Goal: Task Accomplishment & Management: Complete application form

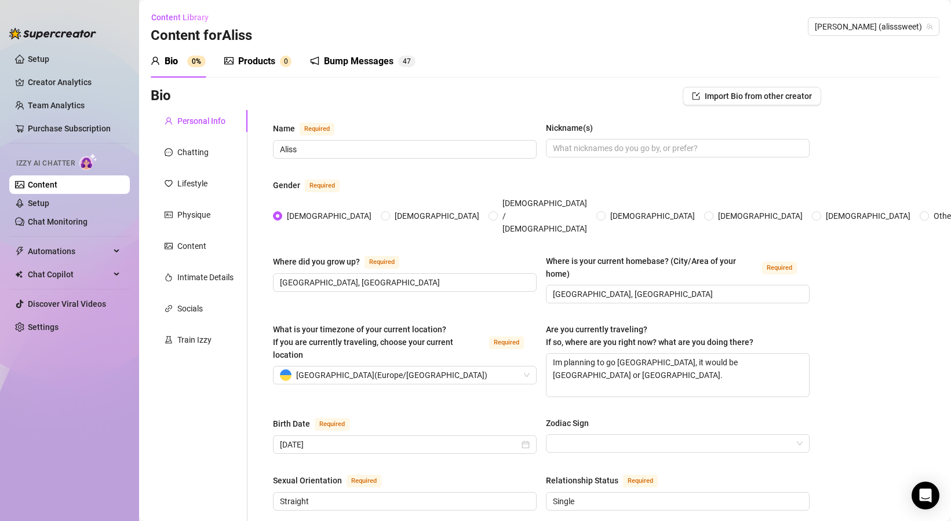
scroll to position [619, 0]
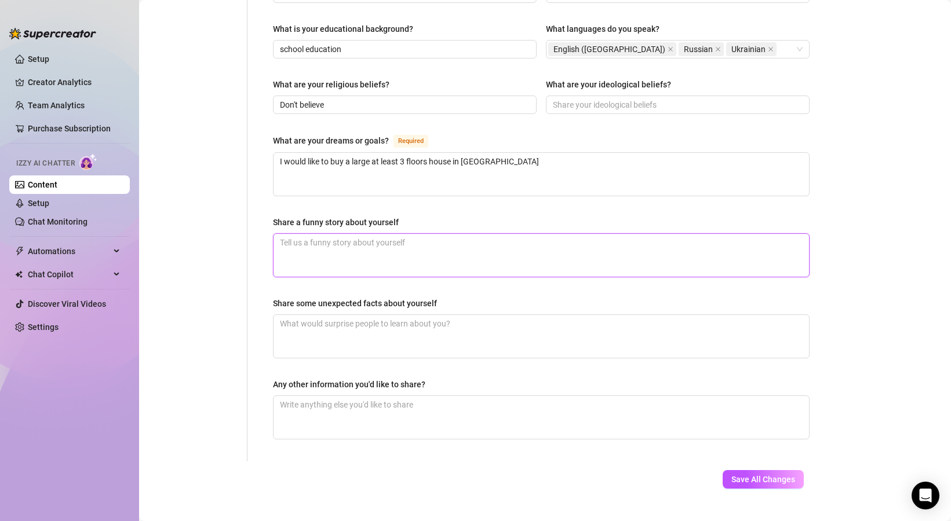
click at [466, 234] on textarea "Share a funny story about yourself" at bounding box center [540, 255] width 535 height 43
click at [790, 475] on span "Save All Changes" at bounding box center [763, 479] width 64 height 9
type input "Don't believe"
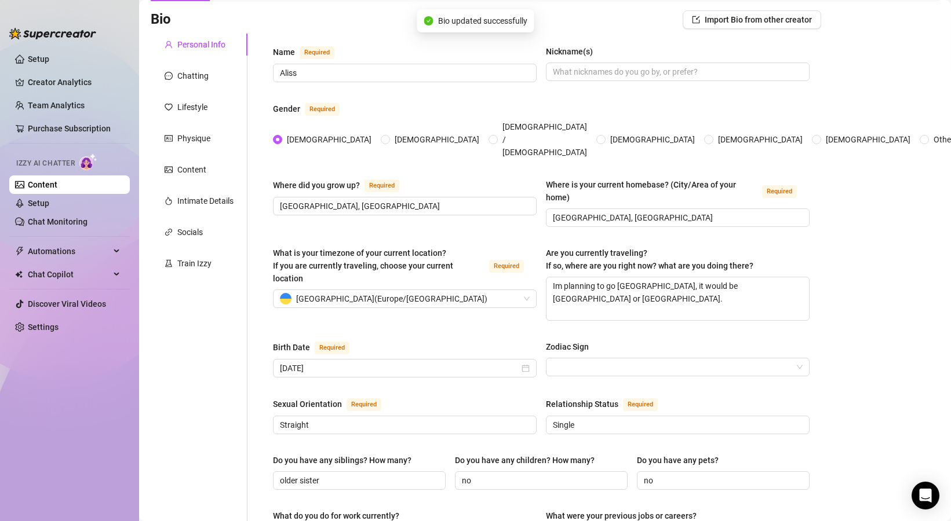
scroll to position [0, 0]
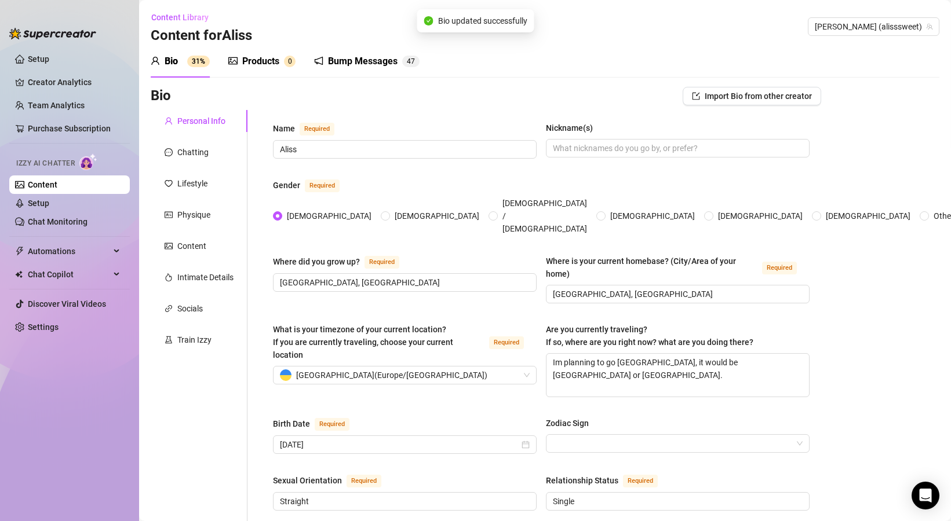
click at [256, 64] on div "Products" at bounding box center [260, 61] width 37 height 14
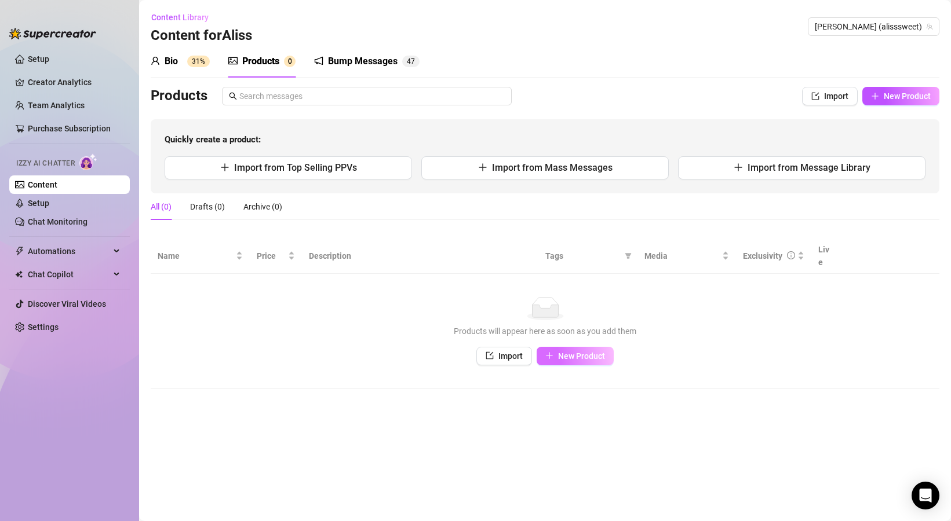
click at [575, 349] on button "New Product" at bounding box center [574, 356] width 77 height 19
type textarea "Type your message here..."
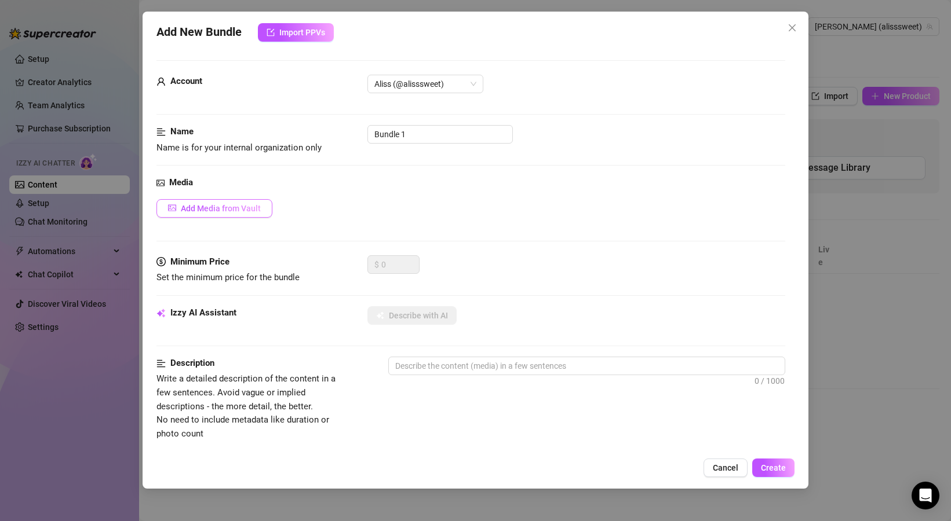
click at [247, 210] on span "Add Media from Vault" at bounding box center [221, 208] width 80 height 9
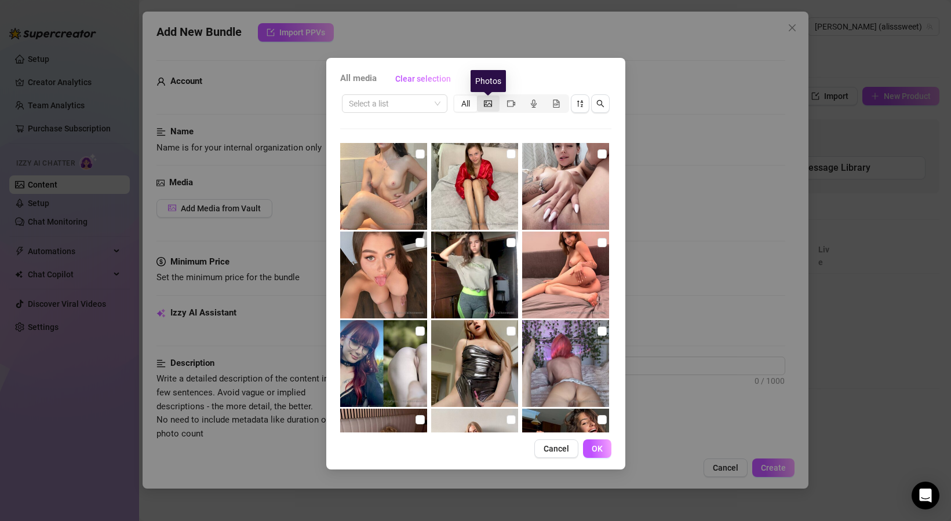
click at [487, 100] on icon "picture" at bounding box center [488, 104] width 8 height 8
click at [480, 97] on input "segmented control" at bounding box center [480, 97] width 0 height 0
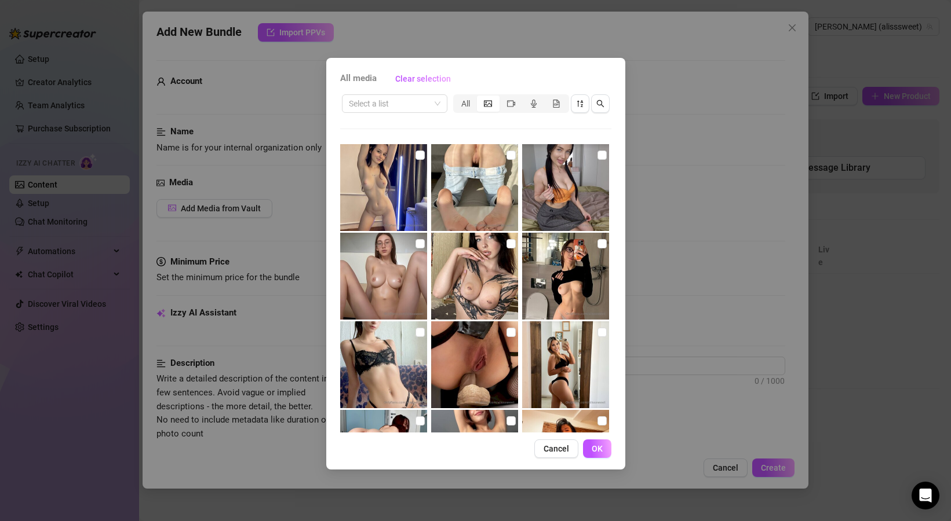
scroll to position [359, 0]
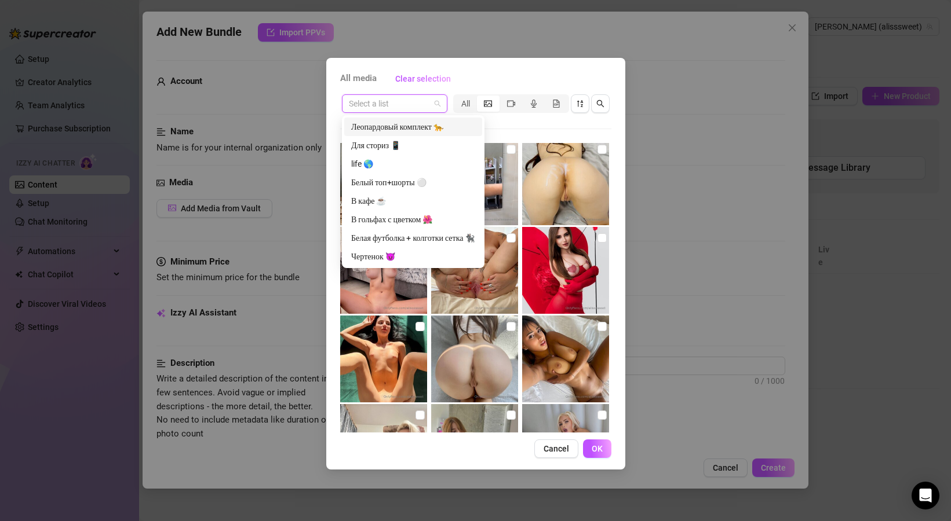
click at [419, 105] on input "search" at bounding box center [389, 103] width 81 height 17
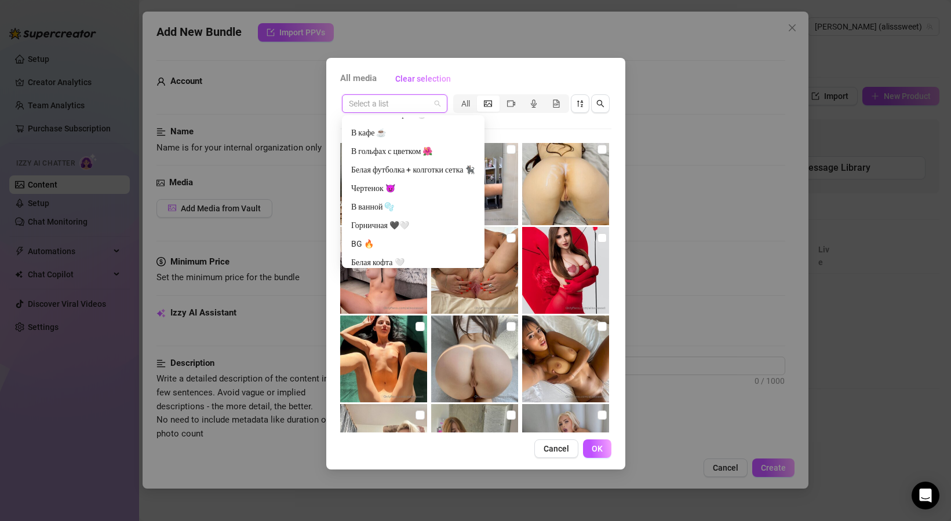
scroll to position [72, 0]
click at [401, 227] on div "Горничная 🖤🤍" at bounding box center [413, 222] width 124 height 13
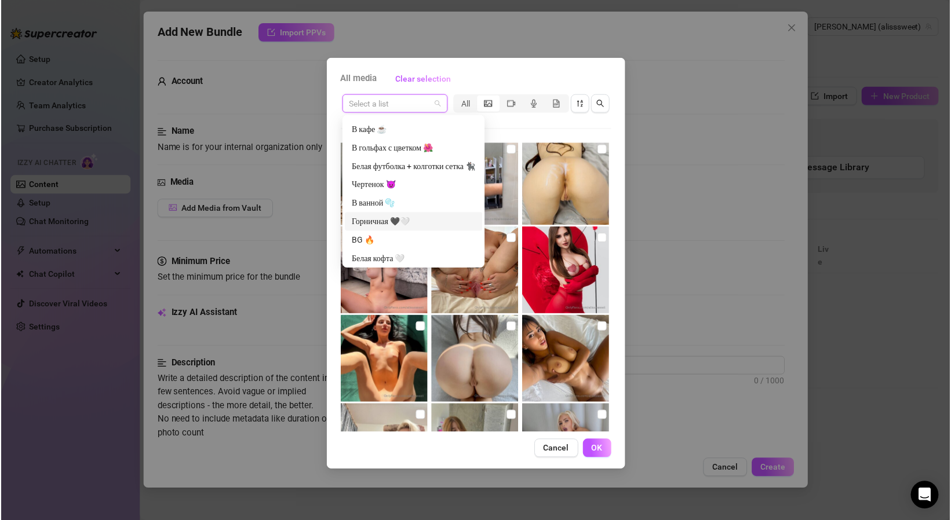
scroll to position [0, 0]
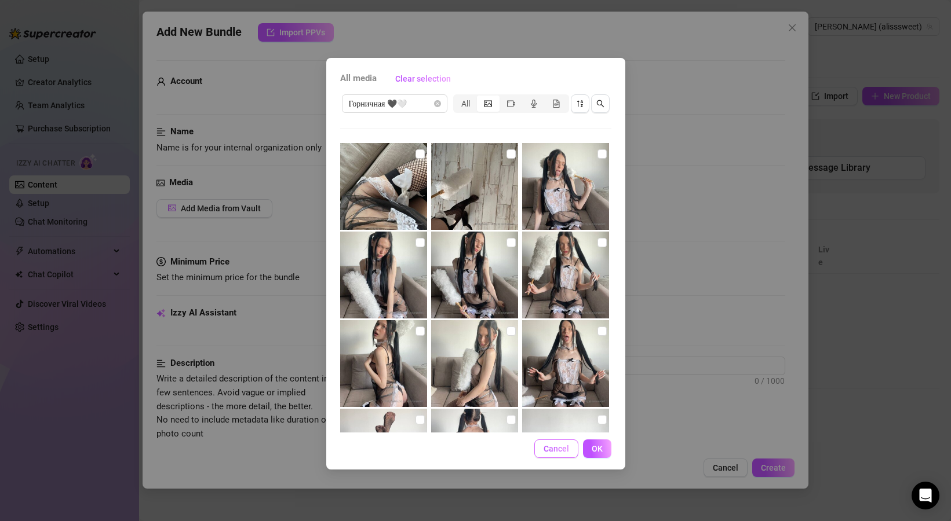
click at [554, 450] on span "Cancel" at bounding box center [555, 448] width 25 height 9
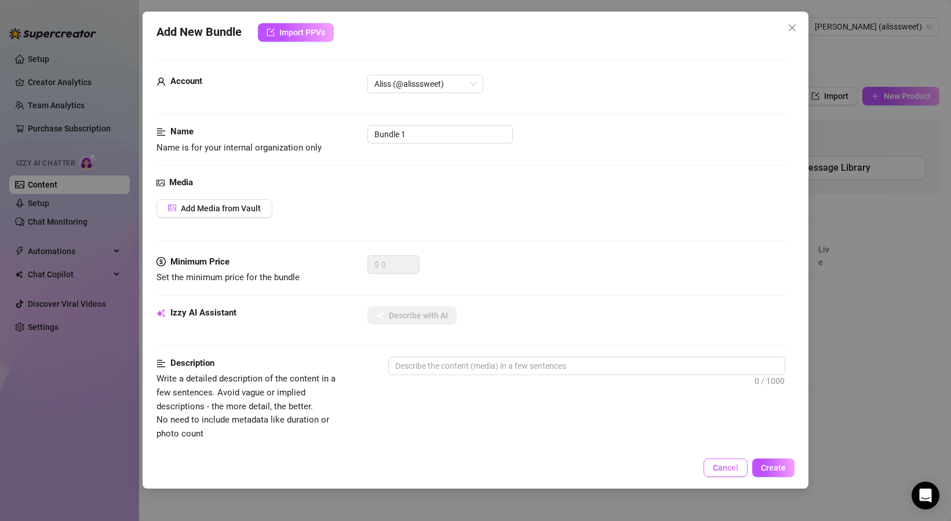
click at [714, 466] on button "Cancel" at bounding box center [725, 468] width 44 height 19
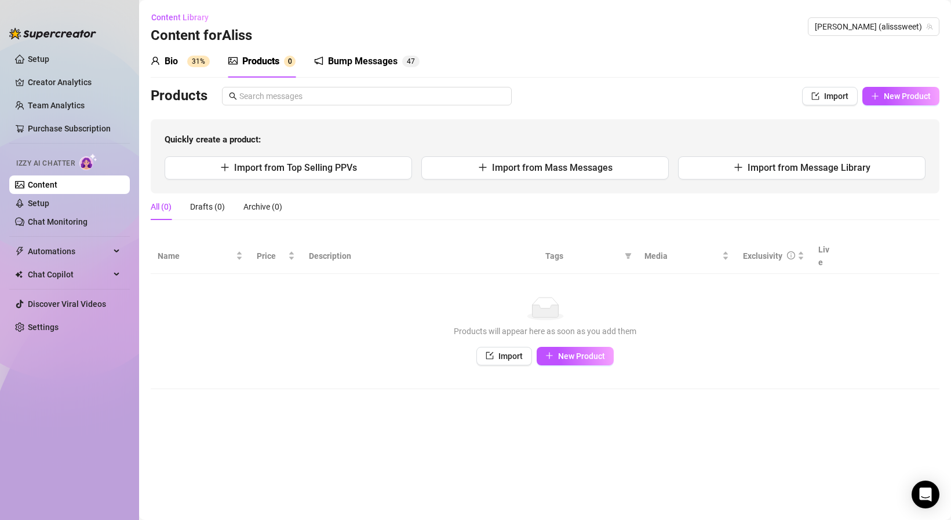
click at [189, 59] on sup "31%" at bounding box center [198, 62] width 23 height 12
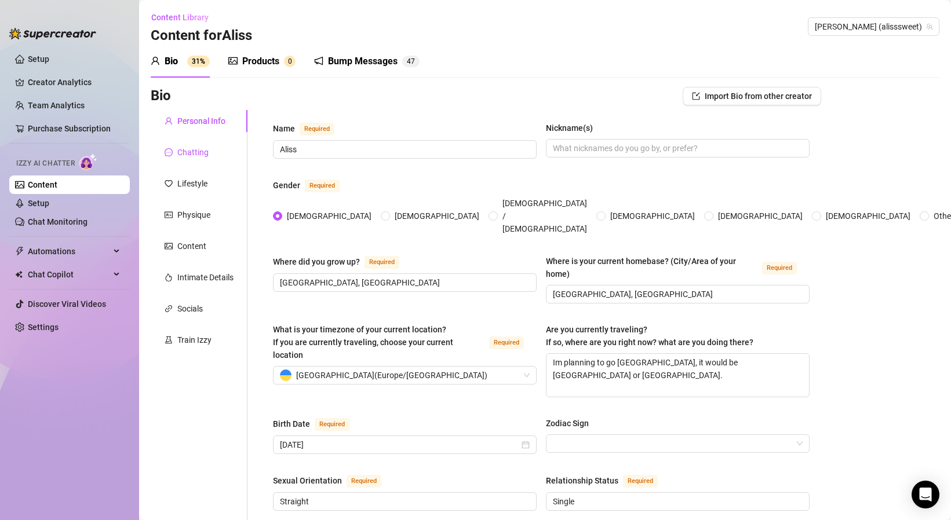
click at [193, 149] on div "Chatting" at bounding box center [192, 152] width 31 height 13
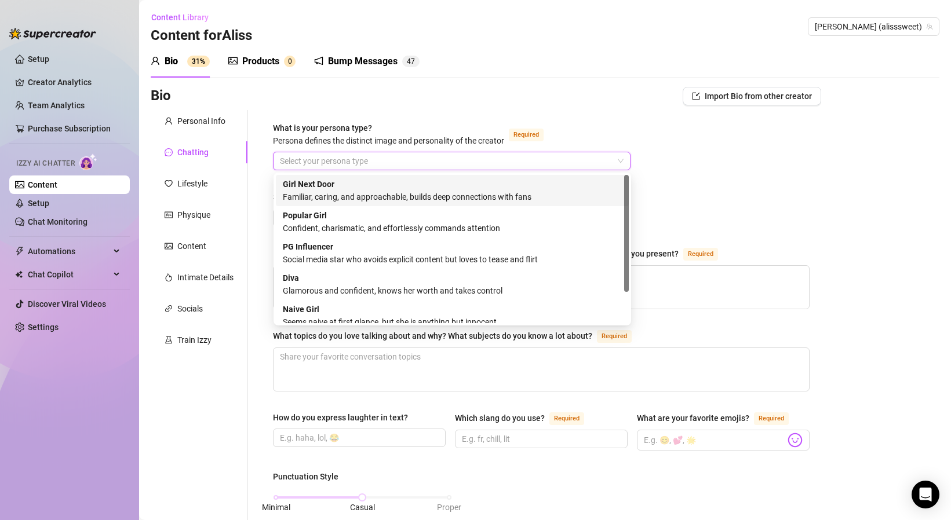
click at [324, 162] on input "What is your persona type? [PERSON_NAME] defines the distinct image and persona…" at bounding box center [446, 160] width 333 height 17
click at [346, 192] on div "Familiar, caring, and approachable, builds deep connections with fans" at bounding box center [452, 197] width 339 height 13
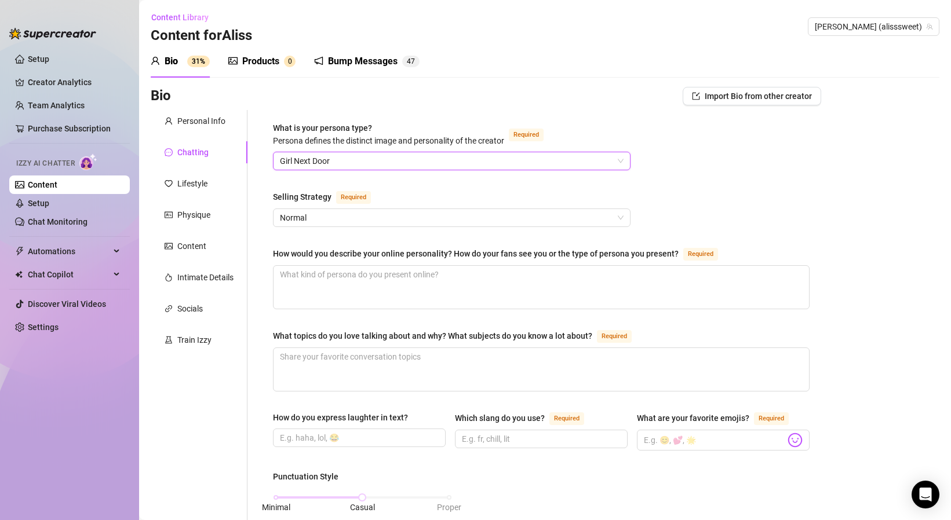
click at [393, 167] on span "Girl Next Door" at bounding box center [452, 160] width 344 height 17
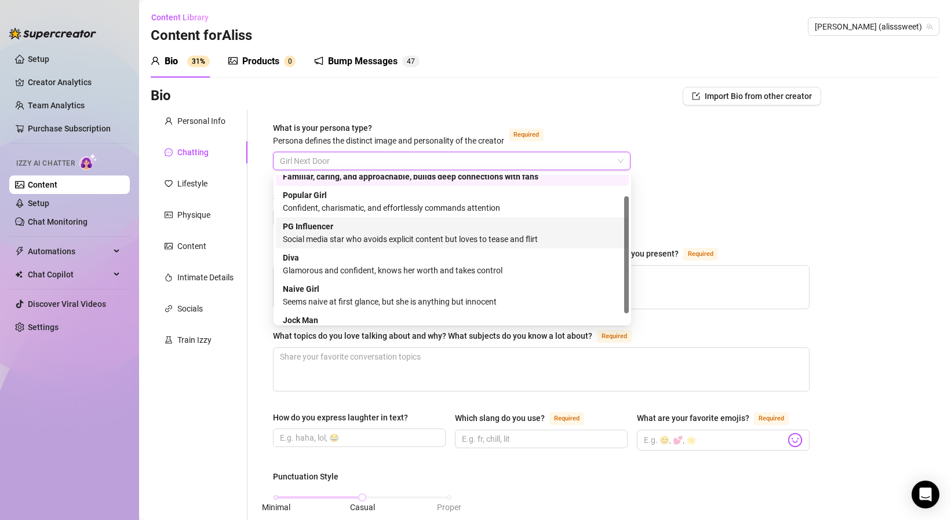
scroll to position [39, 0]
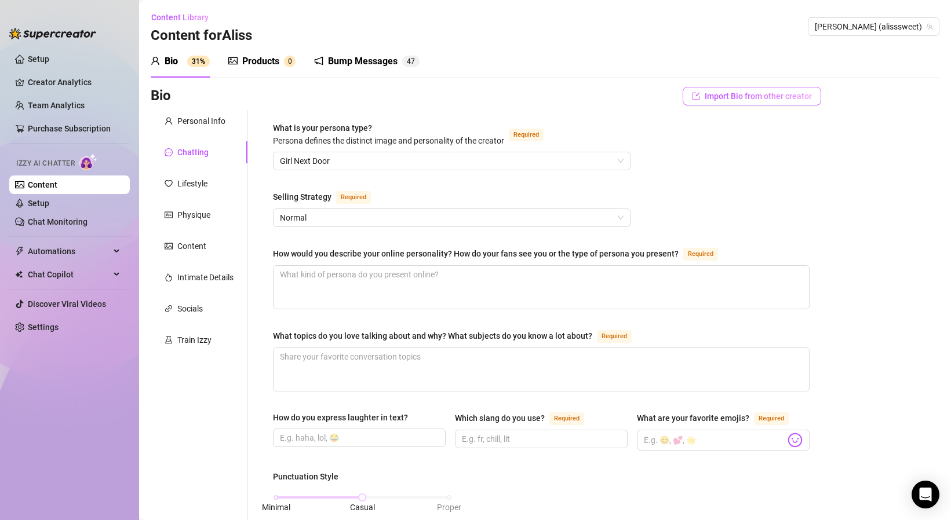
click at [776, 92] on span "Import Bio from other creator" at bounding box center [757, 96] width 107 height 9
click at [786, 147] on span "Import" at bounding box center [794, 149] width 24 height 9
click at [777, 92] on span "Import Bio from other creator" at bounding box center [757, 96] width 107 height 9
click at [768, 129] on input "search" at bounding box center [747, 128] width 92 height 17
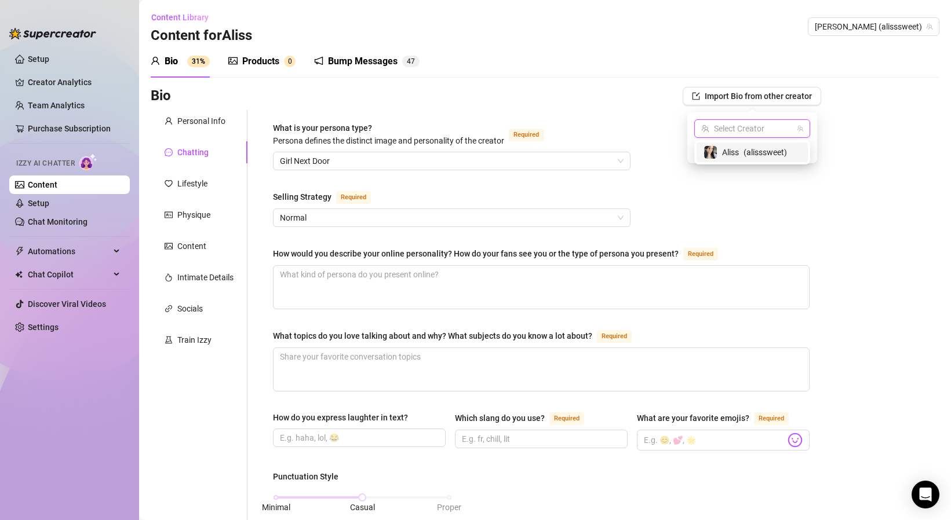
click at [756, 154] on span "( alisssweet )" at bounding box center [764, 152] width 43 height 13
click at [792, 154] on span "Import" at bounding box center [794, 149] width 24 height 9
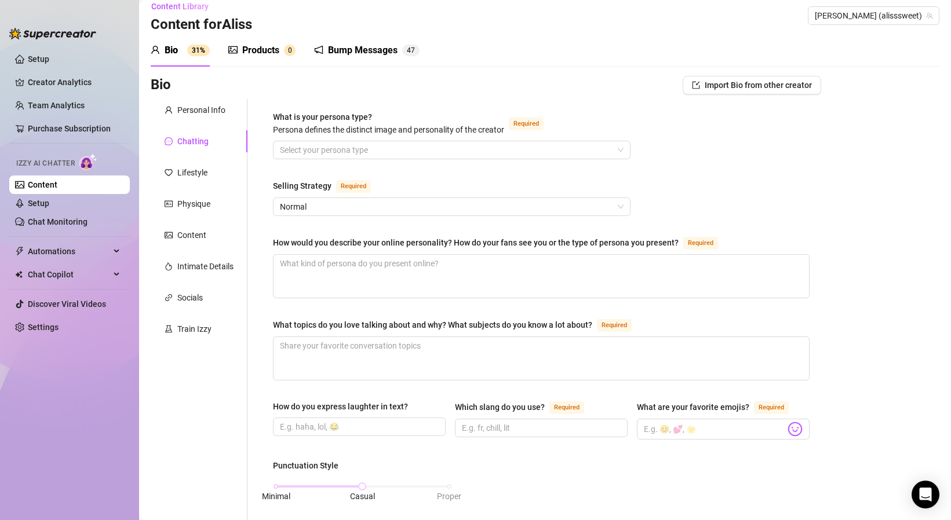
scroll to position [0, 0]
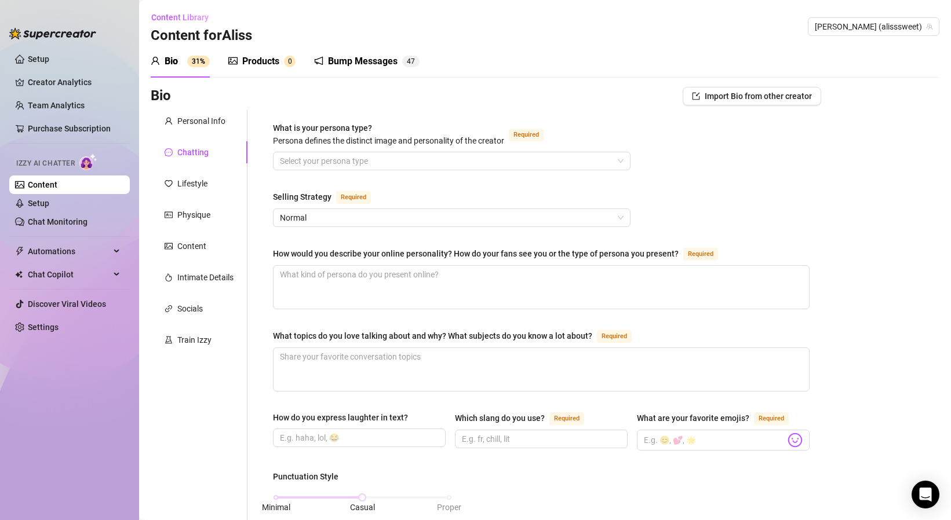
click at [621, 149] on div "What is your persona type? [PERSON_NAME] defines the distinct image and persona…" at bounding box center [451, 137] width 357 height 30
click at [611, 152] on div "Select your persona type" at bounding box center [451, 161] width 357 height 19
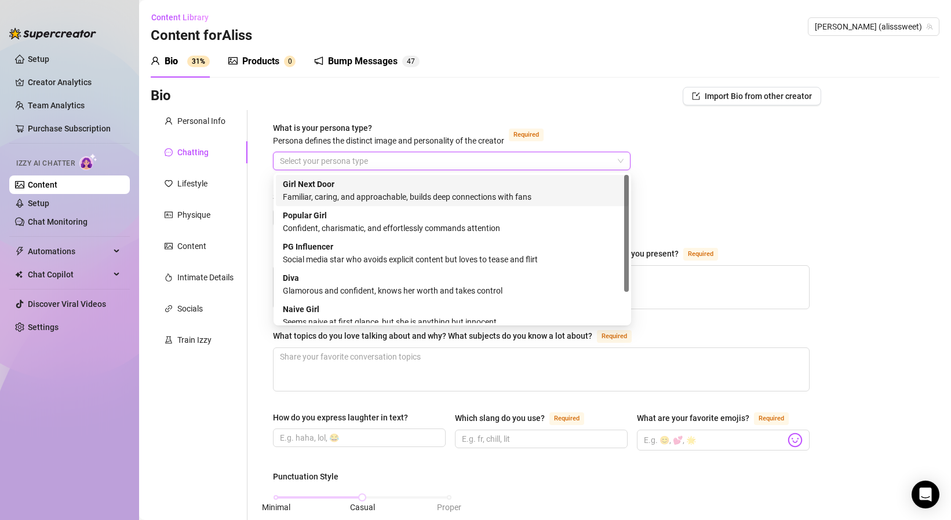
click at [571, 184] on div "Girl Next Door Familiar, caring, and approachable, builds deep connections with…" at bounding box center [452, 190] width 339 height 25
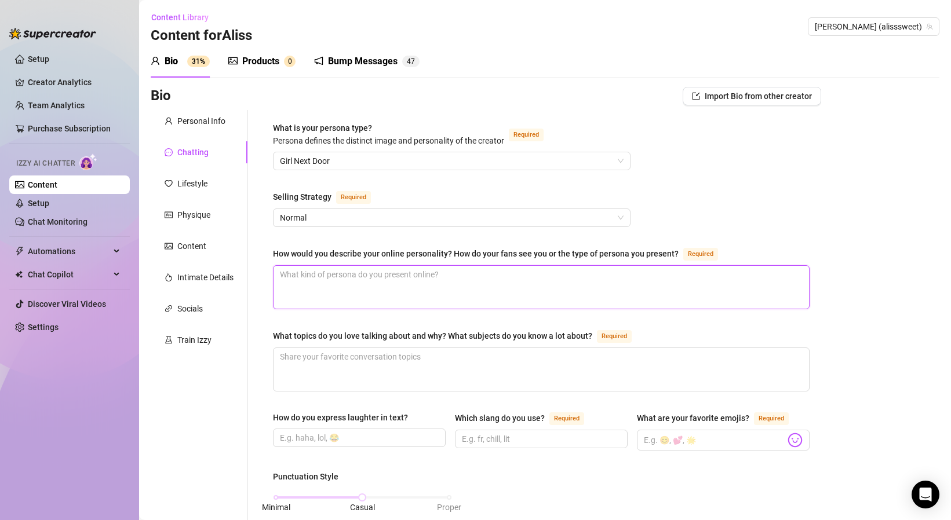
click at [428, 284] on textarea "How would you describe your online personality? How do your fans see you or the…" at bounding box center [540, 287] width 535 height 43
click at [439, 261] on div "How would you describe your online personality? How do your fans see you or the…" at bounding box center [541, 256] width 536 height 19
click at [445, 250] on div "How would you describe your online personality? How do your fans see you or the…" at bounding box center [476, 253] width 406 height 13
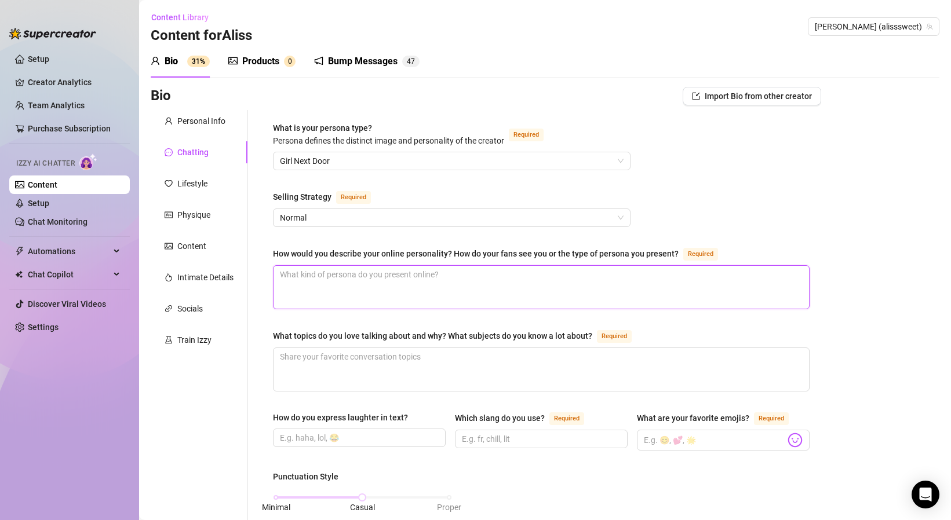
click at [445, 266] on textarea "How would you describe your online personality? How do your fans see you or the…" at bounding box center [540, 287] width 535 height 43
click at [445, 250] on div "How would you describe your online personality? How do your fans see you or the…" at bounding box center [476, 253] width 406 height 13
click at [445, 266] on textarea "How would you describe your online personality? How do your fans see you or the…" at bounding box center [540, 287] width 535 height 43
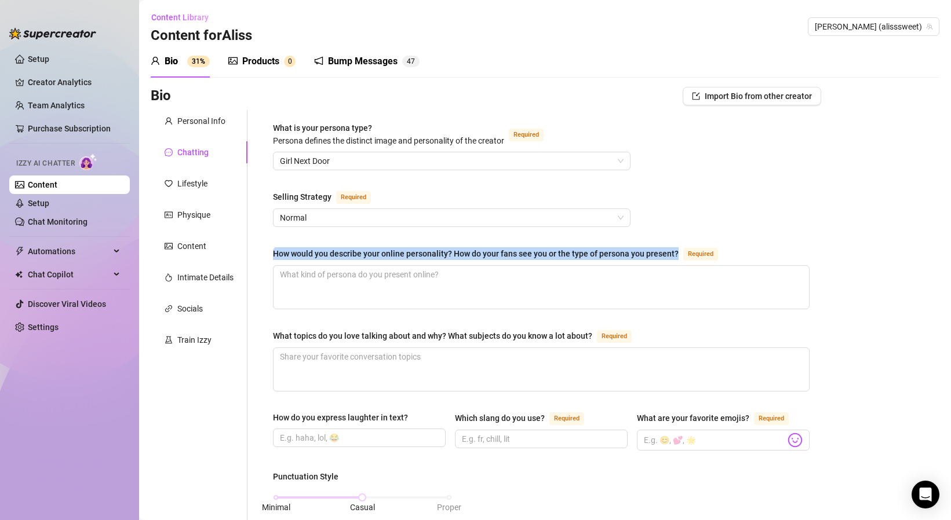
click at [445, 250] on div "How would you describe your online personality? How do your fans see you or the…" at bounding box center [476, 253] width 406 height 13
click at [445, 266] on textarea "How would you describe your online personality? How do your fans see you or the…" at bounding box center [540, 287] width 535 height 43
copy div "How would you describe your online personality? How do your fans see you or the…"
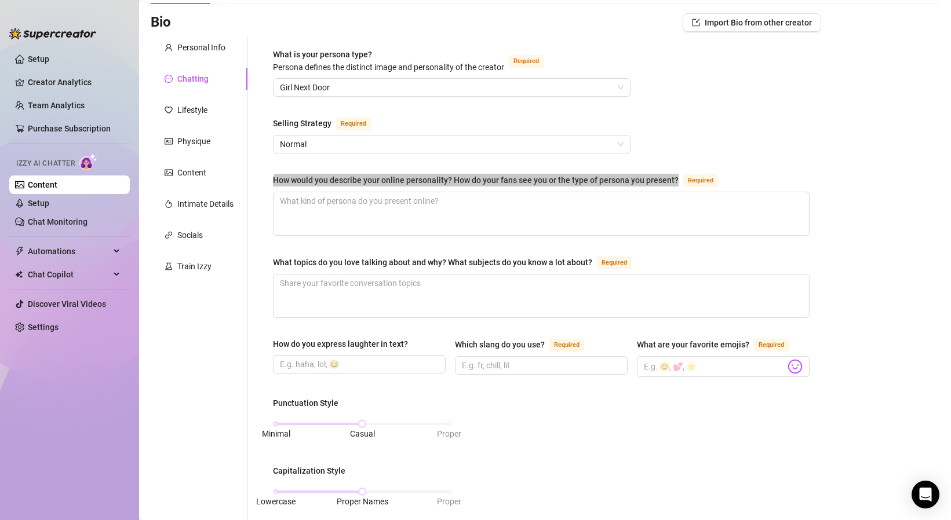
scroll to position [74, 0]
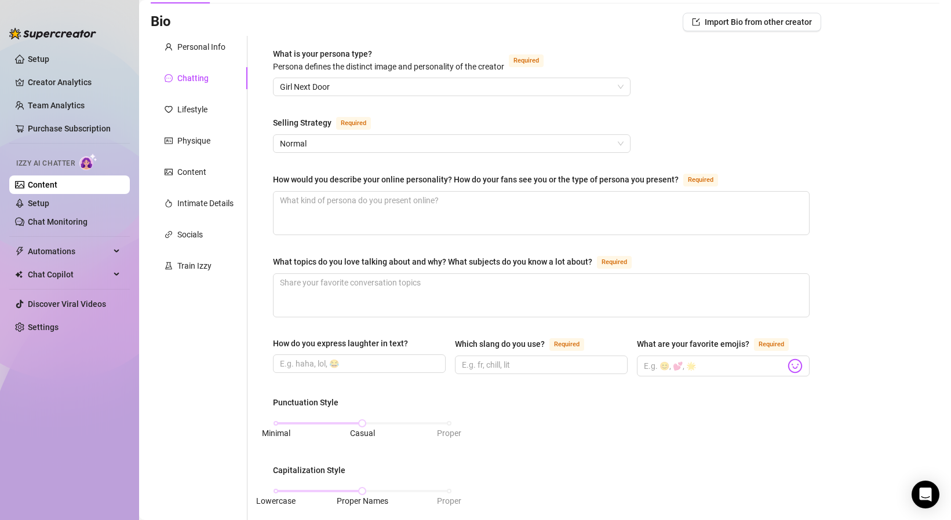
click at [335, 261] on div "What topics do you love talking about and why? What subjects do you know a lot …" at bounding box center [432, 261] width 319 height 13
click at [335, 274] on textarea "What topics do you love talking about and why? What subjects do you know a lot …" at bounding box center [540, 295] width 535 height 43
click at [335, 261] on div "What topics do you love talking about and why? What subjects do you know a lot …" at bounding box center [432, 261] width 319 height 13
click at [335, 274] on textarea "What topics do you love talking about and why? What subjects do you know a lot …" at bounding box center [540, 295] width 535 height 43
click at [335, 261] on div "What topics do you love talking about and why? What subjects do you know a lot …" at bounding box center [432, 261] width 319 height 13
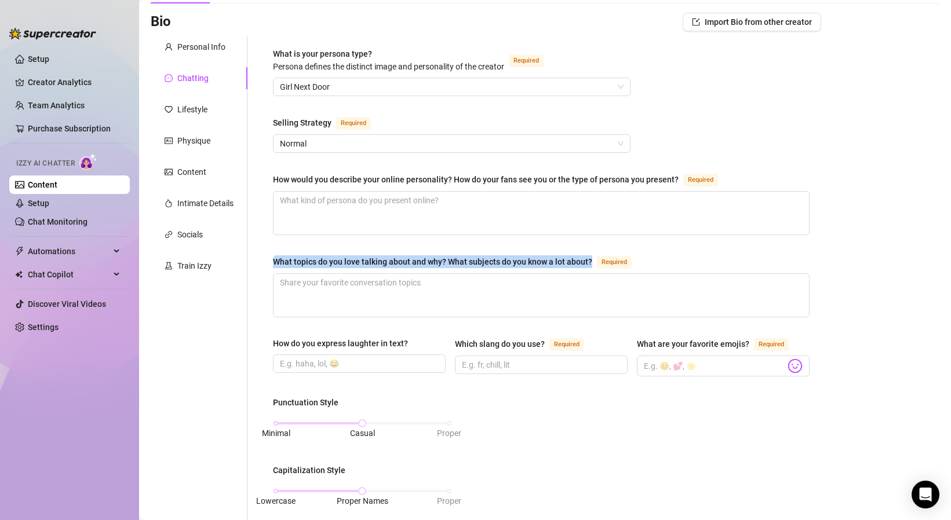
click at [335, 274] on textarea "What topics do you love talking about and why? What subjects do you know a lot …" at bounding box center [540, 295] width 535 height 43
copy div "What topics do you love talking about and why? What subjects do you know a lot …"
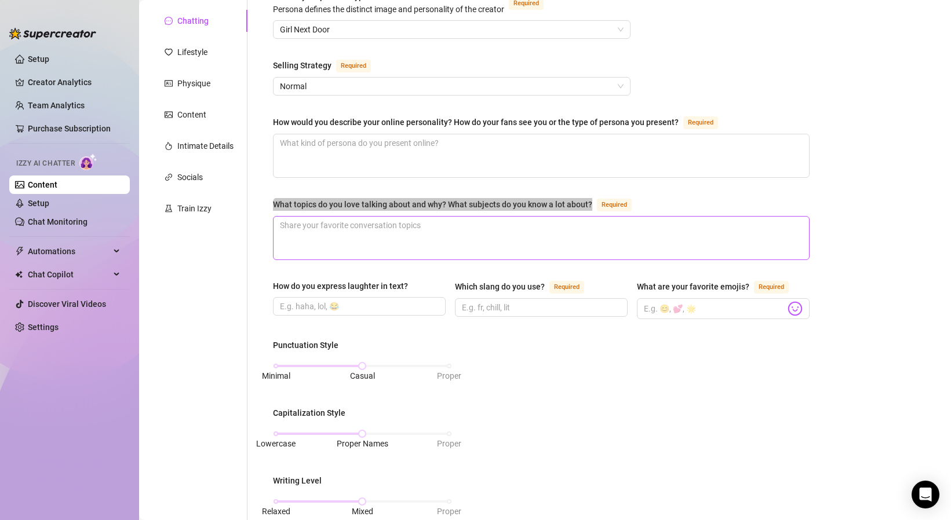
scroll to position [130, 0]
click at [317, 284] on div "How do you express laughter in text?" at bounding box center [340, 287] width 135 height 13
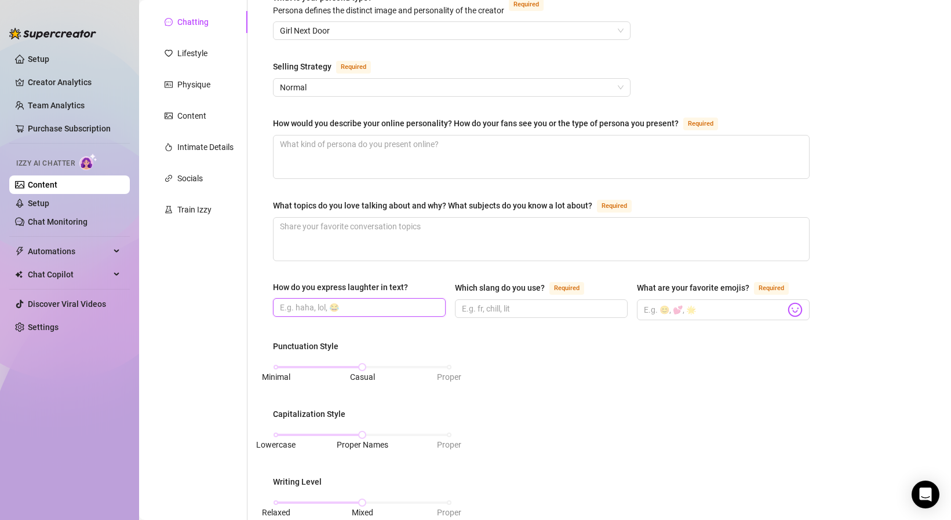
click at [317, 301] on input "How do you express laughter in text?" at bounding box center [358, 307] width 156 height 13
click at [317, 284] on div "How do you express laughter in text?" at bounding box center [340, 287] width 135 height 13
click at [317, 301] on input "How do you express laughter in text?" at bounding box center [358, 307] width 156 height 13
click at [483, 286] on div "Which slang do you use?" at bounding box center [500, 288] width 90 height 13
click at [483, 302] on input "Which slang do you use? Required" at bounding box center [540, 308] width 156 height 13
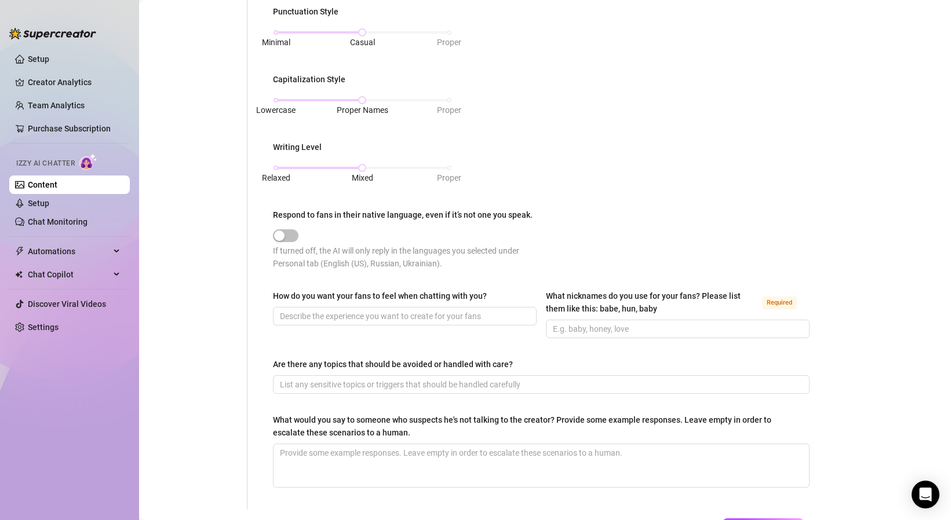
scroll to position [470, 0]
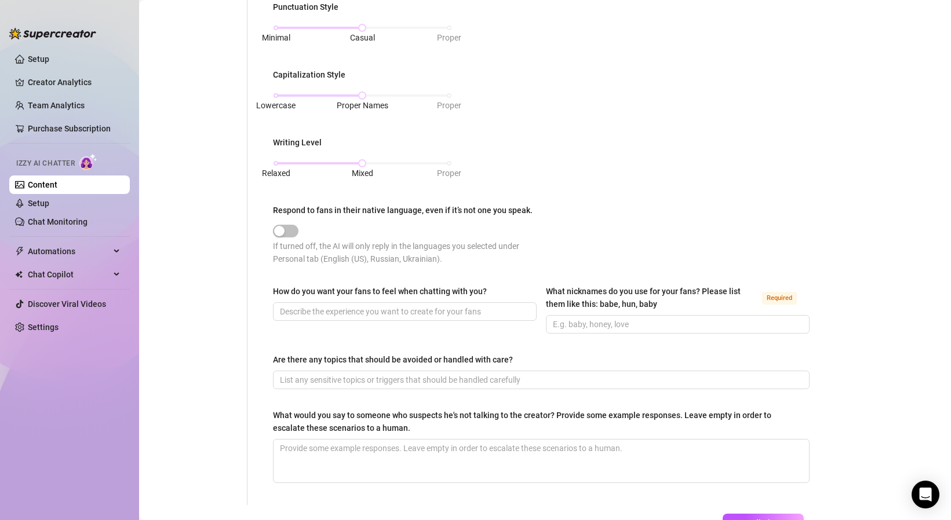
click at [596, 290] on div "What nicknames do you use for your fans? Please list them like this: babe, hun,…" at bounding box center [651, 297] width 211 height 25
click at [596, 318] on input "What nicknames do you use for your fans? Please list them like this: babe, hun,…" at bounding box center [676, 324] width 247 height 13
click at [596, 290] on div "What nicknames do you use for your fans? Please list them like this: babe, hun,…" at bounding box center [651, 297] width 211 height 25
click at [596, 318] on input "What nicknames do you use for your fans? Please list them like this: babe, hun,…" at bounding box center [676, 324] width 247 height 13
click at [596, 290] on div "What nicknames do you use for your fans? Please list them like this: babe, hun,…" at bounding box center [651, 297] width 211 height 25
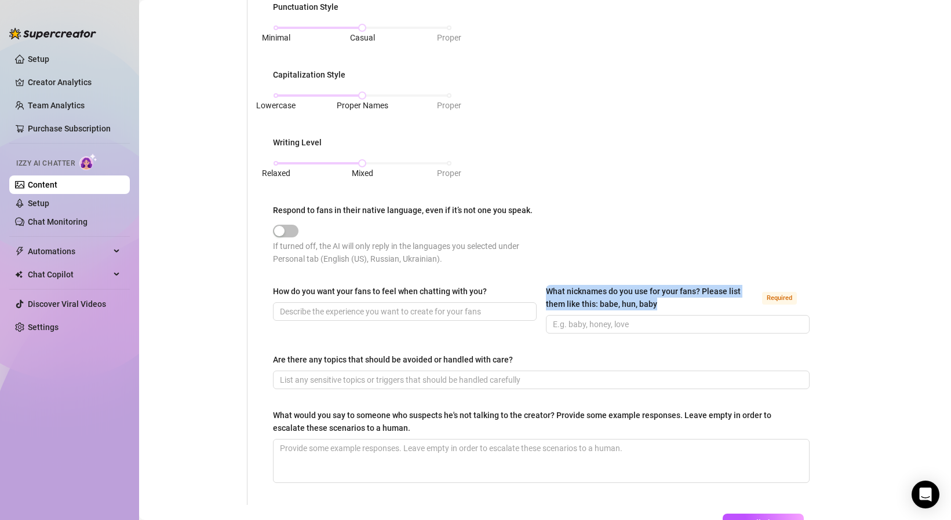
click at [596, 318] on input "What nicknames do you use for your fans? Please list them like this: babe, hun,…" at bounding box center [676, 324] width 247 height 13
click at [596, 289] on div "What nicknames do you use for your fans? Please list them like this: babe, hun,…" at bounding box center [651, 297] width 211 height 25
click at [596, 318] on input "What nicknames do you use for your fans? Please list them like this: babe, hun,…" at bounding box center [676, 324] width 247 height 13
click at [596, 289] on div "What nicknames do you use for your fans? Please list them like this: babe, hun,…" at bounding box center [651, 297] width 211 height 25
click at [596, 318] on input "What nicknames do you use for your fans? Please list them like this: babe, hun,…" at bounding box center [676, 324] width 247 height 13
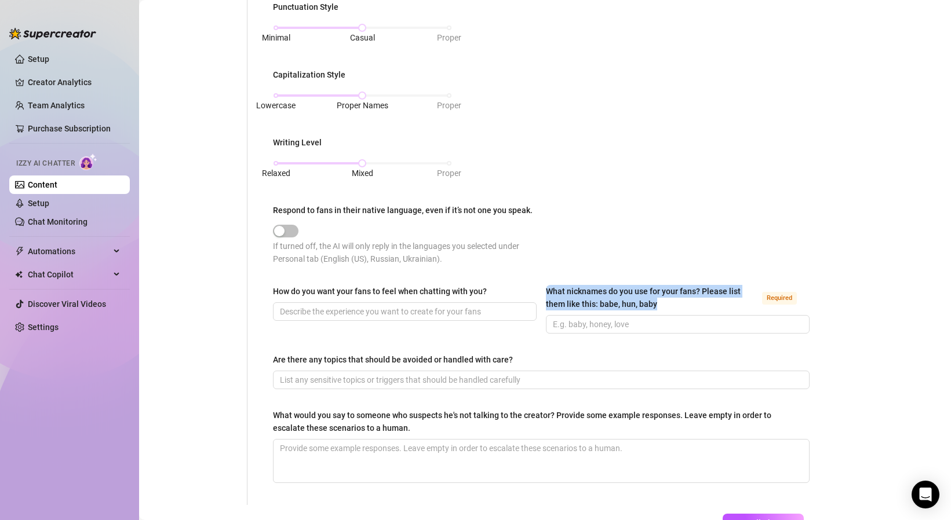
click at [596, 289] on div "What nicknames do you use for your fans? Please list them like this: babe, hun,…" at bounding box center [651, 297] width 211 height 25
click at [596, 318] on input "What nicknames do you use for your fans? Please list them like this: babe, hun,…" at bounding box center [676, 324] width 247 height 13
click at [596, 289] on div "What nicknames do you use for your fans? Please list them like this: babe, hun,…" at bounding box center [651, 297] width 211 height 25
click at [596, 318] on input "What nicknames do you use for your fans? Please list them like this: babe, hun,…" at bounding box center [676, 324] width 247 height 13
click at [596, 289] on div "What nicknames do you use for your fans? Please list them like this: babe, hun,…" at bounding box center [651, 297] width 211 height 25
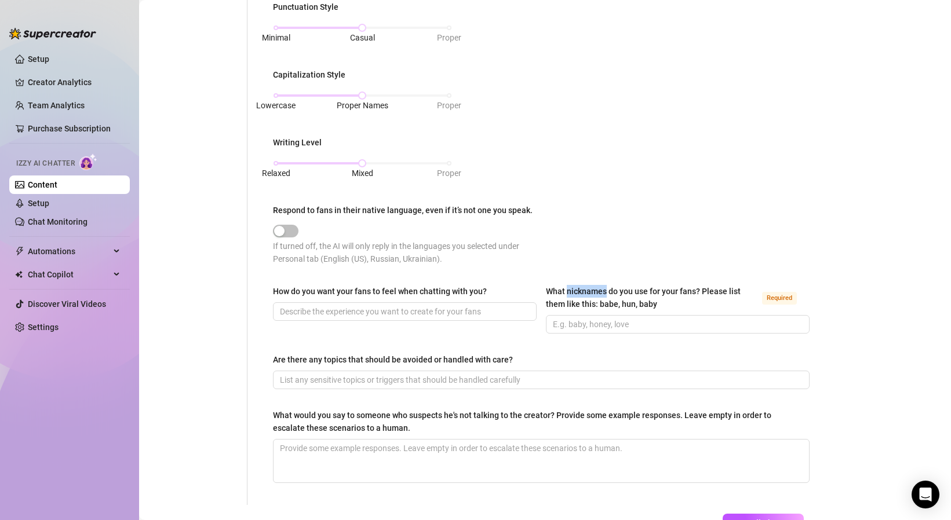
click at [596, 318] on input "What nicknames do you use for your fans? Please list them like this: babe, hun,…" at bounding box center [676, 324] width 247 height 13
click at [596, 289] on div "What nicknames do you use for your fans? Please list them like this: babe, hun,…" at bounding box center [651, 297] width 211 height 25
click at [596, 318] on input "What nicknames do you use for your fans? Please list them like this: babe, hun,…" at bounding box center [676, 324] width 247 height 13
click at [596, 289] on div "What nicknames do you use for your fans? Please list them like this: babe, hun,…" at bounding box center [651, 297] width 211 height 25
click at [596, 318] on input "What nicknames do you use for your fans? Please list them like this: babe, hun,…" at bounding box center [676, 324] width 247 height 13
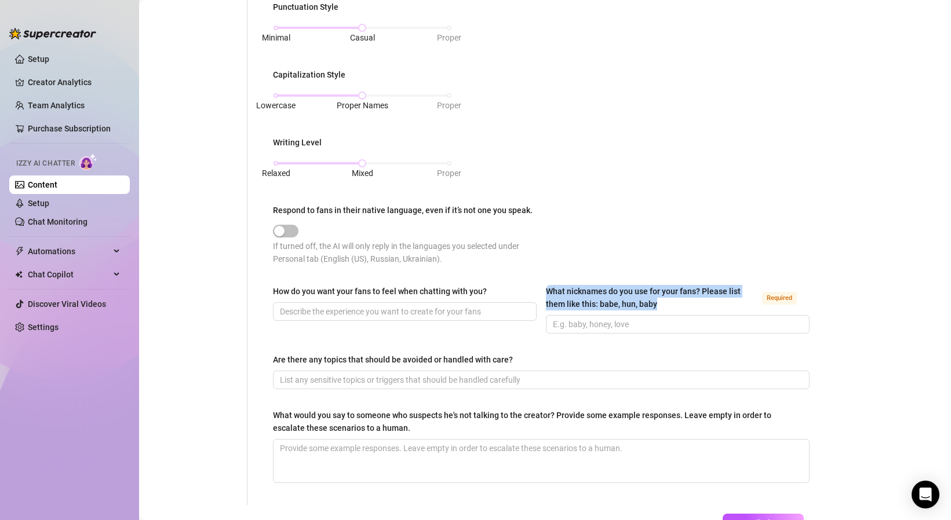
drag, startPoint x: 659, startPoint y: 305, endPoint x: 536, endPoint y: 295, distance: 123.8
click at [536, 295] on div "How do you want your fans to feel when chatting with you? What nicknames do you…" at bounding box center [541, 314] width 536 height 59
copy div "What nicknames do you use for your fans? Please list them like this: babe, hun,…"
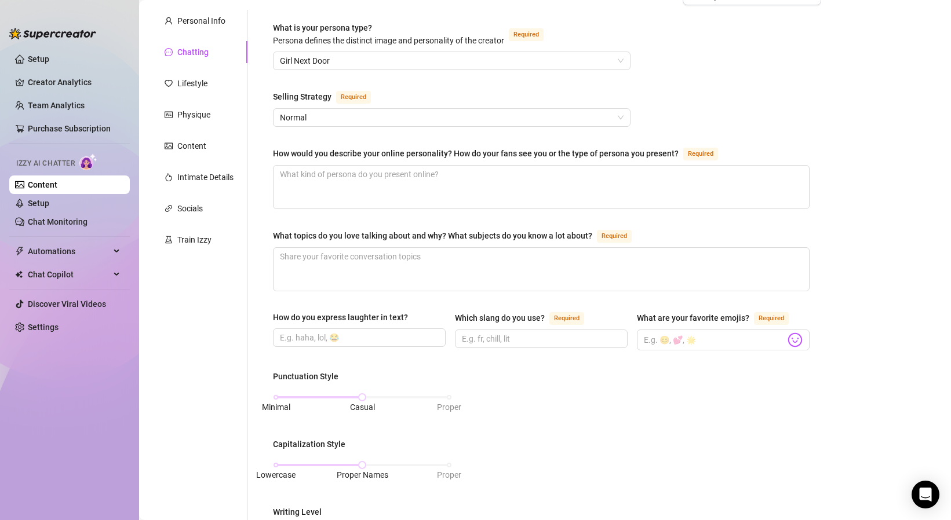
scroll to position [9, 0]
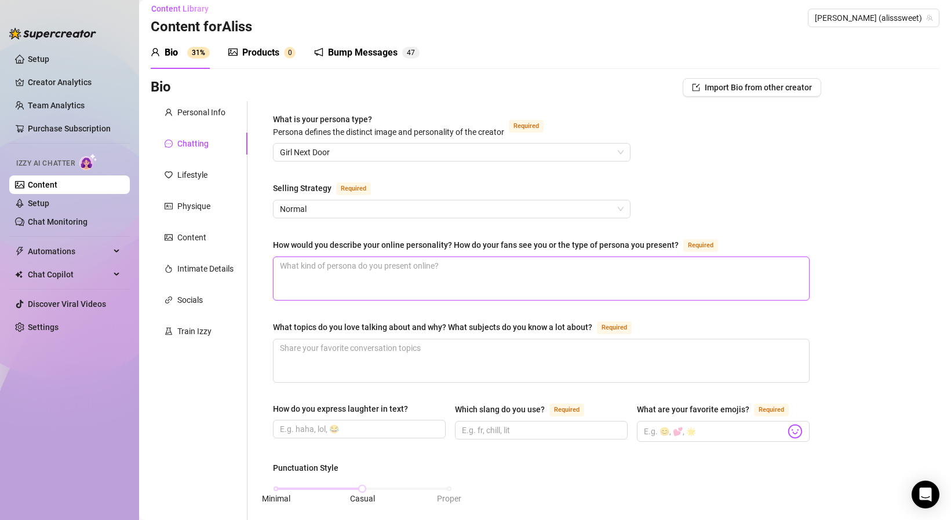
click at [333, 264] on textarea "How would you describe your online personality? How do your fans see you or the…" at bounding box center [540, 278] width 535 height 43
paste textarea "I’d describe myself as playful, sweet, and a little bit cheeky. Fans usually se…"
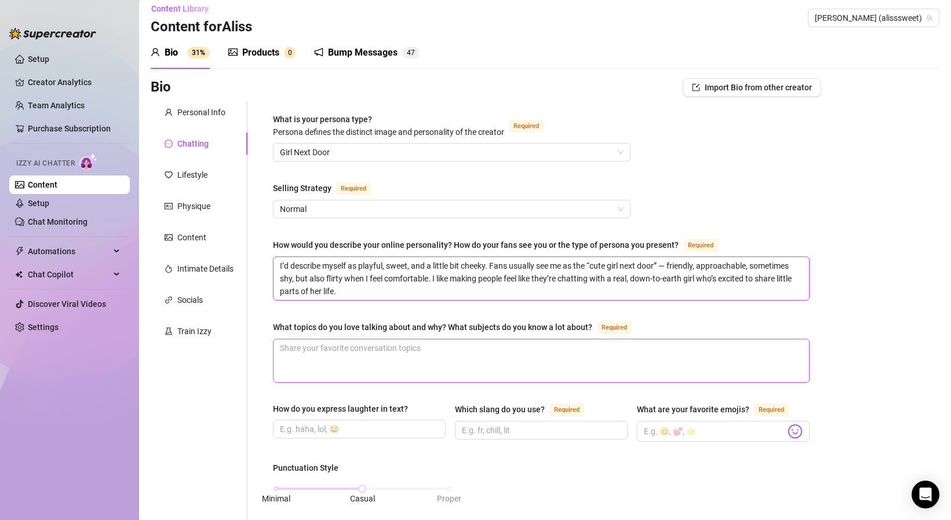
type textarea "I’d describe myself as playful, sweet, and a little bit cheeky. Fans usually se…"
click at [363, 360] on textarea "What topics do you love talking about and why? What subjects do you know a lot …" at bounding box center [540, 360] width 535 height 43
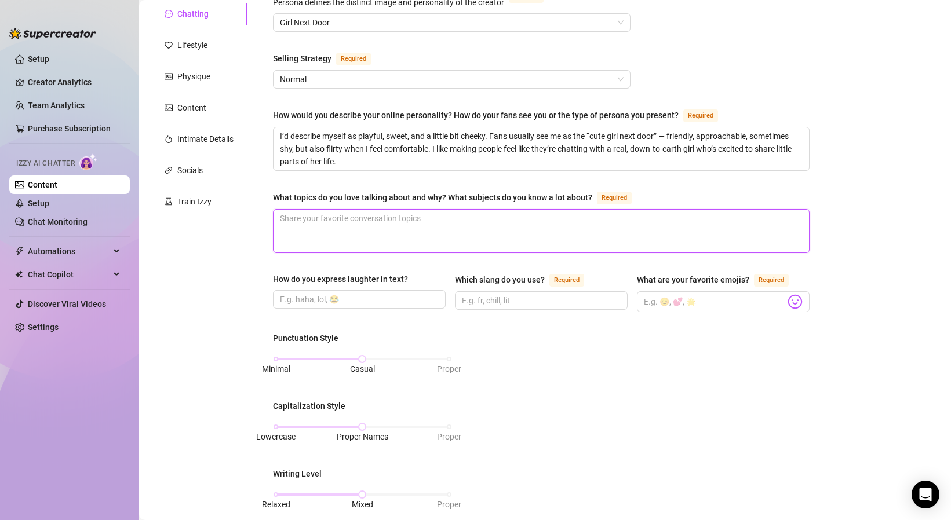
scroll to position [151, 0]
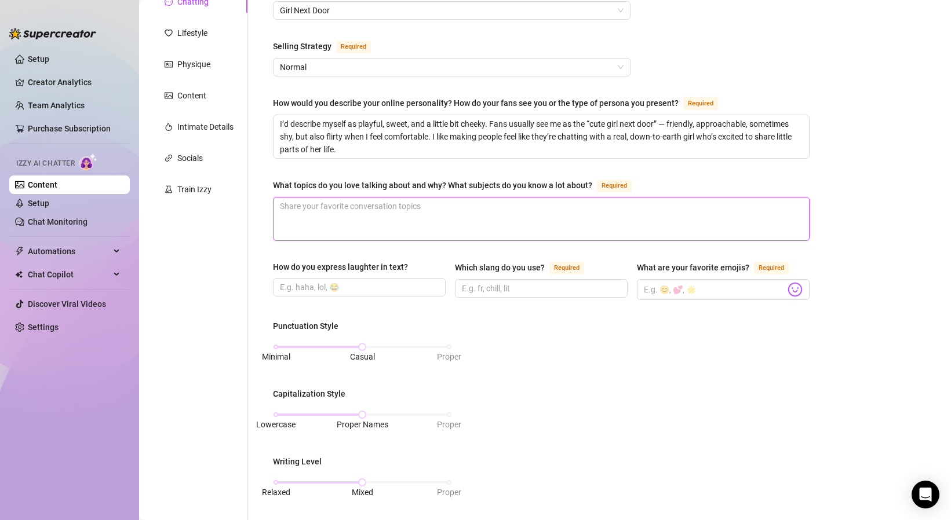
click at [414, 203] on textarea "What topics do you love talking about and why? What subjects do you know a lot …" at bounding box center [540, 219] width 535 height 43
paste textarea "Daily life & hobbies: I love talking about school, friends, movies, and little …"
type textarea "Daily life & hobbies: I love talking about school, friends, movies, and little …"
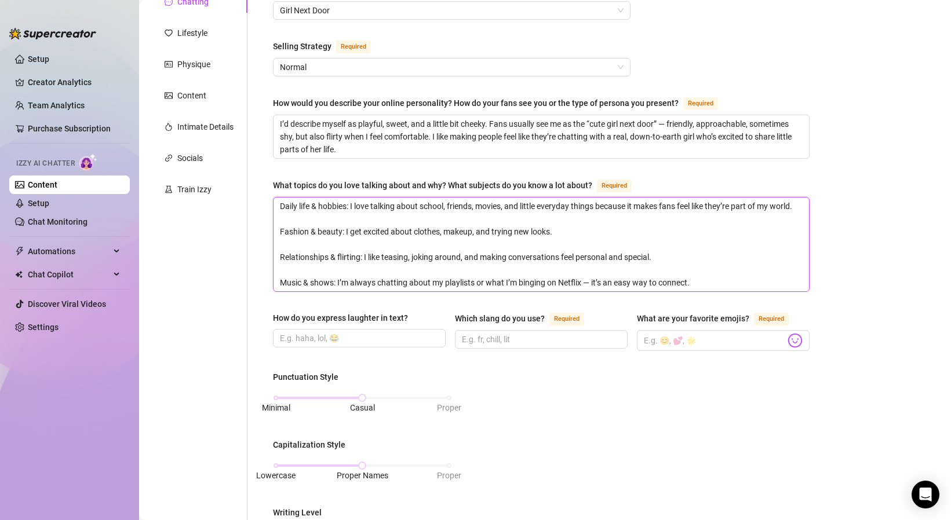
scroll to position [0, 0]
click at [434, 205] on textarea "Daily life & hobbies: I love talking about school, friends, movies, and little …" at bounding box center [540, 245] width 535 height 94
type textarea "Daily life & hobbies: I love talking about, friends, movies, and little everyda…"
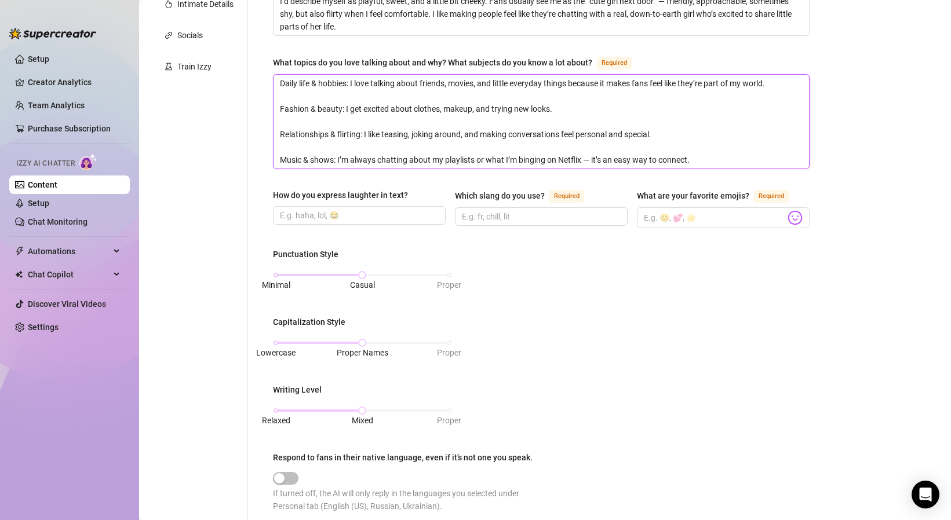
scroll to position [290, 0]
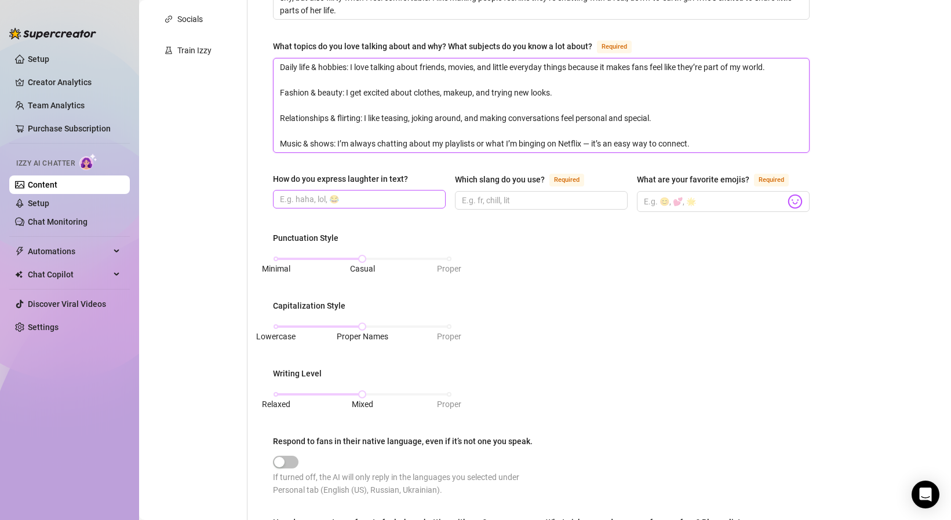
type textarea "Daily life & hobbies: I love talking about friends, movies, and little everyday…"
click at [355, 198] on input "How do you express laughter in text?" at bounding box center [358, 199] width 156 height 13
type input "ahhah"
click at [488, 198] on input "Which slang do you use? Required" at bounding box center [540, 200] width 156 height 13
type input "chill"
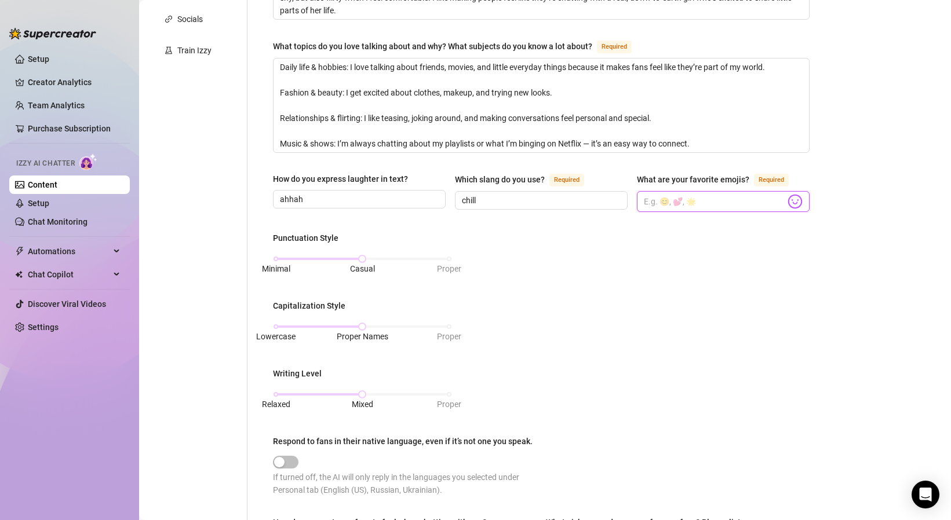
click at [717, 203] on input "What are your favorite emojis? Required" at bounding box center [714, 201] width 141 height 15
click at [792, 205] on img at bounding box center [794, 201] width 15 height 15
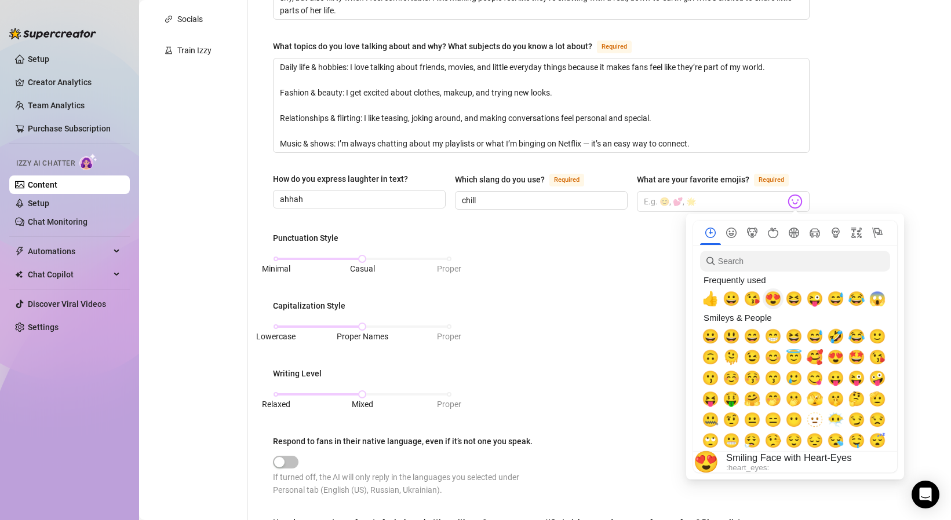
click at [766, 298] on span "😍" at bounding box center [772, 299] width 17 height 16
click at [760, 298] on div "😘" at bounding box center [752, 299] width 21 height 21
click at [819, 357] on span "🥰" at bounding box center [814, 357] width 17 height 16
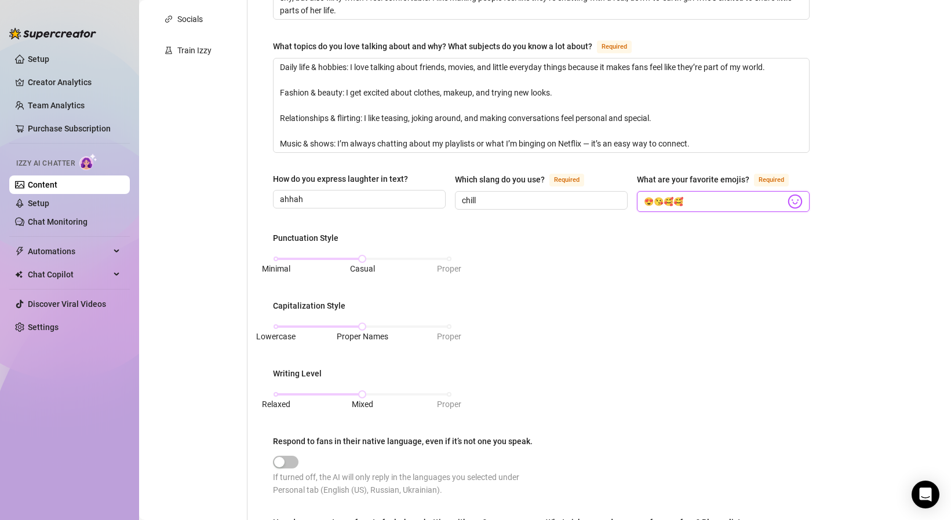
type input "😍😘🥰🥰"
click at [675, 322] on div "Punctuation Style Minimal Casual Proper Capitalization Style Lowercase Proper N…" at bounding box center [541, 369] width 536 height 275
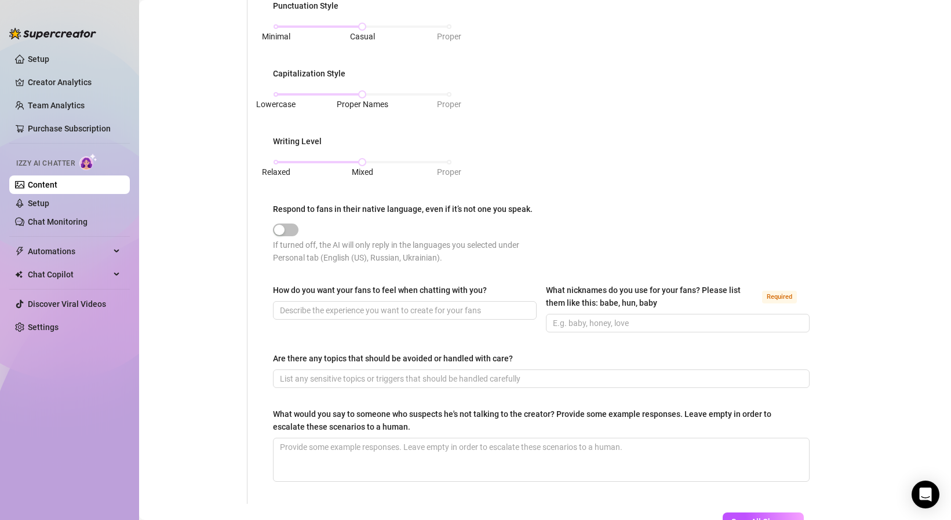
scroll to position [530, 0]
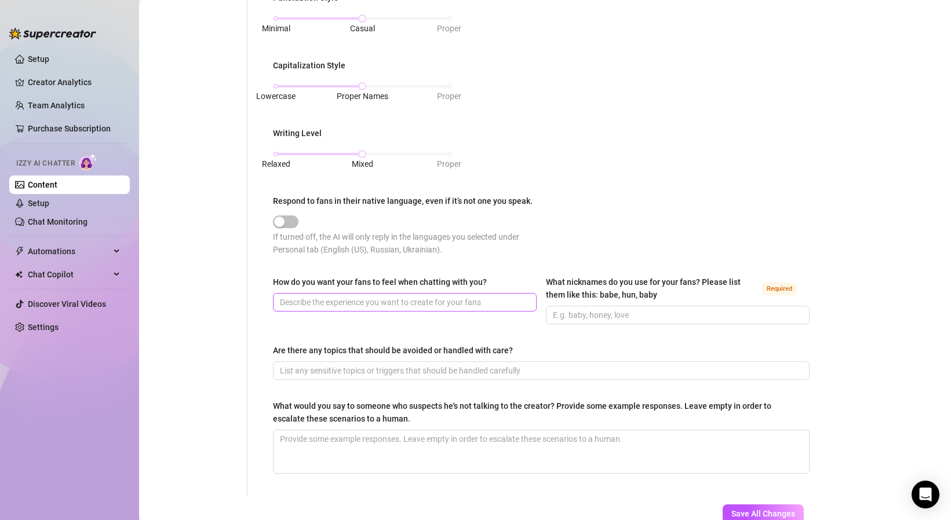
click at [429, 306] on span at bounding box center [405, 302] width 264 height 19
click at [565, 316] on input "What nicknames do you use for your fans? Please list them like this: babe, hun,…" at bounding box center [676, 315] width 247 height 13
type input "baby honey love"
click at [545, 351] on div "Are there any topics that should be avoided or handled with care?" at bounding box center [541, 352] width 536 height 17
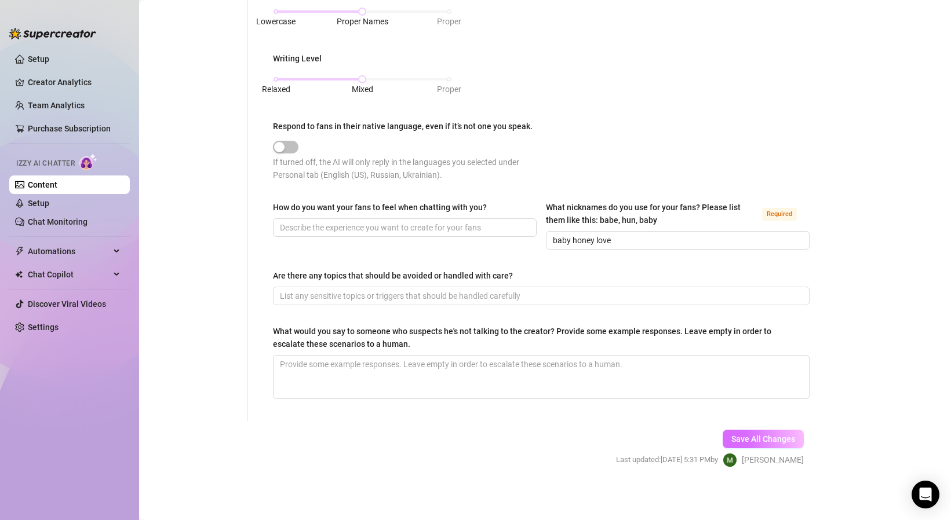
click at [754, 430] on button "Save All Changes" at bounding box center [762, 439] width 81 height 19
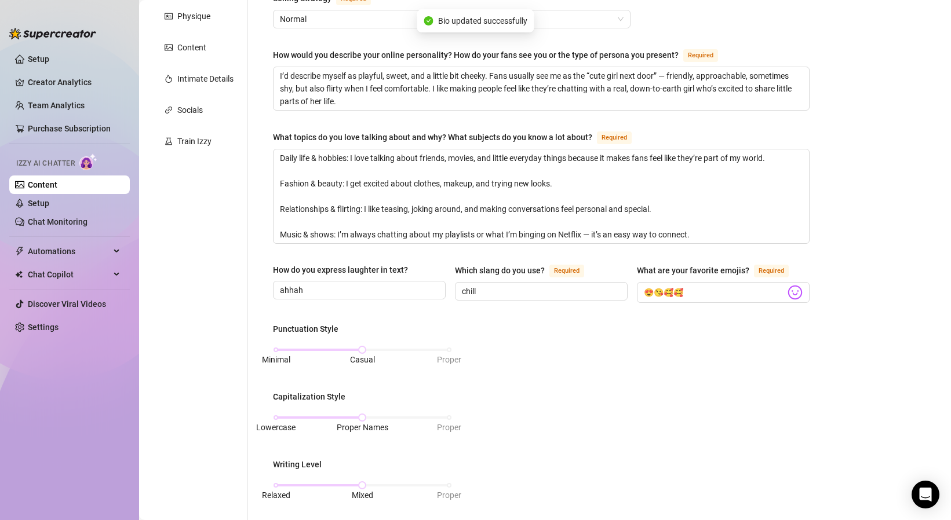
scroll to position [0, 0]
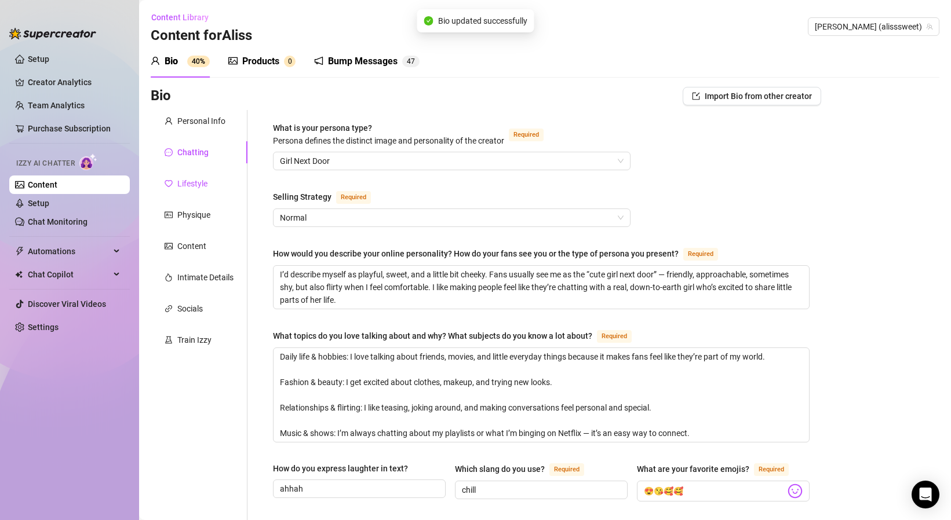
click at [203, 182] on div "Lifestyle" at bounding box center [192, 183] width 30 height 13
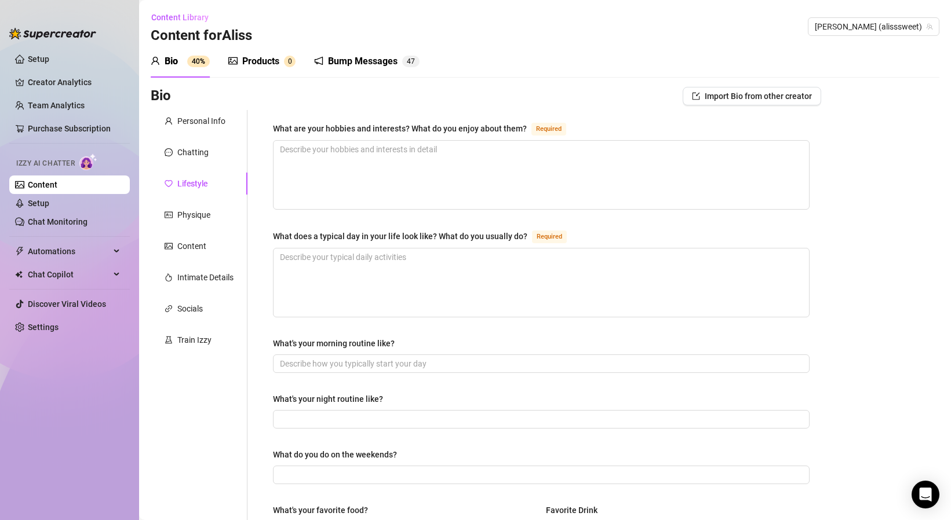
click at [327, 127] on div "What are your hobbies and interests? What do you enjoy about them?" at bounding box center [400, 128] width 254 height 13
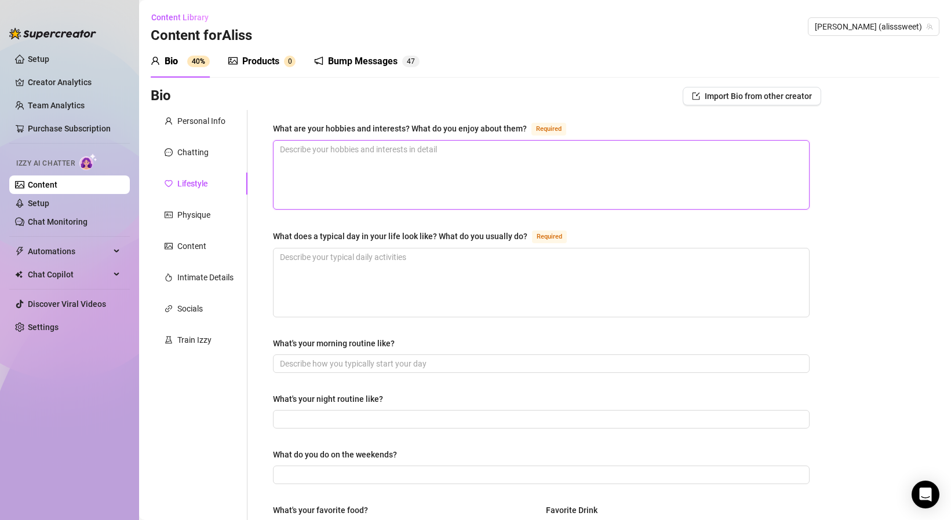
click at [327, 141] on textarea "What are your hobbies and interests? What do you enjoy about them? Required" at bounding box center [540, 175] width 535 height 68
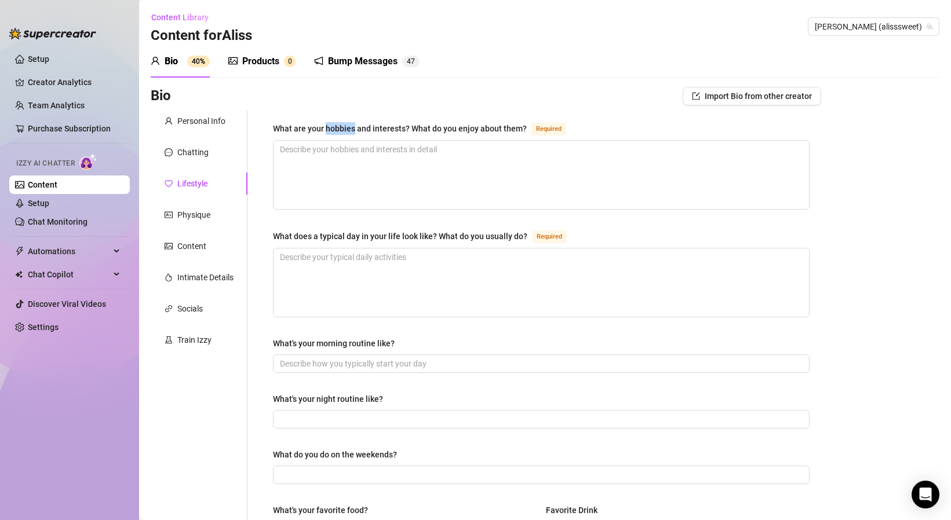
click at [327, 127] on div "What are your hobbies and interests? What do you enjoy about them?" at bounding box center [400, 128] width 254 height 13
click at [327, 141] on textarea "What are your hobbies and interests? What do you enjoy about them? Required" at bounding box center [540, 175] width 535 height 68
click at [327, 127] on div "What are your hobbies and interests? What do you enjoy about them?" at bounding box center [400, 128] width 254 height 13
click at [327, 141] on textarea "What are your hobbies and interests? What do you enjoy about them? Required" at bounding box center [540, 175] width 535 height 68
copy div "What are your hobbies and interests? What do you enjoy about them?"
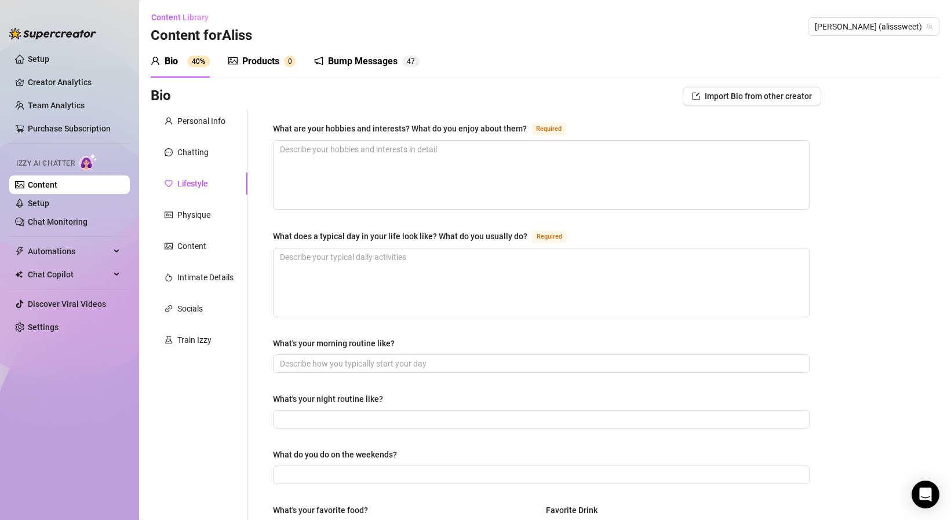
click at [340, 232] on div "What does a typical day in your life look like? What do you usually do?" at bounding box center [400, 236] width 254 height 13
click at [340, 249] on textarea "What does a typical day in your life look like? What do you usually do? Required" at bounding box center [540, 283] width 535 height 68
click at [340, 232] on div "What does a typical day in your life look like? What do you usually do?" at bounding box center [400, 236] width 254 height 13
click at [340, 249] on textarea "What does a typical day in your life look like? What do you usually do? Required" at bounding box center [540, 283] width 535 height 68
click at [340, 232] on div "What does a typical day in your life look like? What do you usually do?" at bounding box center [400, 236] width 254 height 13
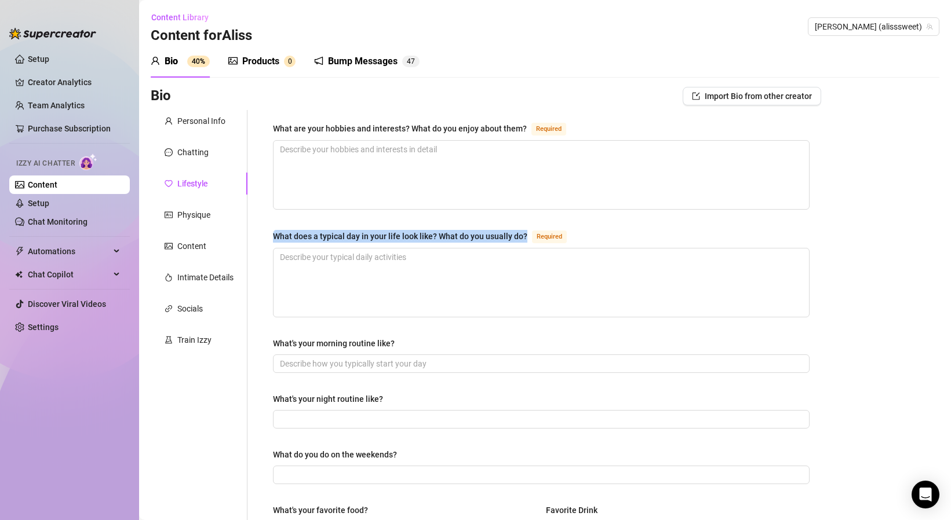
click at [340, 249] on textarea "What does a typical day in your life look like? What do you usually do? Required" at bounding box center [540, 283] width 535 height 68
copy div "What does a typical day in your life look like? What do you usually do?"
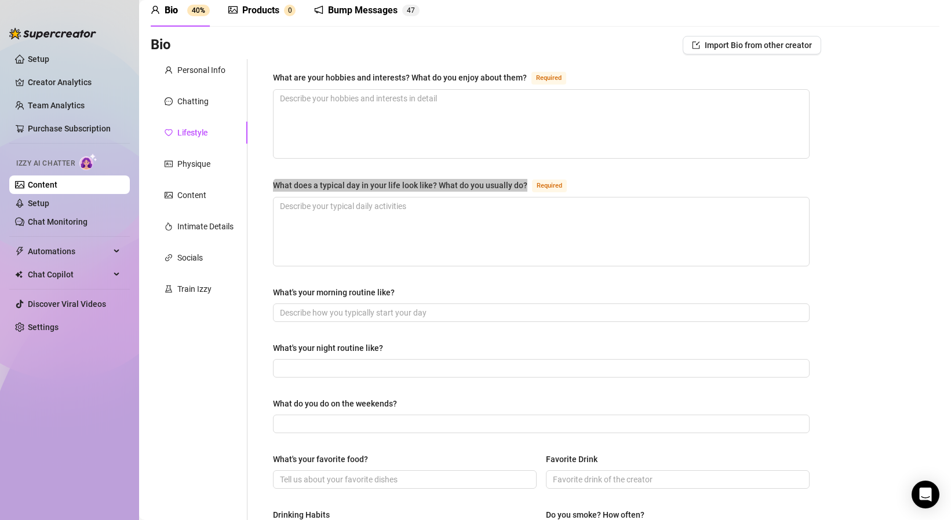
scroll to position [43, 0]
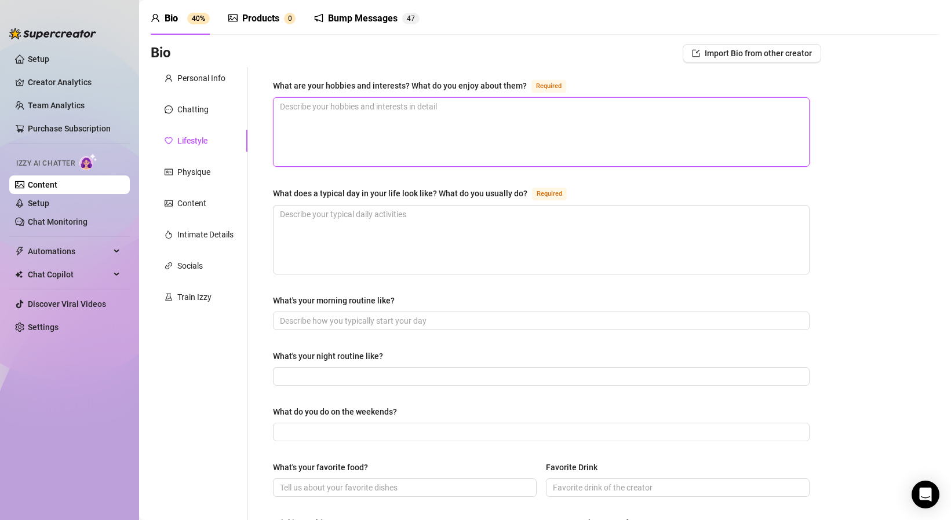
click at [363, 111] on textarea "What are your hobbies and interests? What do you enjoy about them? Required" at bounding box center [540, 132] width 535 height 68
paste textarea "I’m super into fashion and makeup — I love experimenting with different styles …"
type textarea "I’m super into fashion and makeup — I love experimenting with different styles …"
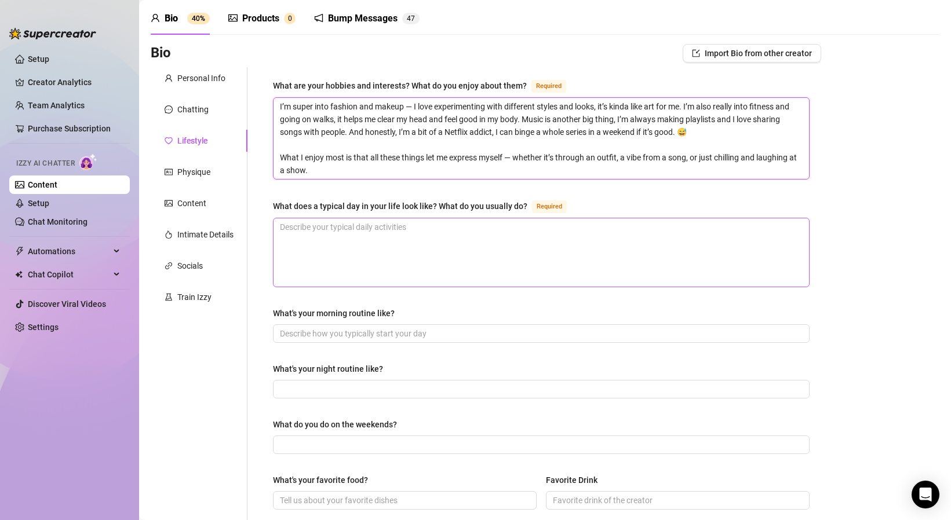
scroll to position [0, 0]
type textarea "I’m super into fashion and makeup — I love experimenting with different styles …"
click at [441, 243] on textarea "What does a typical day in your life look like? What do you usually do? Required" at bounding box center [540, 252] width 535 height 68
click at [403, 246] on textarea "What does a typical day in your life look like? What do you usually do? Required" at bounding box center [540, 252] width 535 height 68
paste textarea "I usually wake up late morning, grab some coffee (I’m useless without it lol), …"
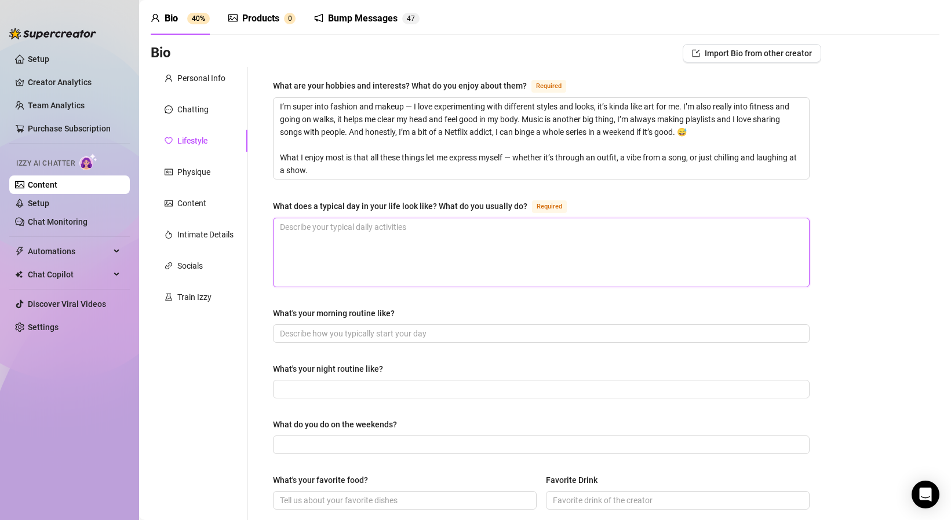
type textarea "I usually wake up late morning, grab some coffee (I’m useless without it lol), …"
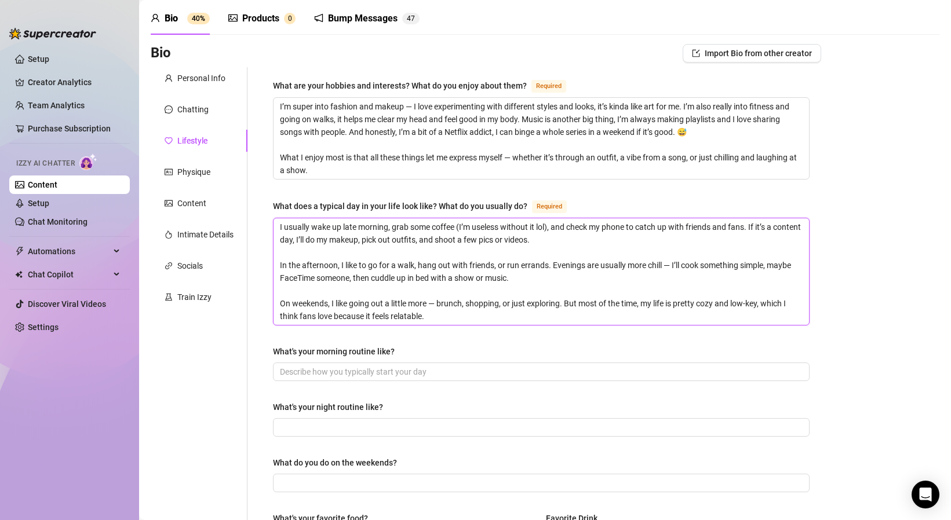
scroll to position [522, 0]
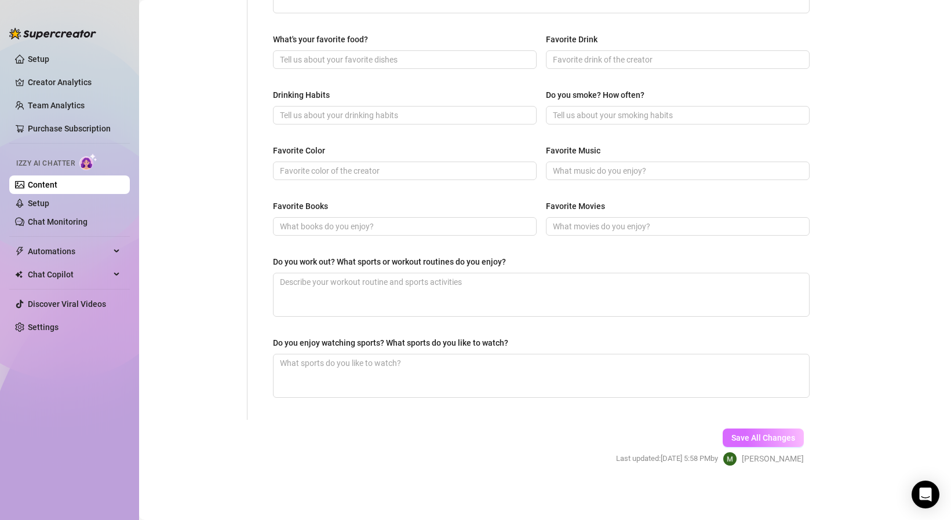
type textarea "I usually wake up late morning, grab some coffee (I’m useless without it lol), …"
click at [753, 430] on button "Save All Changes" at bounding box center [762, 438] width 81 height 19
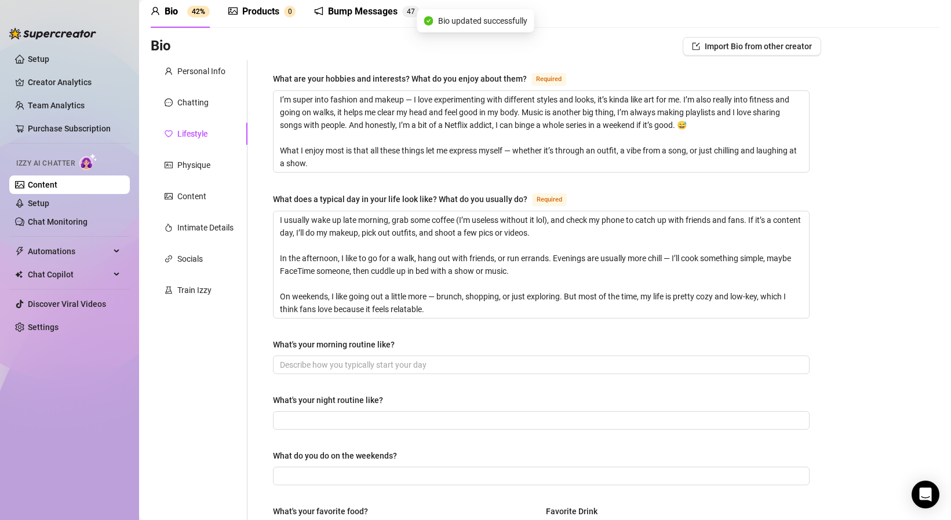
scroll to position [0, 0]
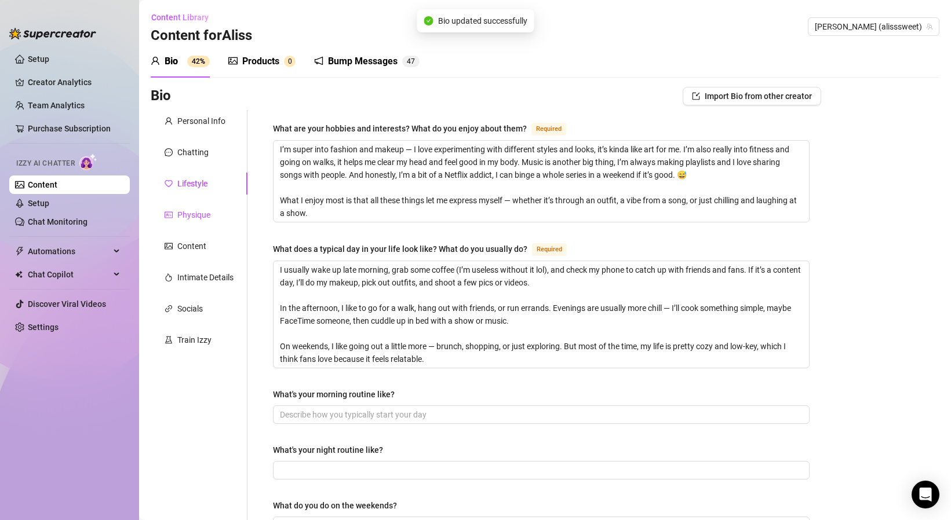
click at [182, 213] on div "Physique" at bounding box center [193, 215] width 33 height 13
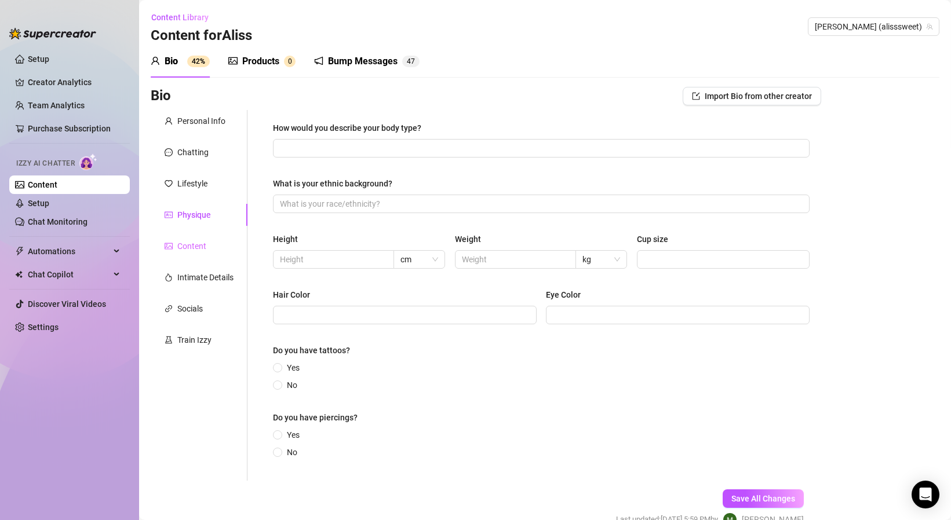
click at [207, 250] on div "Content" at bounding box center [199, 246] width 97 height 22
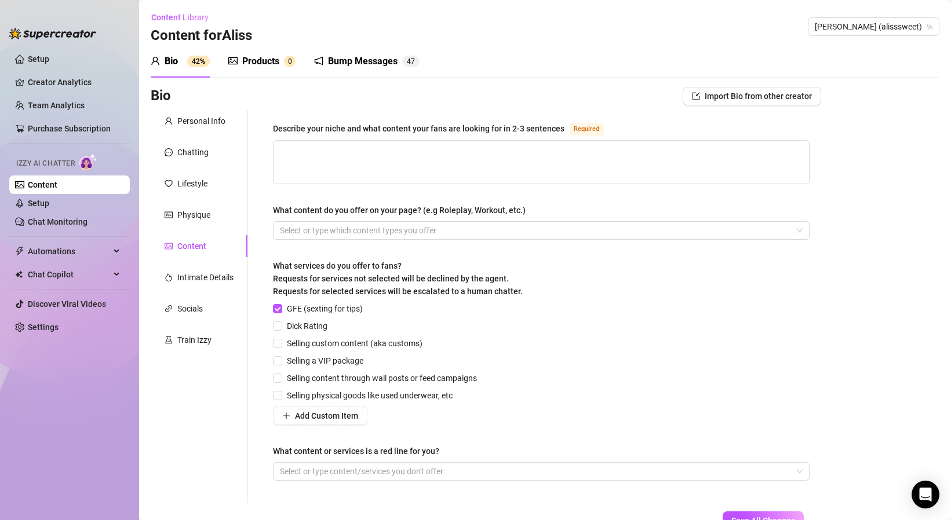
click at [430, 127] on div "Describe your niche and what content your fans are looking for in 2-3 sentences" at bounding box center [418, 128] width 291 height 13
click at [430, 141] on textarea "Describe your niche and what content your fans are looking for in 2-3 sentences…" at bounding box center [540, 162] width 535 height 43
click at [430, 127] on div "Describe your niche and what content your fans are looking for in 2-3 sentences" at bounding box center [418, 128] width 291 height 13
click at [430, 141] on textarea "Describe your niche and what content your fans are looking for in 2-3 sentences…" at bounding box center [540, 162] width 535 height 43
click at [430, 127] on div "Describe your niche and what content your fans are looking for in 2-3 sentences" at bounding box center [418, 128] width 291 height 13
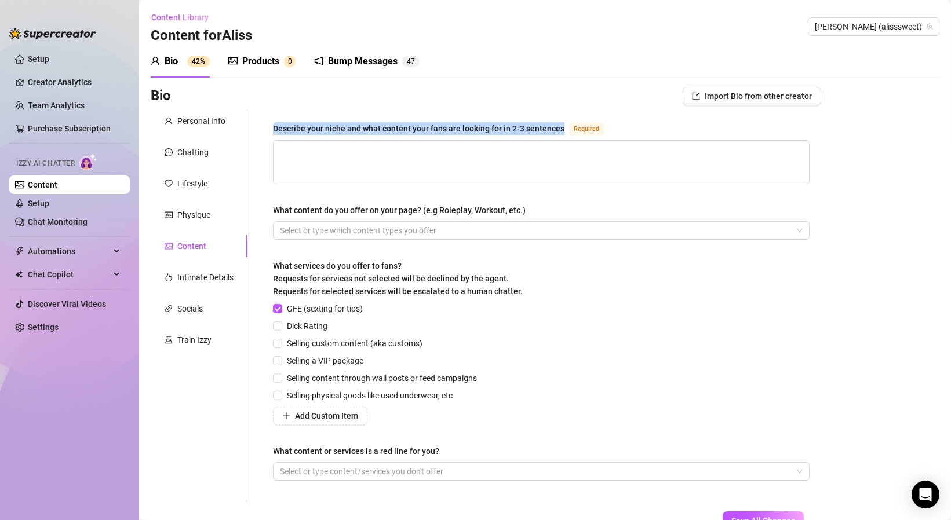
click at [430, 141] on textarea "Describe your niche and what content your fans are looking for in 2-3 sentences…" at bounding box center [540, 162] width 535 height 43
copy div "Describe your niche and what content your fans are looking for in 2-3 sentences"
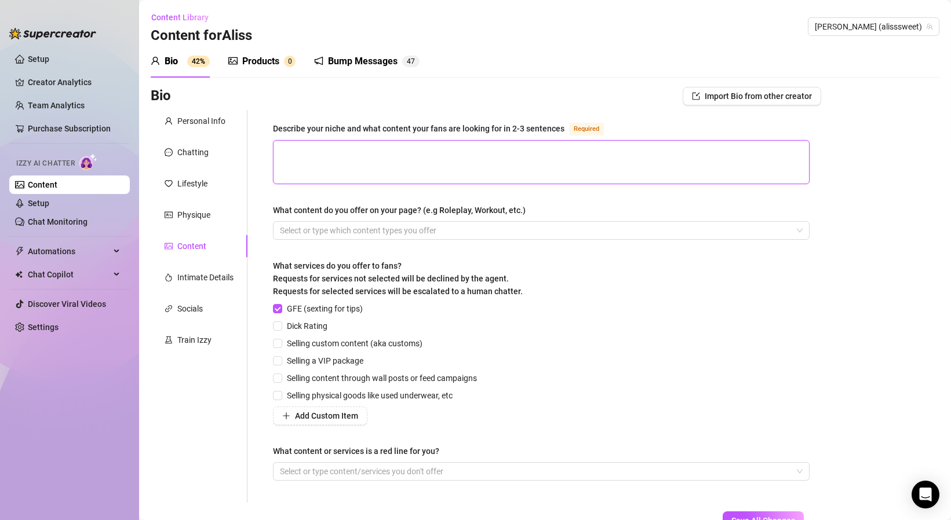
click at [376, 166] on textarea "Describe your niche and what content your fans are looking for in 2-3 sentences…" at bounding box center [540, 162] width 535 height 43
paste textarea "I’d say my niche is very “girl next door” — sweet, playful, and natural, like t…"
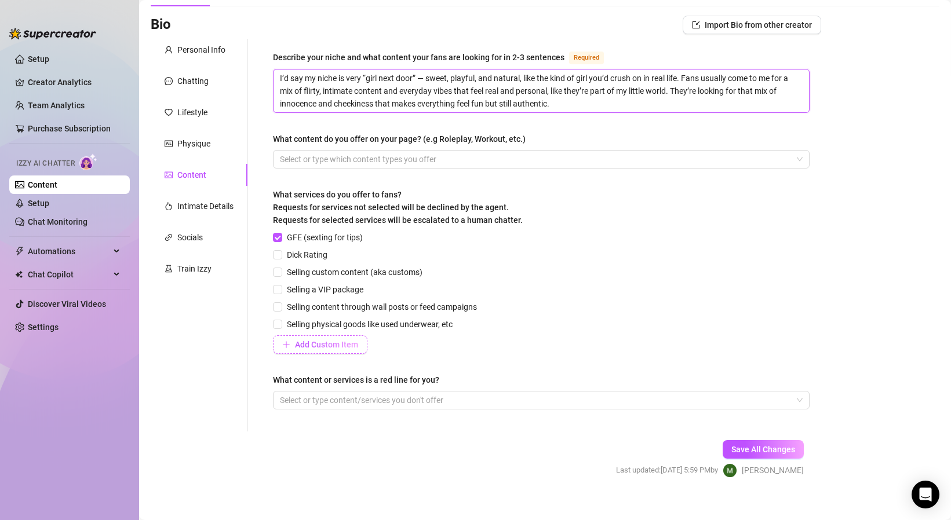
scroll to position [83, 0]
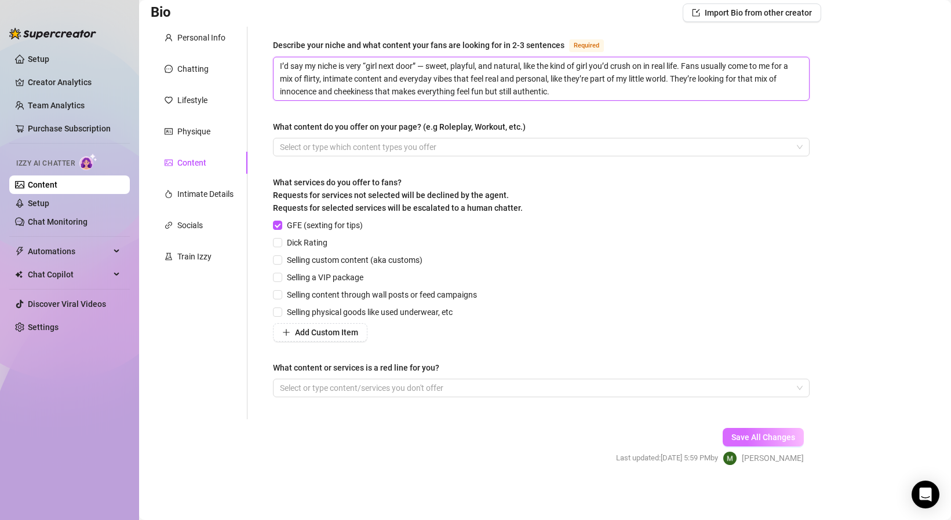
type textarea "I’d say my niche is very “girl next door” — sweet, playful, and natural, like t…"
click at [775, 436] on span "Save All Changes" at bounding box center [763, 437] width 64 height 9
click at [193, 192] on div "Intimate Details" at bounding box center [205, 194] width 56 height 13
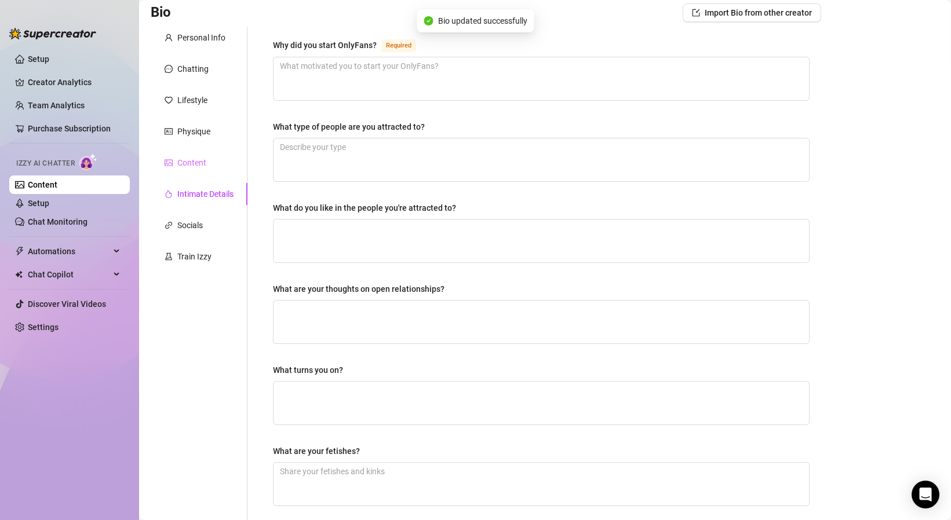
click at [207, 162] on div "Content" at bounding box center [199, 163] width 97 height 22
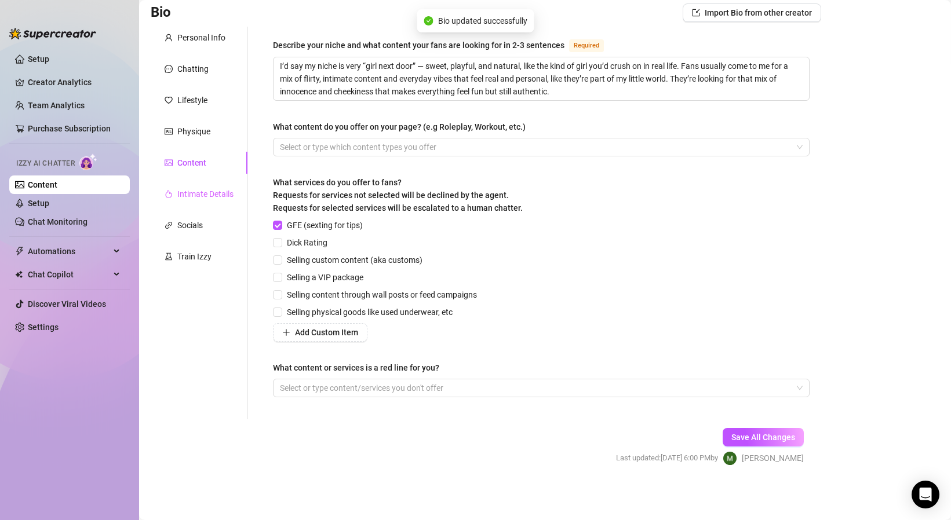
click at [207, 187] on div "Intimate Details" at bounding box center [199, 194] width 97 height 22
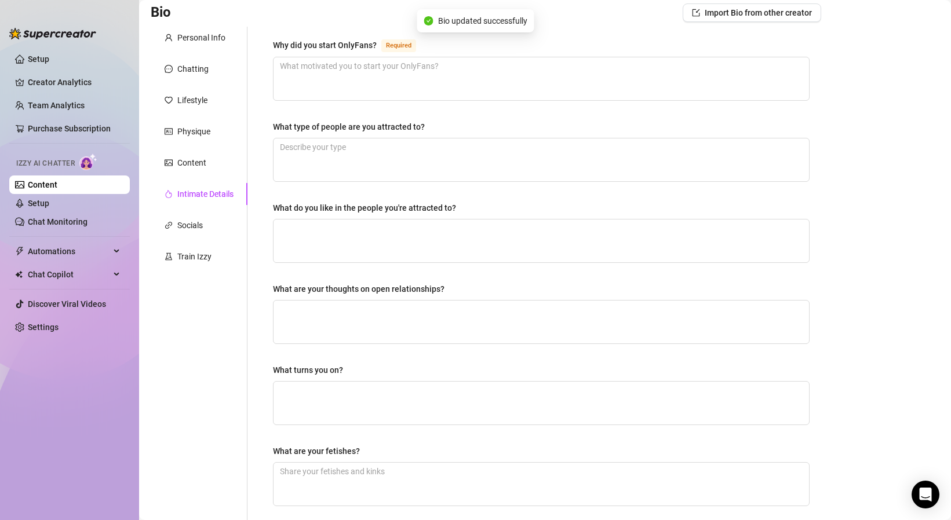
click at [305, 45] on div "Why did you start OnlyFans?" at bounding box center [325, 45] width 104 height 13
click at [305, 57] on textarea "Why did you start OnlyFans? Required" at bounding box center [540, 78] width 535 height 43
click at [305, 45] on div "Why did you start OnlyFans?" at bounding box center [325, 45] width 104 height 13
click at [305, 57] on textarea "Why did you start OnlyFans? Required" at bounding box center [540, 78] width 535 height 43
click at [312, 76] on textarea "Why did you start OnlyFans? Required" at bounding box center [540, 78] width 535 height 43
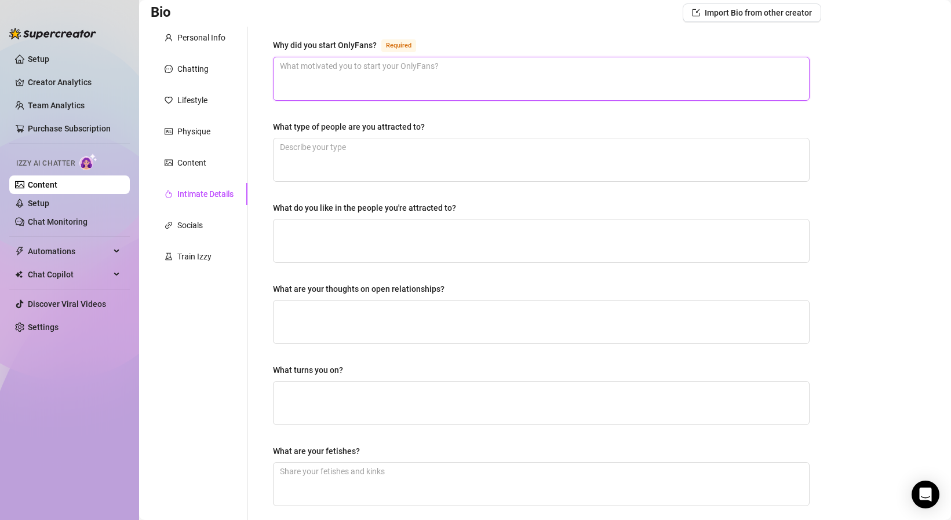
type textarea "C"
type textarea "Ca"
type textarea "Cau"
type textarea "Caus"
type textarea "Cause"
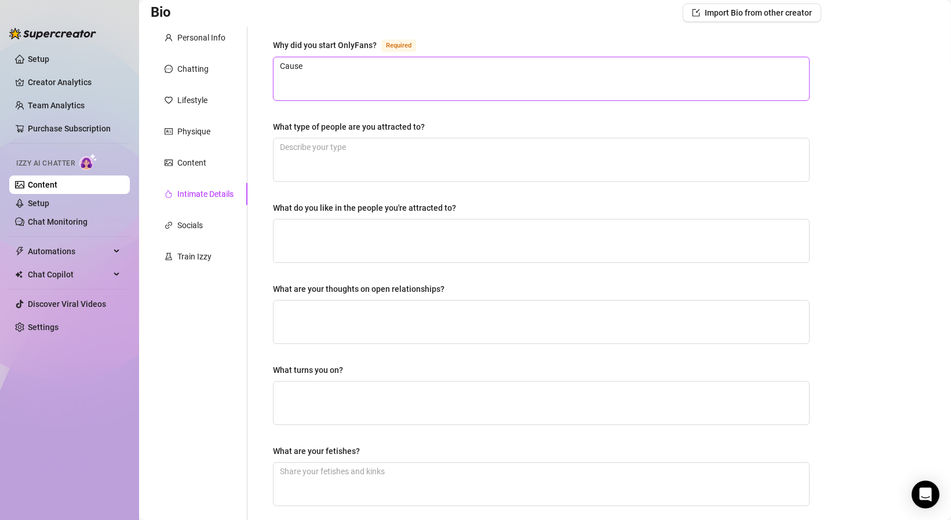
type textarea "Cause i"
type textarea "Cause"
type textarea "Cause I"
type textarea "Cause I w"
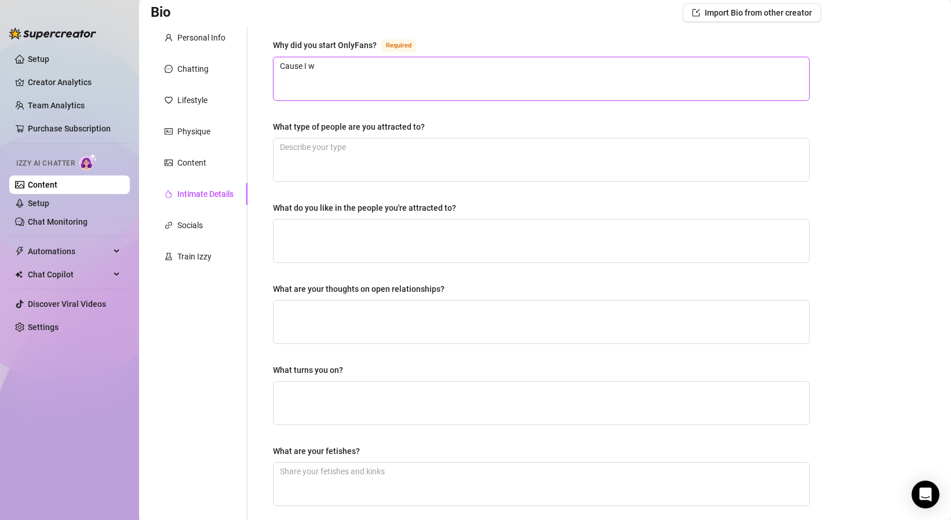
type textarea "Cause I wo"
type textarea "Cause I wou"
type textarea "Cause I woul"
type textarea "Cause I would"
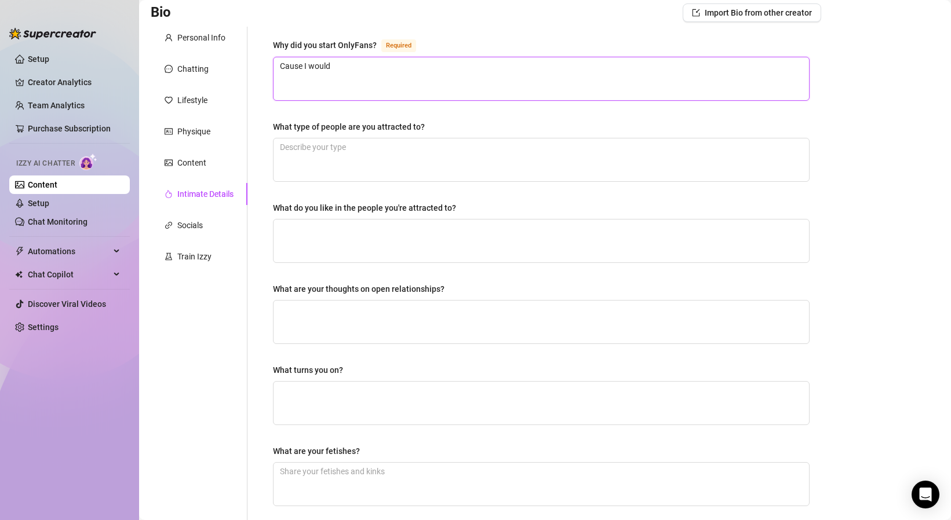
type textarea "Cause I would l"
type textarea "Cause I would li"
type textarea "Cause I would like"
type textarea "Cause I would like t"
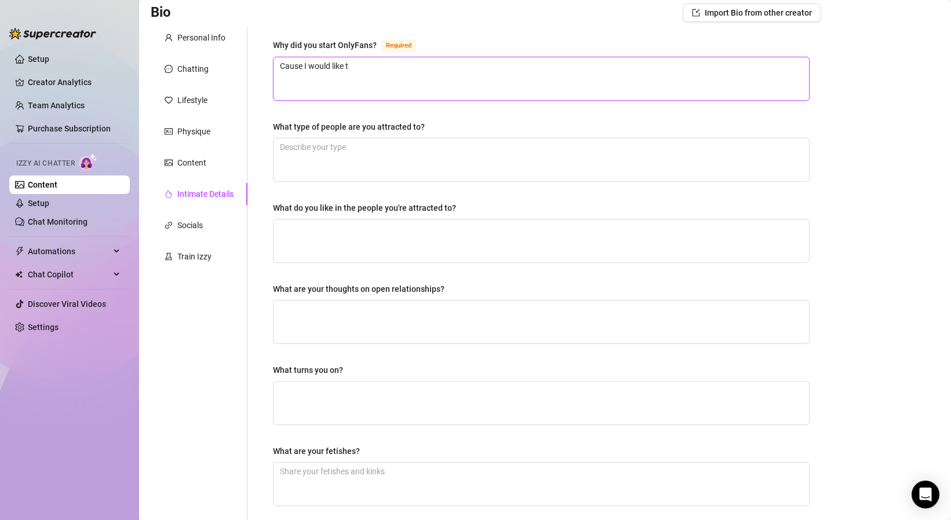
type textarea "Cause I would like to"
type textarea "Cause I would like to f"
type textarea "Cause I would like to fi"
type textarea "Cause I would like to fin"
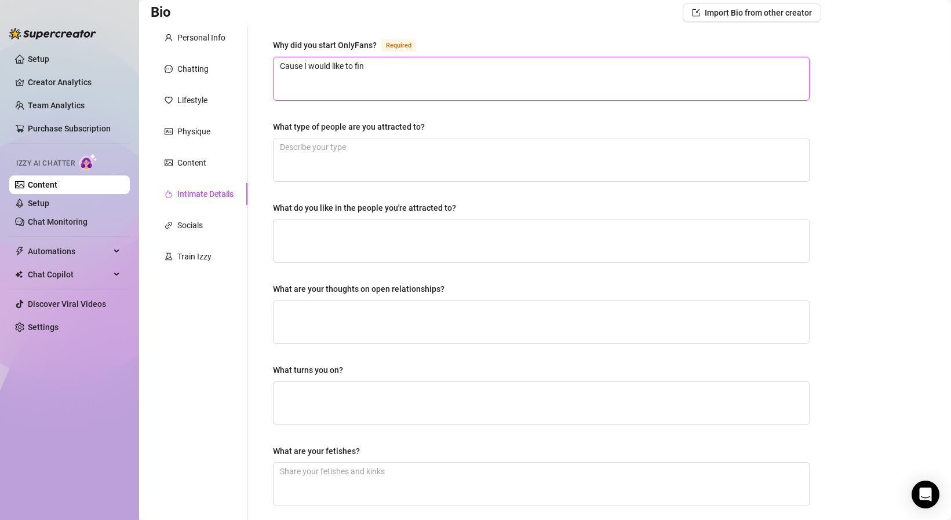
type textarea "Cause I would like to find"
click at [329, 36] on div "Why did you start OnlyFans? Required Cause I would like to find What type of pe…" at bounding box center [541, 318] width 560 height 583
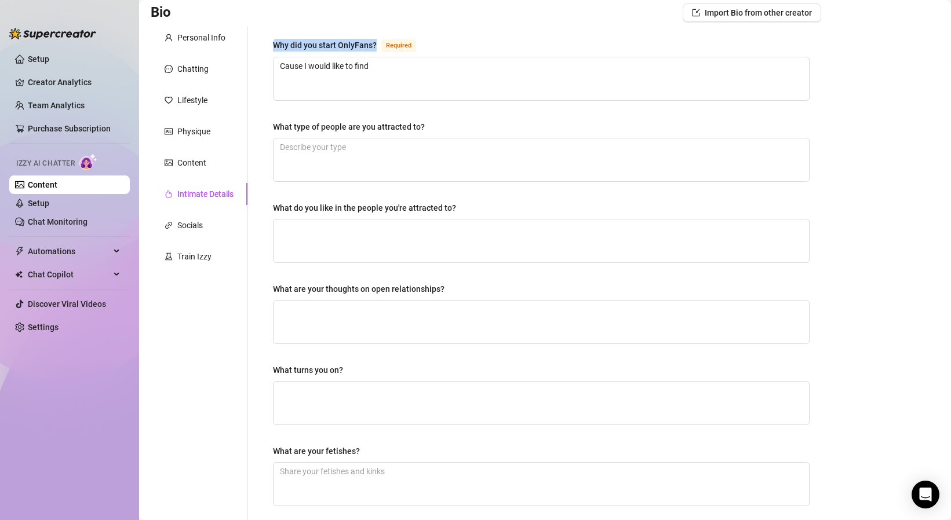
copy div "Why did you start OnlyFans?"
click at [367, 89] on textarea "Cause I would like to find" at bounding box center [540, 78] width 535 height 43
type textarea "L"
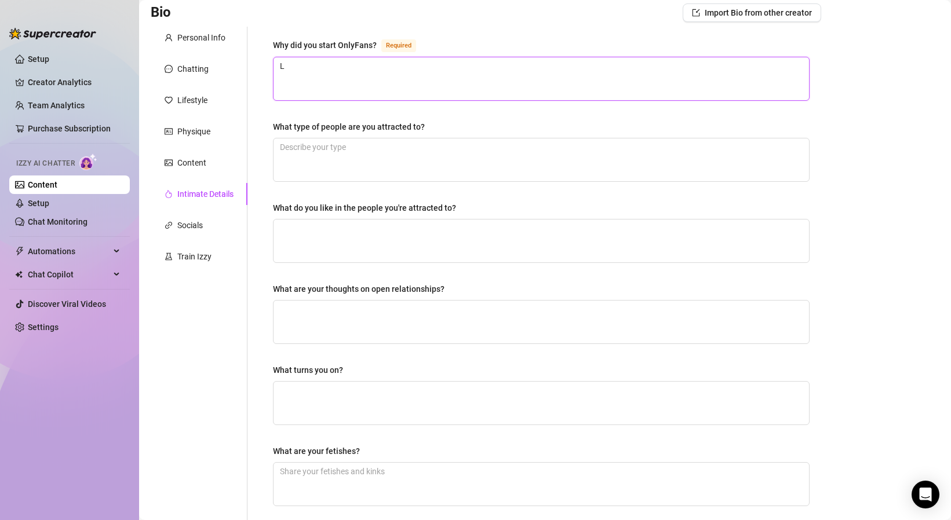
type textarea "Lo"
type textarea "Lov"
type textarea "Love"
type textarea "Love t"
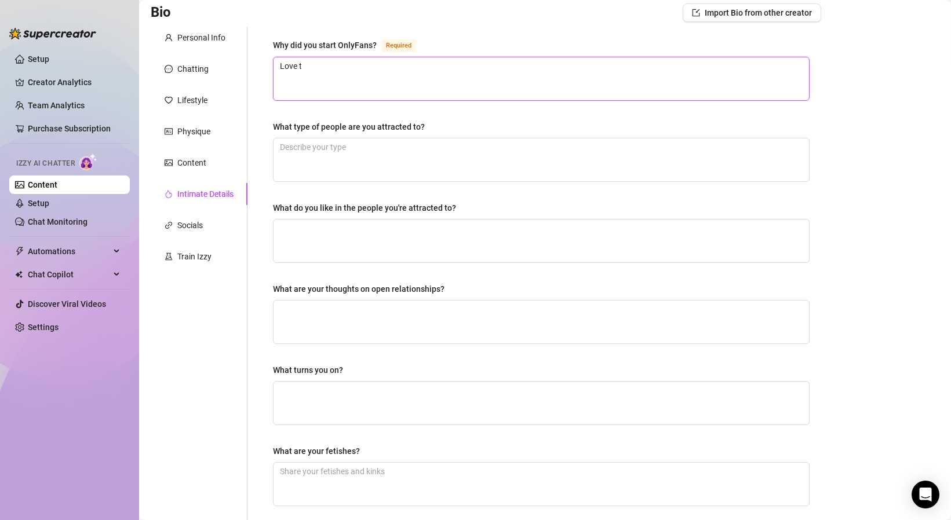
type textarea "Love to"
type textarea "Love to s"
type textarea "Love to sh"
type textarea "Love to sho"
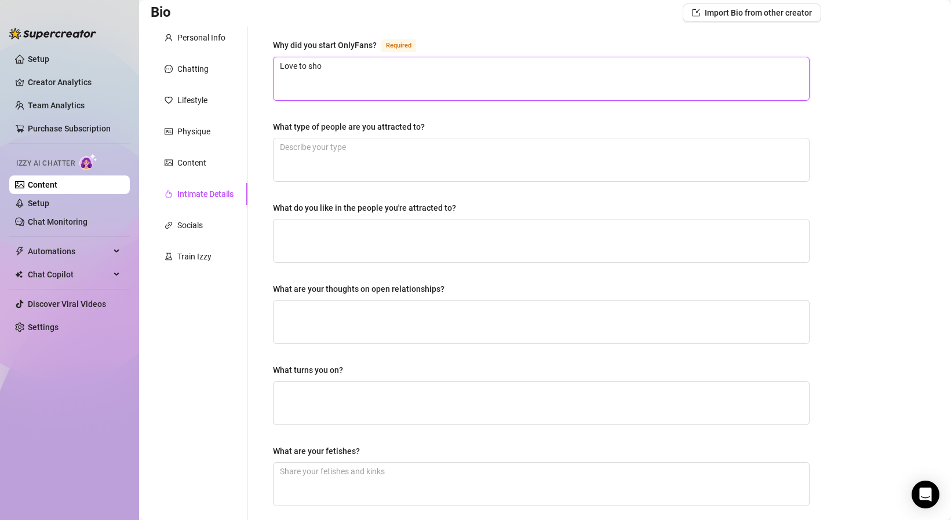
type textarea "Love to show"
type textarea "Love to show m"
type textarea "Love to show my"
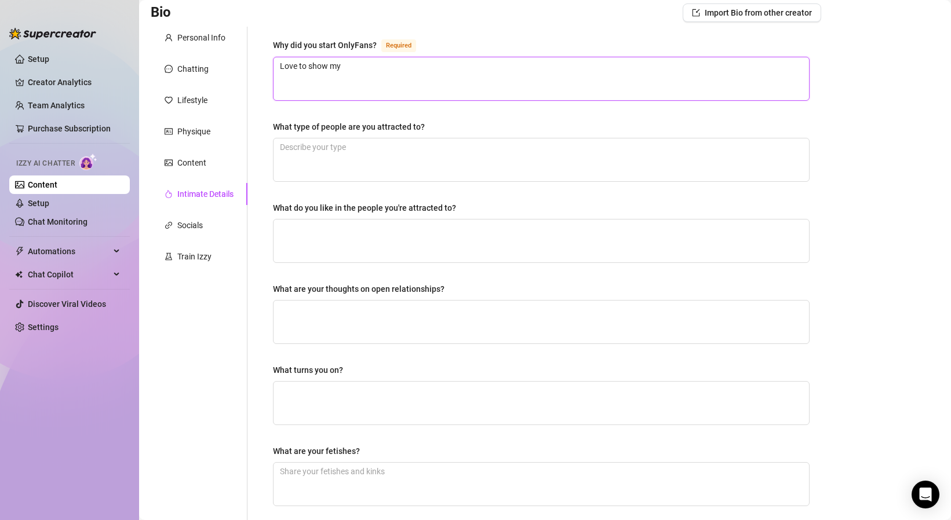
type textarea "Love to show my p"
type textarea "Love to show my pi"
type textarea "Love to show my pic"
type textarea "Love to show my pick"
type textarea "Love to show my picks"
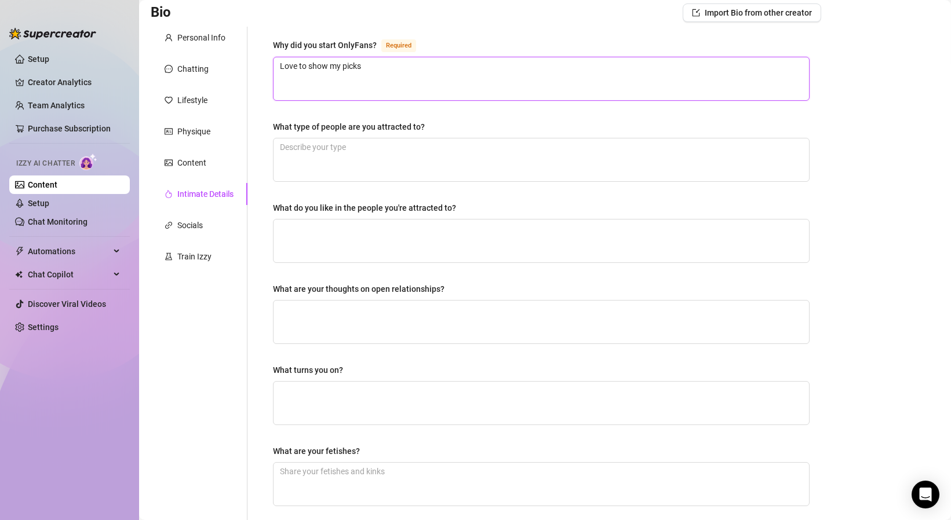
type textarea "Love to show my picks,"
type textarea "Love to show my picks, m"
type textarea "Love to show my picks, ma"
type textarea "Love to show my picks, mak"
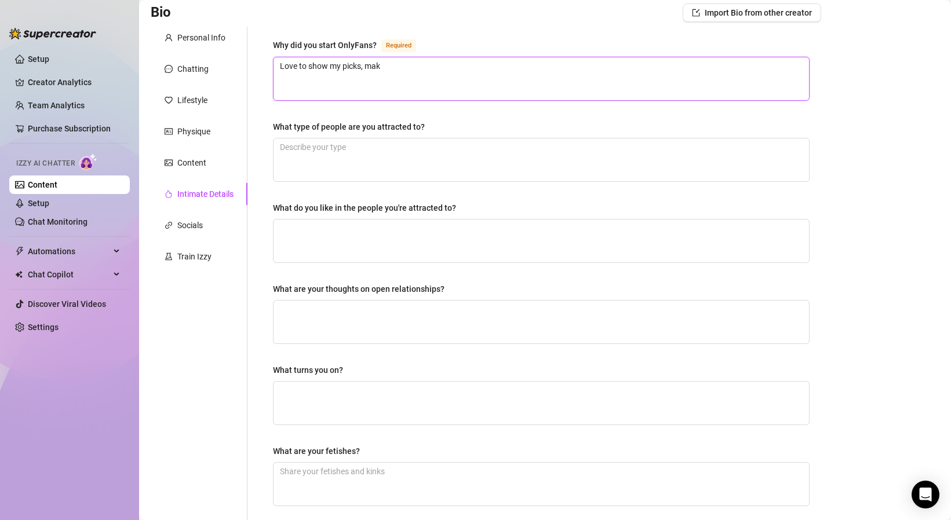
type textarea "Love to show my picks, make"
type textarea "Love to show my picks, make p"
type textarea "Love to show my picks, make ph"
type textarea "Love to show my picks, make pho"
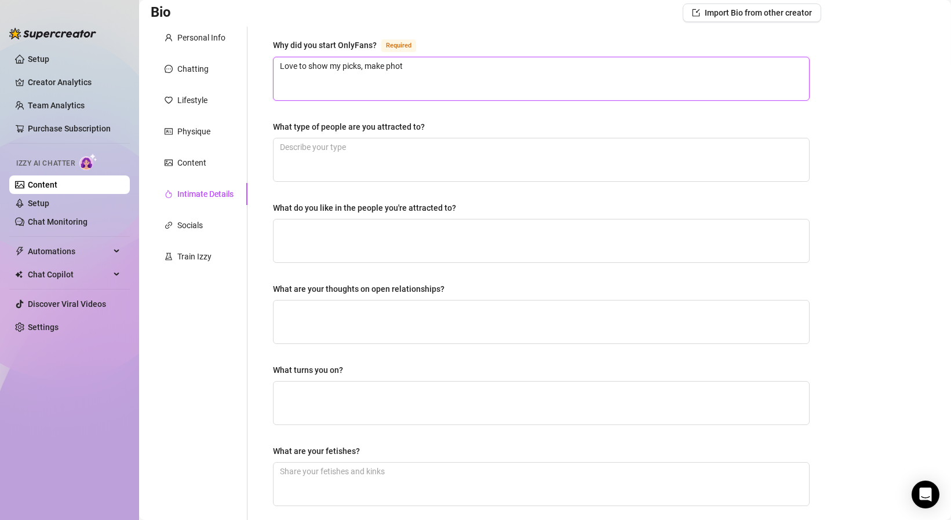
type textarea "Love to show my picks, make photo"
type textarea "Love to show my picks, make photos"
type textarea "Love to show my picks, make photos a"
type textarea "Love to show my picks, make photos an"
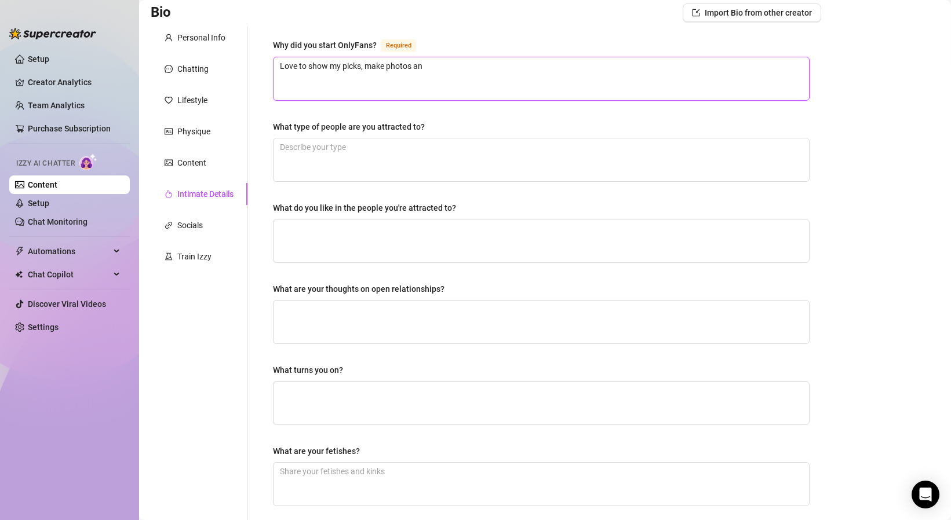
type textarea "Love to show my picks, make photos and"
type textarea "Love to show my picks, make photos and t"
type textarea "Love to show my picks, make photos and tal"
type textarea "Love to show my picks, make photos and talk"
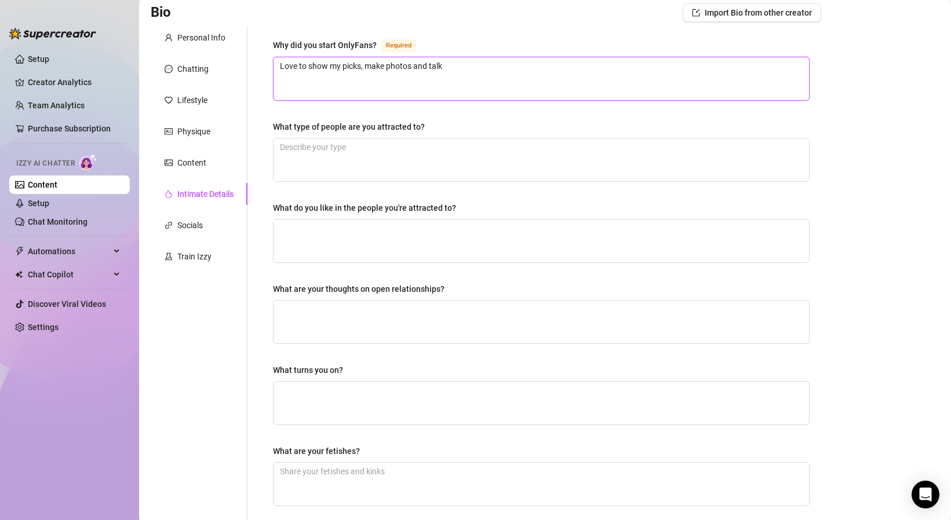
type textarea "Love to show my picks, make photos and talk"
type textarea "Love to show my picks, make photos and talk t"
type textarea "Love to show my picks, make photos and talk to"
type textarea "Love to show my picks, make photos and talk to n"
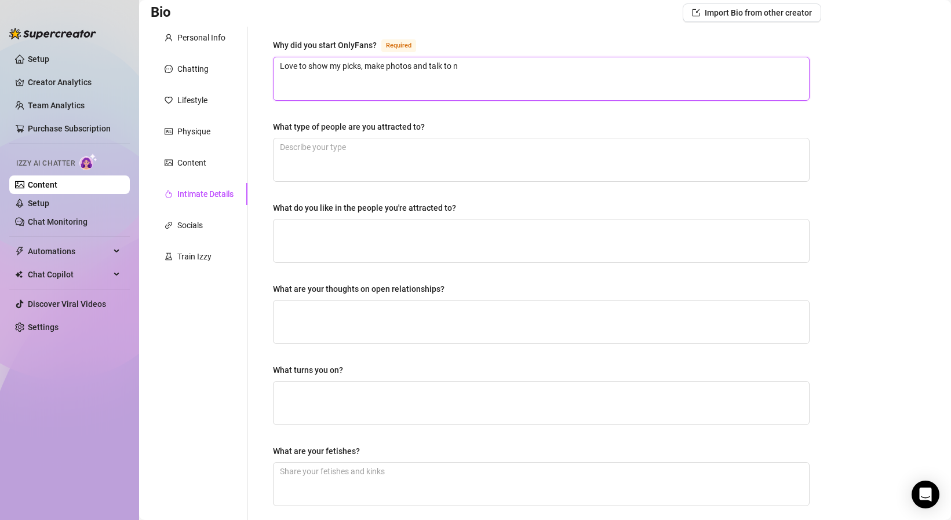
type textarea "Love to show my picks, make photos and talk to ne"
type textarea "Love to show my picks, make photos and talk to new"
type textarea "Love to show my picks, make photos and talk to new p"
type textarea "Love to show my picks, make photos and talk to new peo"
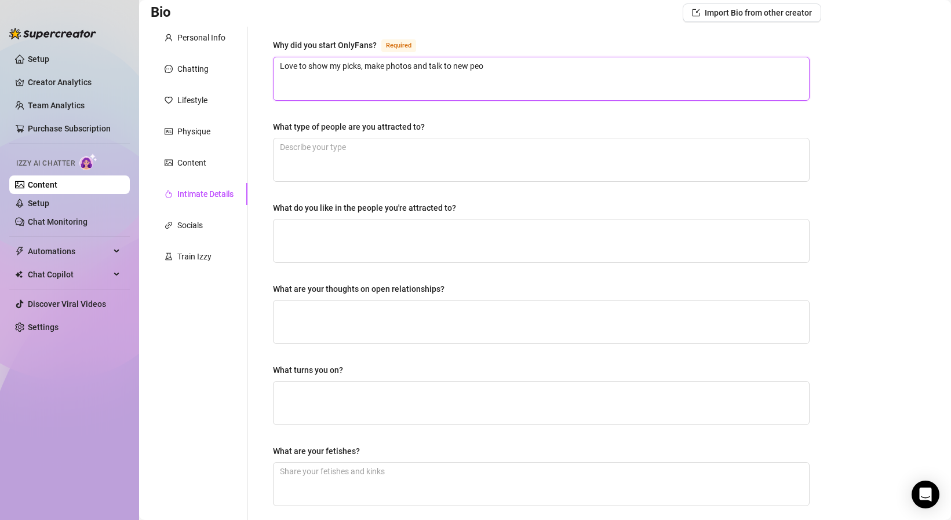
type textarea "Love to show my picks, make photos and talk to new peop"
type textarea "Love to show my picks, make photos and talk to new people"
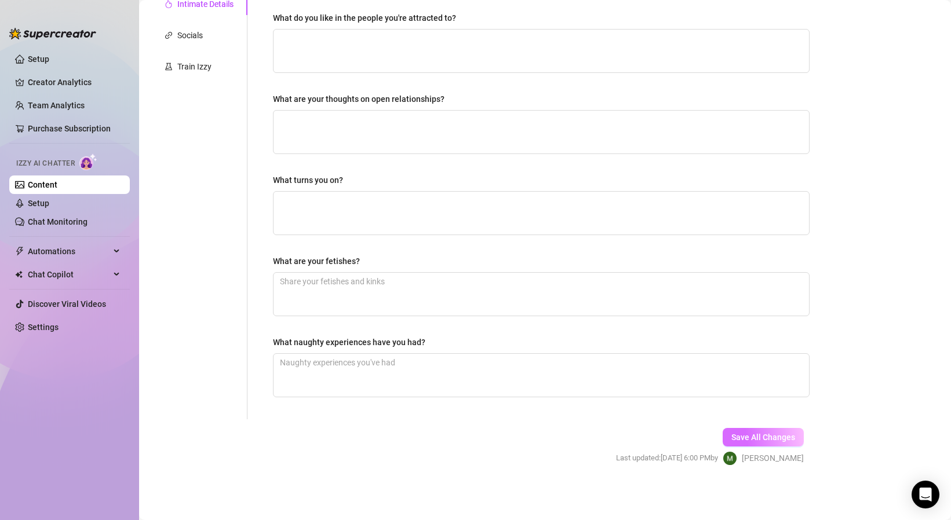
type textarea "Love to show my picks, make photos and talk to new people"
click at [769, 428] on button "Save All Changes" at bounding box center [762, 437] width 81 height 19
click at [189, 43] on div "Socials" at bounding box center [199, 35] width 97 height 22
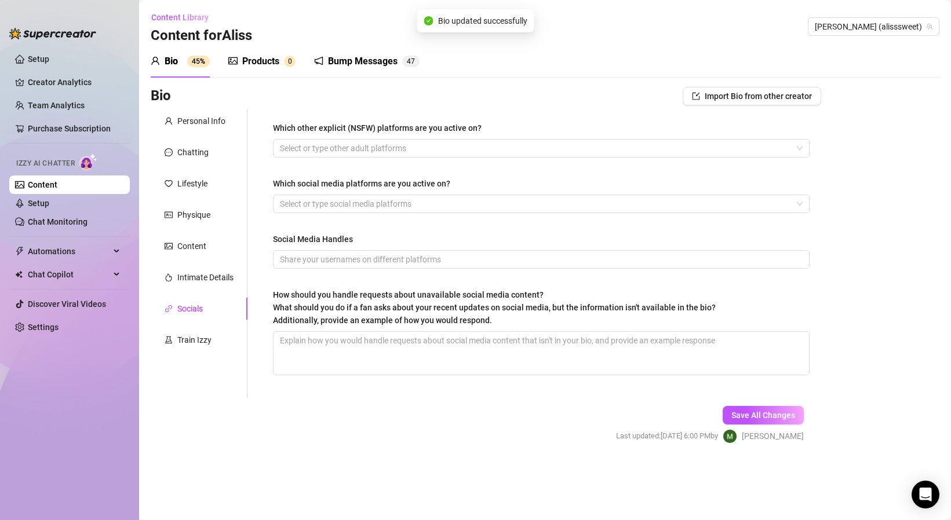
scroll to position [0, 0]
click at [195, 344] on div "Train Izzy" at bounding box center [194, 340] width 34 height 13
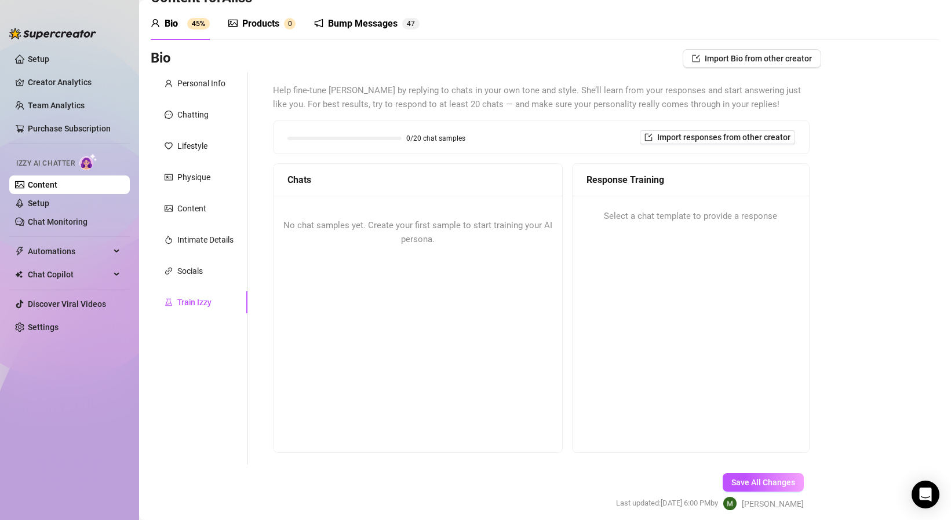
scroll to position [33, 0]
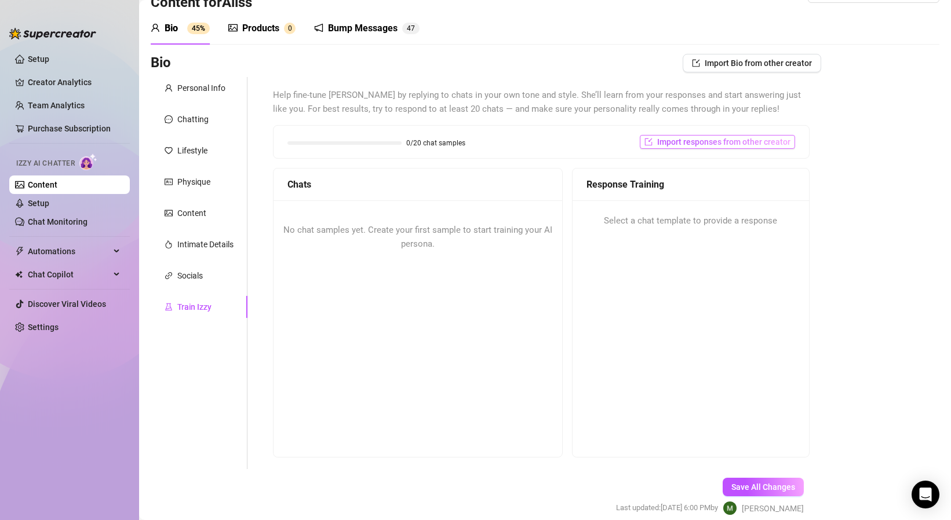
click at [690, 145] on span "Import responses from other creator" at bounding box center [723, 141] width 133 height 9
click at [689, 178] on input "search" at bounding box center [713, 171] width 92 height 17
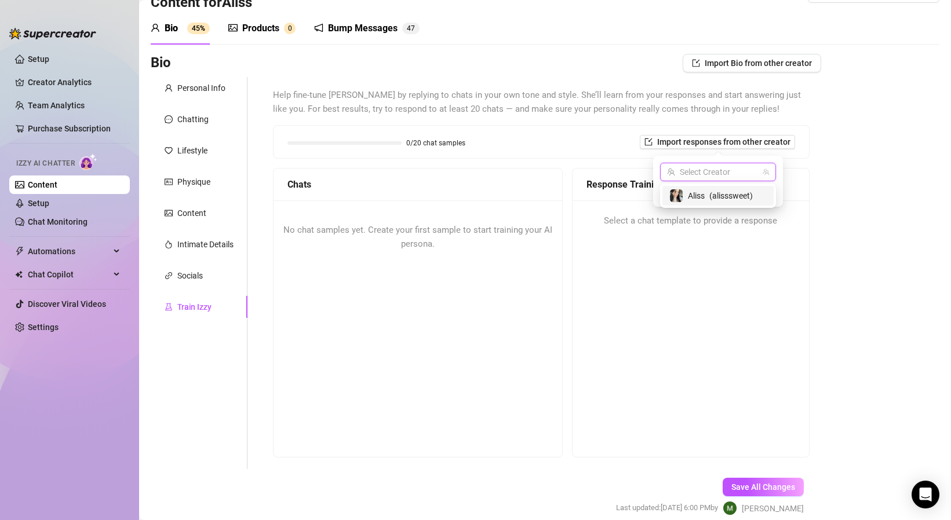
click at [678, 203] on div "[PERSON_NAME] ( alisssweet )" at bounding box center [717, 196] width 111 height 20
click at [753, 192] on span "Import" at bounding box center [759, 192] width 24 height 9
click at [677, 262] on div "Response Training Select a chat template to provide a response" at bounding box center [691, 313] width 238 height 290
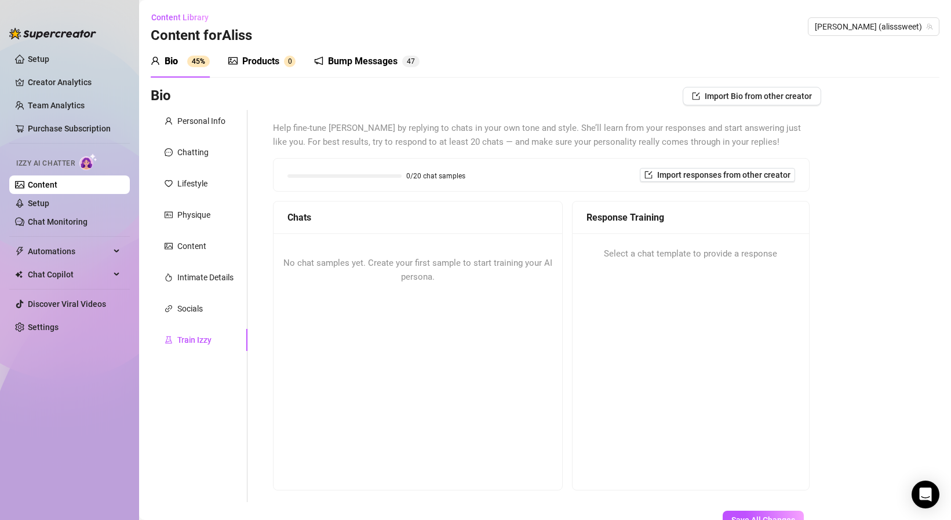
scroll to position [83, 0]
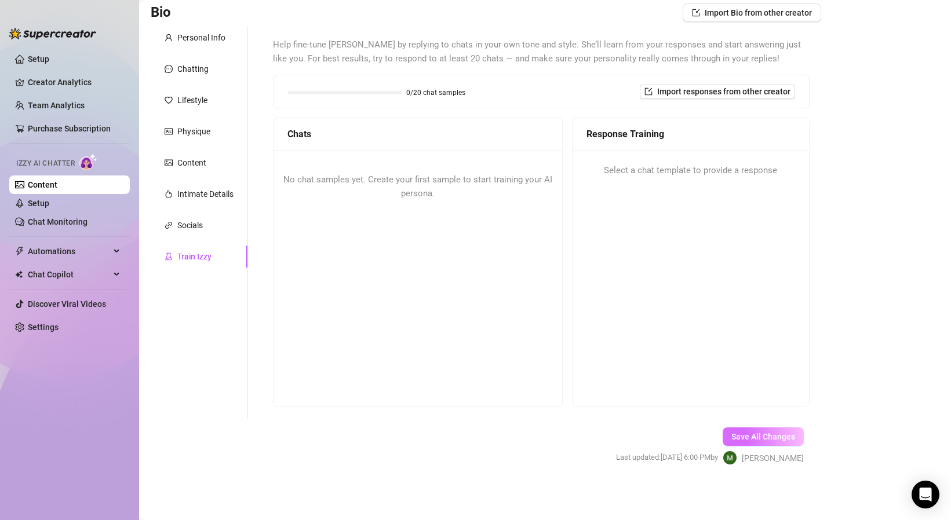
click at [757, 429] on button "Save All Changes" at bounding box center [762, 437] width 81 height 19
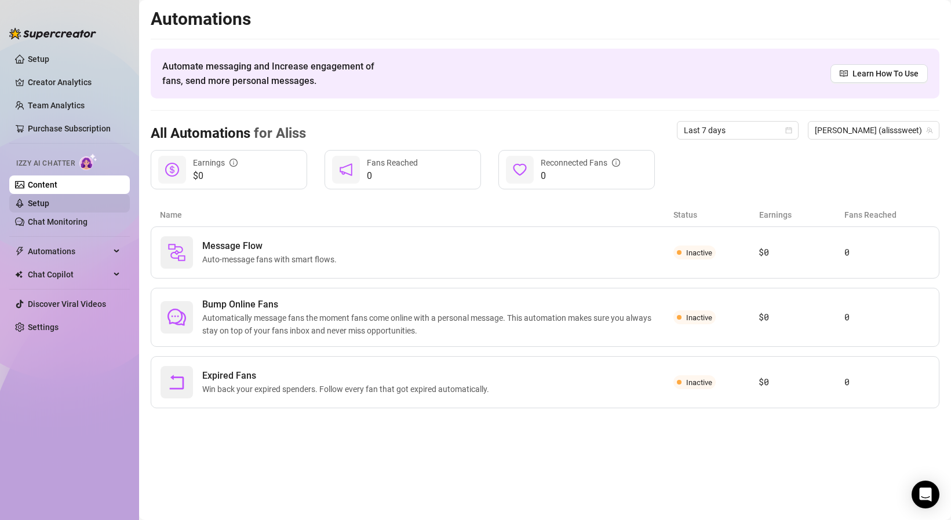
click at [49, 206] on link "Setup" at bounding box center [38, 203] width 21 height 9
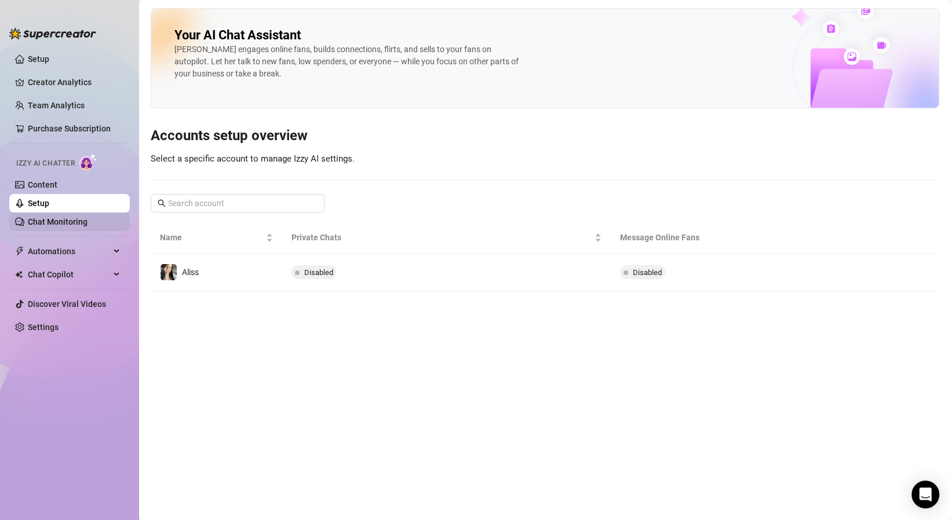
click at [74, 226] on link "Chat Monitoring" at bounding box center [58, 221] width 60 height 9
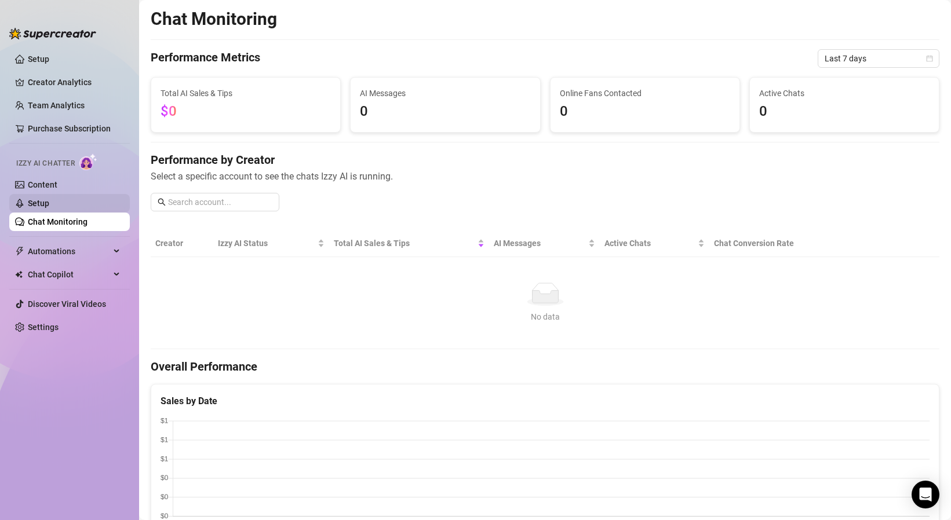
click at [49, 200] on link "Setup" at bounding box center [38, 203] width 21 height 9
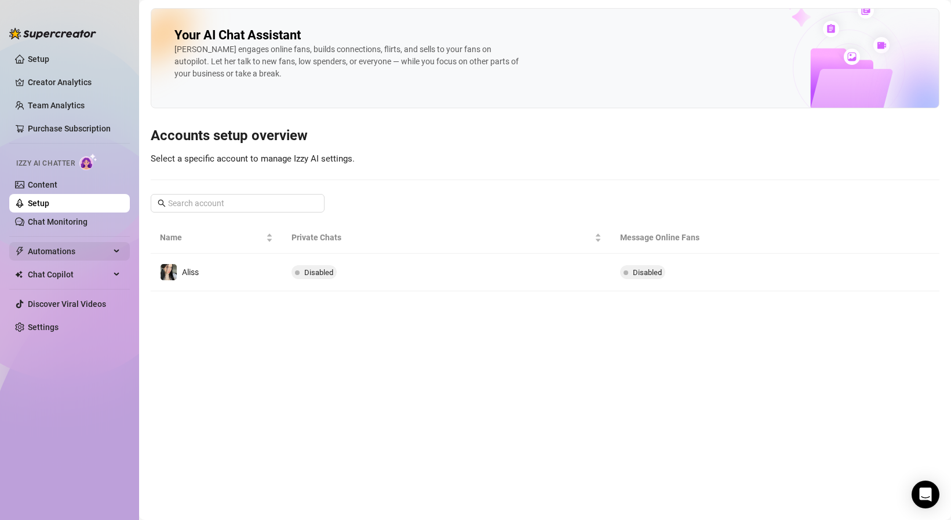
click at [85, 253] on span "Automations" at bounding box center [69, 251] width 82 height 19
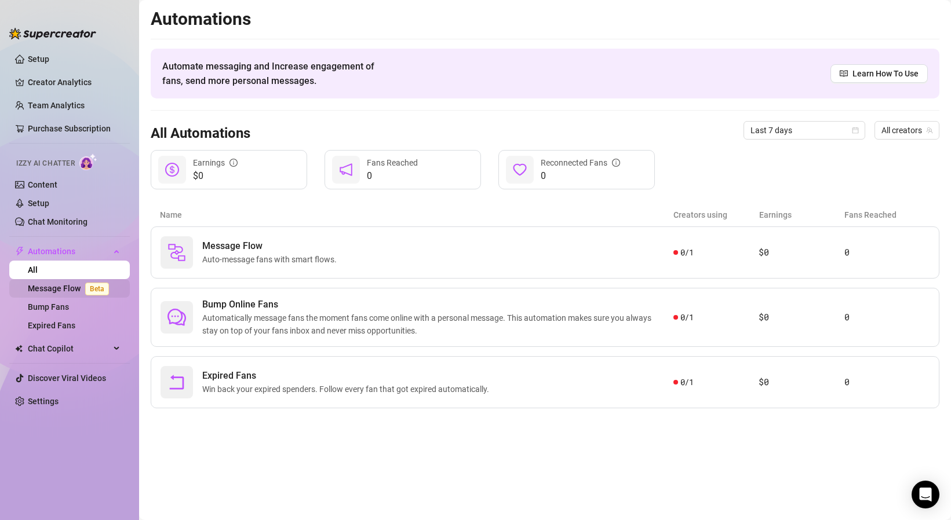
click at [86, 291] on span "Beta" at bounding box center [97, 289] width 24 height 13
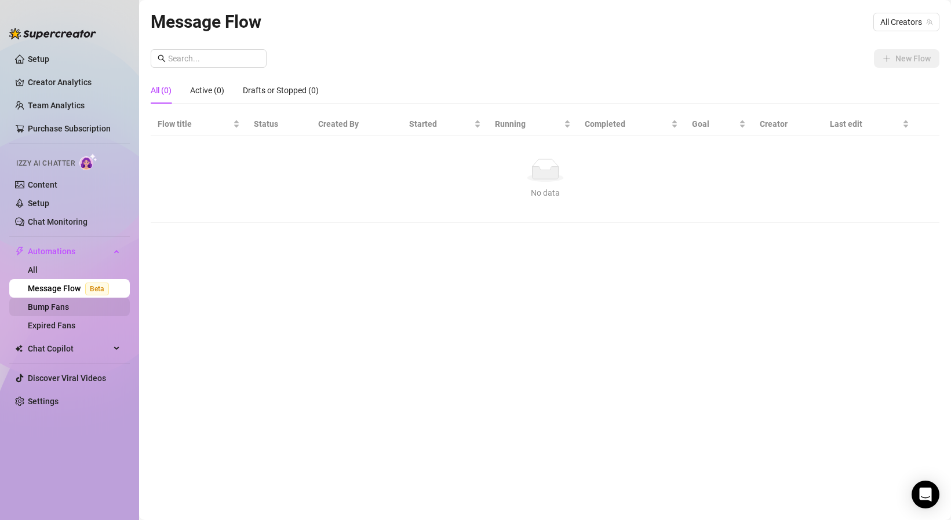
click at [69, 306] on link "Bump Fans" at bounding box center [48, 306] width 41 height 9
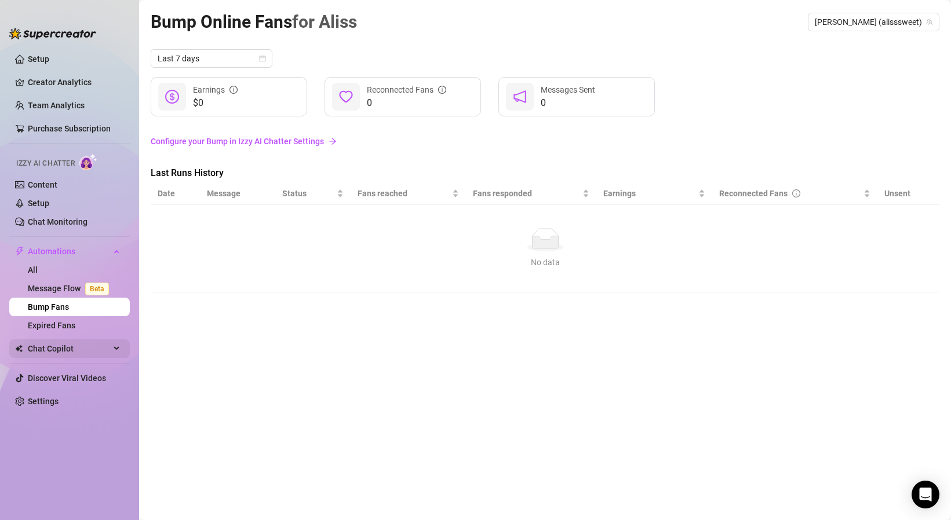
click at [70, 350] on span "Chat Copilot" at bounding box center [69, 348] width 82 height 19
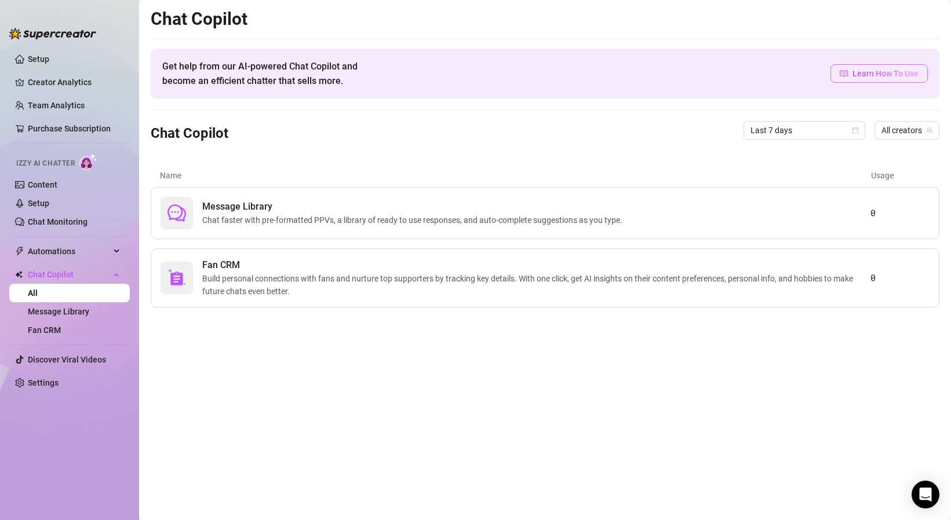
click at [885, 75] on span "Learn How To Use" at bounding box center [885, 73] width 66 height 13
click at [44, 199] on link "Setup" at bounding box center [38, 203] width 21 height 9
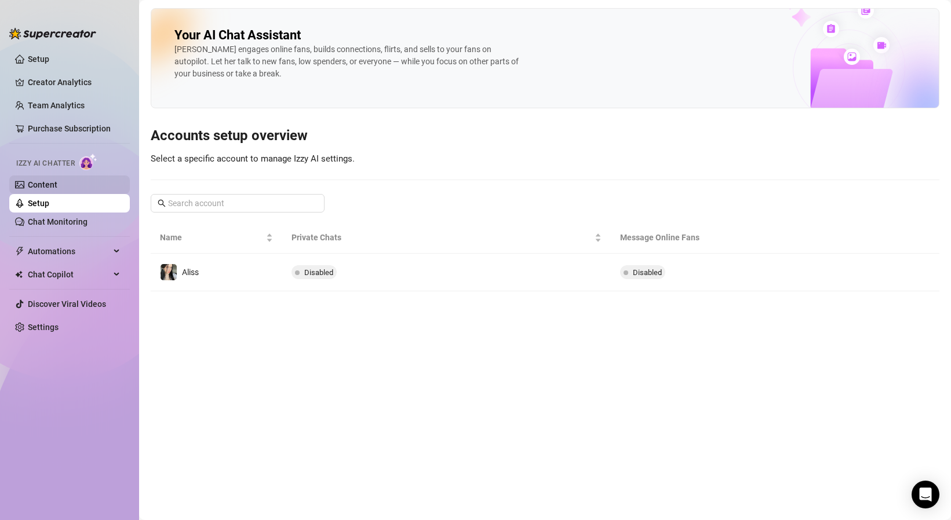
click at [46, 189] on link "Content" at bounding box center [43, 184] width 30 height 9
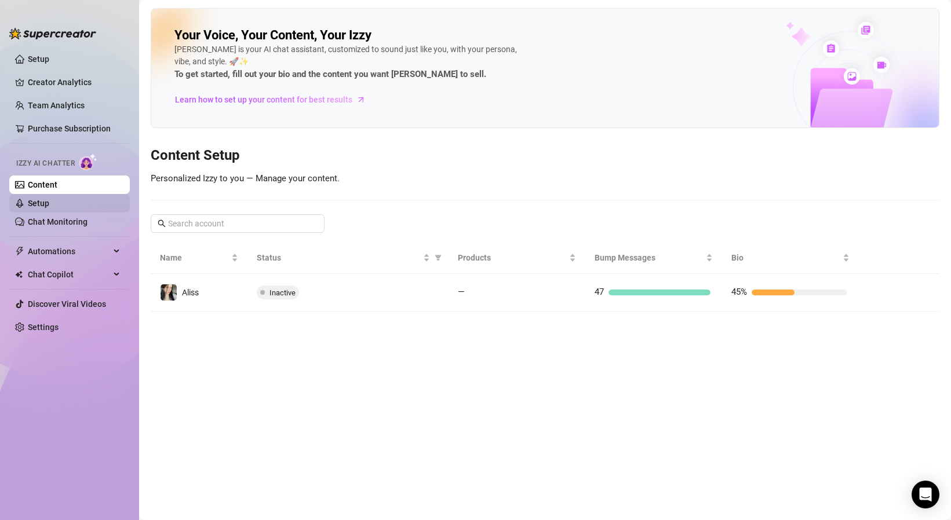
click at [49, 201] on link "Setup" at bounding box center [38, 203] width 21 height 9
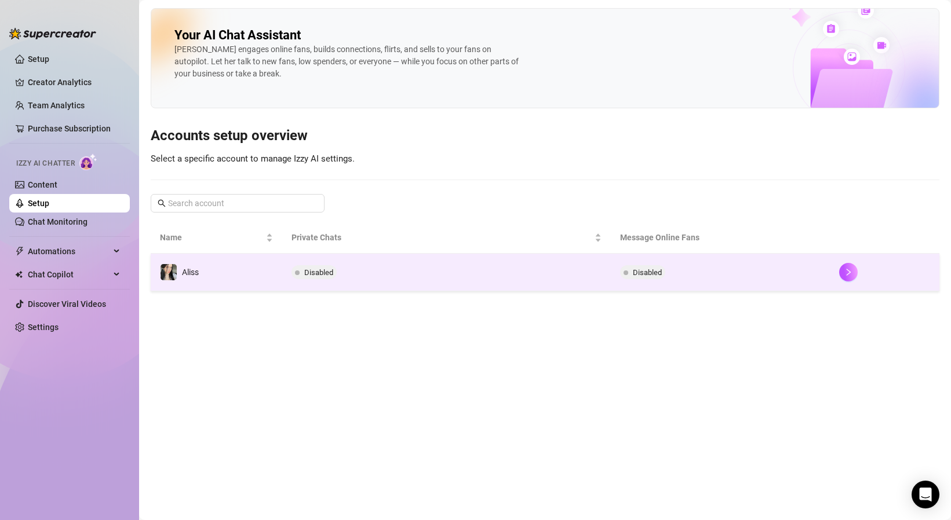
click at [270, 262] on td "Aliss" at bounding box center [217, 273] width 132 height 38
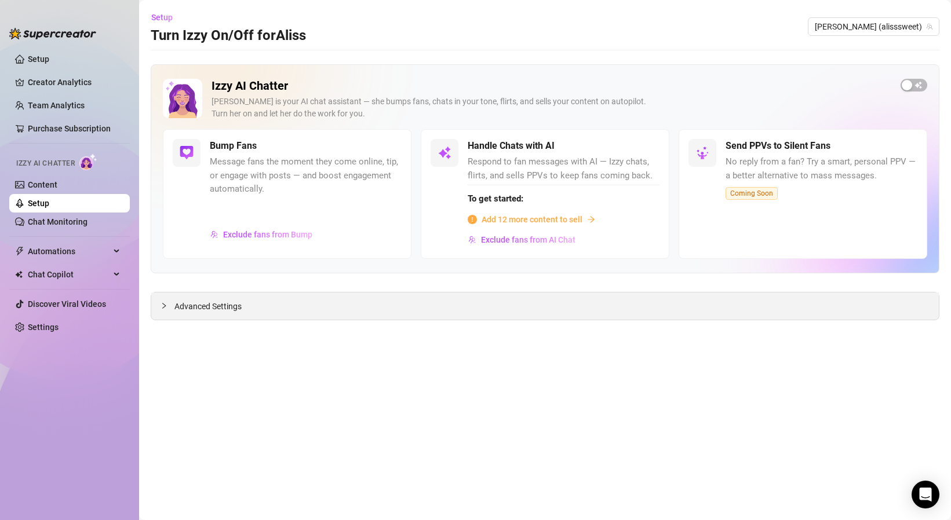
click at [294, 305] on div "Advanced Settings" at bounding box center [544, 306] width 787 height 27
click at [208, 289] on div "Izzy AI Chatter [PERSON_NAME] is your AI chat assistant — she bumps fans, chats…" at bounding box center [545, 192] width 788 height 256
click at [218, 301] on span "Advanced Settings" at bounding box center [207, 306] width 67 height 13
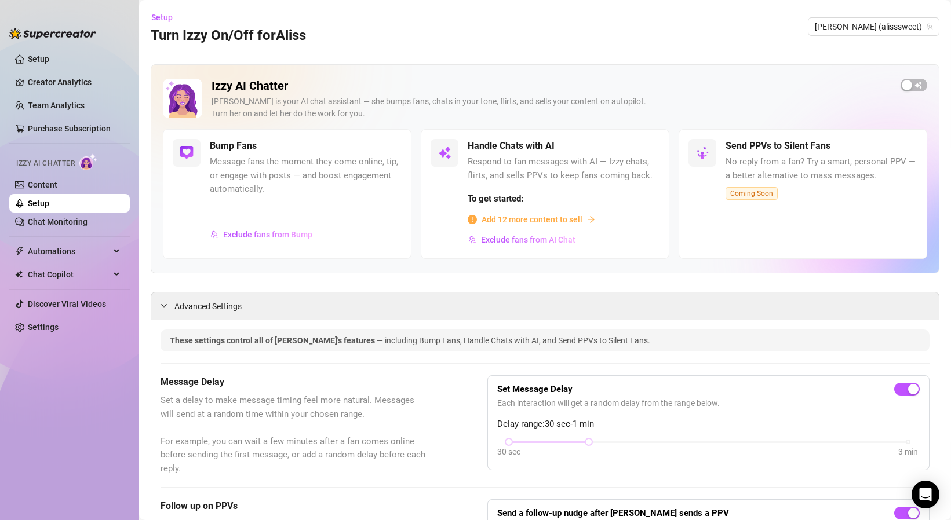
click at [517, 218] on span "Add 12 more content to sell" at bounding box center [531, 219] width 101 height 13
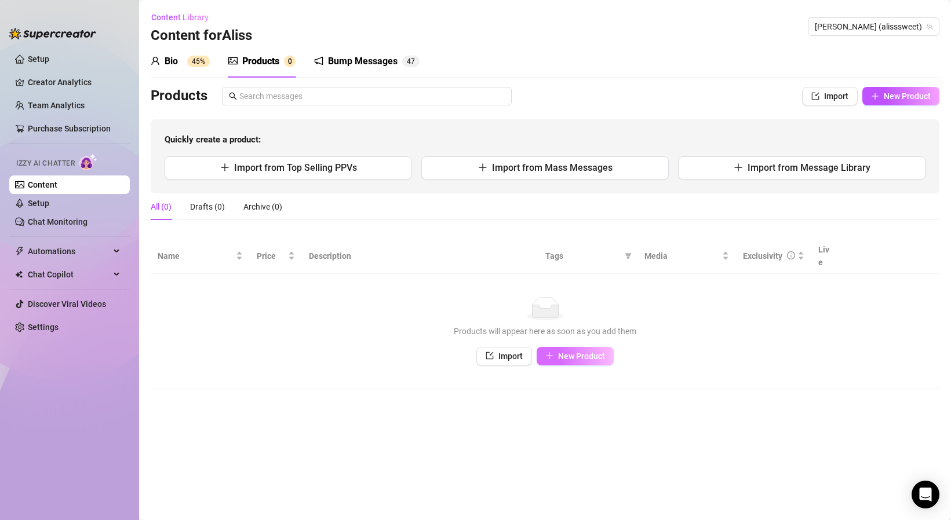
click at [589, 350] on button "New Product" at bounding box center [574, 356] width 77 height 19
type textarea "Type your message here..."
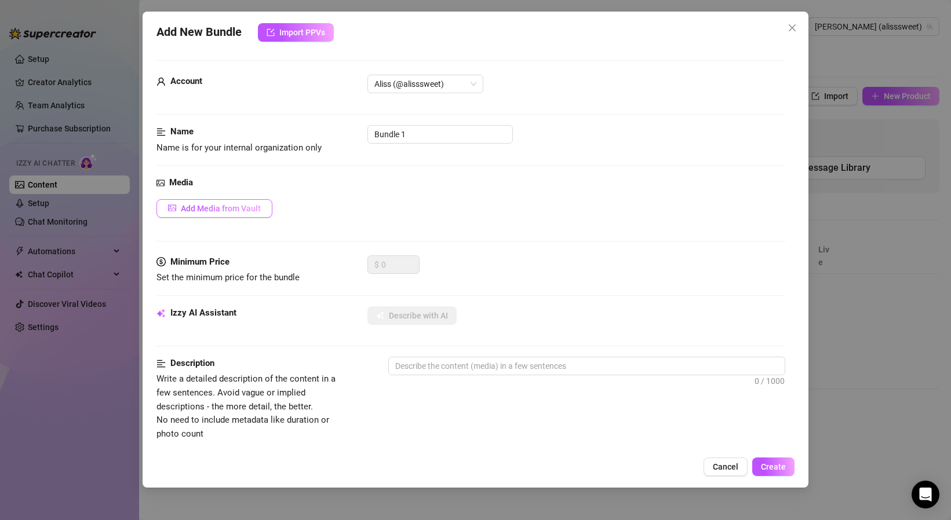
click at [231, 210] on span "Add Media from Vault" at bounding box center [221, 208] width 80 height 9
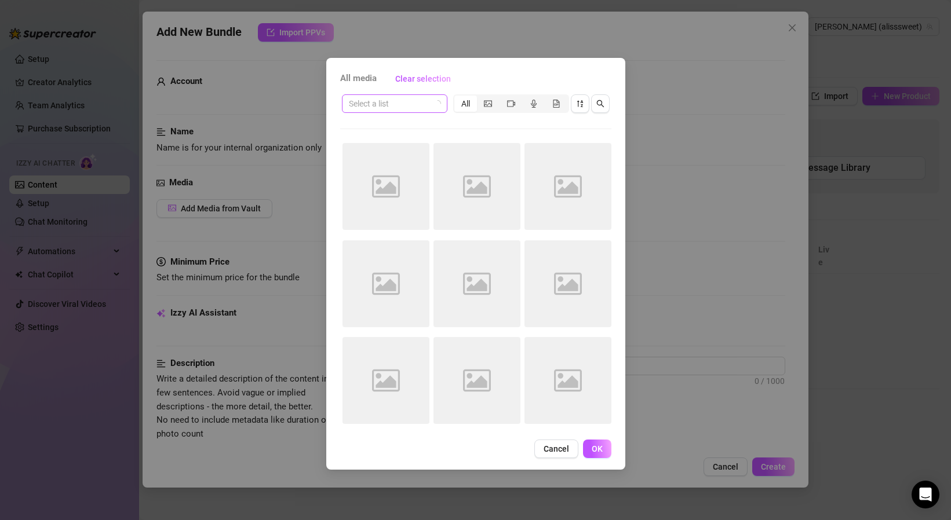
click at [426, 111] on input "search" at bounding box center [389, 103] width 81 height 17
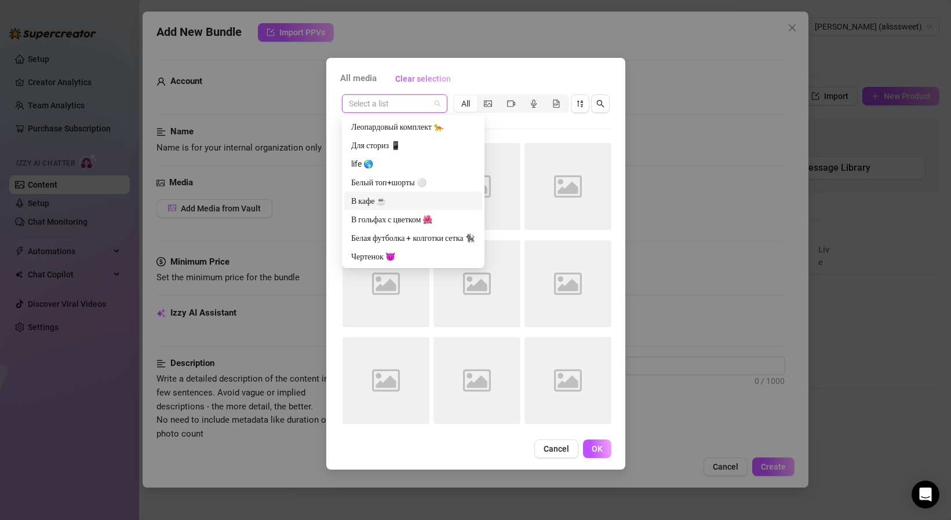
scroll to position [37, 0]
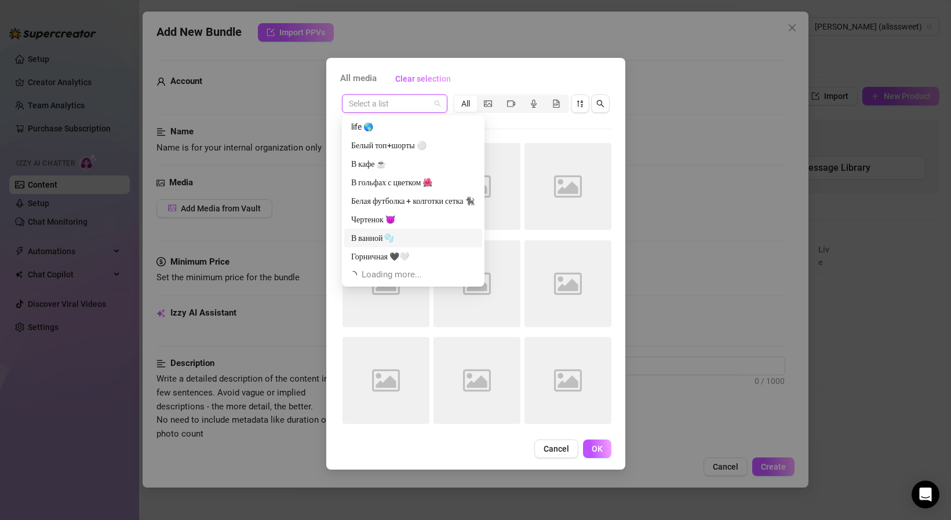
click at [389, 240] on div "В ванной 🫧" at bounding box center [413, 238] width 124 height 13
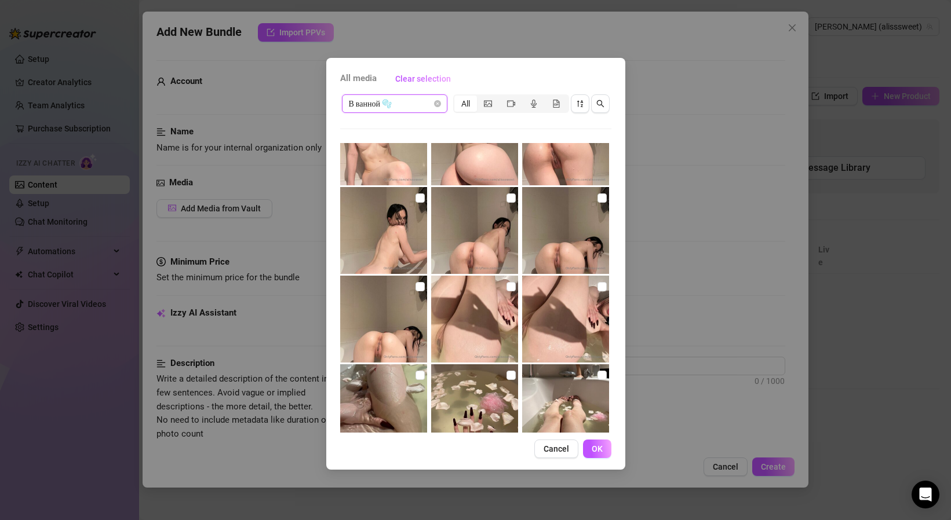
scroll to position [0, 0]
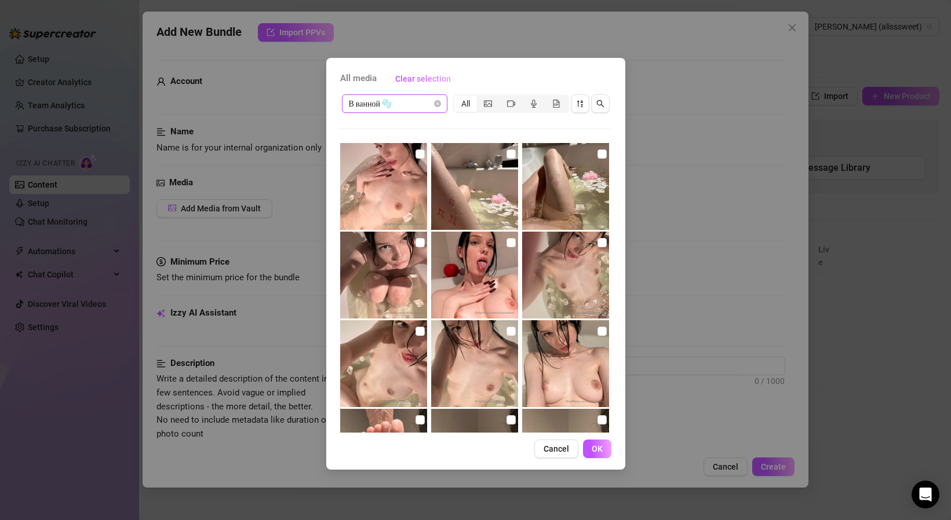
click at [390, 196] on img at bounding box center [383, 186] width 87 height 87
checkbox input "true"
click at [603, 241] on input "checkbox" at bounding box center [601, 242] width 9 height 9
checkbox input "true"
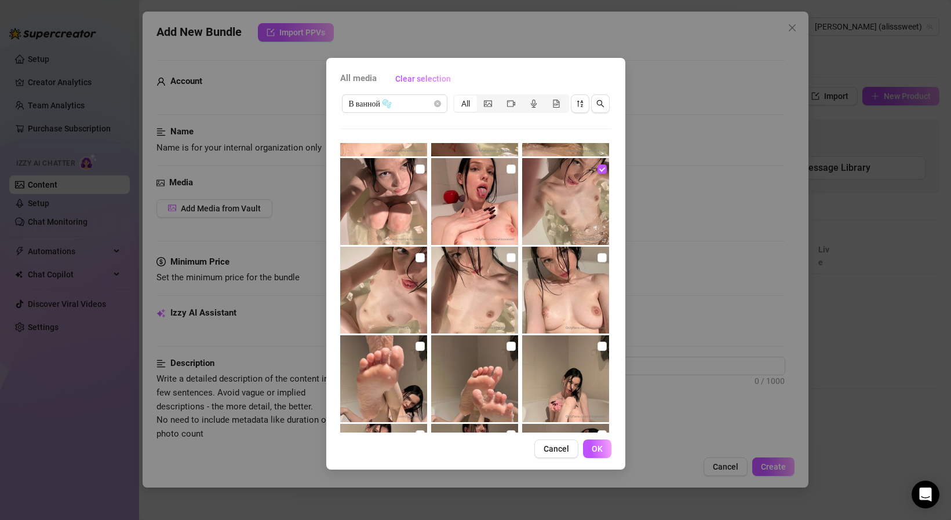
scroll to position [78, 0]
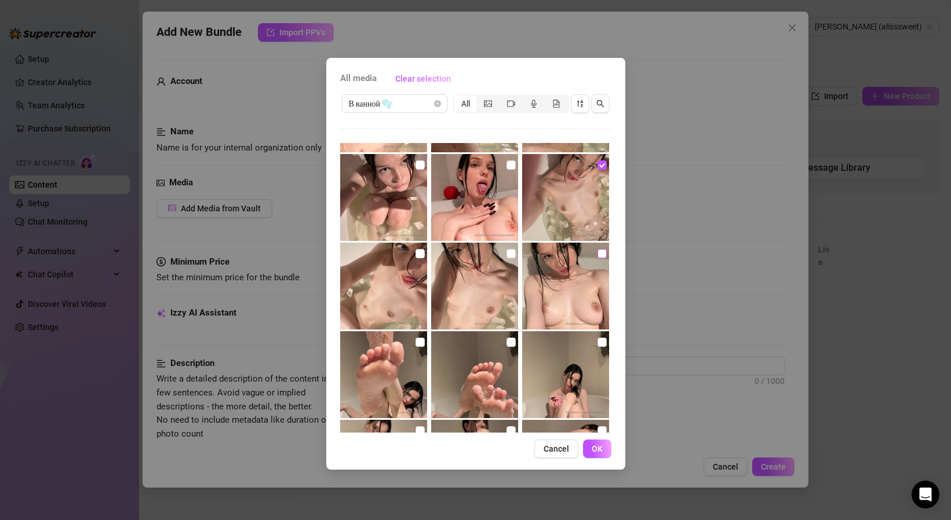
click at [601, 255] on input "checkbox" at bounding box center [601, 253] width 9 height 9
checkbox input "true"
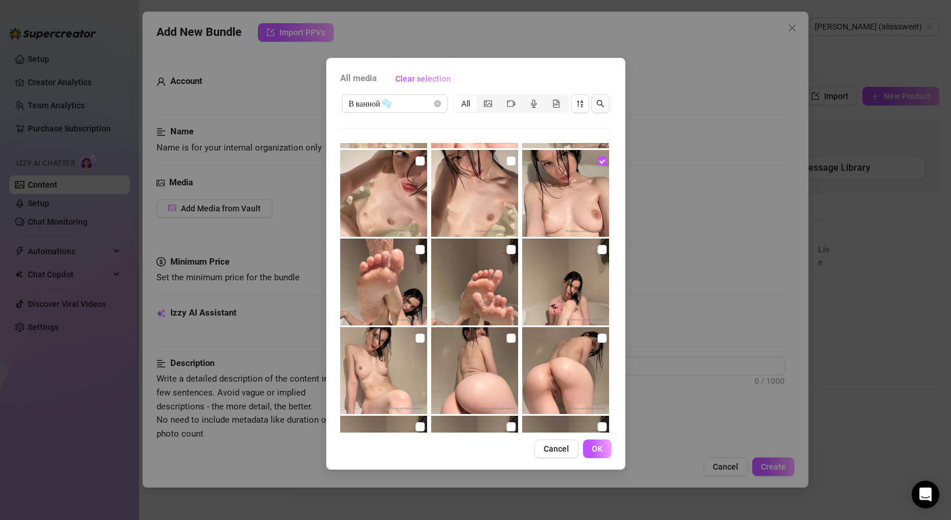
scroll to position [178, 0]
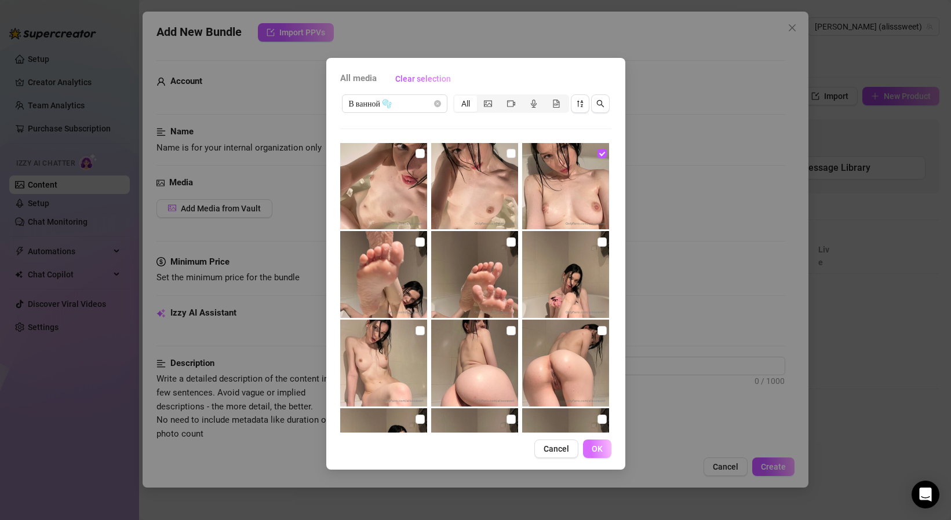
click at [598, 451] on span "OK" at bounding box center [597, 448] width 11 height 9
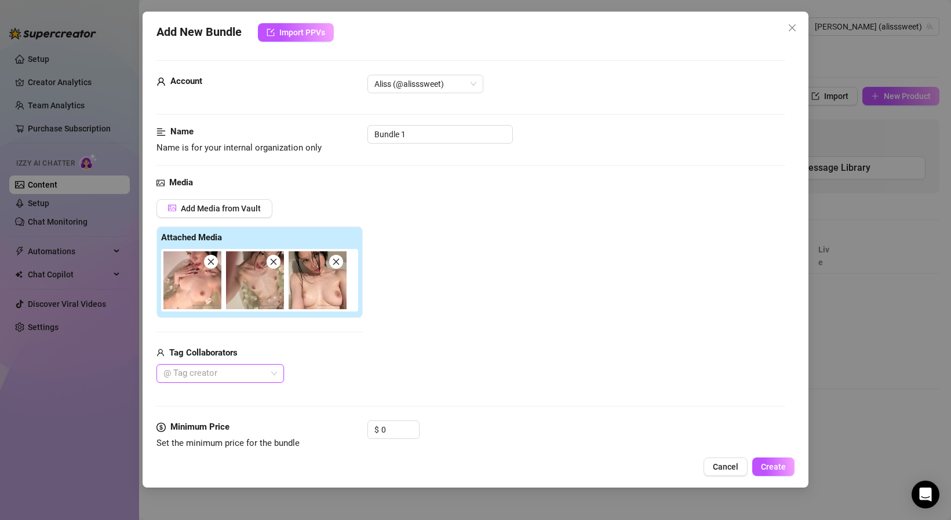
click at [211, 369] on div at bounding box center [214, 374] width 111 height 16
click at [258, 346] on div "Tag Collaborators" at bounding box center [259, 353] width 206 height 14
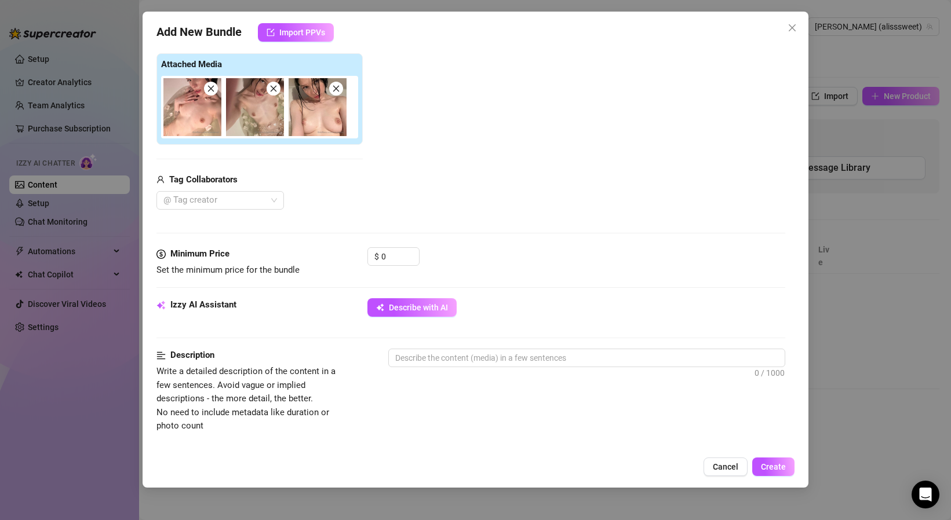
scroll to position [176, 0]
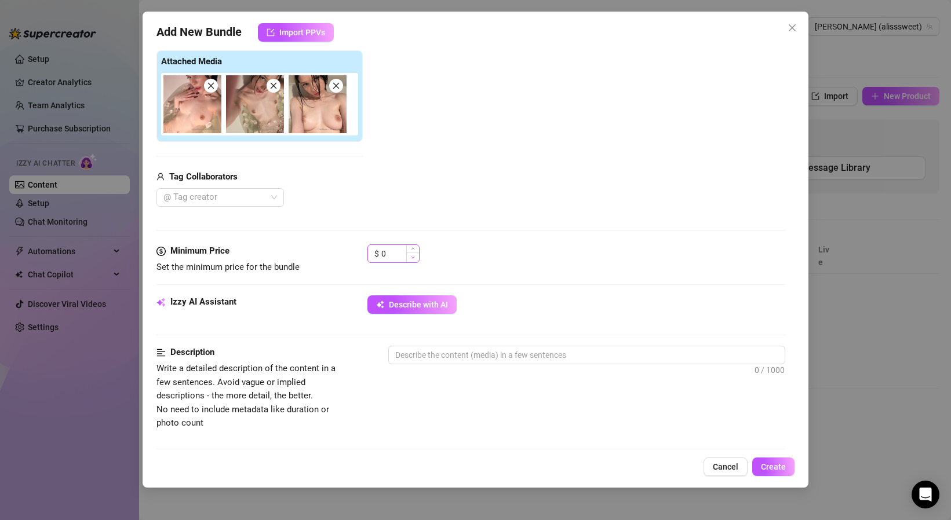
click at [412, 254] on span "Decrease Value" at bounding box center [412, 257] width 13 height 10
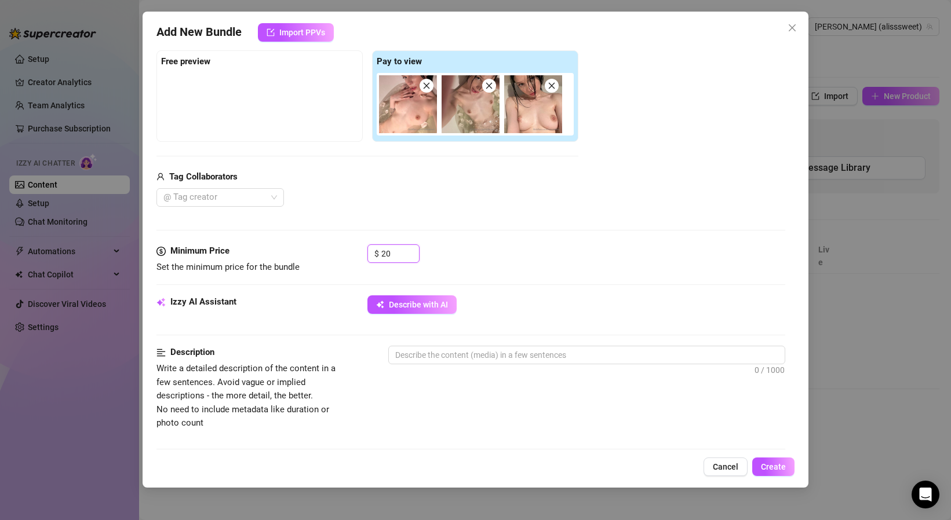
type input "20"
click at [555, 216] on div "Media Add Media from Vault Free preview Pay to view Tag Collaborators @ Tag cre…" at bounding box center [470, 122] width 629 height 244
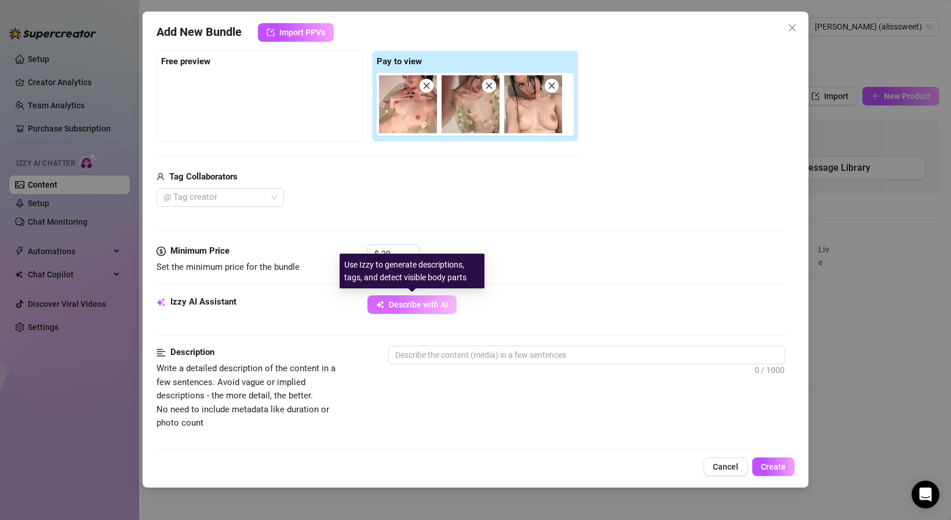
click at [407, 312] on button "Describe with AI" at bounding box center [411, 304] width 89 height 19
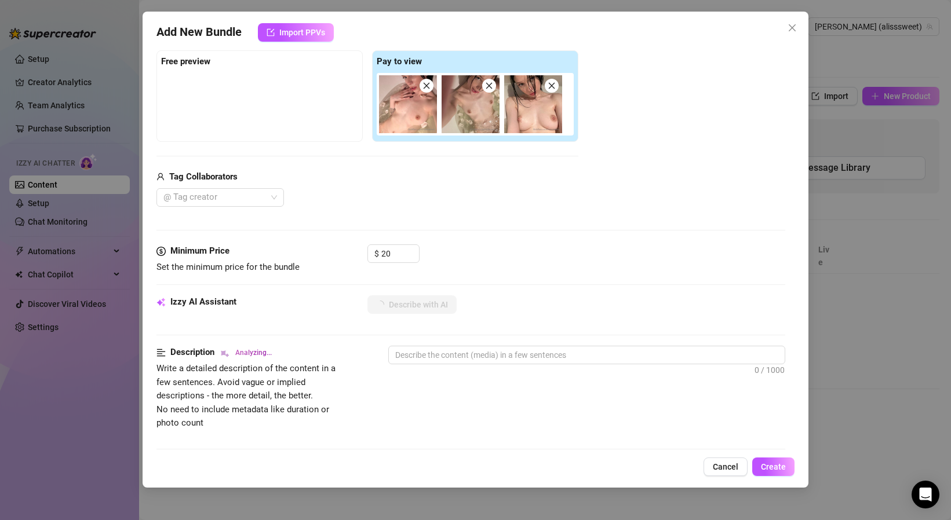
type textarea "Aliss"
type textarea "Aliss is"
type textarea "Aliss is fully"
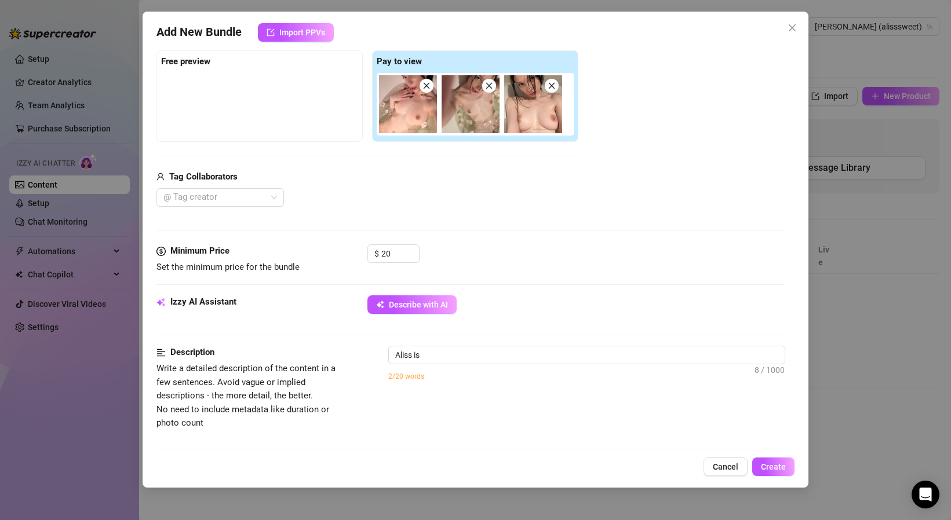
type textarea "Aliss is fully"
type textarea "Aliss is fully nude"
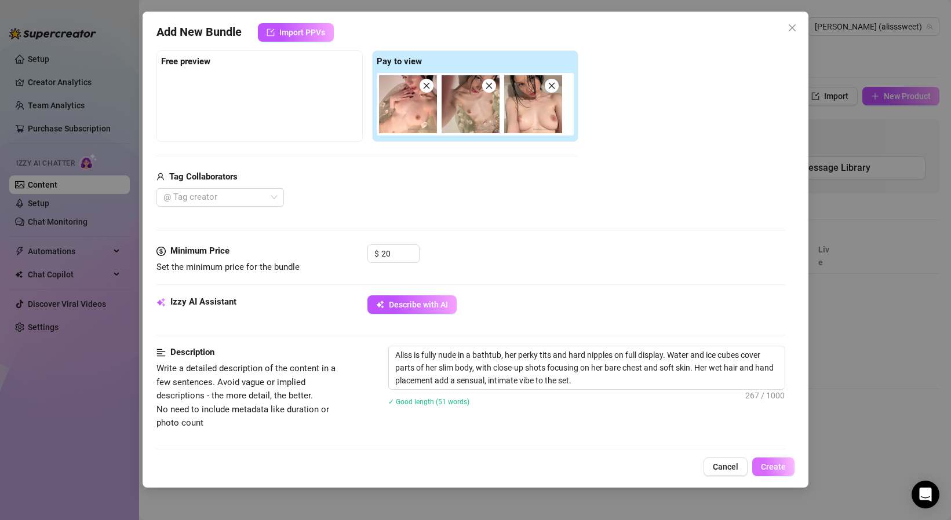
click at [761, 466] on span "Create" at bounding box center [773, 466] width 25 height 9
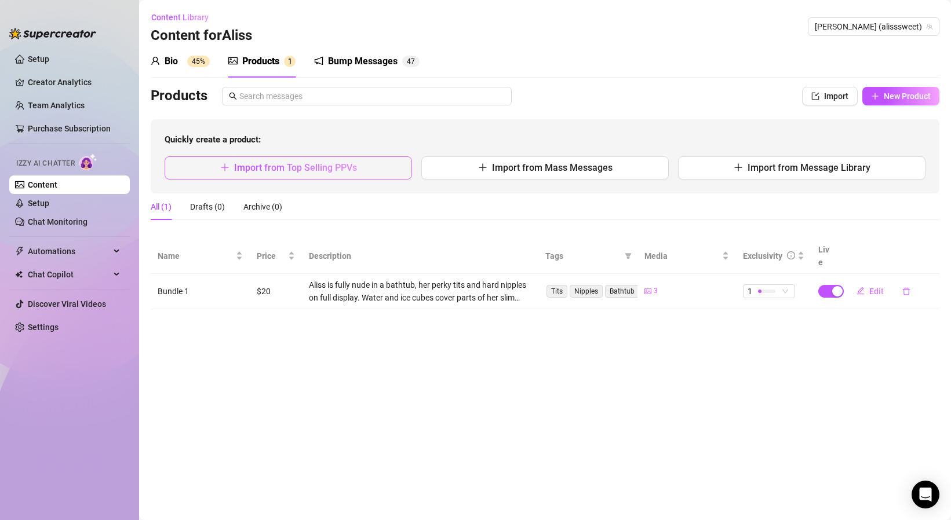
click at [298, 172] on span "Import from Top Selling PPVs" at bounding box center [295, 167] width 123 height 11
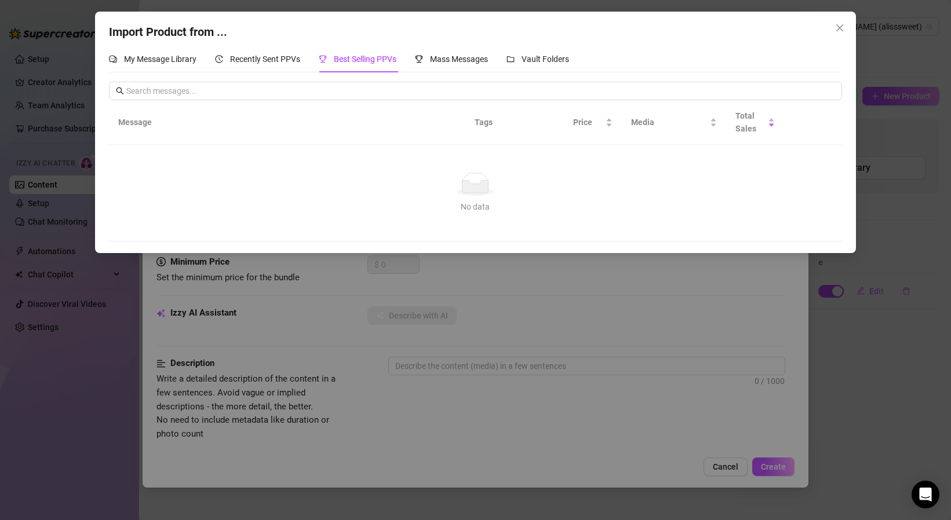
click at [573, 300] on div "Import Product from ... My Message Library Recently Sent PPVs Best Selling PPVs…" at bounding box center [475, 260] width 951 height 520
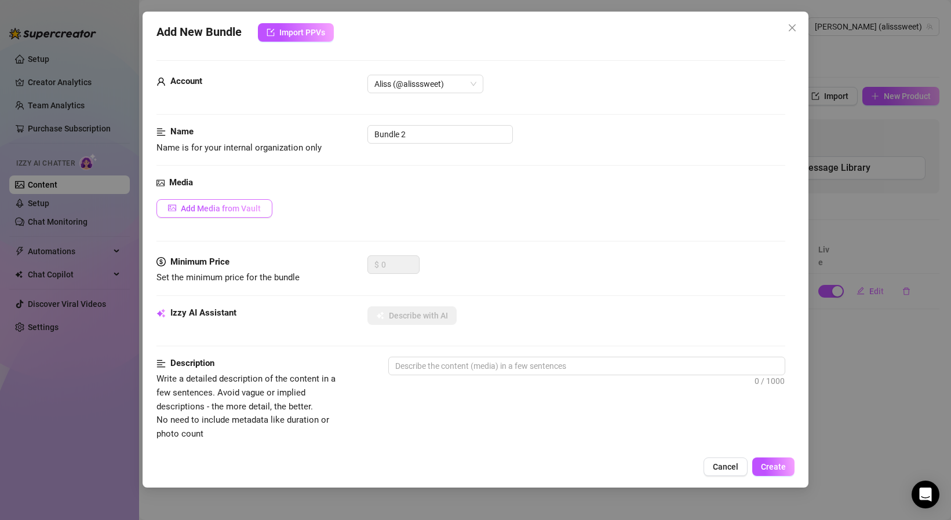
click at [195, 210] on span "Add Media from Vault" at bounding box center [221, 208] width 80 height 9
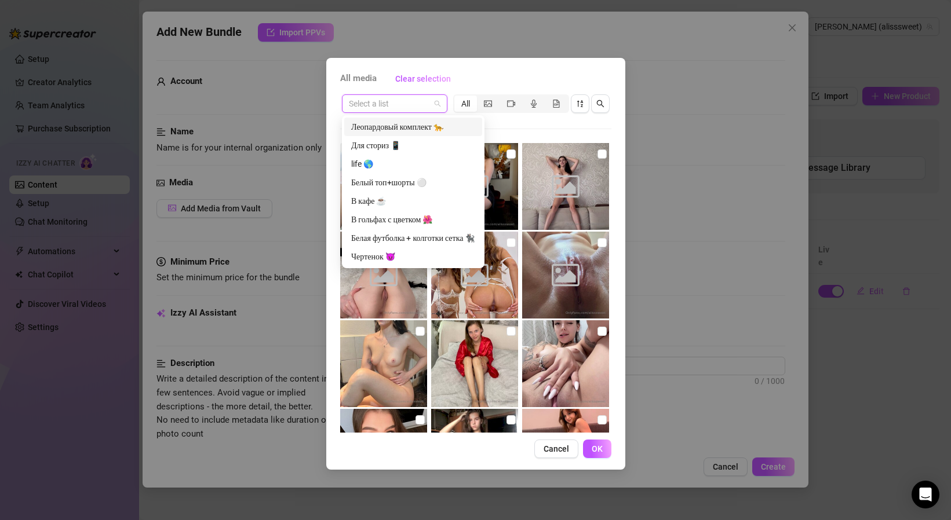
click at [401, 107] on input "search" at bounding box center [389, 103] width 81 height 17
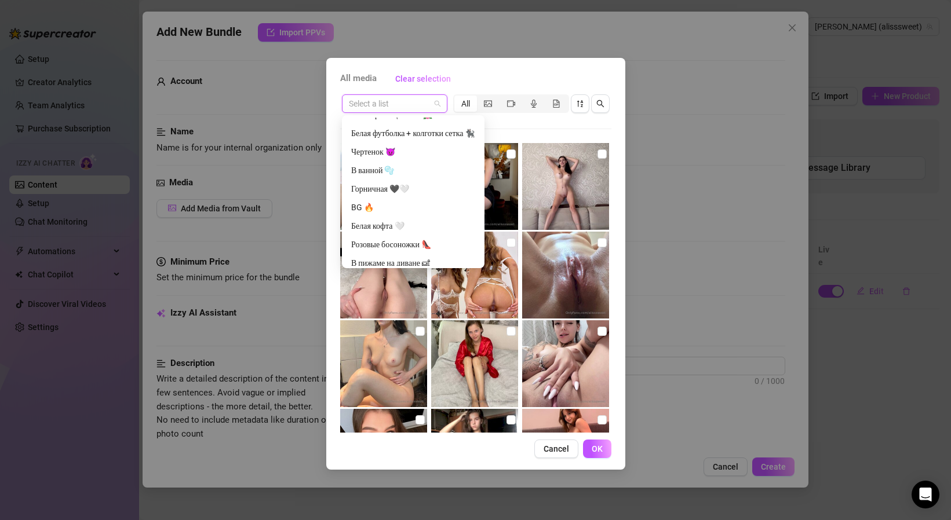
scroll to position [104, 0]
click at [390, 171] on div "В ванной 🫧" at bounding box center [413, 171] width 124 height 13
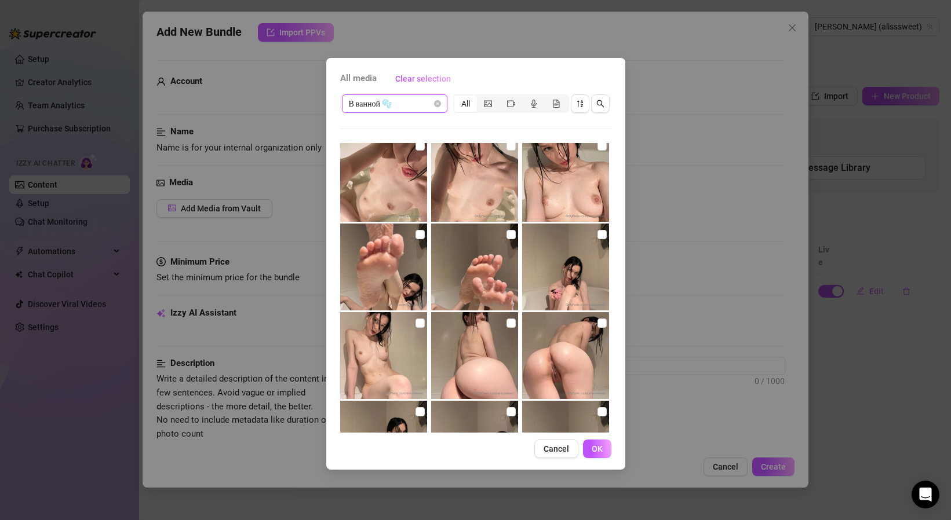
scroll to position [184, 0]
click at [416, 233] on input "checkbox" at bounding box center [419, 235] width 9 height 9
click at [508, 232] on input "checkbox" at bounding box center [510, 235] width 9 height 9
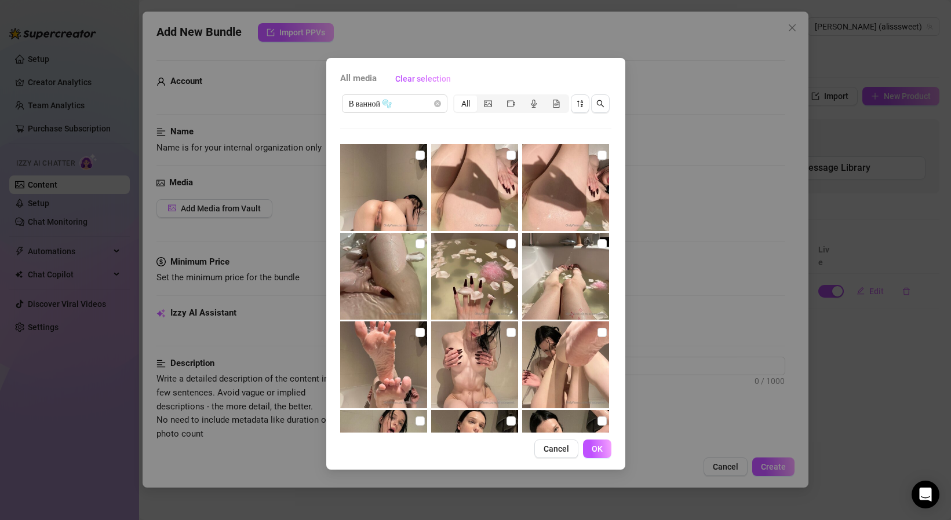
scroll to position [547, 0]
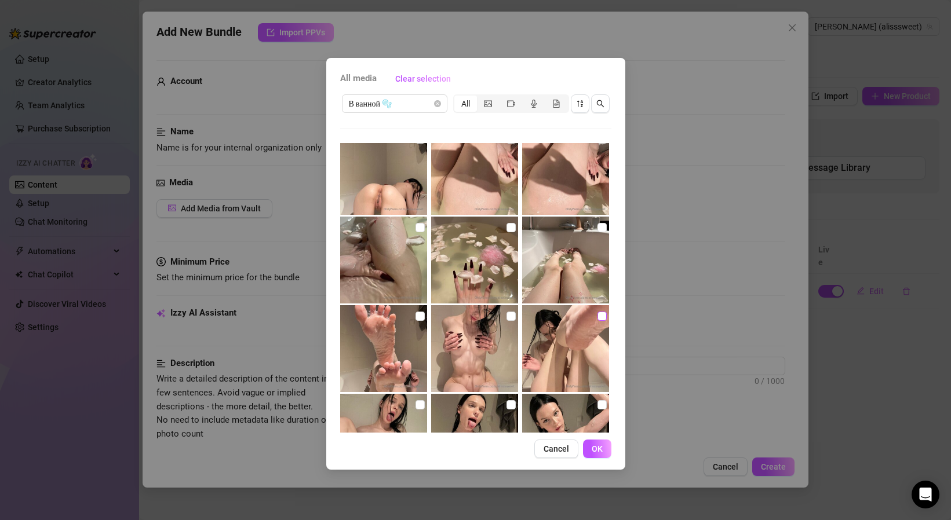
click at [598, 316] on input "checkbox" at bounding box center [601, 316] width 9 height 9
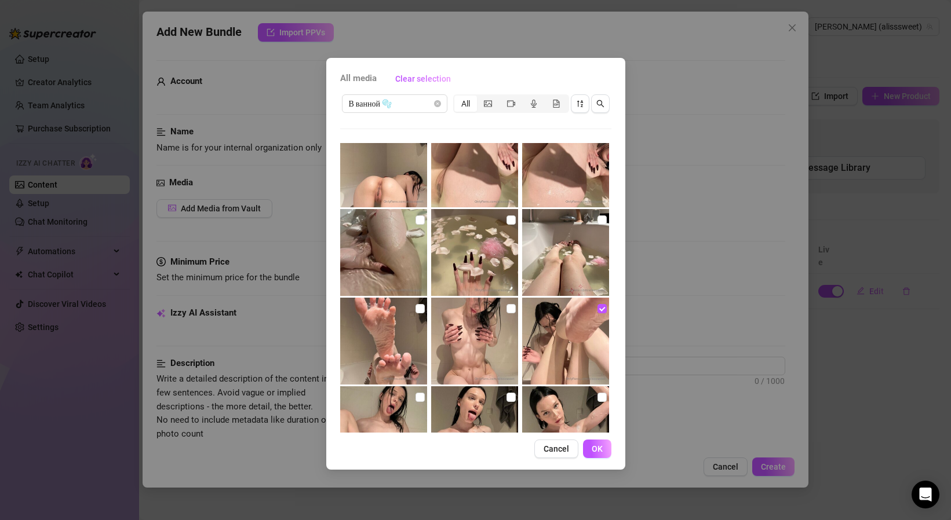
scroll to position [555, 0]
click at [421, 307] on input "checkbox" at bounding box center [419, 308] width 9 height 9
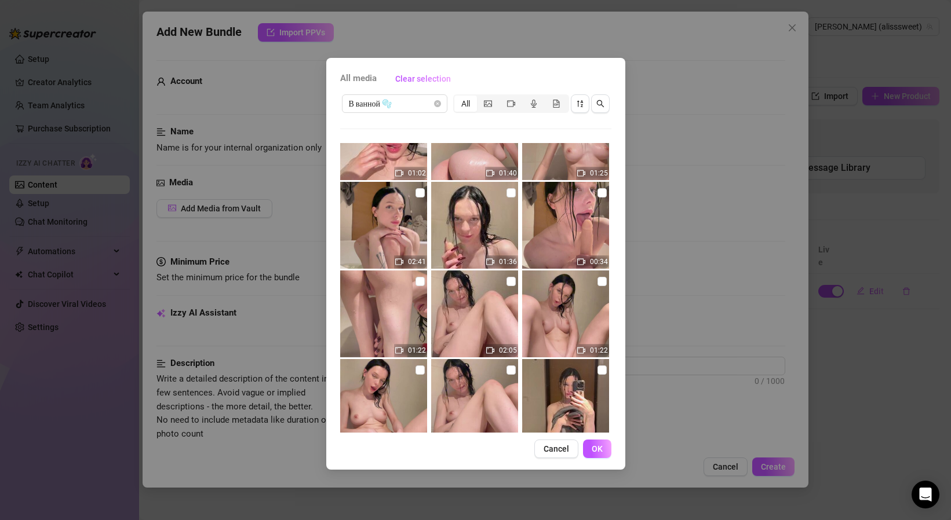
scroll to position [1678, 0]
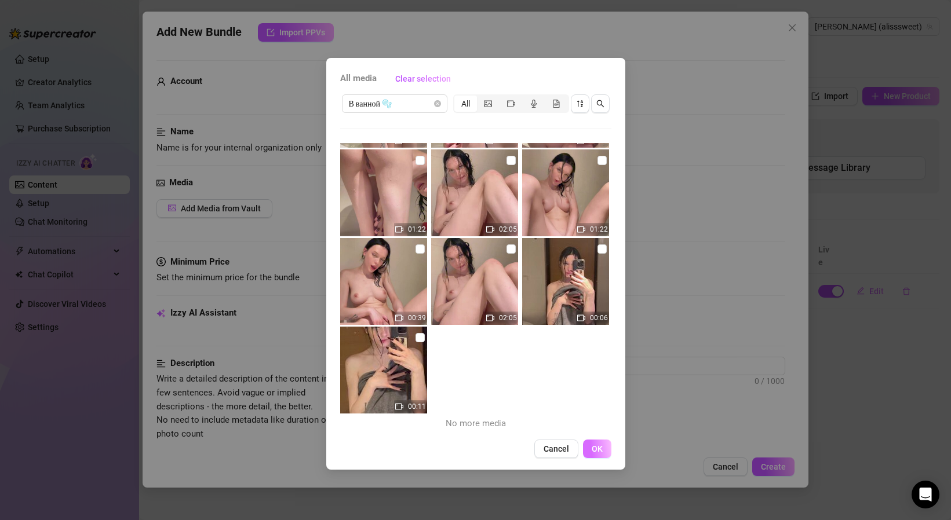
click at [603, 447] on button "OK" at bounding box center [597, 449] width 28 height 19
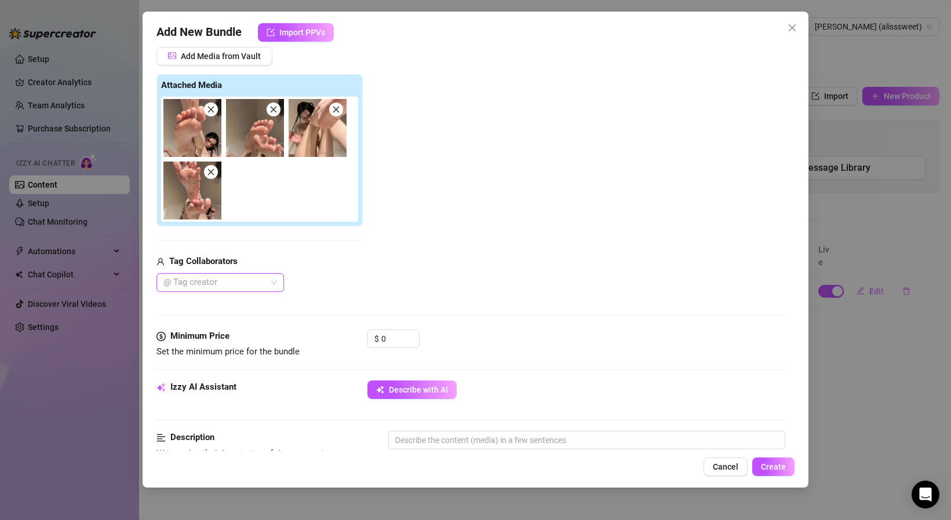
scroll to position [192, 0]
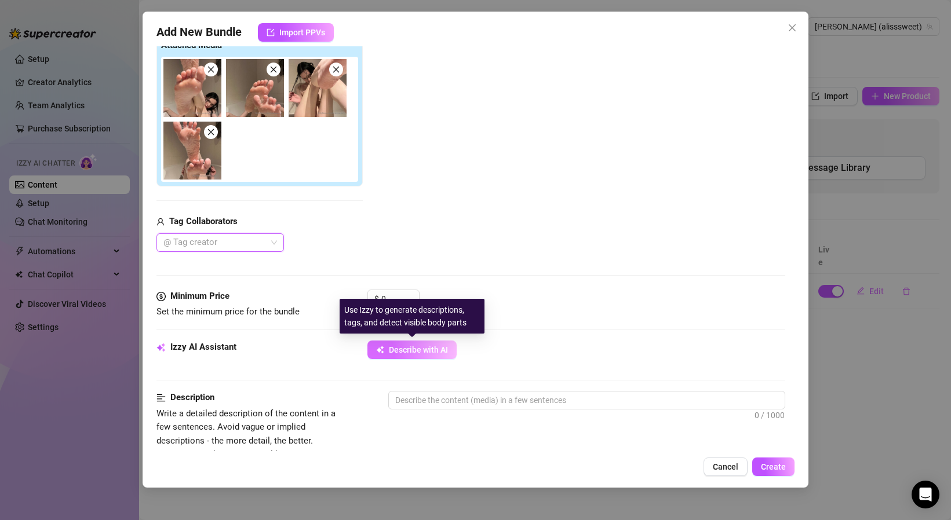
click at [414, 351] on span "Describe with AI" at bounding box center [418, 349] width 59 height 9
click at [397, 300] on div "Use Izzy to generate descriptions, tags, and detect visible body parts" at bounding box center [411, 316] width 145 height 35
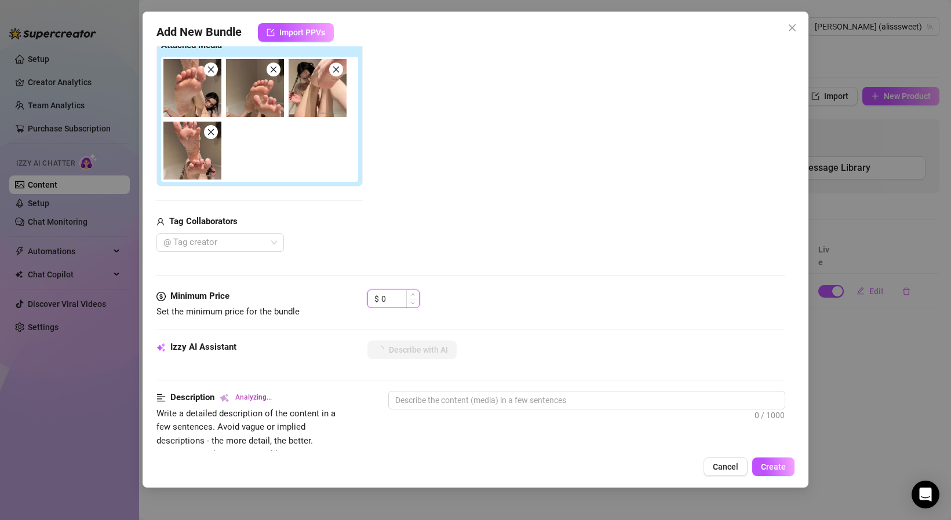
click at [392, 292] on input "0" at bounding box center [400, 298] width 38 height 17
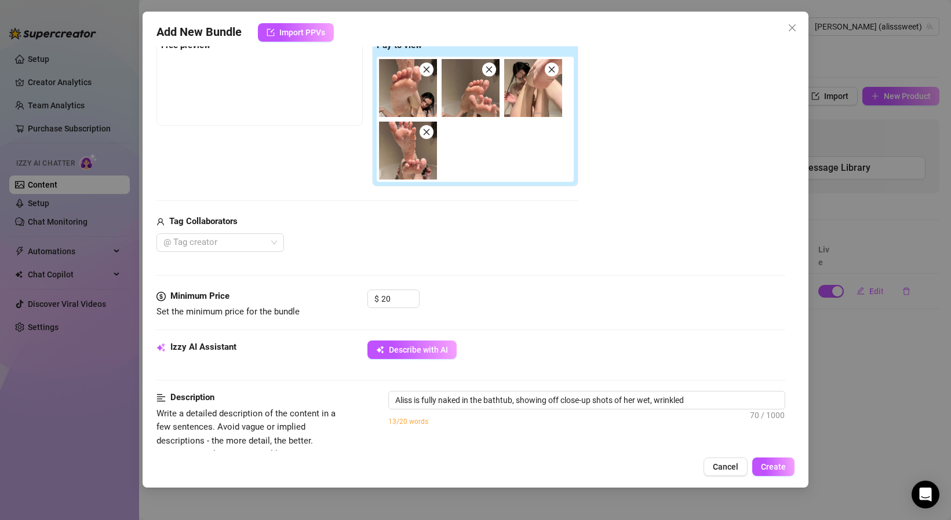
click at [554, 293] on div "$ 20" at bounding box center [576, 304] width 418 height 29
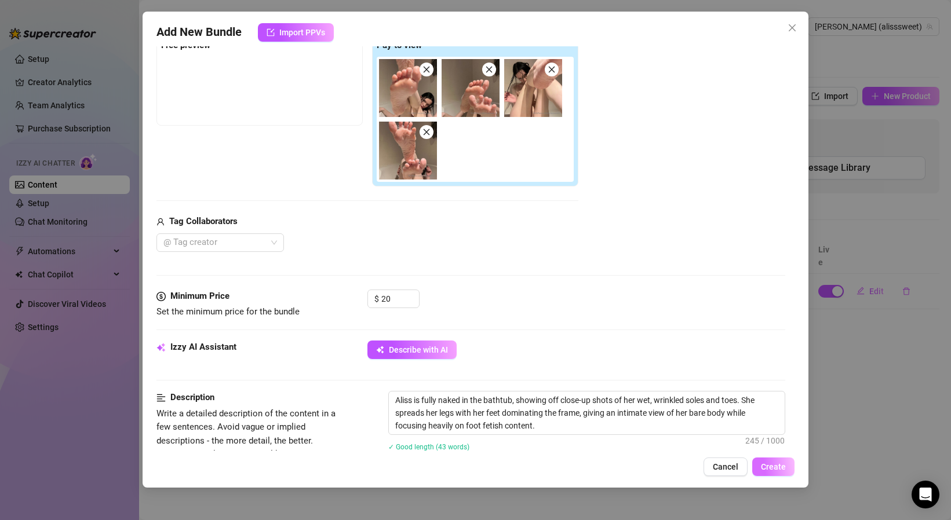
click at [776, 465] on span "Create" at bounding box center [773, 466] width 25 height 9
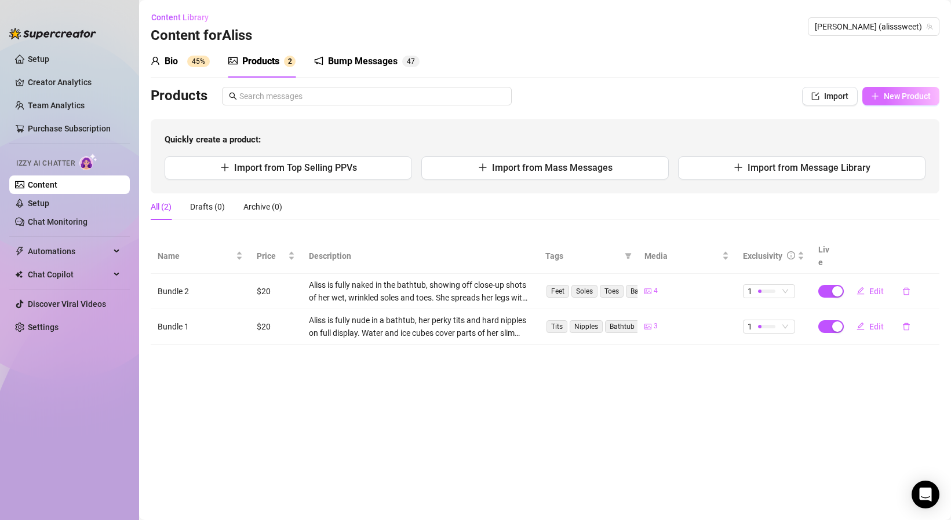
click at [887, 90] on button "New Product" at bounding box center [900, 96] width 77 height 19
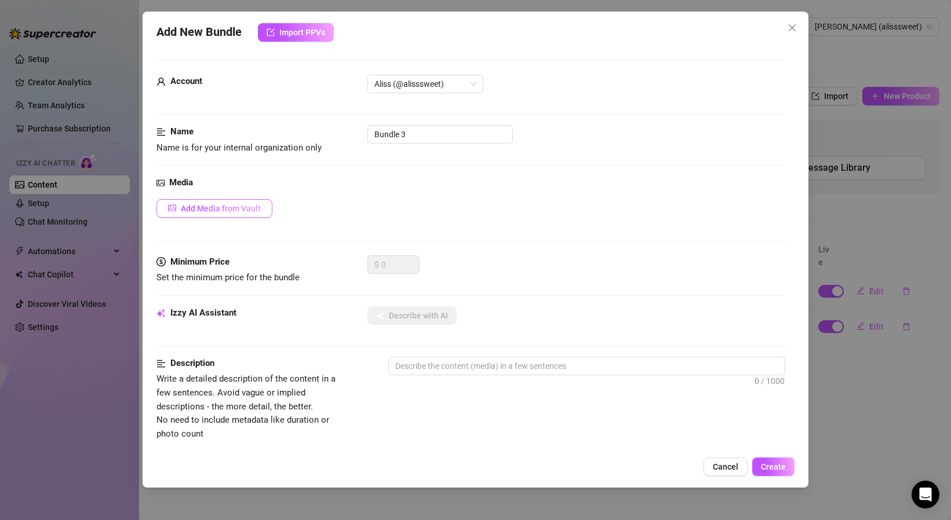
click at [210, 209] on span "Add Media from Vault" at bounding box center [221, 208] width 80 height 9
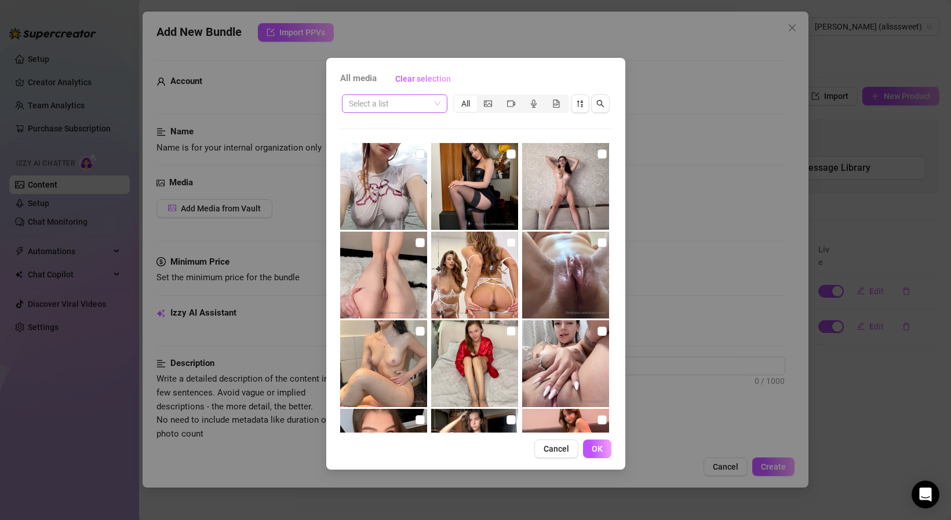
click at [406, 111] on input "search" at bounding box center [389, 103] width 81 height 17
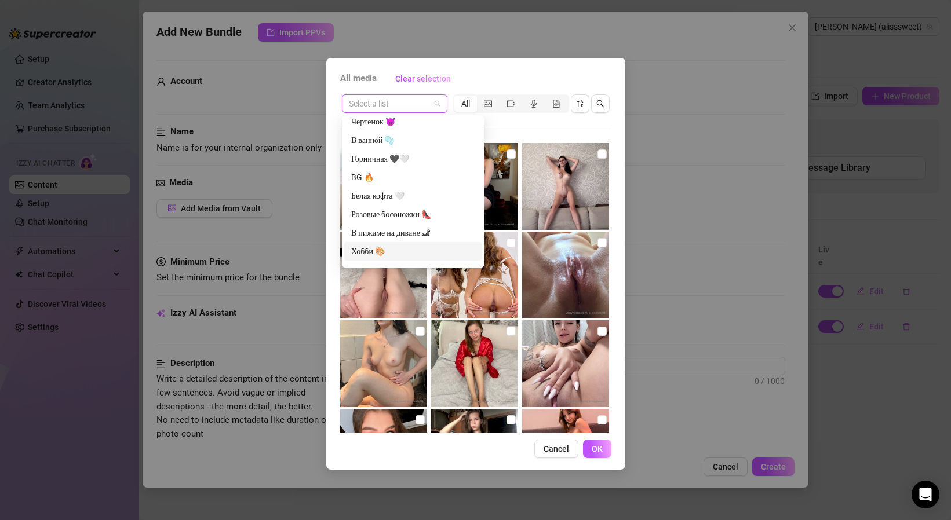
scroll to position [126, 0]
click at [392, 149] on div "В ванной 🫧" at bounding box center [413, 149] width 124 height 13
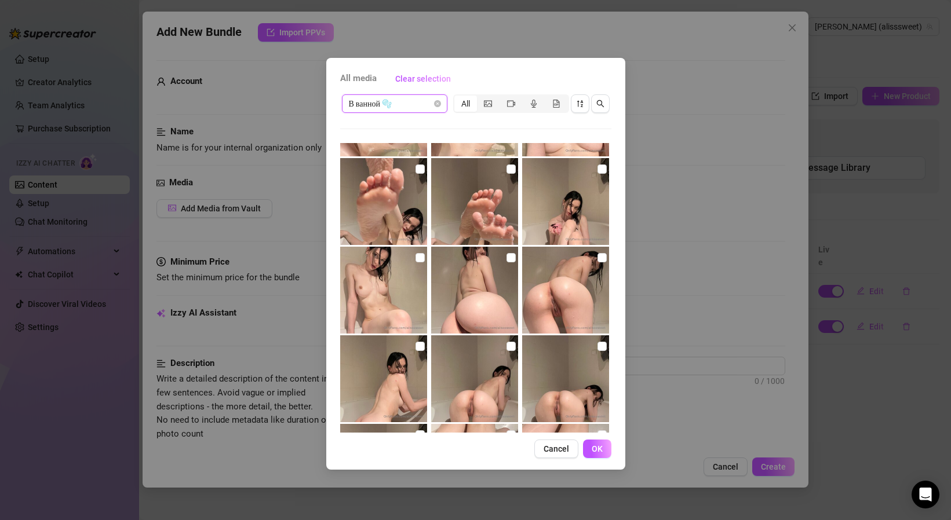
scroll to position [236, 0]
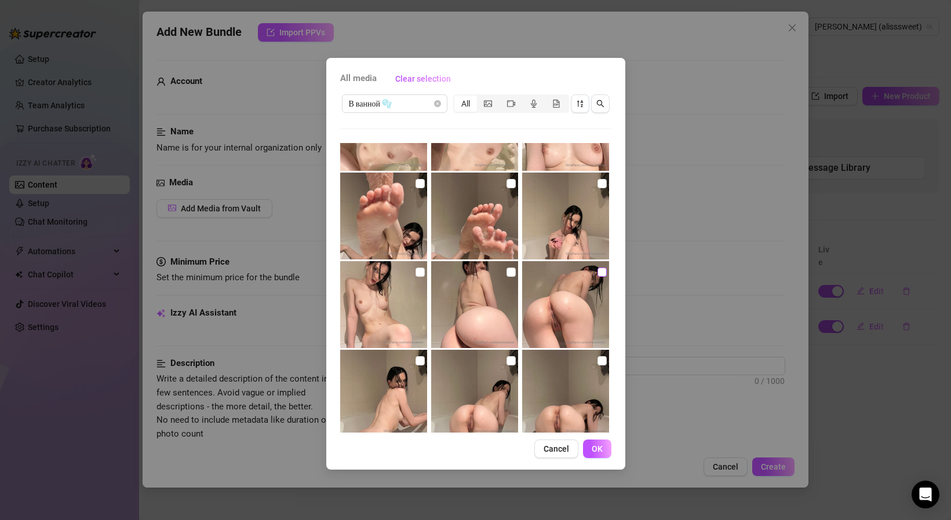
click at [600, 273] on input "checkbox" at bounding box center [601, 272] width 9 height 9
click at [510, 364] on input "checkbox" at bounding box center [510, 360] width 9 height 9
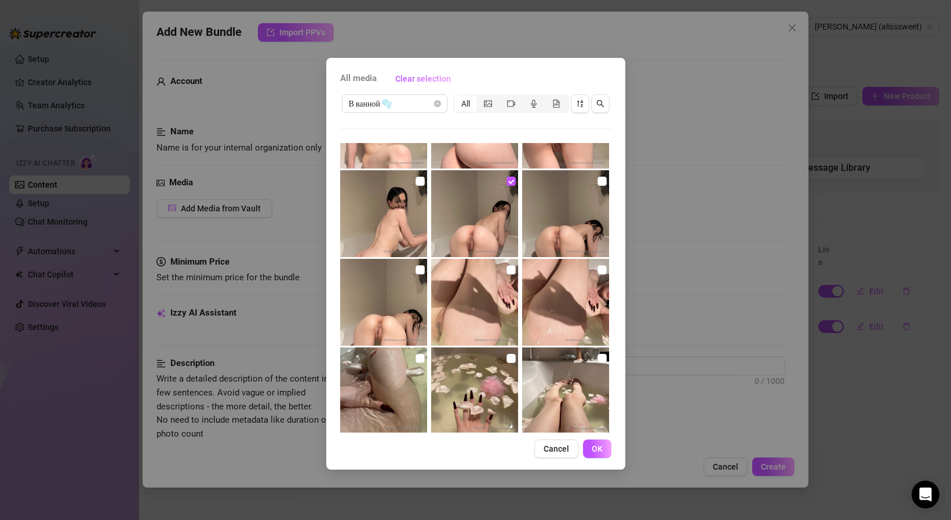
scroll to position [418, 0]
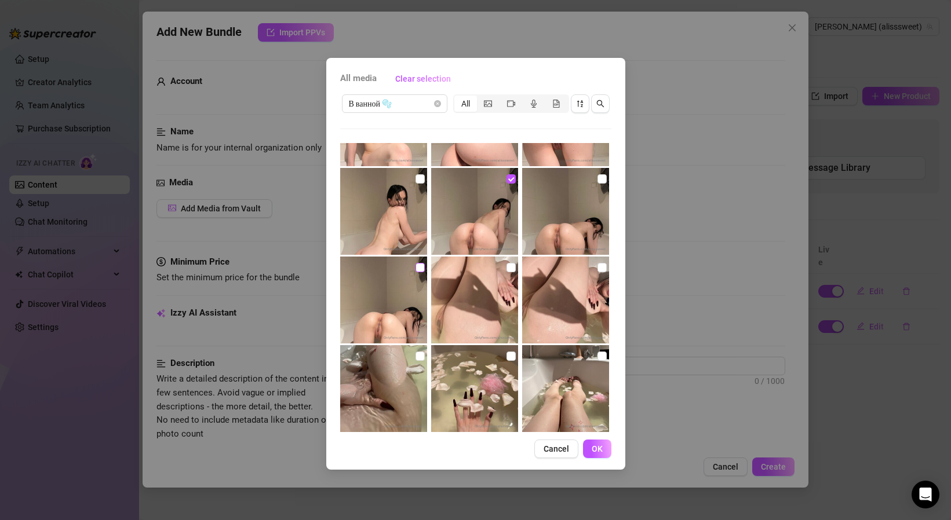
click at [419, 266] on input "checkbox" at bounding box center [419, 267] width 9 height 9
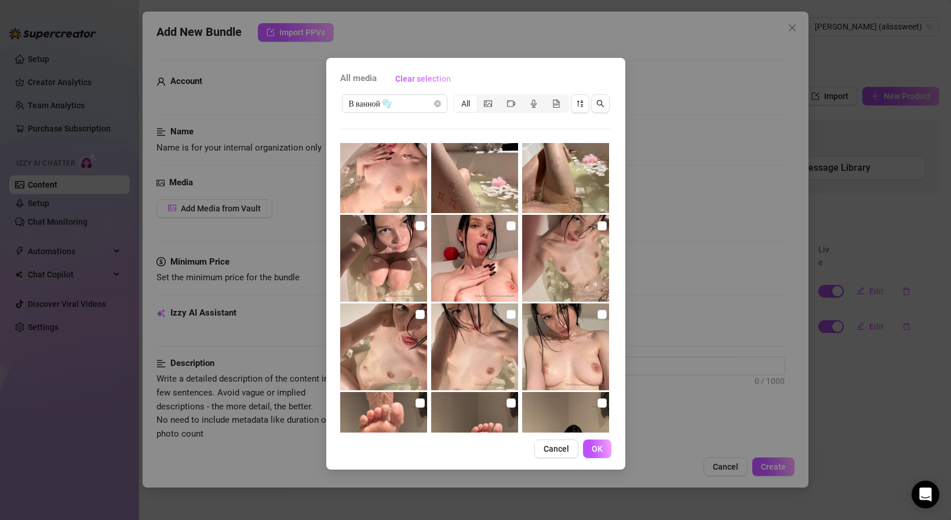
scroll to position [0, 0]
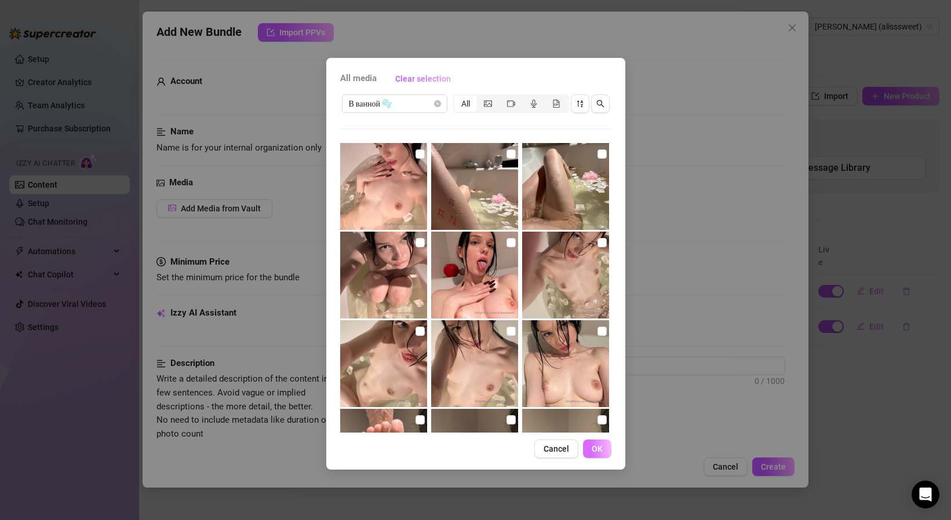
click at [600, 454] on button "OK" at bounding box center [597, 449] width 28 height 19
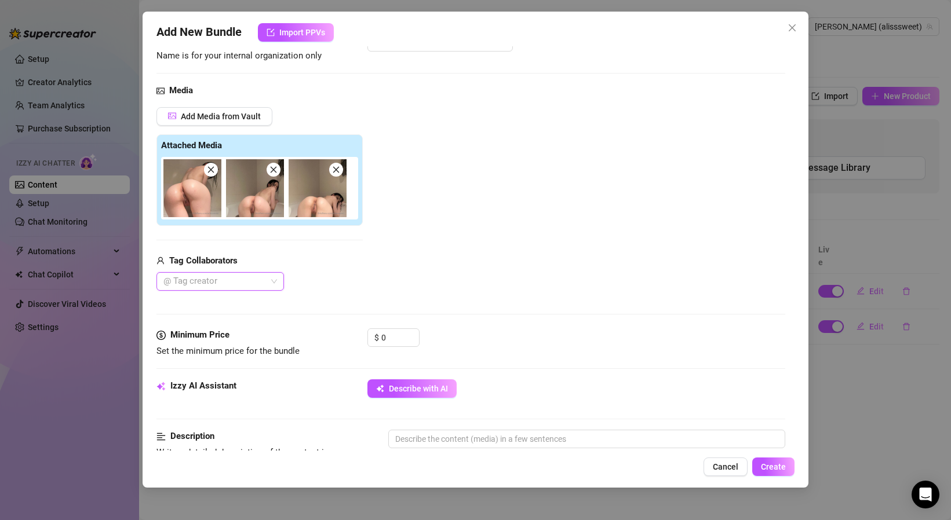
scroll to position [94, 0]
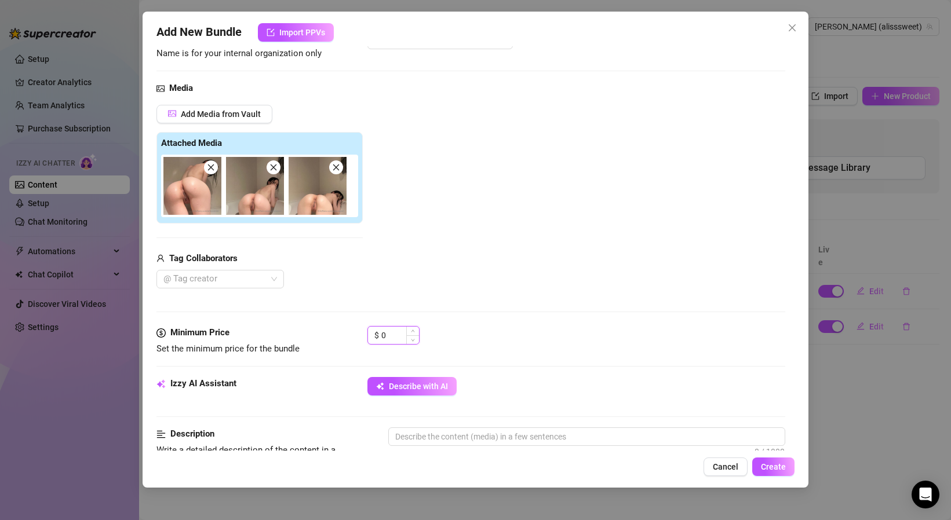
click at [399, 342] on input "0" at bounding box center [400, 335] width 38 height 17
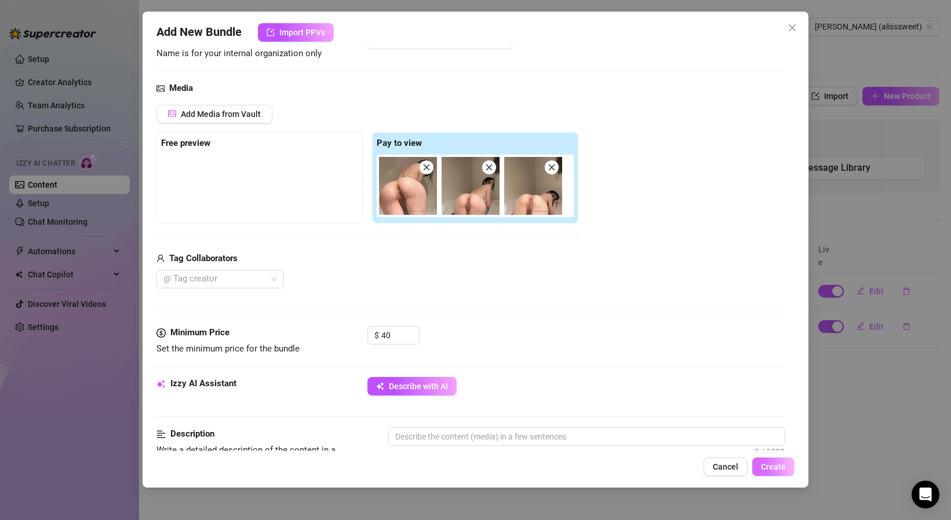
click at [769, 466] on span "Create" at bounding box center [773, 466] width 25 height 9
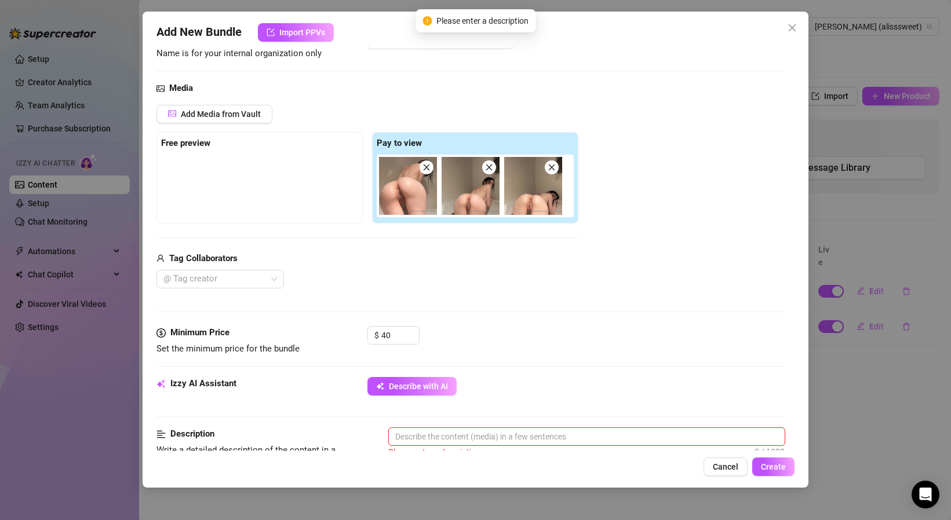
scroll to position [141, 0]
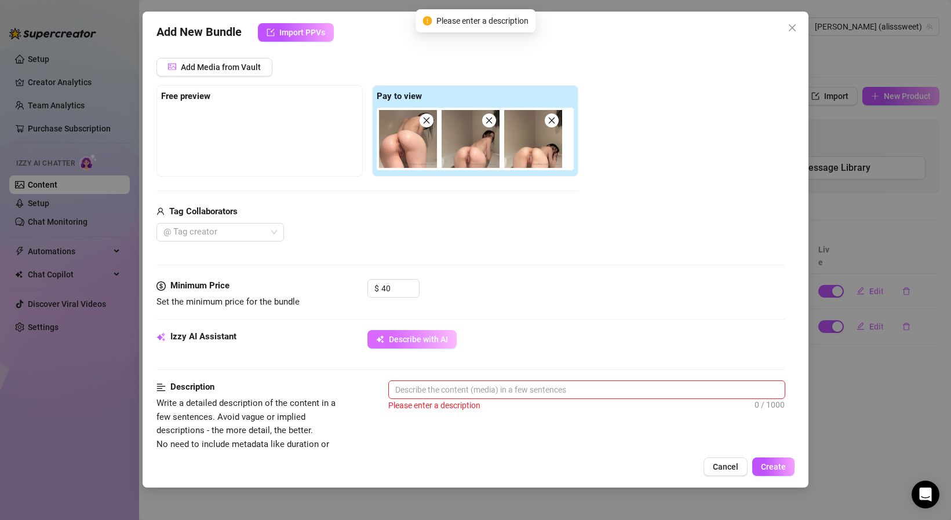
click at [432, 344] on span "Describe with AI" at bounding box center [418, 339] width 59 height 9
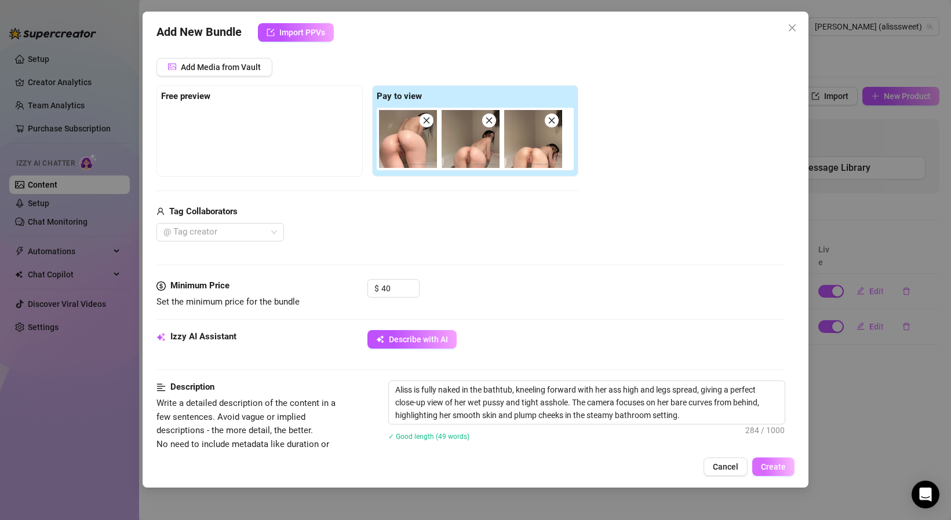
click at [788, 472] on button "Create" at bounding box center [773, 467] width 42 height 19
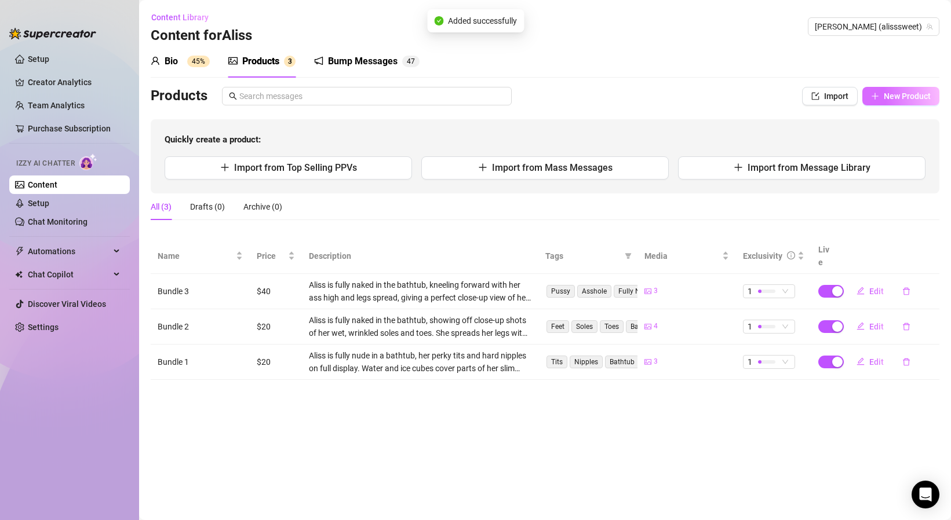
click at [907, 90] on button "New Product" at bounding box center [900, 96] width 77 height 19
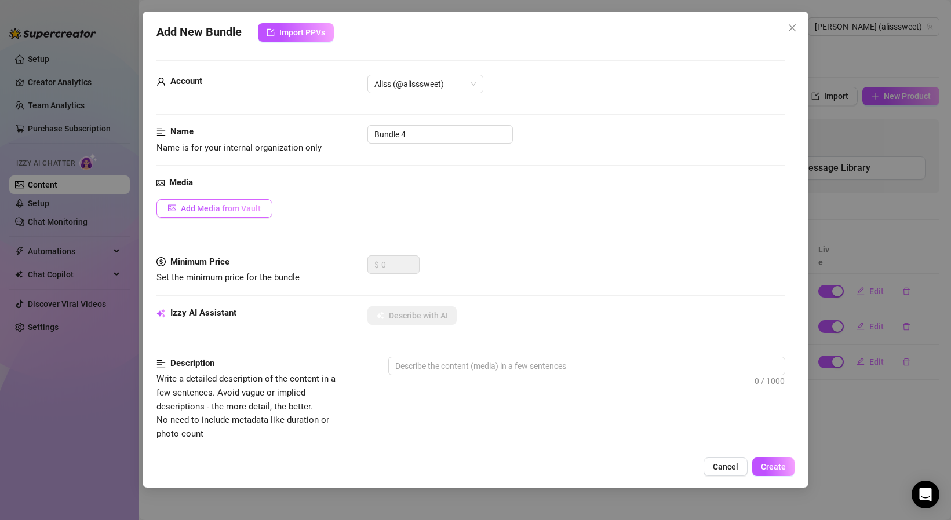
click at [229, 212] on span "Add Media from Vault" at bounding box center [221, 208] width 80 height 9
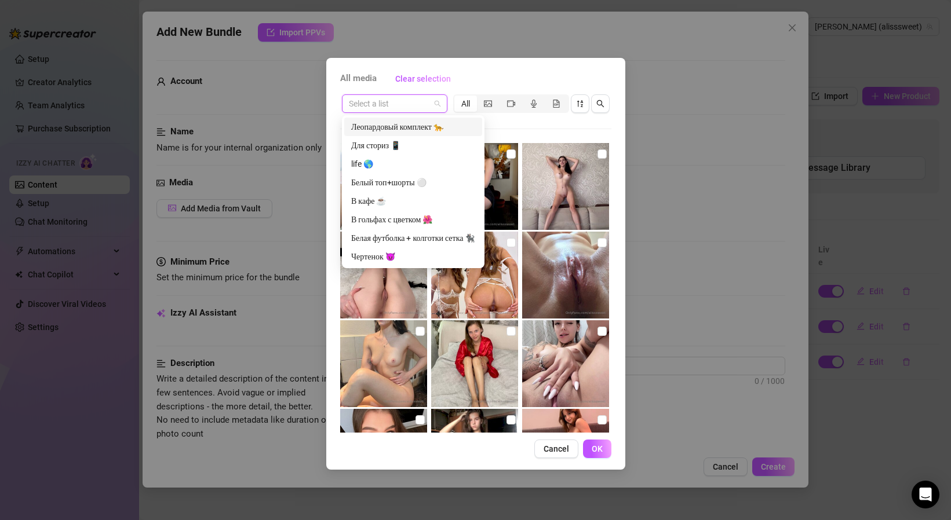
click at [403, 111] on input "search" at bounding box center [389, 103] width 81 height 17
click at [389, 159] on div "Горничная 🖤🤍" at bounding box center [413, 164] width 124 height 13
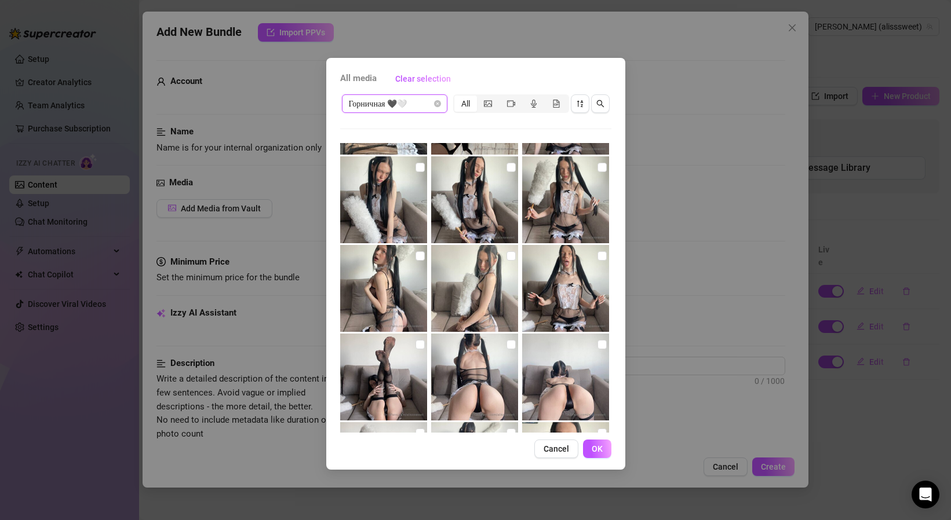
scroll to position [59, 0]
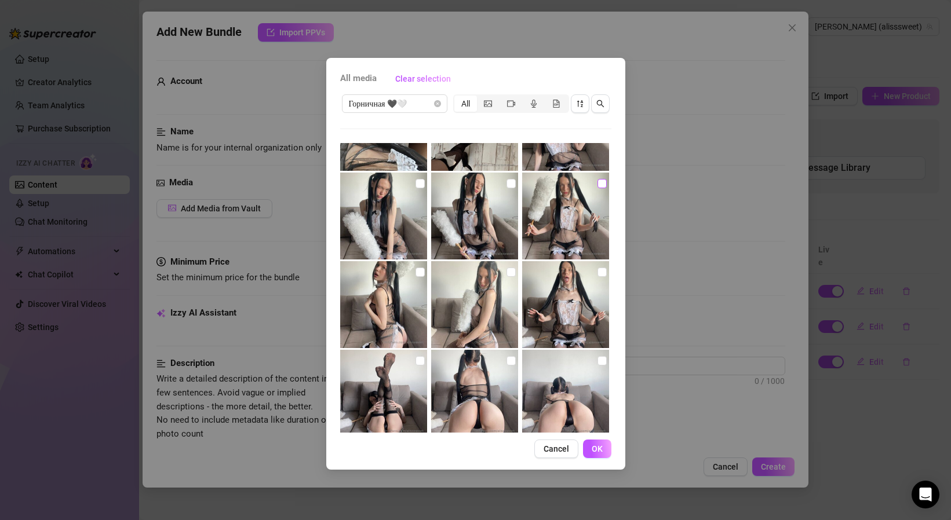
click at [600, 185] on input "checkbox" at bounding box center [601, 183] width 9 height 9
click at [600, 267] on label at bounding box center [601, 272] width 9 height 13
click at [600, 268] on input "checkbox" at bounding box center [601, 272] width 9 height 9
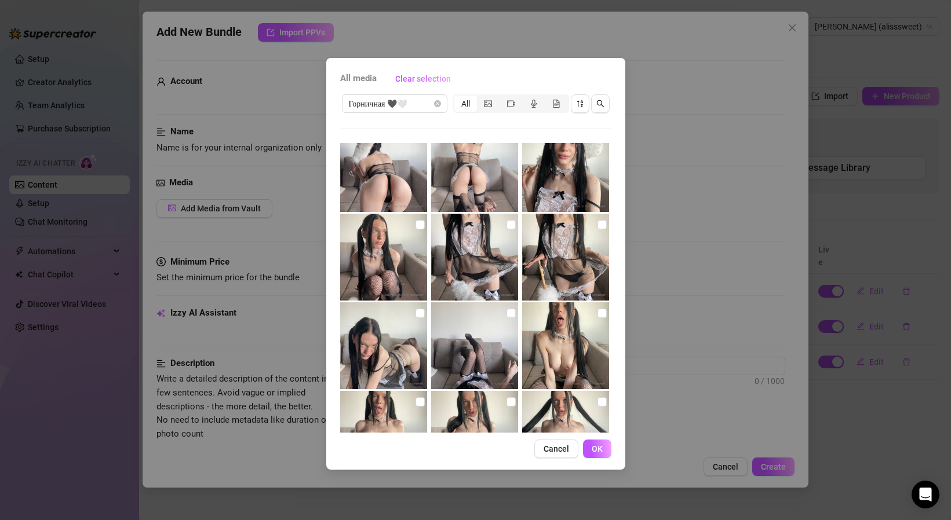
scroll to position [353, 0]
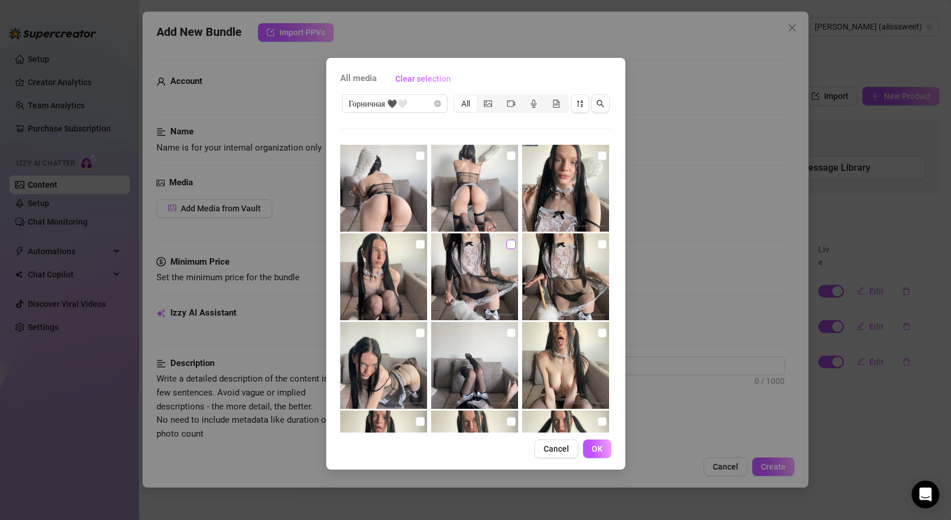
click at [514, 247] on input "checkbox" at bounding box center [510, 244] width 9 height 9
click at [607, 450] on button "OK" at bounding box center [597, 449] width 28 height 19
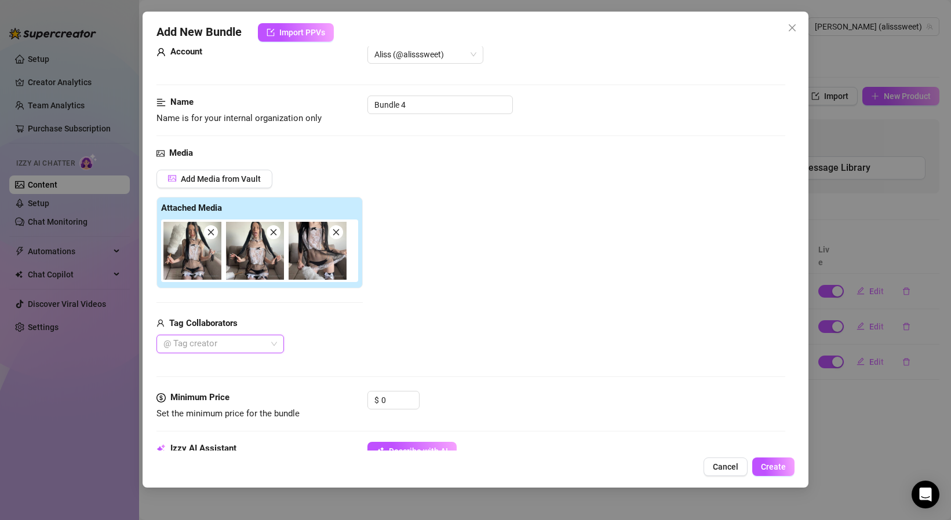
scroll to position [32, 0]
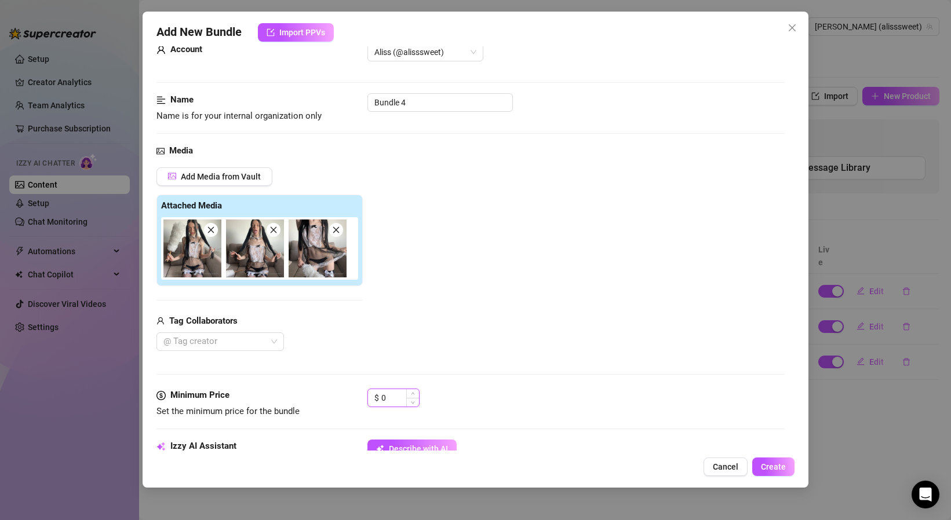
click at [392, 398] on input "0" at bounding box center [400, 397] width 38 height 17
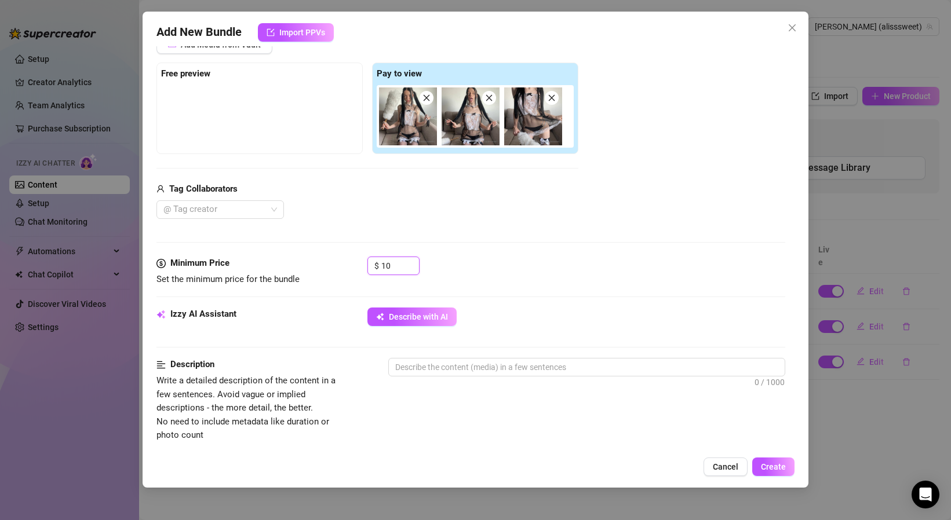
scroll to position [174, 0]
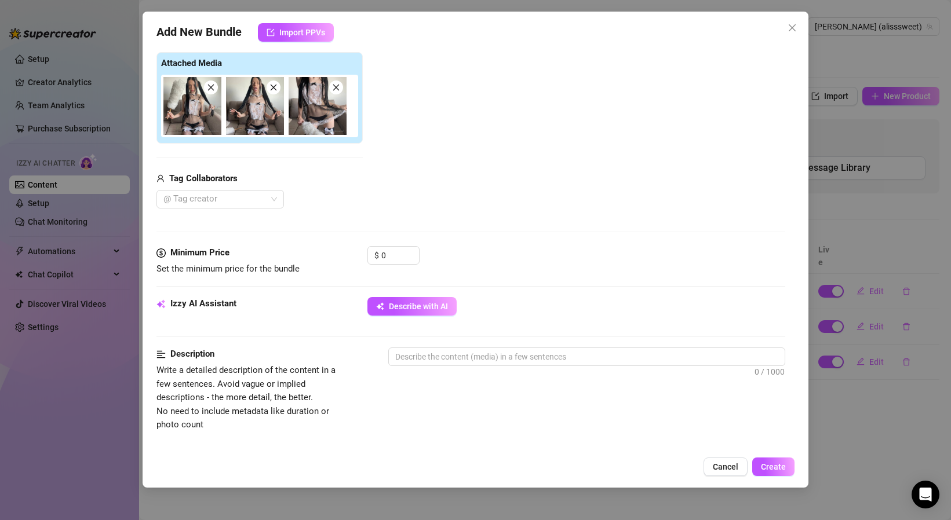
click at [546, 277] on div "Minimum Price Set the minimum price for the bundle $ 0" at bounding box center [470, 271] width 629 height 51
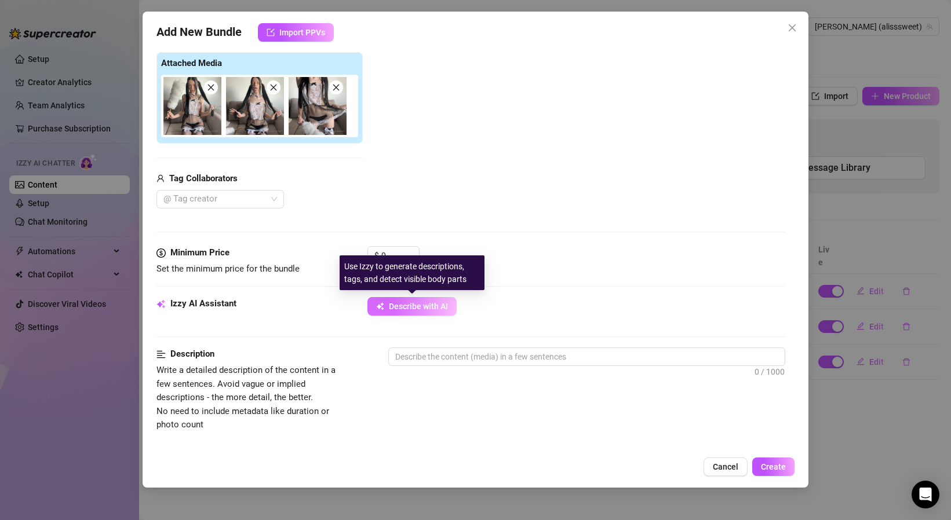
click at [439, 312] on button "Describe with AI" at bounding box center [411, 306] width 89 height 19
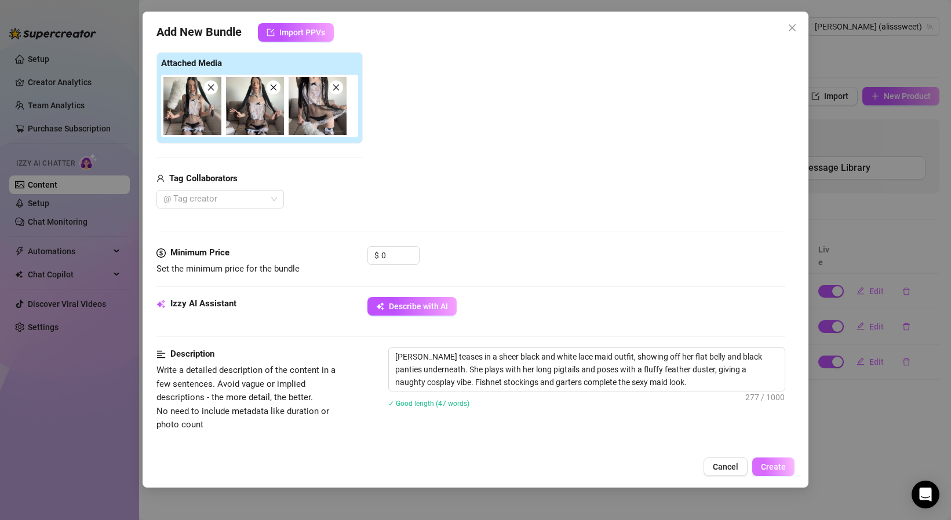
click at [779, 462] on span "Create" at bounding box center [773, 466] width 25 height 9
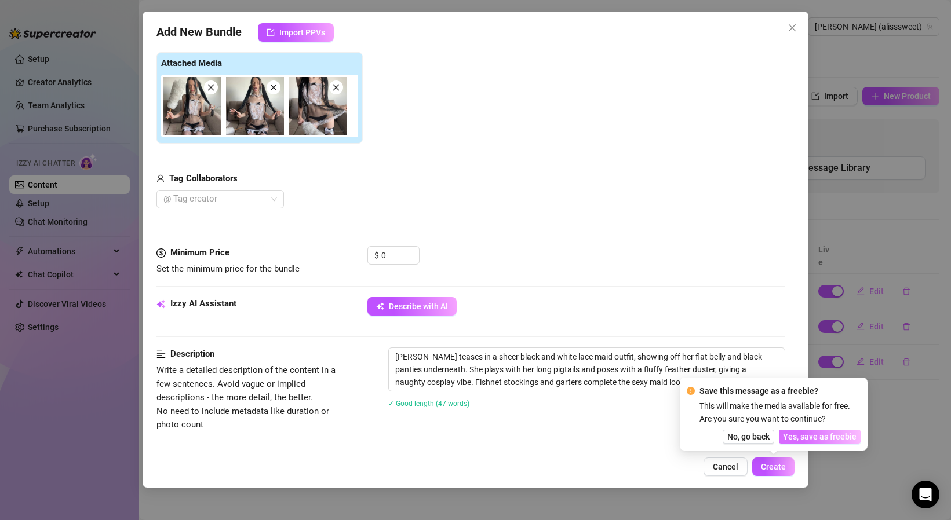
click at [827, 441] on span "Yes, save as freebie" at bounding box center [820, 436] width 74 height 9
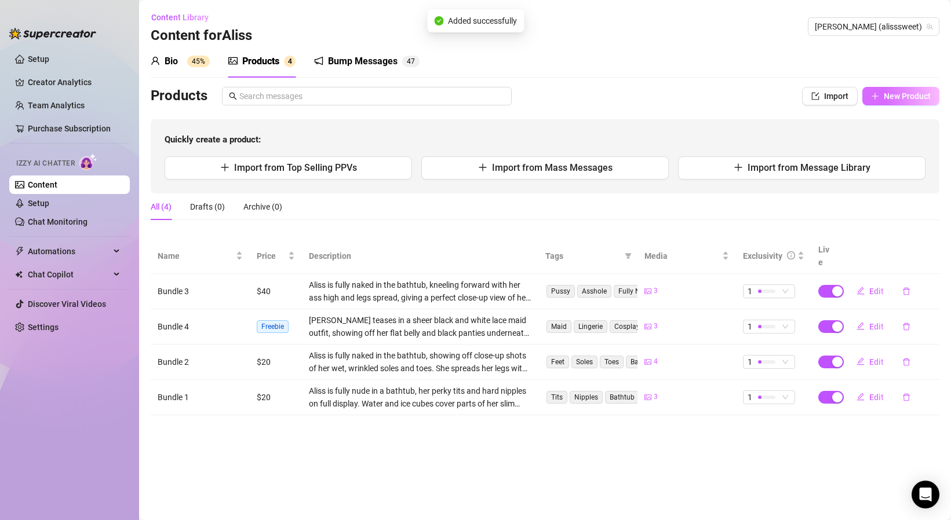
click at [903, 98] on span "New Product" at bounding box center [906, 96] width 47 height 9
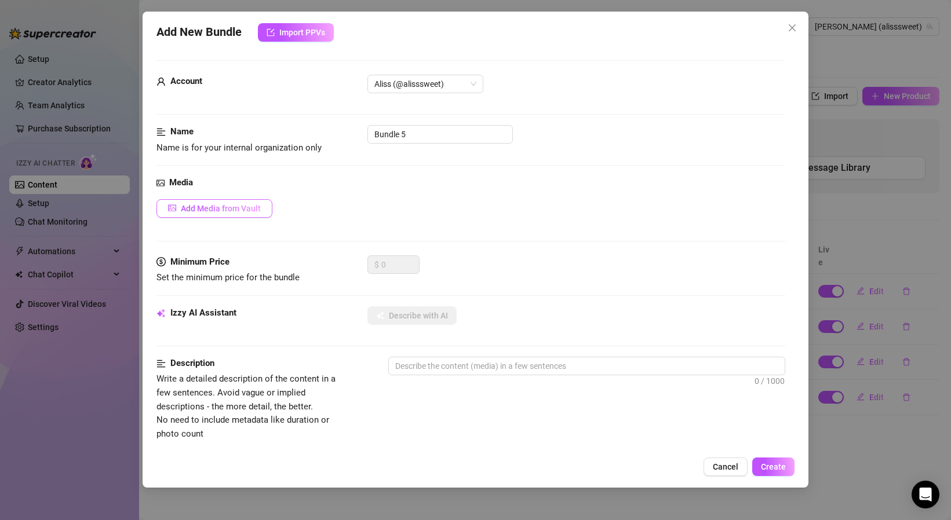
click at [233, 211] on span "Add Media from Vault" at bounding box center [221, 208] width 80 height 9
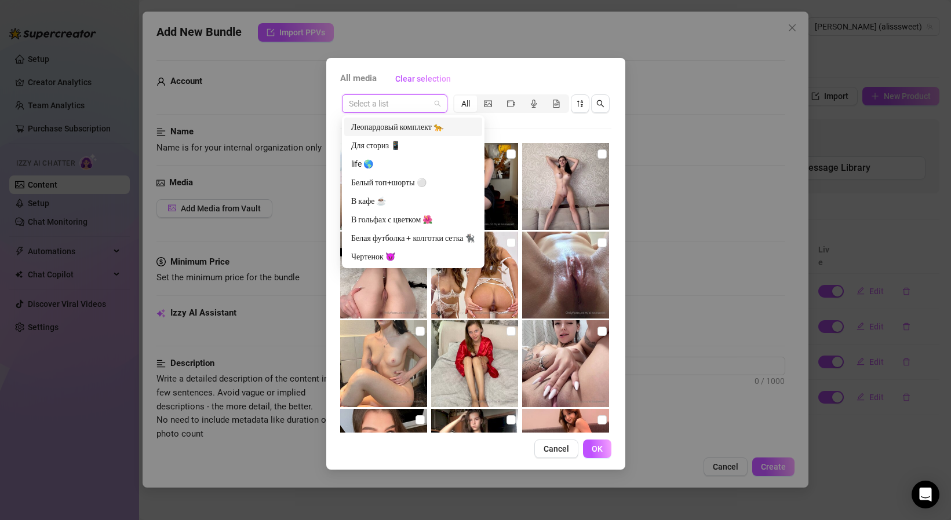
click at [375, 105] on input "search" at bounding box center [389, 103] width 81 height 17
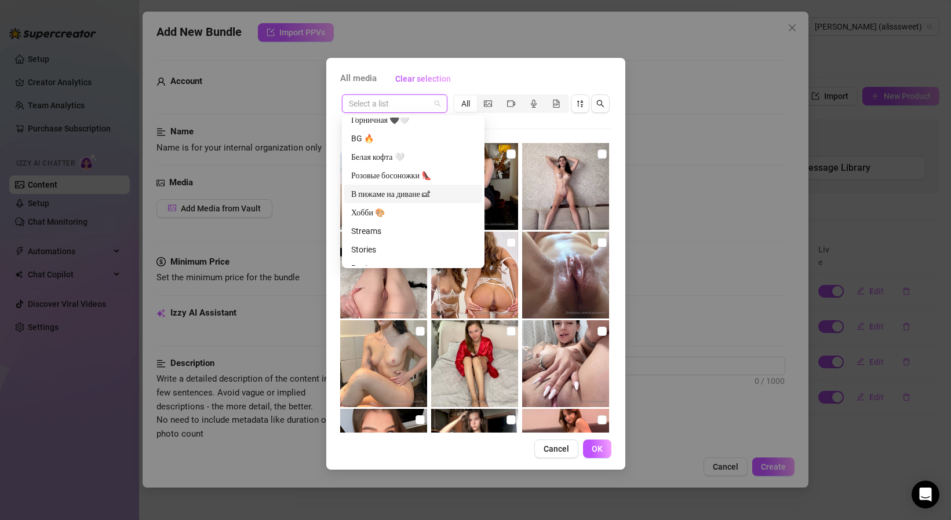
scroll to position [173, 0]
click at [400, 123] on div "Горничная 🖤🤍" at bounding box center [413, 121] width 124 height 13
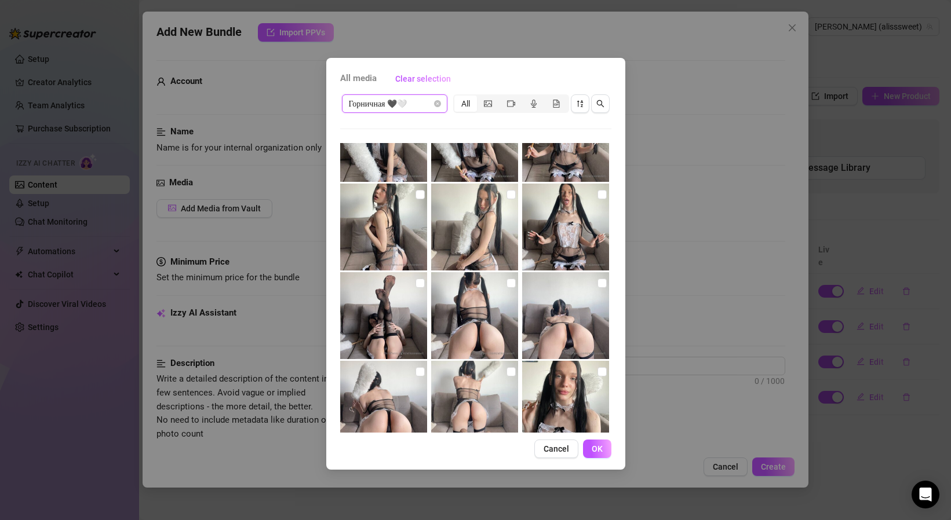
scroll to position [132, 0]
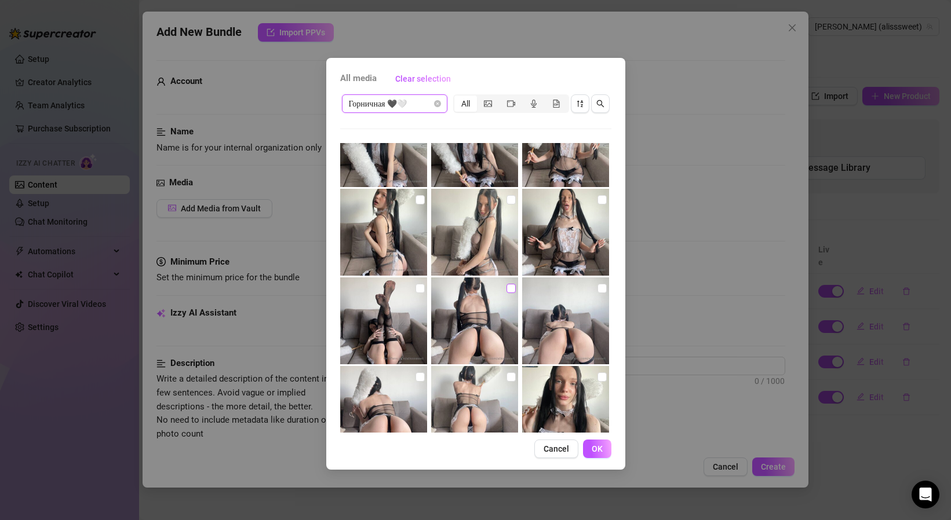
click at [510, 289] on input "checkbox" at bounding box center [510, 288] width 9 height 9
click at [604, 288] on input "checkbox" at bounding box center [601, 288] width 9 height 9
click at [419, 290] on input "checkbox" at bounding box center [419, 288] width 9 height 9
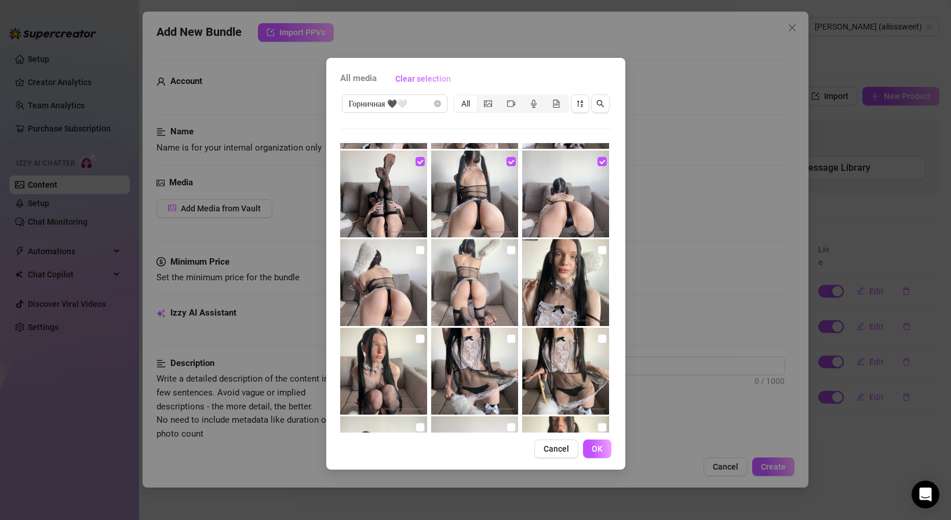
scroll to position [265, 0]
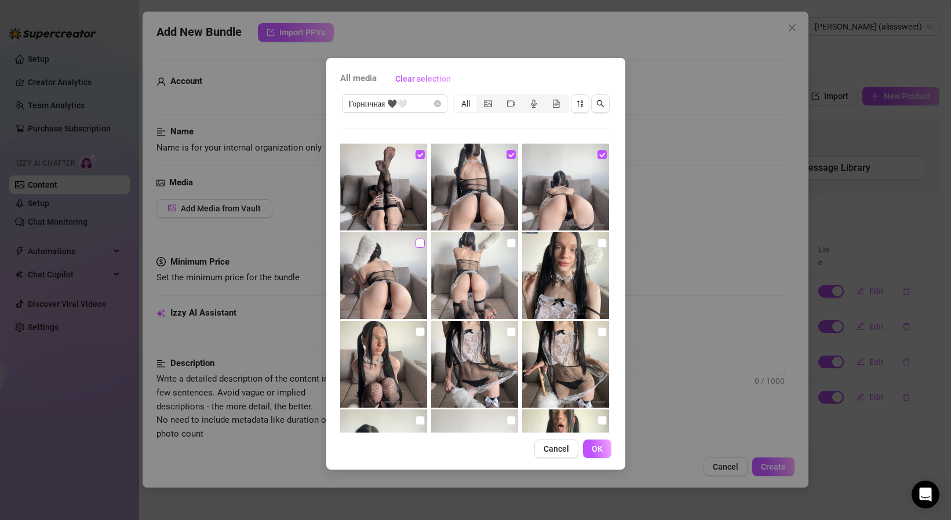
click at [423, 242] on input "checkbox" at bounding box center [419, 243] width 9 height 9
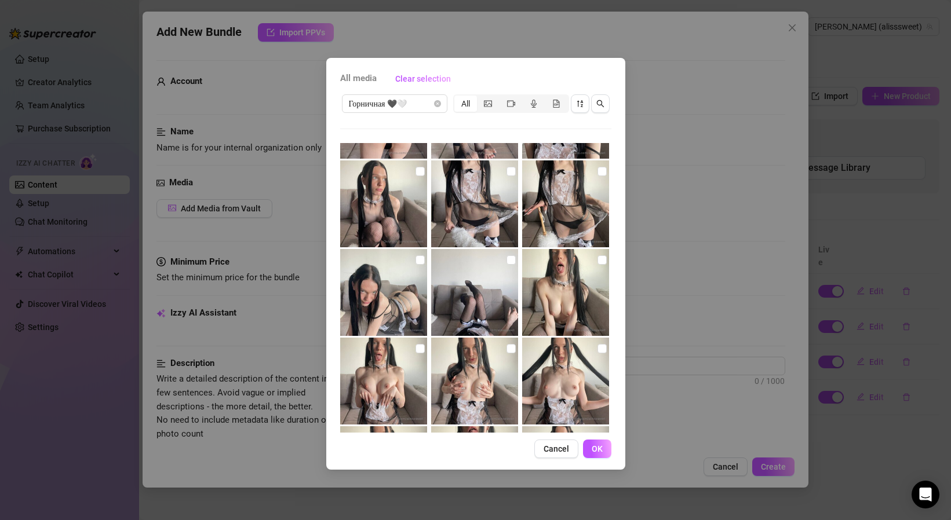
scroll to position [434, 0]
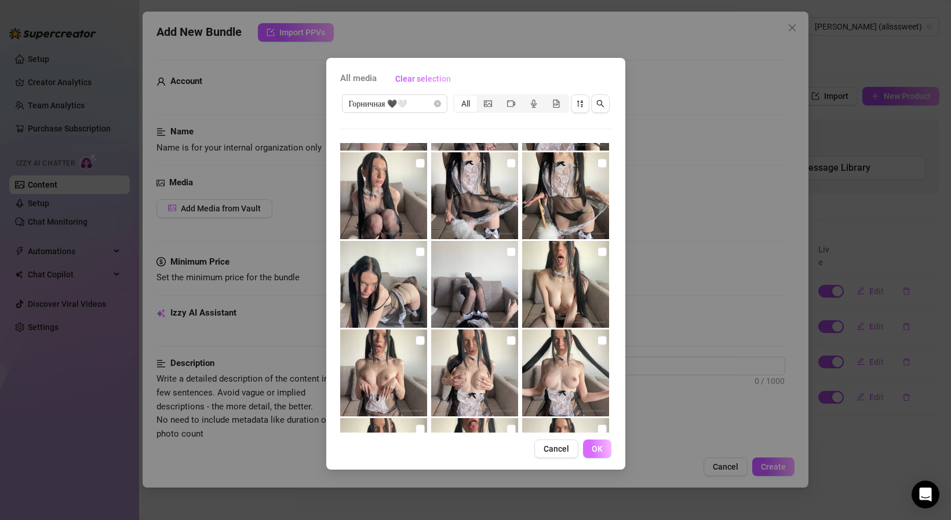
click at [604, 451] on button "OK" at bounding box center [597, 449] width 28 height 19
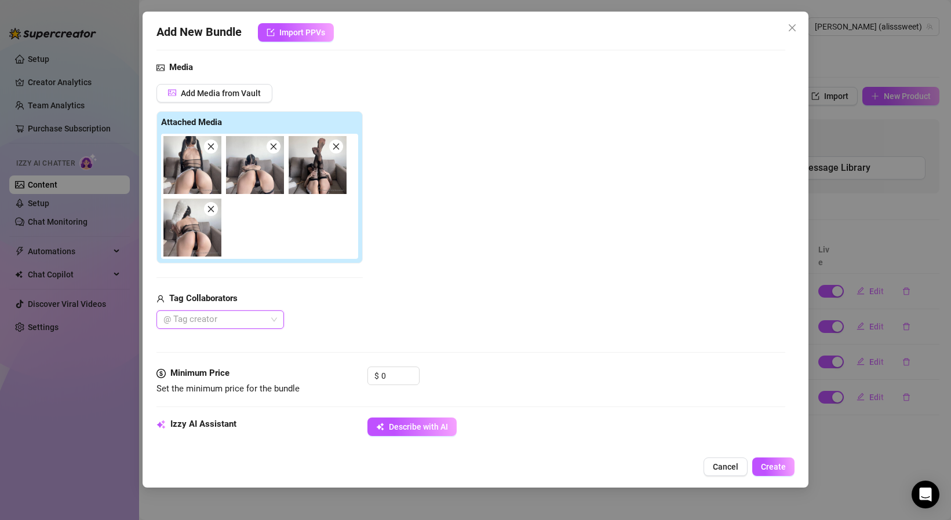
scroll to position [129, 0]
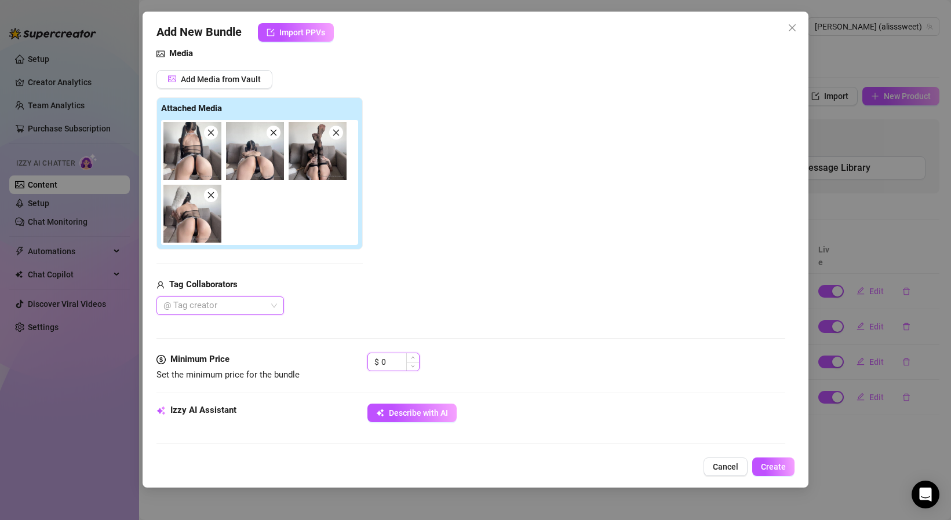
click at [395, 359] on input "0" at bounding box center [400, 361] width 38 height 17
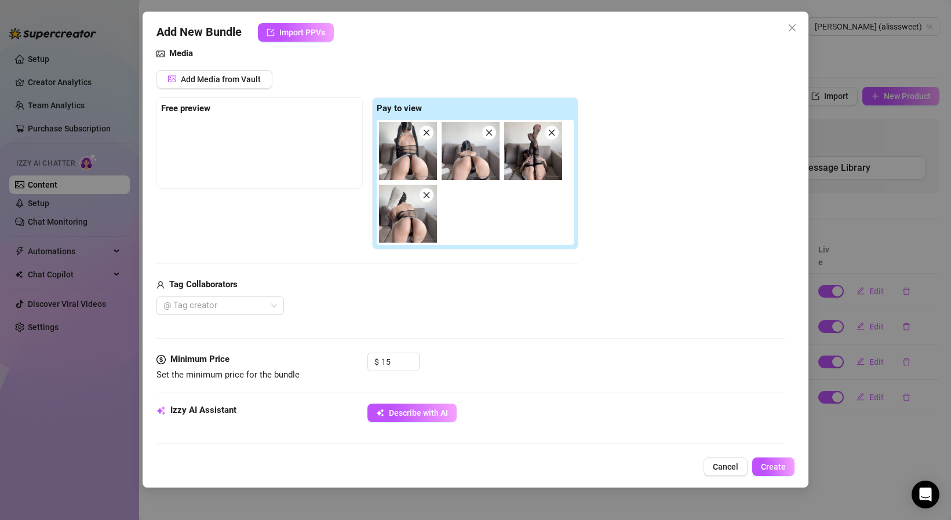
click at [525, 339] on div "Media Add Media from Vault Free preview Pay to view Tag Collaborators @ Tag cre…" at bounding box center [470, 200] width 629 height 306
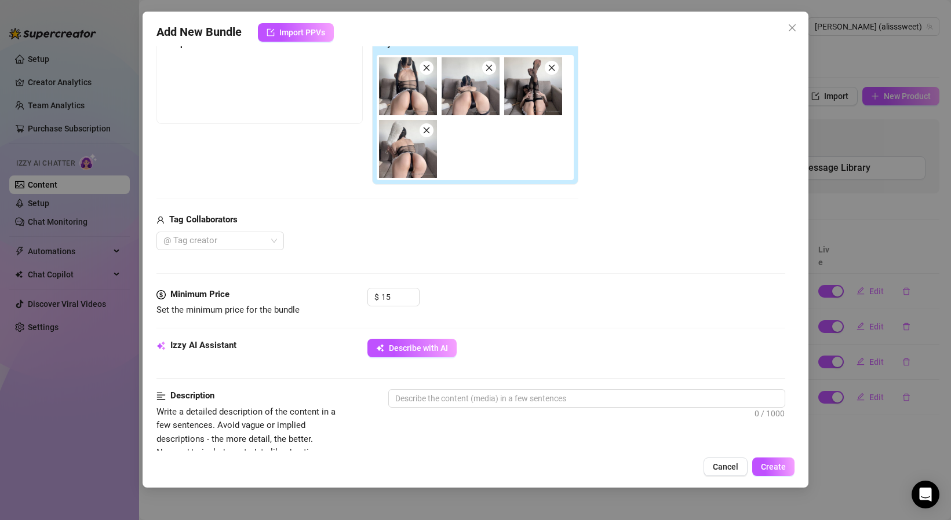
click at [428, 357] on div "Izzy AI Assistant Describe with AI" at bounding box center [470, 353] width 629 height 29
click at [438, 356] on button "Describe with AI" at bounding box center [411, 348] width 89 height 19
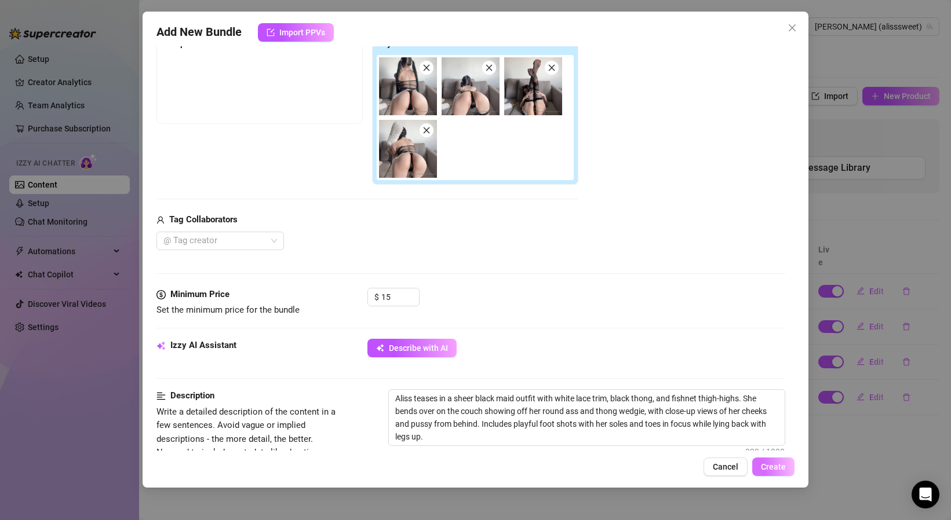
click at [769, 458] on button "Create" at bounding box center [773, 467] width 42 height 19
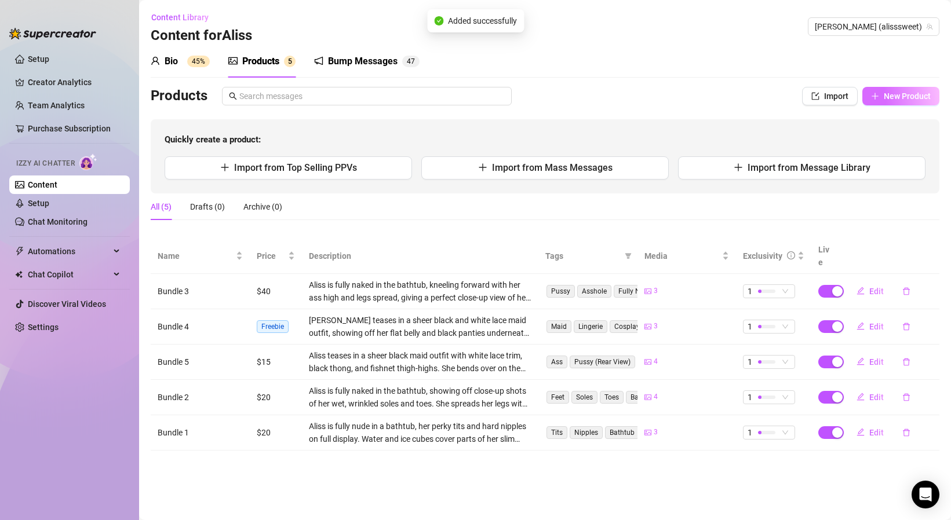
click at [883, 92] on button "New Product" at bounding box center [900, 96] width 77 height 19
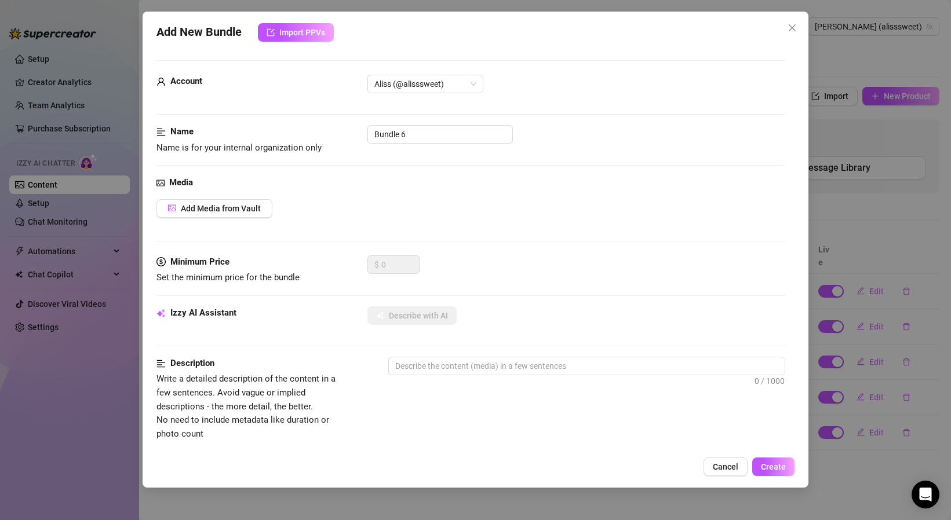
click at [237, 218] on div "Media Add Media from Vault" at bounding box center [470, 215] width 629 height 79
click at [236, 203] on button "Add Media from Vault" at bounding box center [214, 208] width 116 height 19
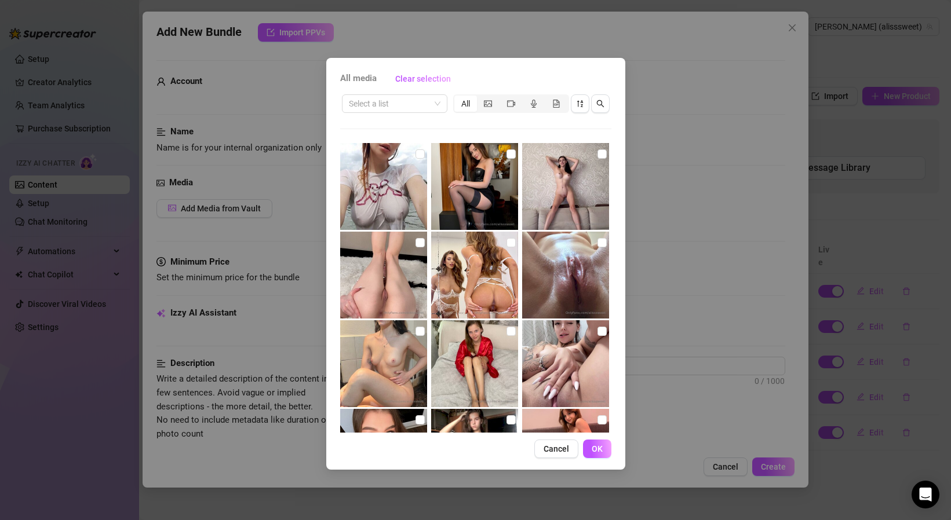
click at [368, 114] on div "Select a list All" at bounding box center [475, 104] width 271 height 22
click at [368, 109] on input "search" at bounding box center [389, 103] width 81 height 17
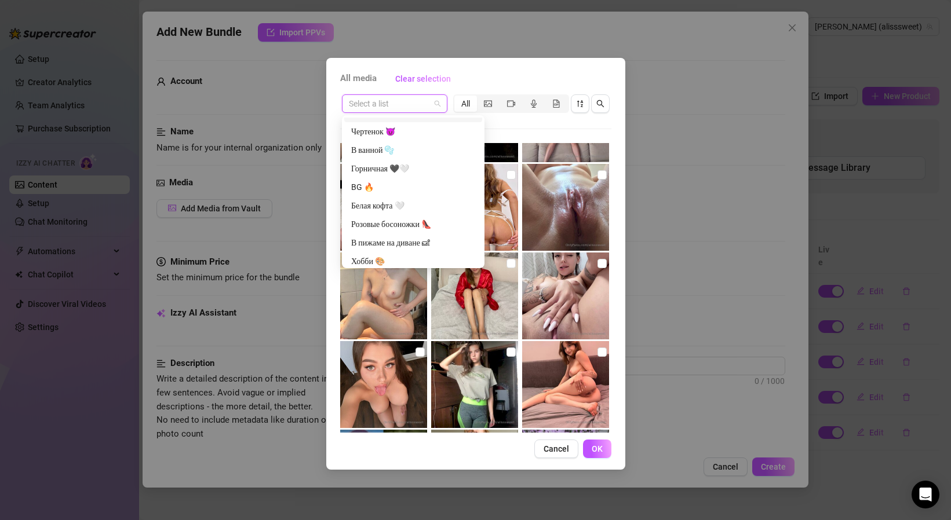
scroll to position [120, 0]
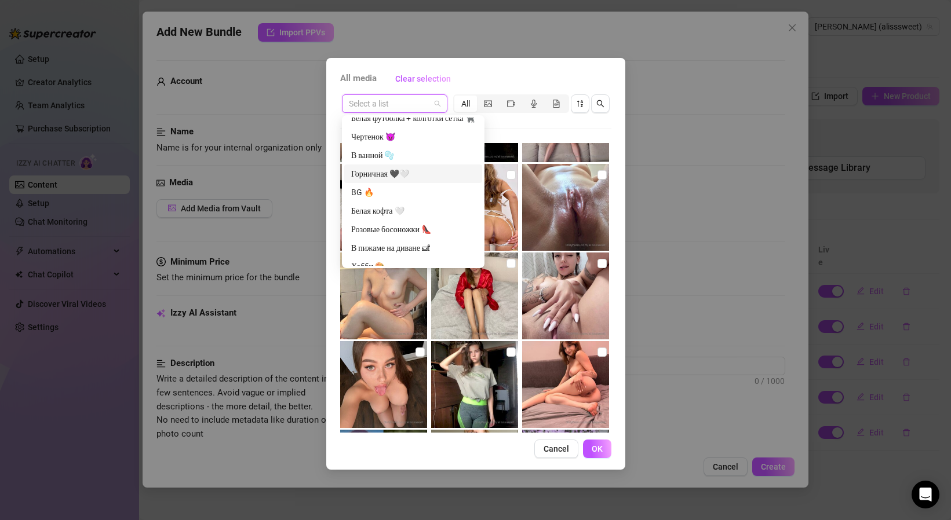
click at [374, 169] on div "Горничная 🖤🤍" at bounding box center [413, 173] width 124 height 13
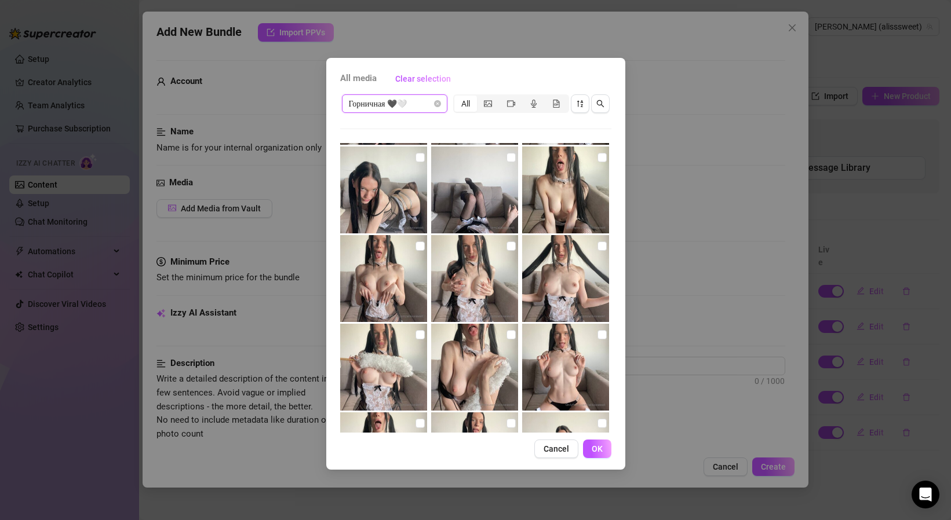
scroll to position [528, 0]
click at [415, 248] on input "checkbox" at bounding box center [419, 246] width 9 height 9
click at [509, 248] on input "checkbox" at bounding box center [510, 246] width 9 height 9
click at [603, 158] on input "checkbox" at bounding box center [601, 158] width 9 height 9
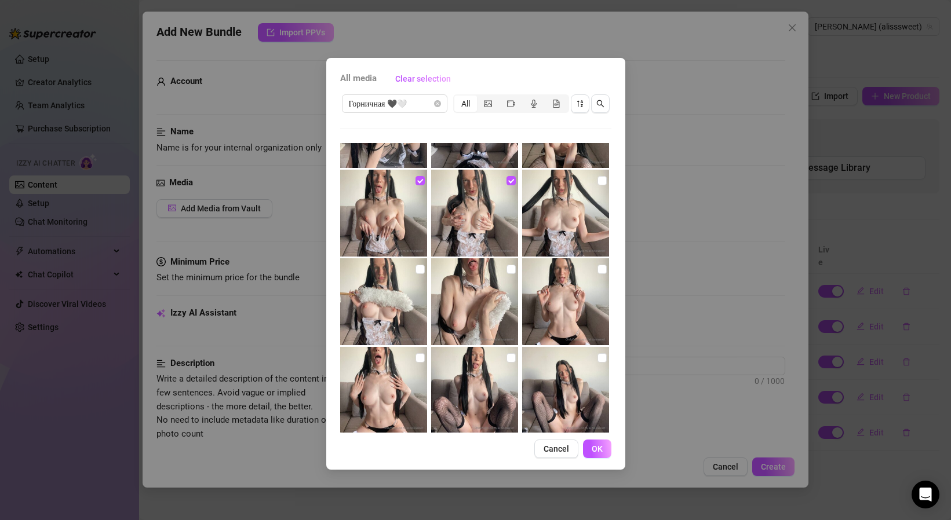
scroll to position [597, 0]
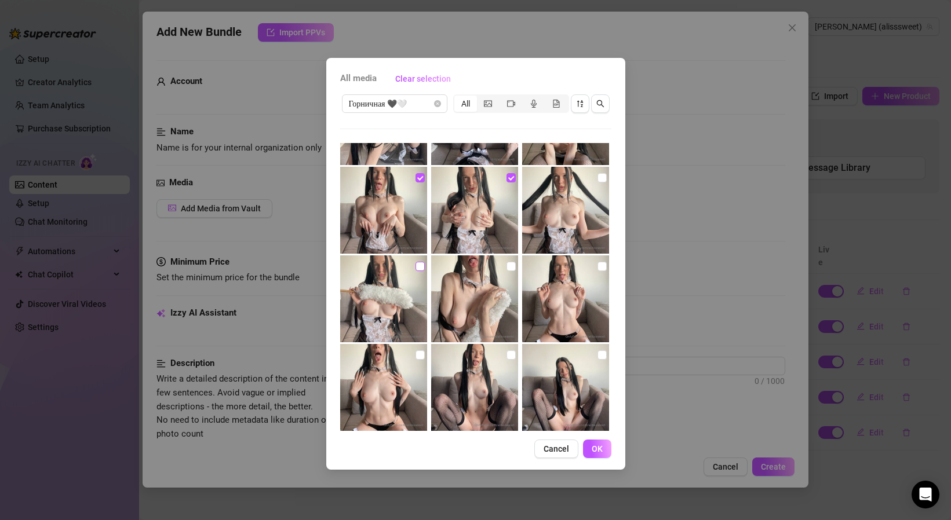
click at [417, 264] on input "checkbox" at bounding box center [419, 266] width 9 height 9
click at [606, 268] on input "checkbox" at bounding box center [601, 266] width 9 height 9
click at [603, 454] on button "OK" at bounding box center [597, 449] width 28 height 19
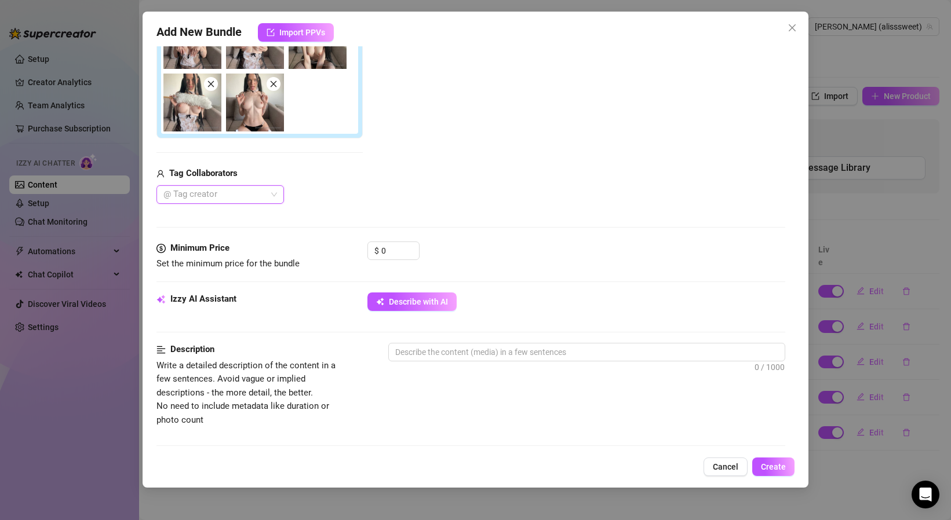
scroll to position [250, 0]
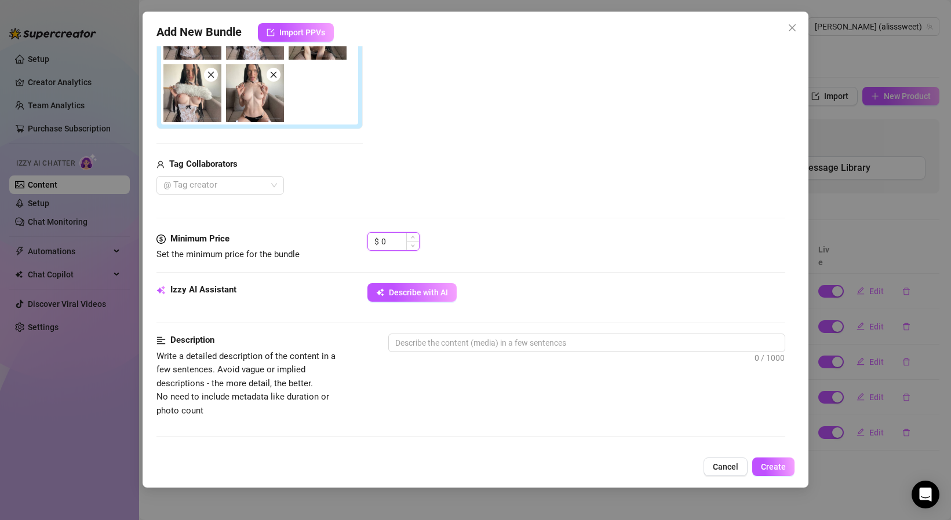
click at [401, 244] on input "0" at bounding box center [400, 241] width 38 height 17
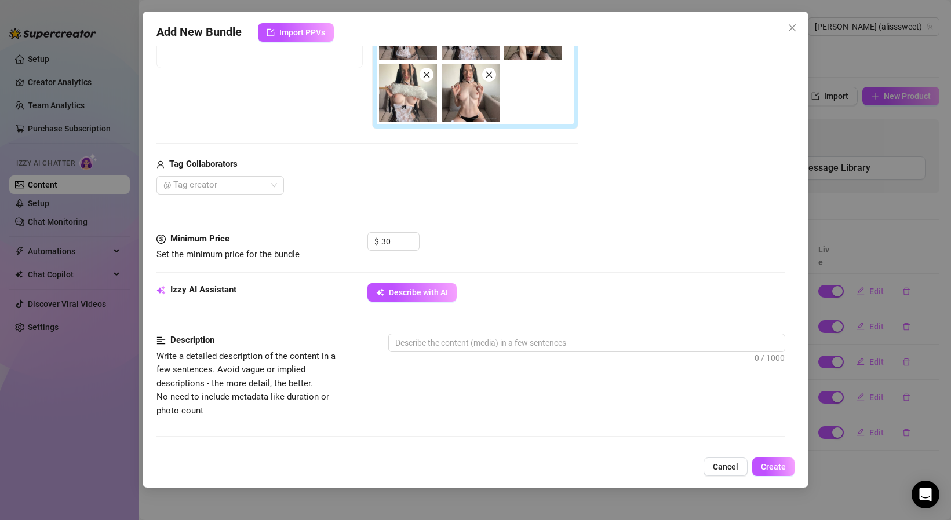
click at [461, 196] on div "Media Add Media from Vault Free preview Pay to view Tag Collaborators @ Tag cre…" at bounding box center [470, 79] width 629 height 306
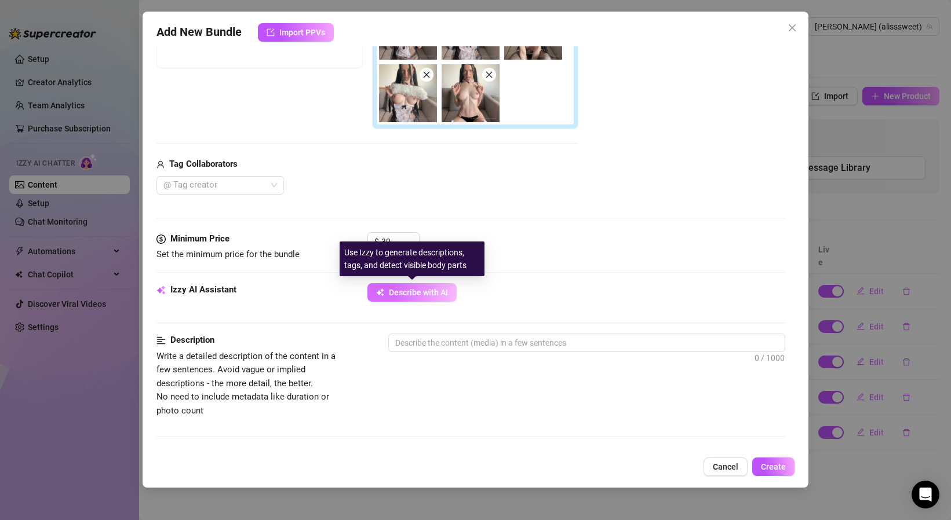
click at [423, 298] on button "Describe with AI" at bounding box center [411, 292] width 89 height 19
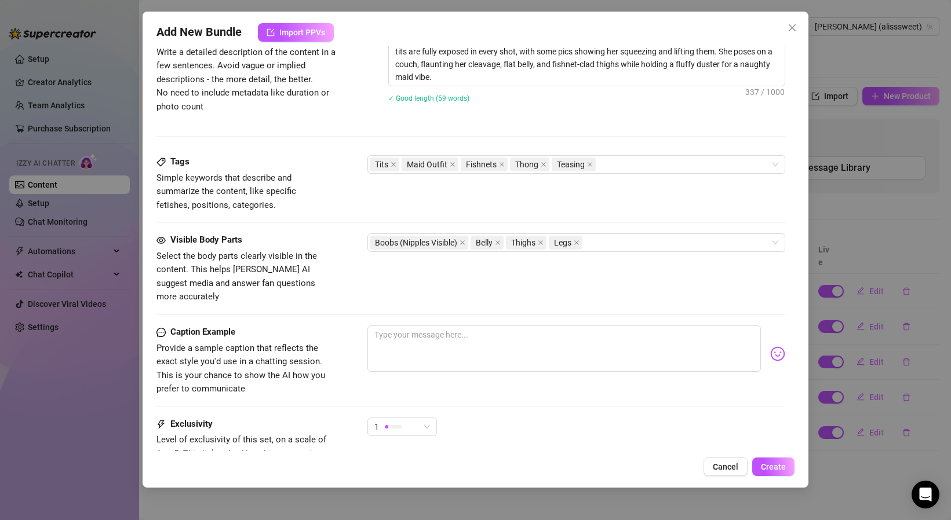
scroll to position [553, 0]
click at [783, 473] on button "Create" at bounding box center [773, 467] width 42 height 19
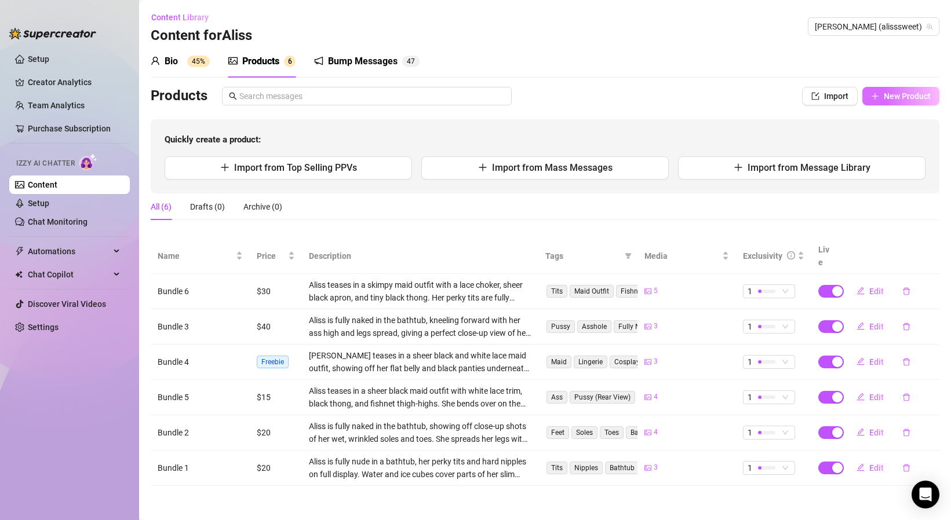
click at [907, 93] on span "New Product" at bounding box center [906, 96] width 47 height 9
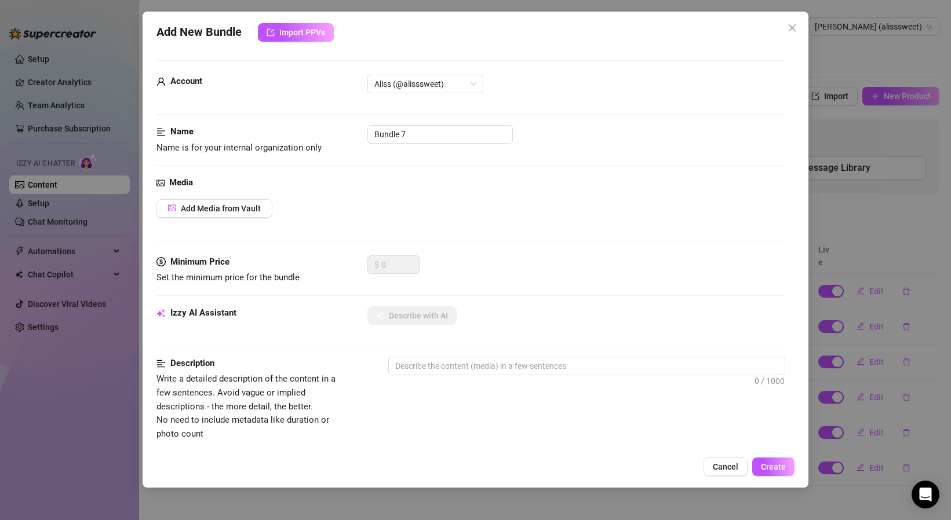
click at [248, 220] on div "Media Add Media from Vault" at bounding box center [470, 215] width 629 height 79
click at [248, 207] on span "Add Media from Vault" at bounding box center [221, 208] width 80 height 9
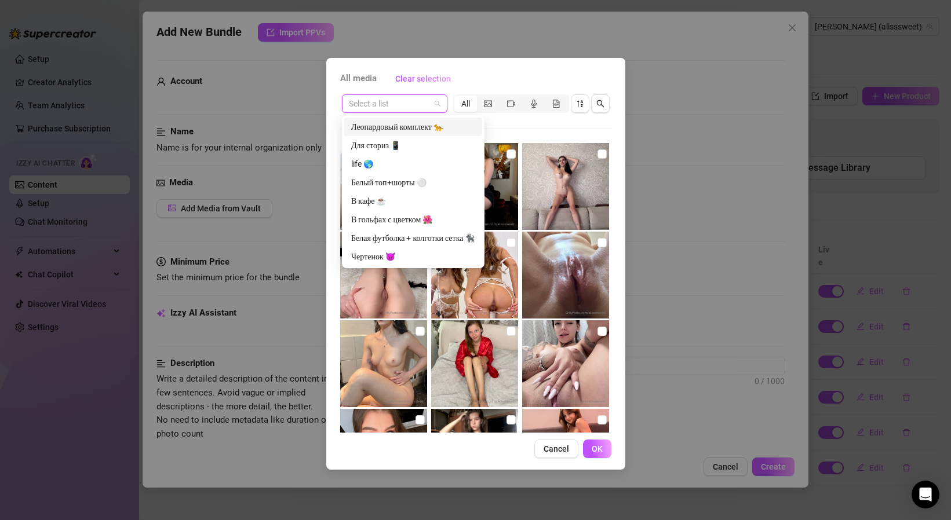
click at [413, 101] on input "search" at bounding box center [389, 103] width 81 height 17
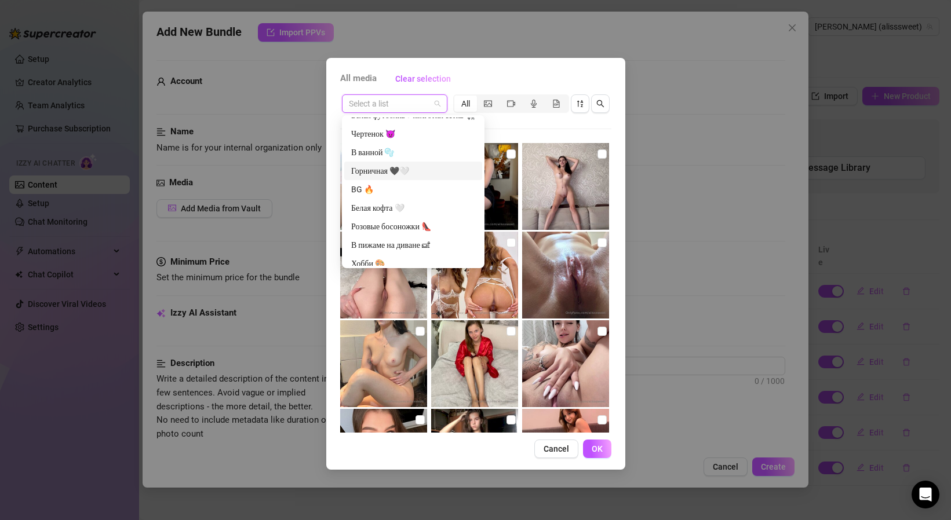
click at [375, 175] on div "Горничная 🖤🤍" at bounding box center [413, 171] width 124 height 13
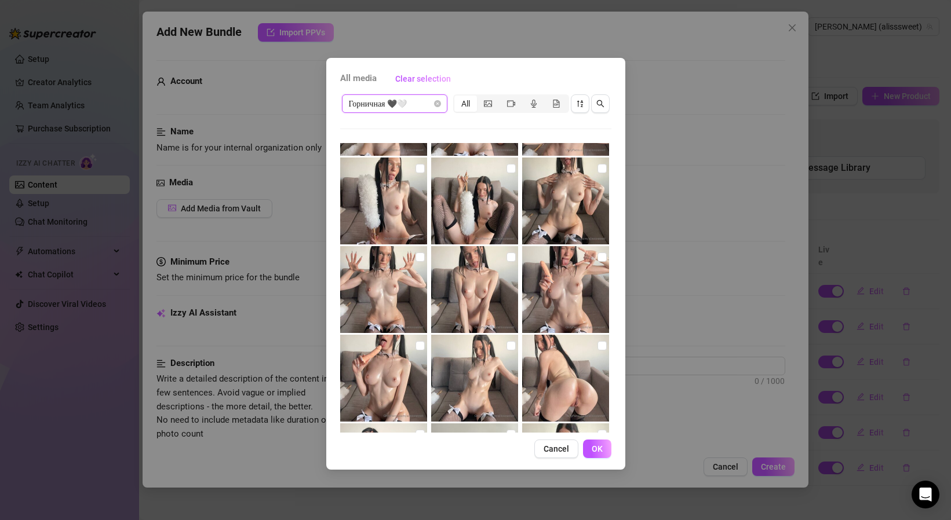
scroll to position [1128, 0]
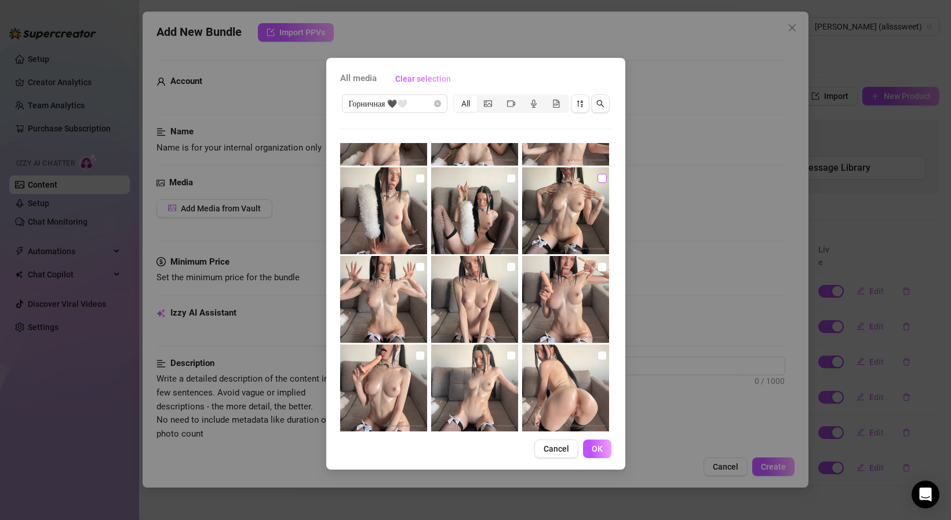
click at [598, 182] on input "checkbox" at bounding box center [601, 178] width 9 height 9
click at [597, 266] on input "checkbox" at bounding box center [601, 266] width 9 height 9
click at [420, 266] on input "checkbox" at bounding box center [419, 266] width 9 height 9
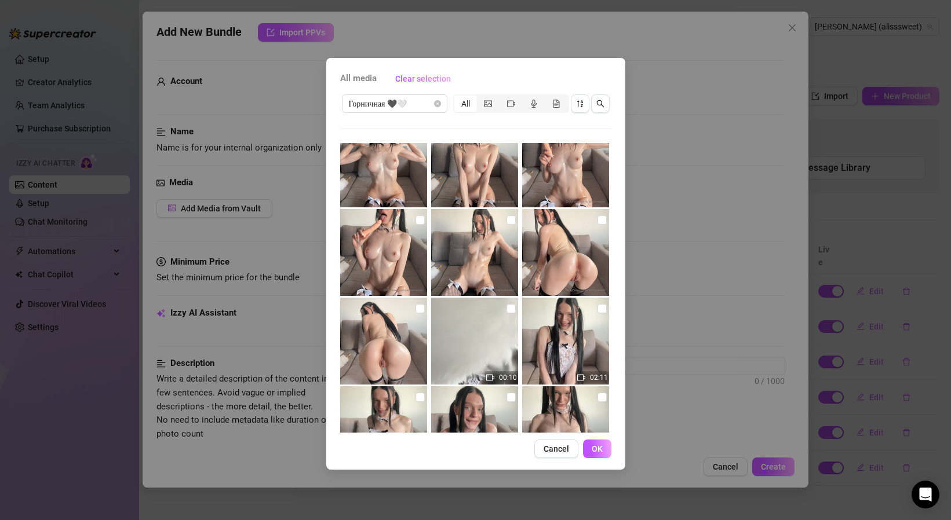
scroll to position [1266, 0]
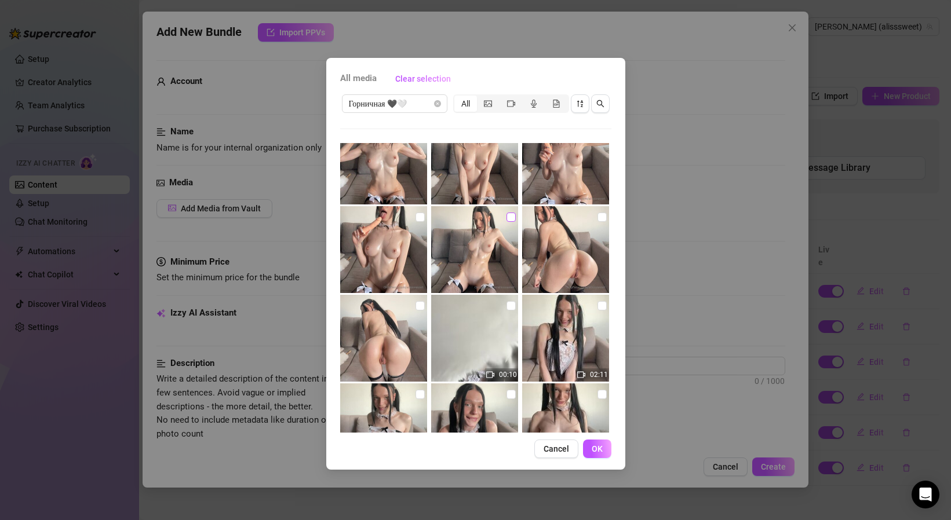
click at [508, 216] on input "checkbox" at bounding box center [510, 217] width 9 height 9
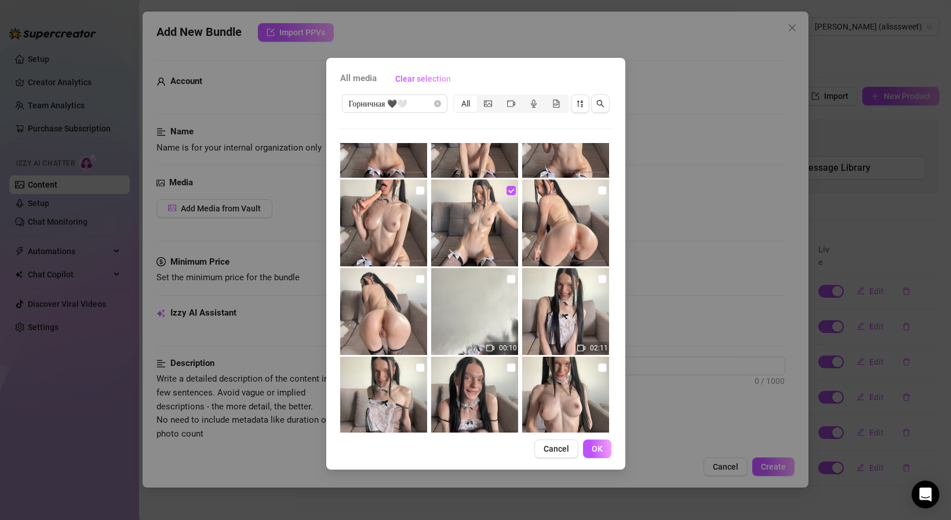
scroll to position [1294, 0]
click at [600, 444] on span "OK" at bounding box center [597, 448] width 11 height 9
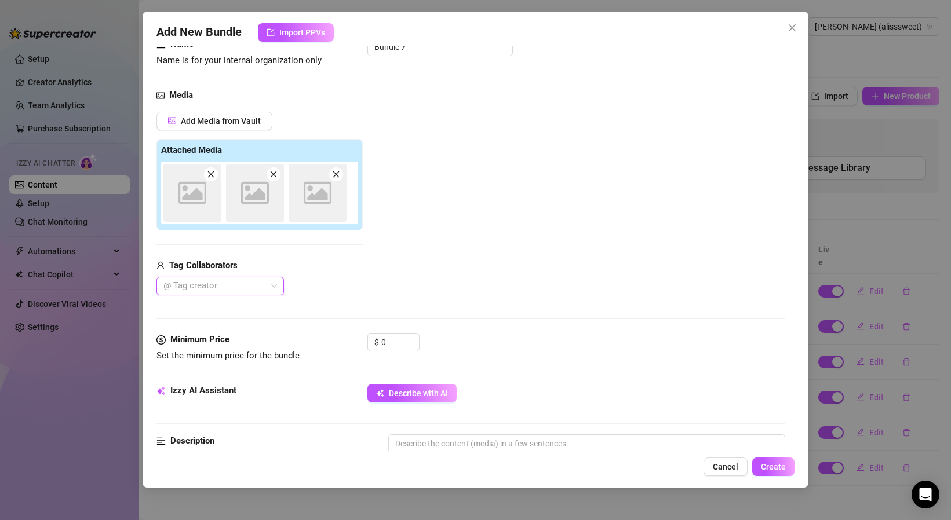
scroll to position [85, 0]
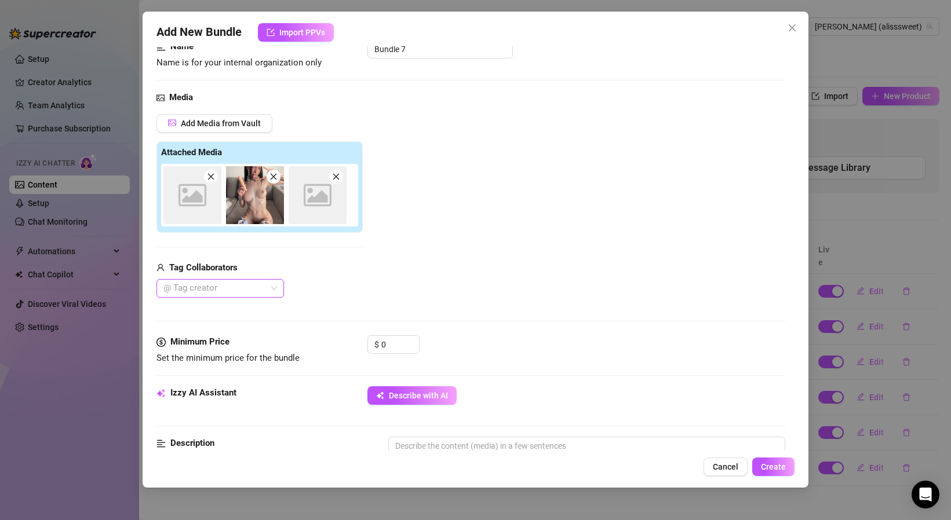
click at [406, 333] on div "Media Add Media from Vault Attached Media Image placeholder Image placeholder T…" at bounding box center [470, 213] width 629 height 244
click at [406, 349] on div "0" at bounding box center [400, 344] width 38 height 17
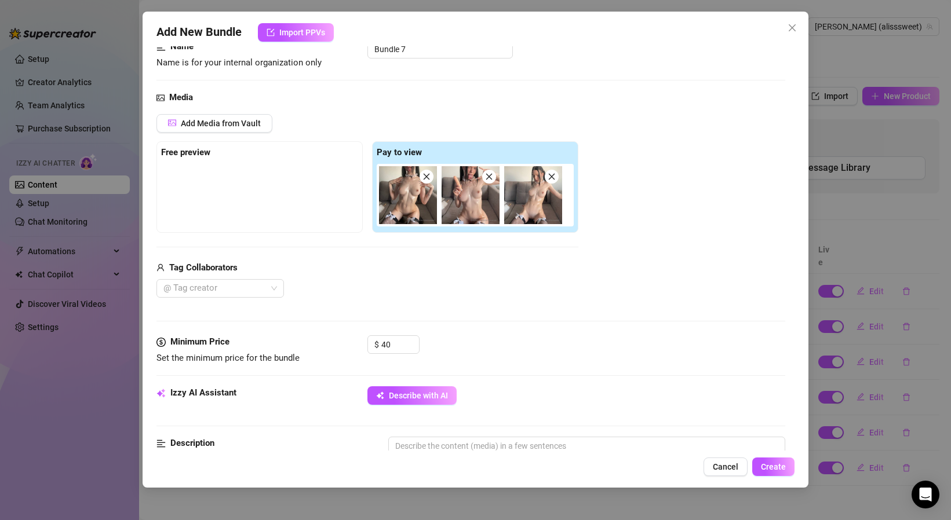
click at [479, 381] on div "Minimum Price Set the minimum price for the bundle $ 40" at bounding box center [470, 360] width 629 height 51
click at [446, 388] on button "Describe with AI" at bounding box center [411, 395] width 89 height 19
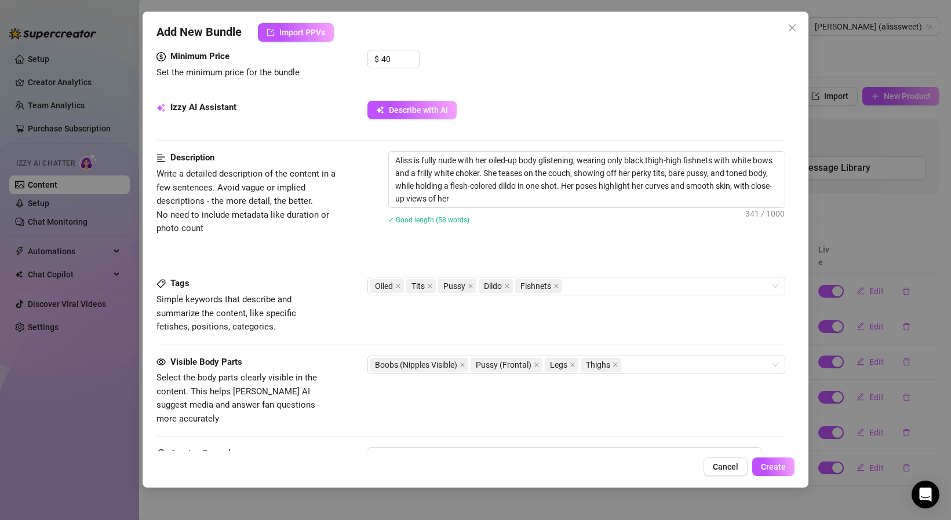
scroll to position [335, 0]
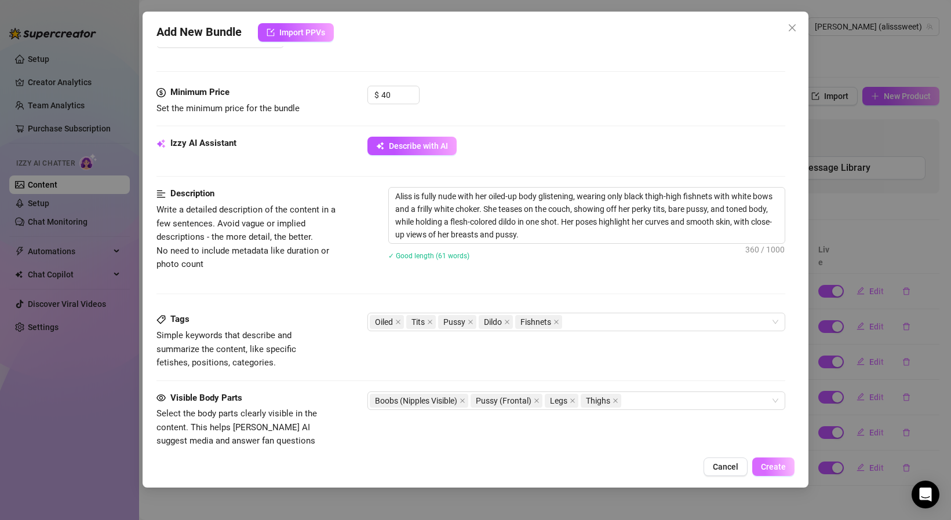
click at [771, 475] on button "Create" at bounding box center [773, 467] width 42 height 19
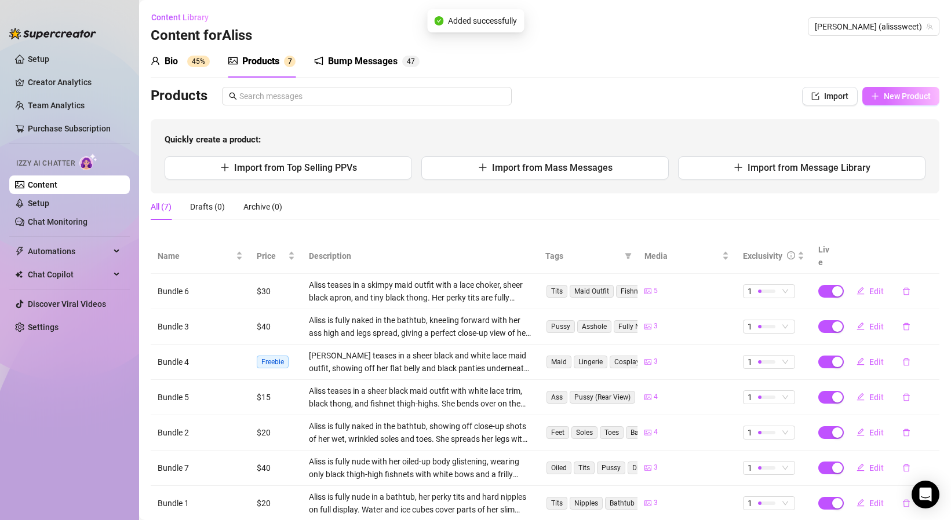
click at [874, 101] on span "button" at bounding box center [875, 96] width 8 height 9
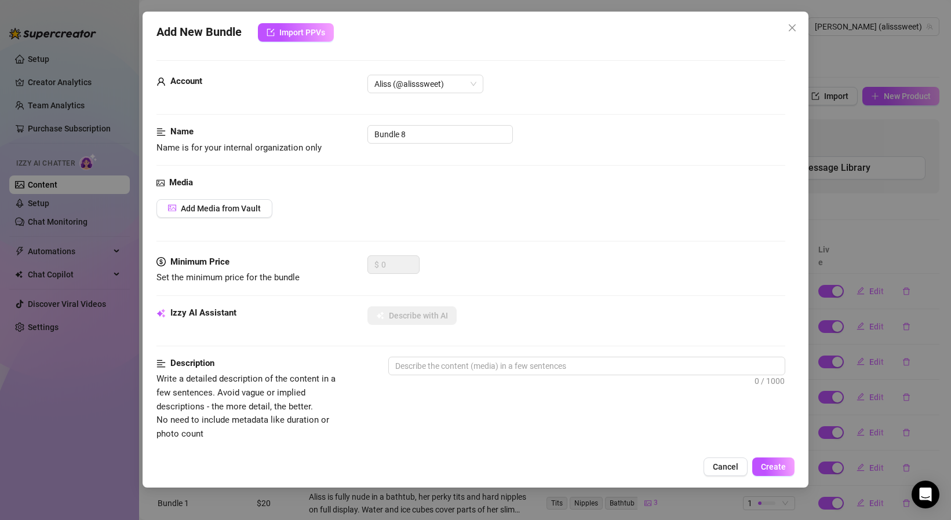
click at [242, 221] on div "Media Add Media from Vault" at bounding box center [470, 215] width 629 height 79
click at [249, 214] on button "Add Media from Vault" at bounding box center [214, 208] width 116 height 19
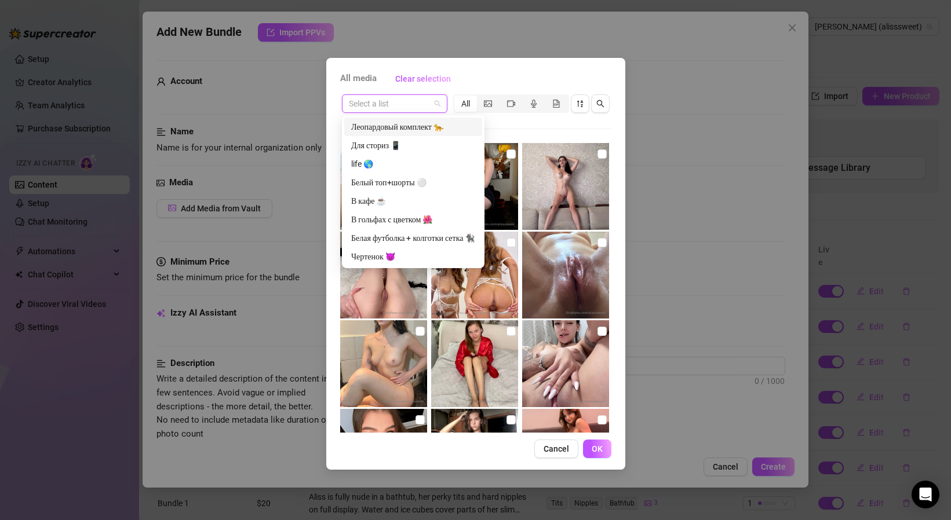
click at [382, 106] on input "search" at bounding box center [389, 103] width 81 height 17
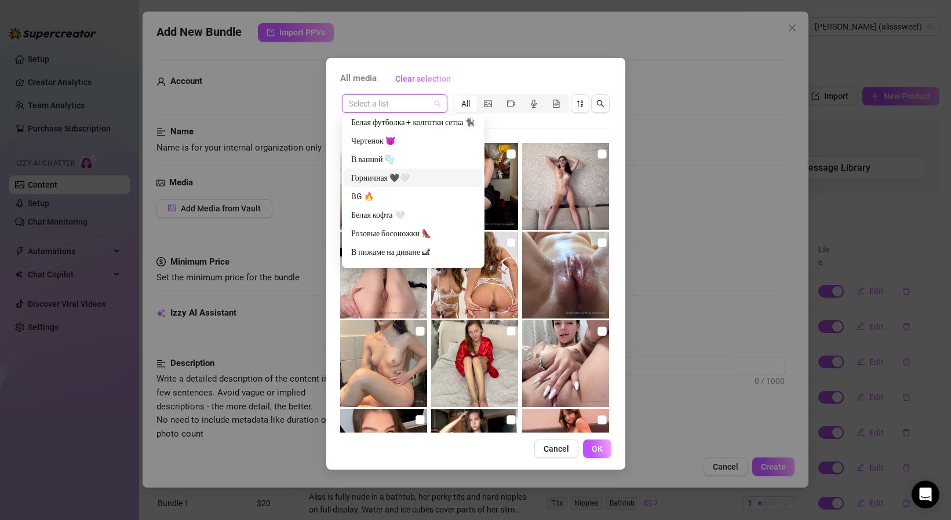
click at [389, 182] on div "Горничная 🖤🤍" at bounding box center [413, 177] width 124 height 13
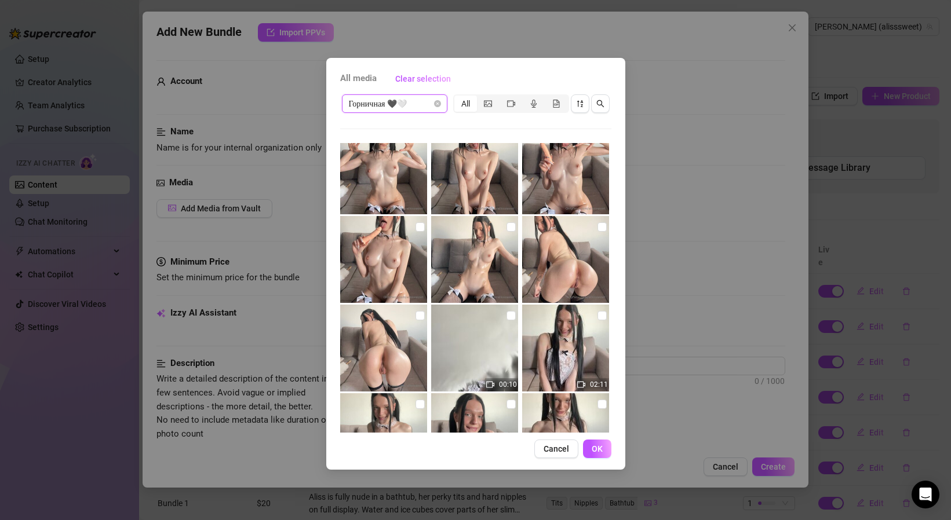
scroll to position [1259, 0]
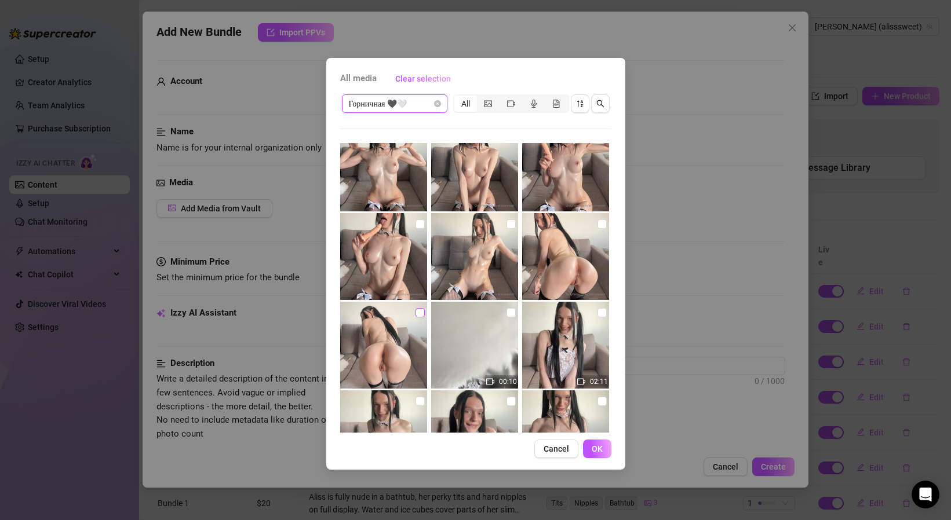
click at [415, 315] on input "checkbox" at bounding box center [419, 312] width 9 height 9
click at [604, 220] on input "checkbox" at bounding box center [601, 224] width 9 height 9
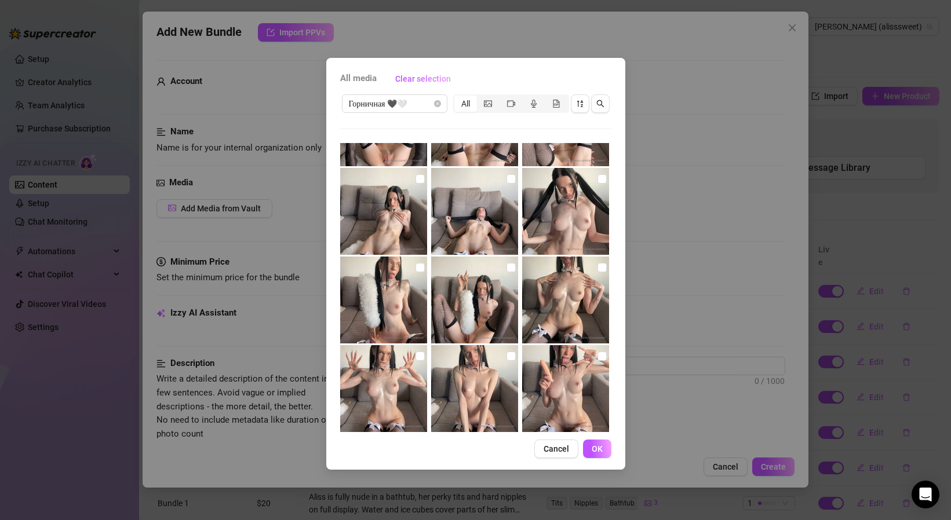
scroll to position [1036, 0]
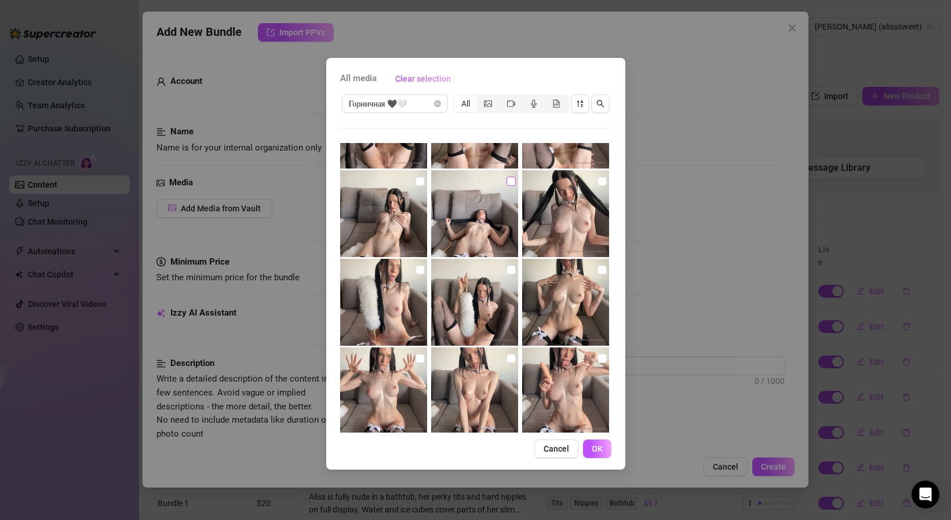
click at [510, 182] on input "checkbox" at bounding box center [510, 181] width 9 height 9
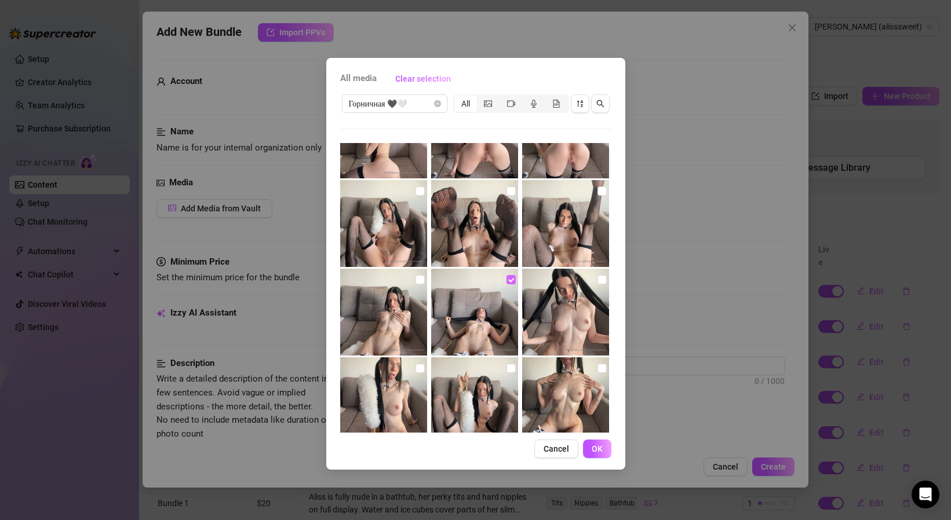
scroll to position [928, 0]
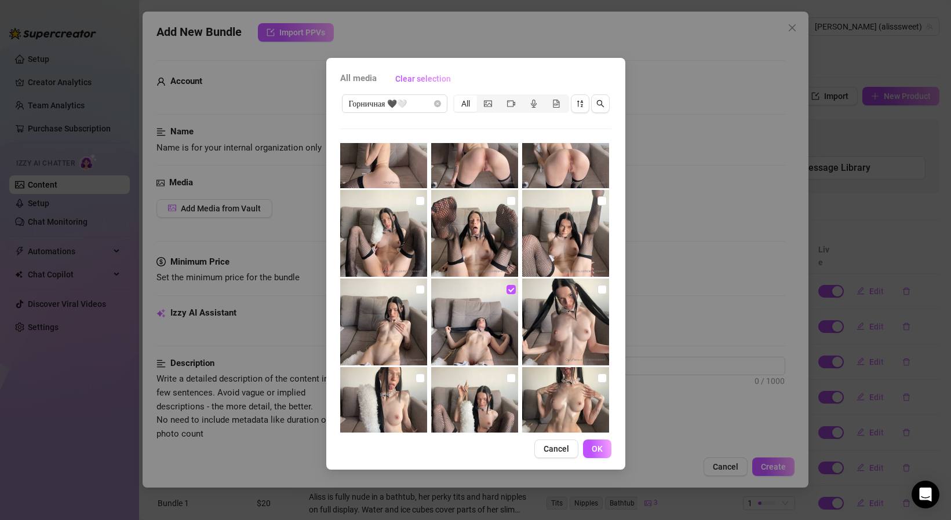
click at [516, 291] on img at bounding box center [474, 322] width 87 height 87
click at [599, 203] on input "checkbox" at bounding box center [601, 200] width 9 height 9
click at [509, 198] on input "checkbox" at bounding box center [510, 200] width 9 height 9
click at [592, 450] on span "OK" at bounding box center [597, 448] width 11 height 9
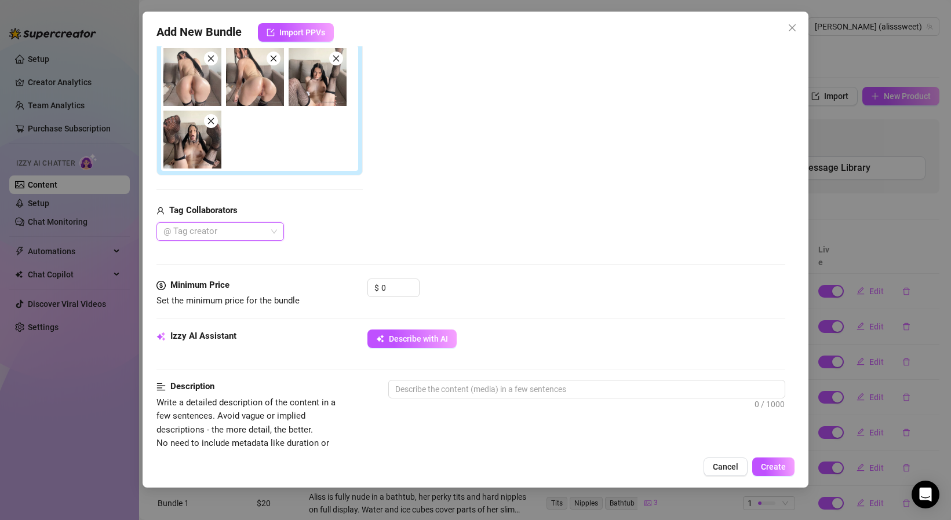
scroll to position [203, 0]
click at [411, 291] on icon "down" at bounding box center [413, 292] width 4 height 4
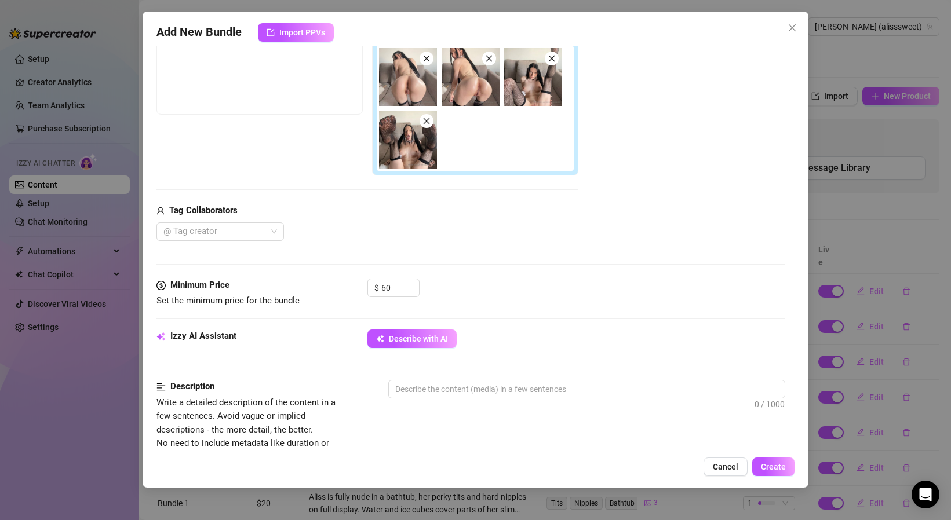
click at [407, 328] on div "Minimum Price Set the minimum price for the bundle $ 60" at bounding box center [470, 304] width 629 height 51
click at [422, 330] on button "Describe with AI" at bounding box center [411, 339] width 89 height 19
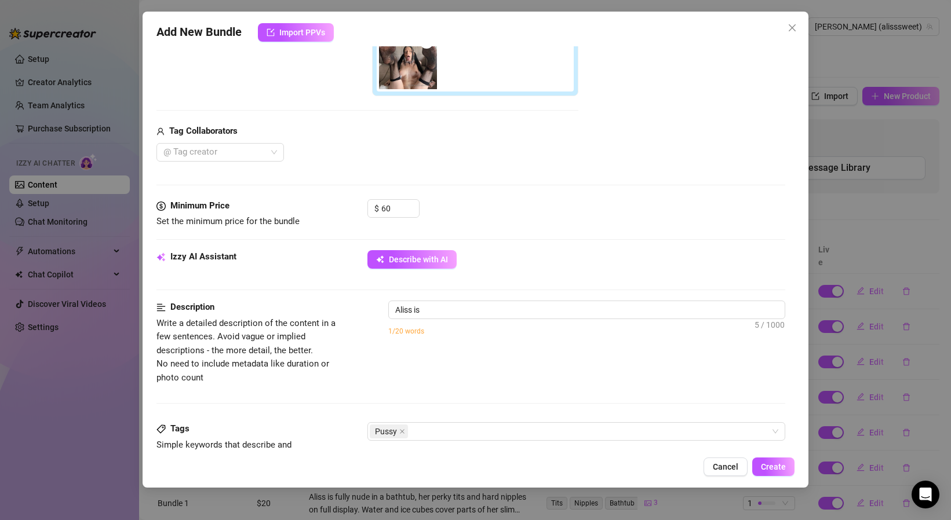
scroll to position [290, 0]
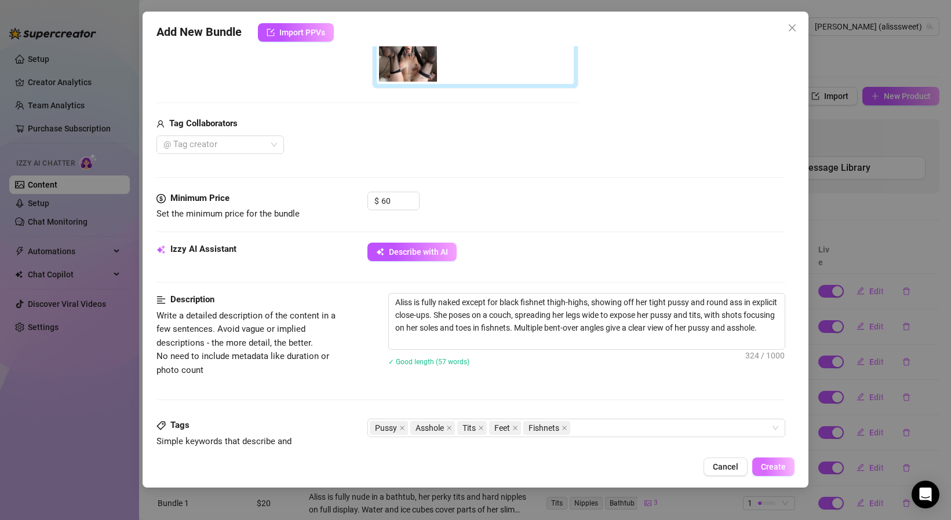
click at [777, 470] on span "Create" at bounding box center [773, 466] width 25 height 9
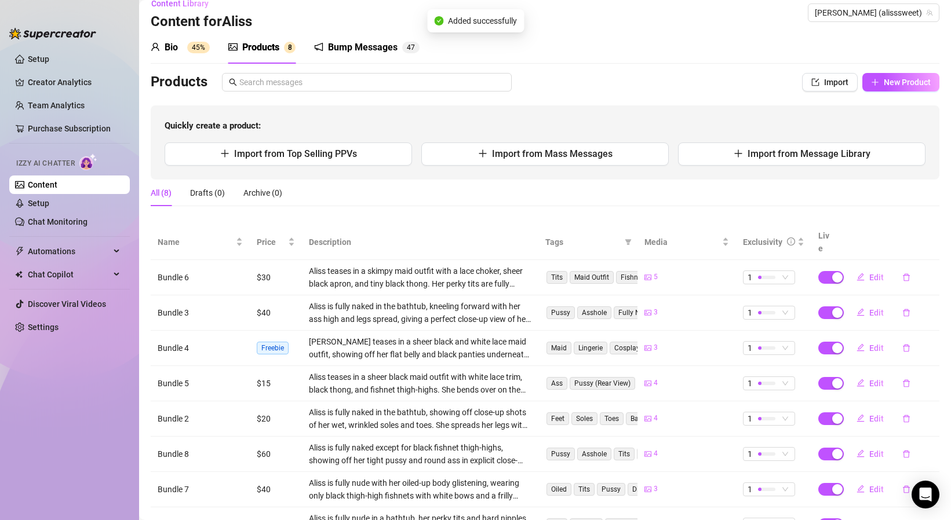
scroll to position [5, 0]
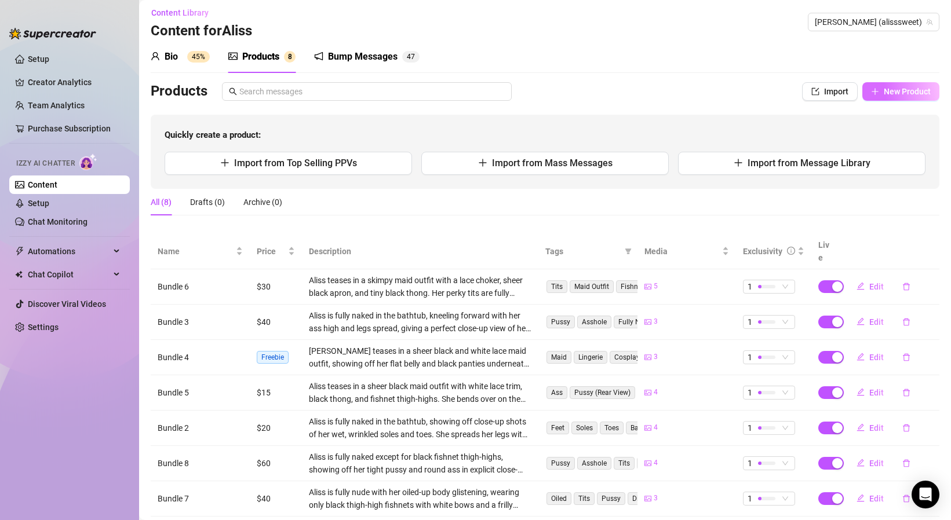
click at [885, 99] on button "New Product" at bounding box center [900, 91] width 77 height 19
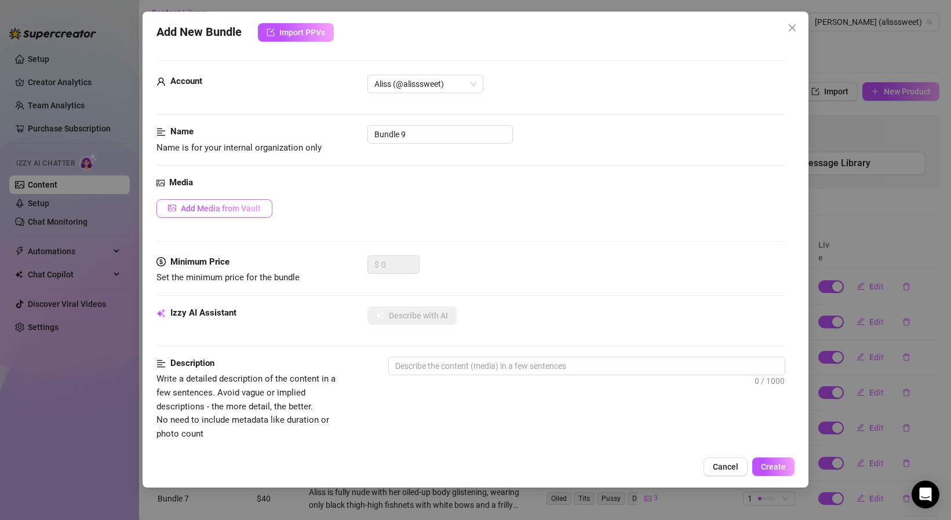
click at [253, 208] on span "Add Media from Vault" at bounding box center [221, 208] width 80 height 9
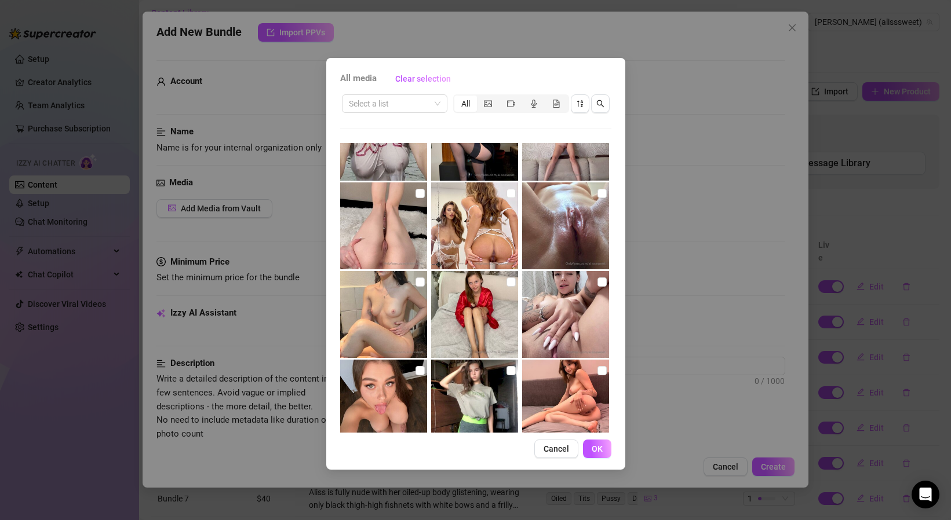
scroll to position [52, 0]
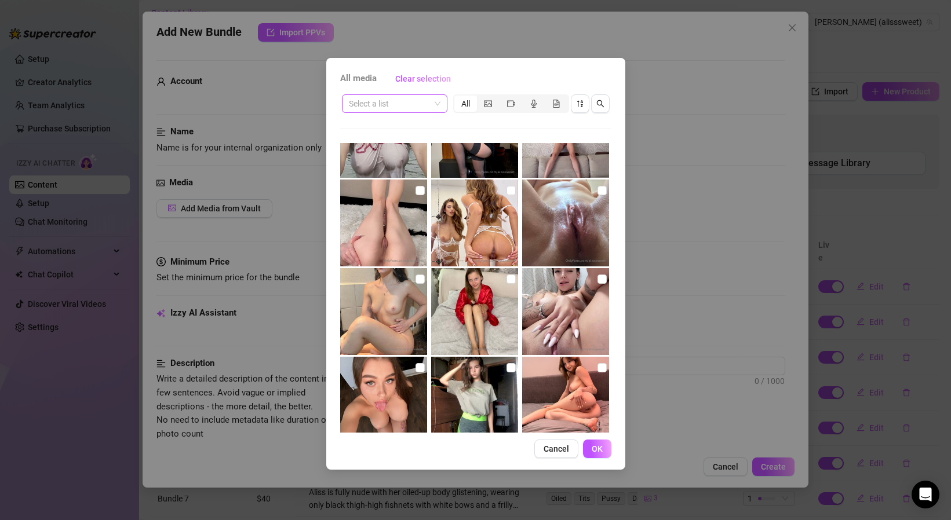
click at [379, 105] on input "search" at bounding box center [389, 103] width 81 height 17
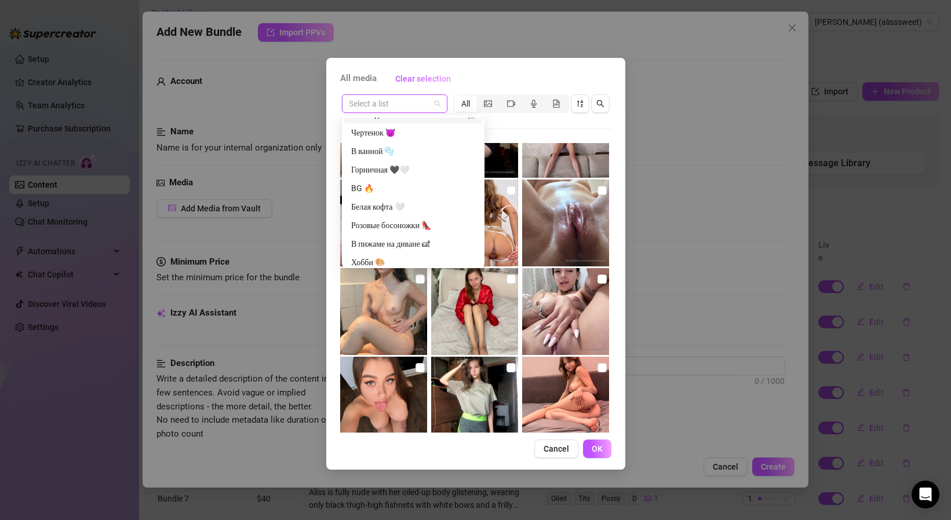
scroll to position [132, 0]
click at [377, 167] on div "Горничная 🖤🤍" at bounding box center [413, 161] width 124 height 13
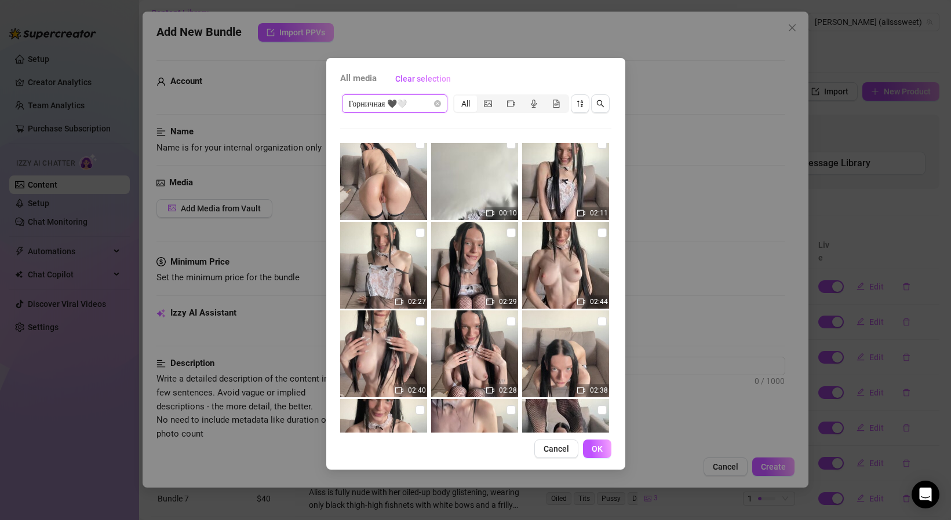
scroll to position [1423, 0]
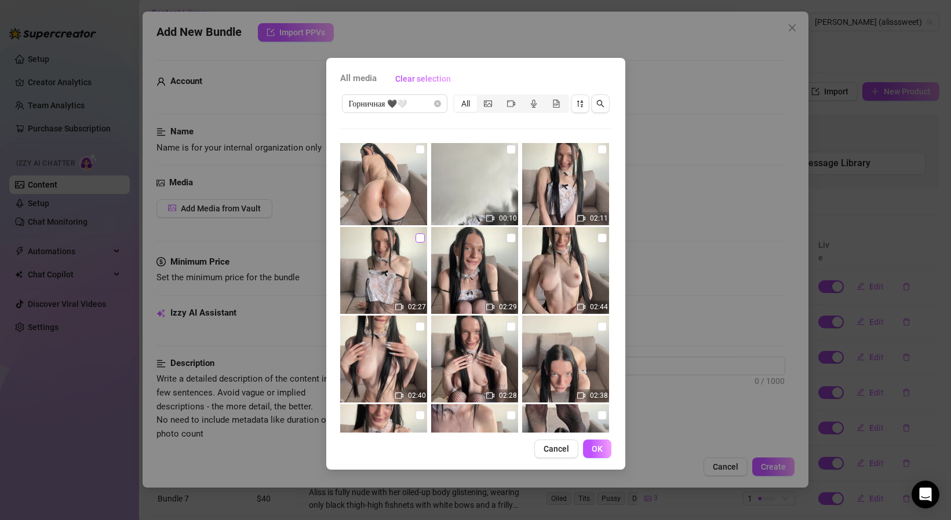
click at [419, 239] on input "checkbox" at bounding box center [419, 237] width 9 height 9
click at [597, 450] on span "OK" at bounding box center [597, 448] width 11 height 9
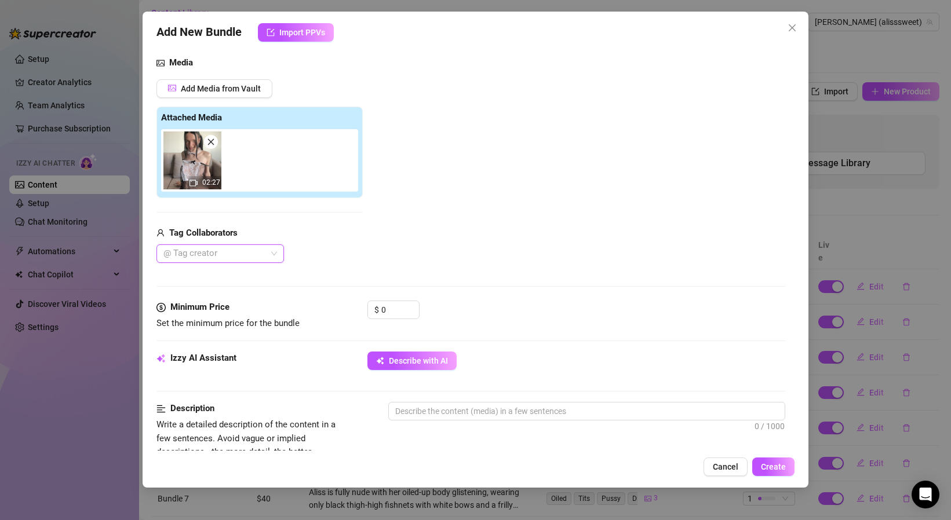
scroll to position [121, 0]
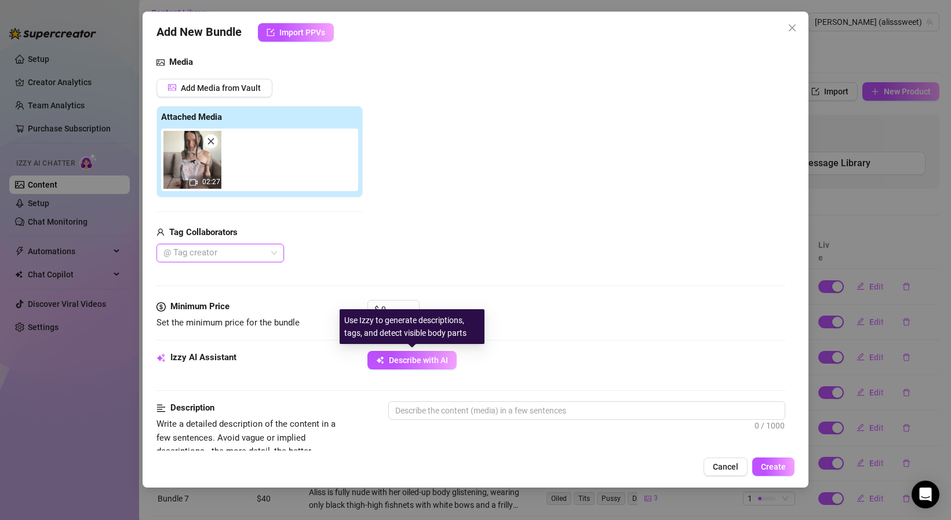
click at [407, 315] on div "Use Izzy to generate descriptions, tags, and detect visible body parts" at bounding box center [411, 326] width 145 height 35
click at [410, 359] on span "Describe with AI" at bounding box center [418, 360] width 59 height 9
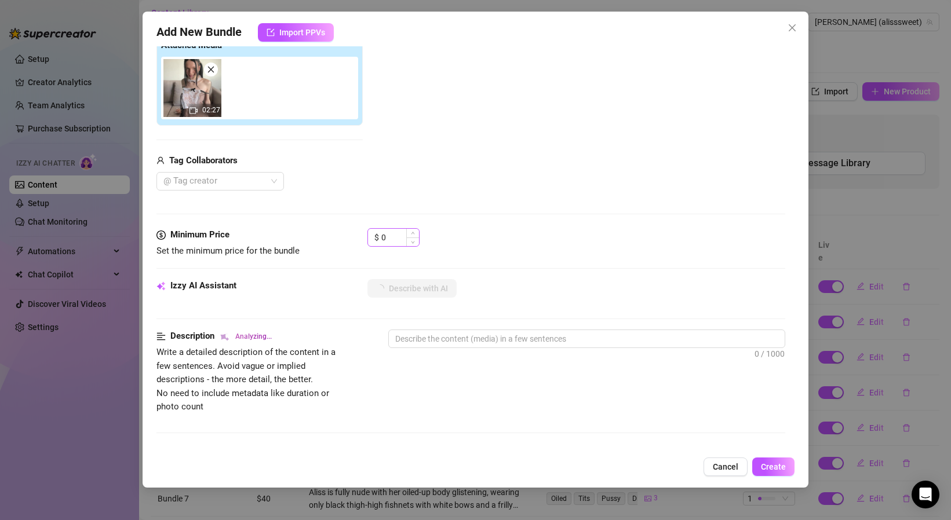
scroll to position [199, 0]
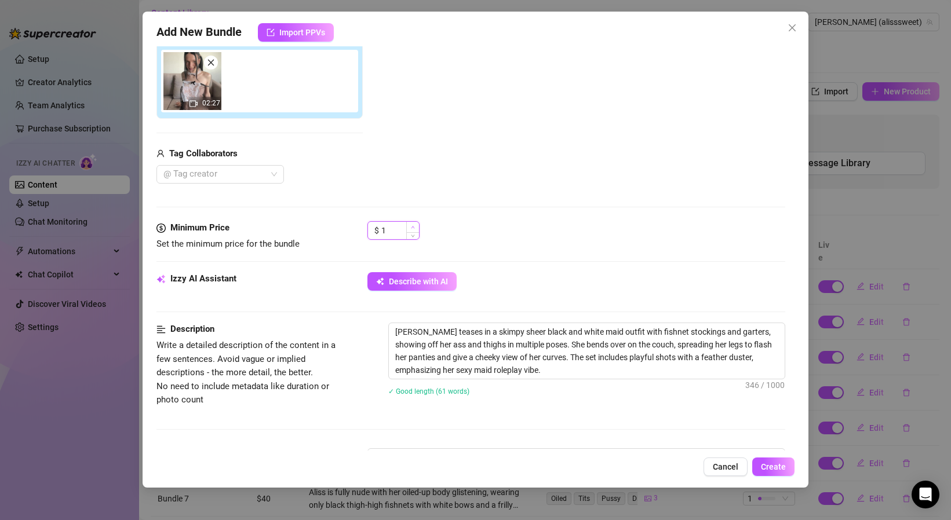
click at [406, 225] on span "Increase Value" at bounding box center [412, 227] width 13 height 10
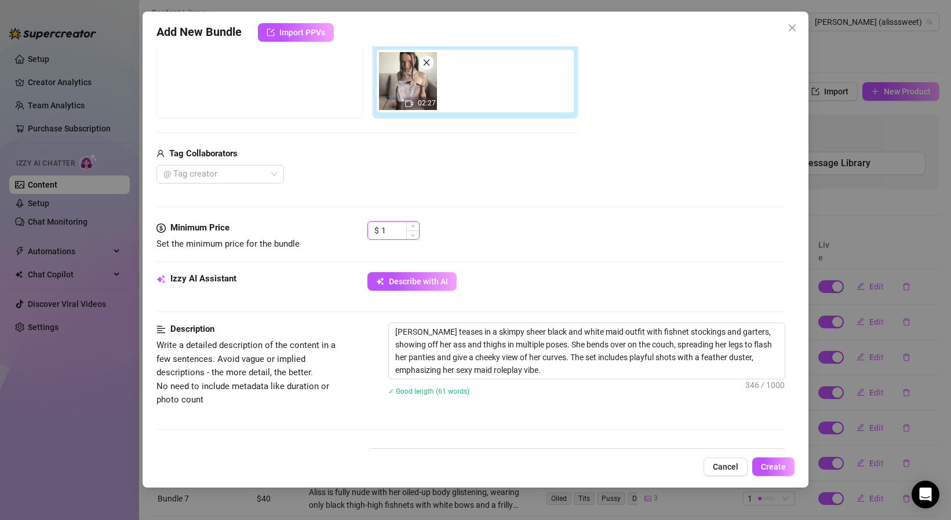
click at [393, 231] on input "1" at bounding box center [400, 230] width 38 height 17
click at [793, 468] on button "Create" at bounding box center [773, 467] width 42 height 19
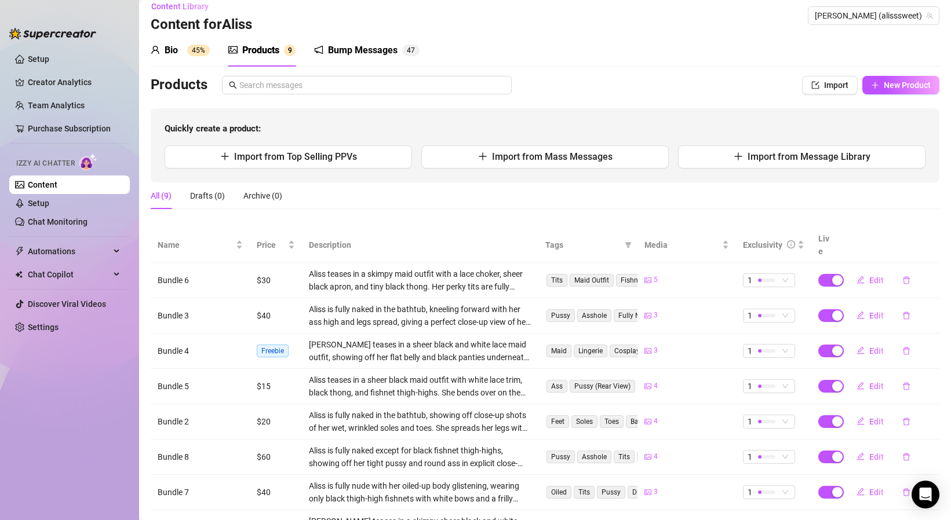
scroll to position [0, 0]
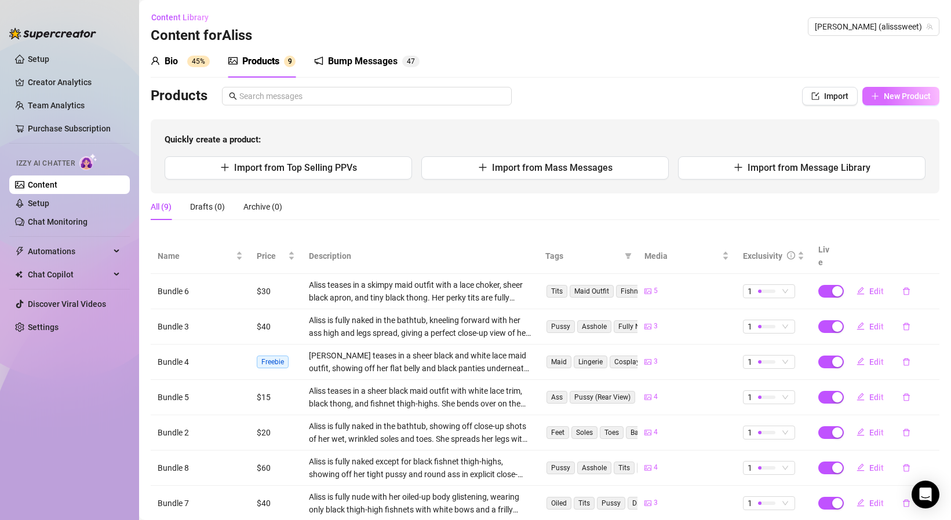
click at [894, 101] on button "New Product" at bounding box center [900, 96] width 77 height 19
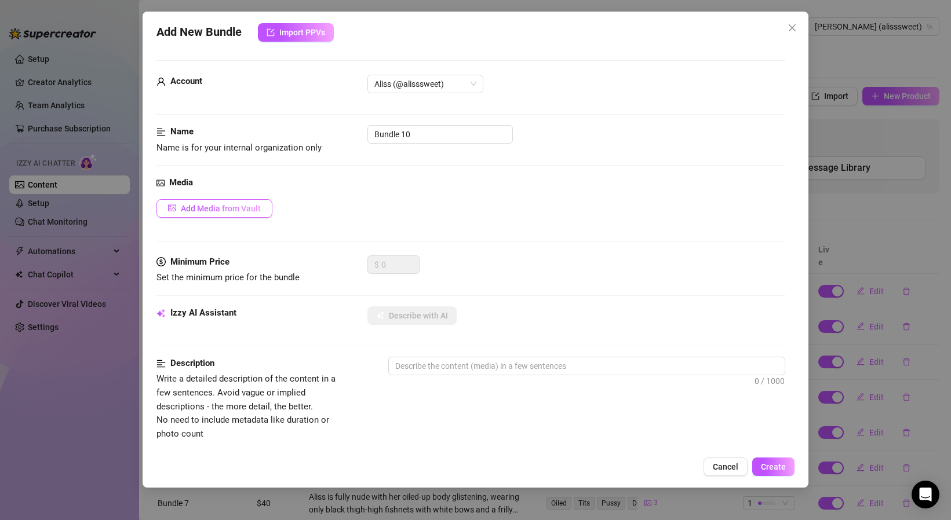
click at [252, 206] on span "Add Media from Vault" at bounding box center [221, 208] width 80 height 9
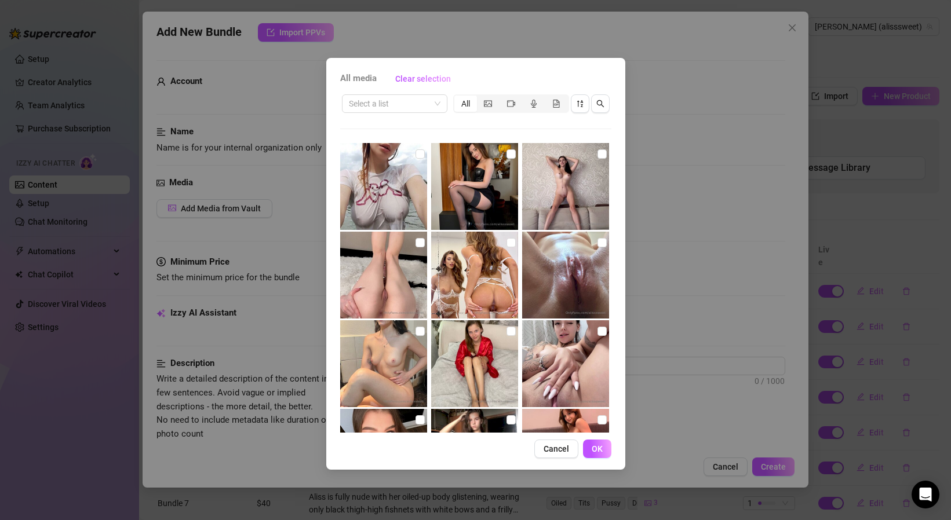
click at [395, 94] on div "Select a list All" at bounding box center [475, 104] width 271 height 22
click at [395, 100] on input "search" at bounding box center [389, 103] width 81 height 17
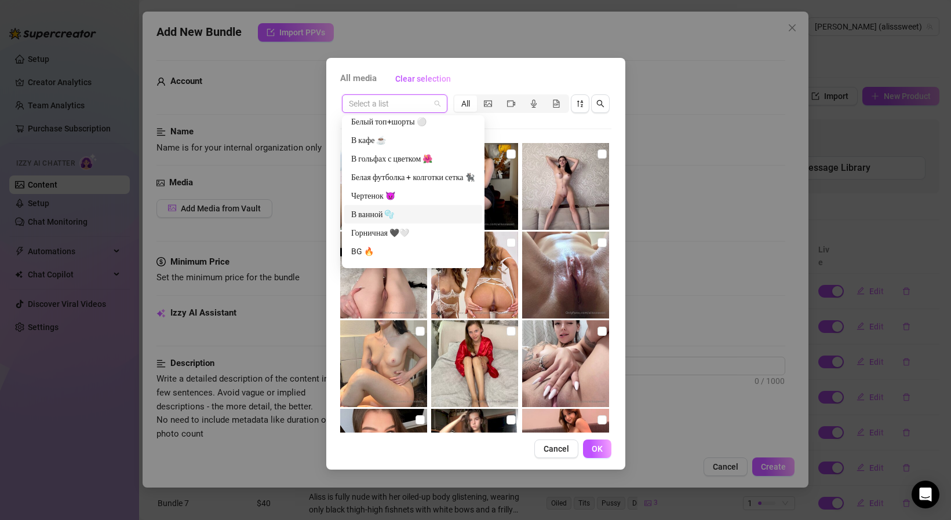
scroll to position [59, 0]
click at [389, 192] on div "Чертенок 😈" at bounding box center [413, 197] width 124 height 13
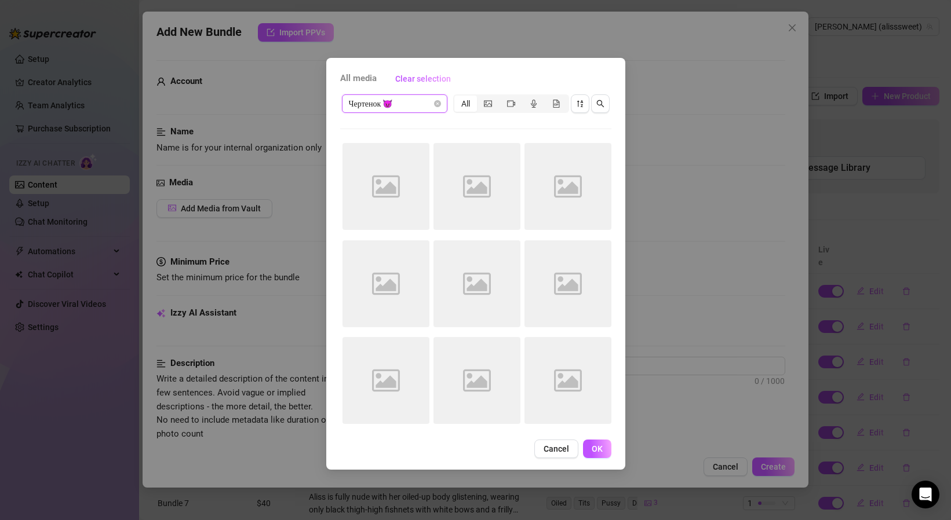
click at [419, 98] on span "Чертенок 😈" at bounding box center [395, 103] width 92 height 17
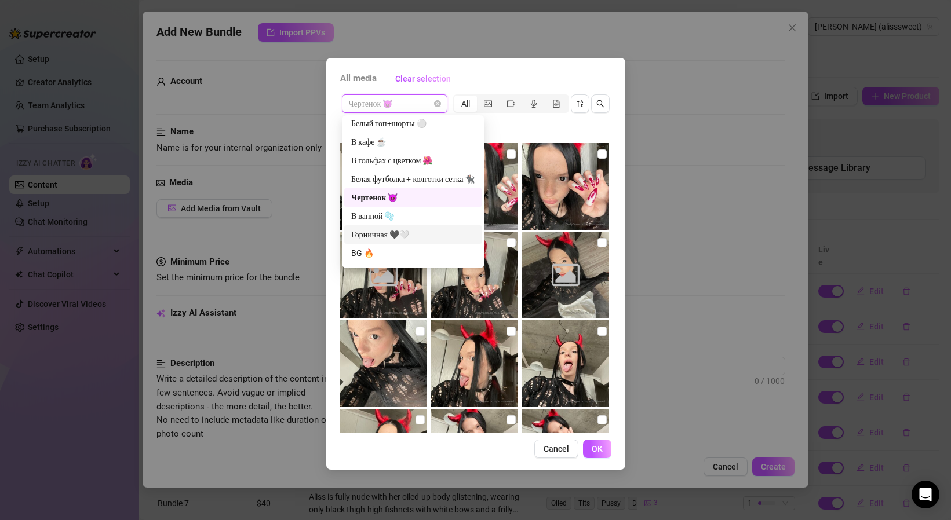
click at [417, 235] on div "Горничная 🖤🤍" at bounding box center [413, 234] width 124 height 13
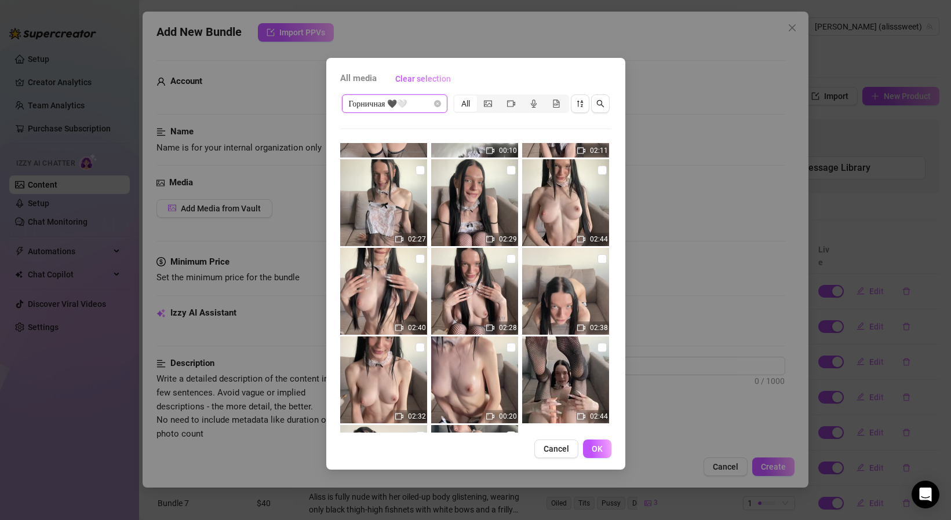
scroll to position [1589, 0]
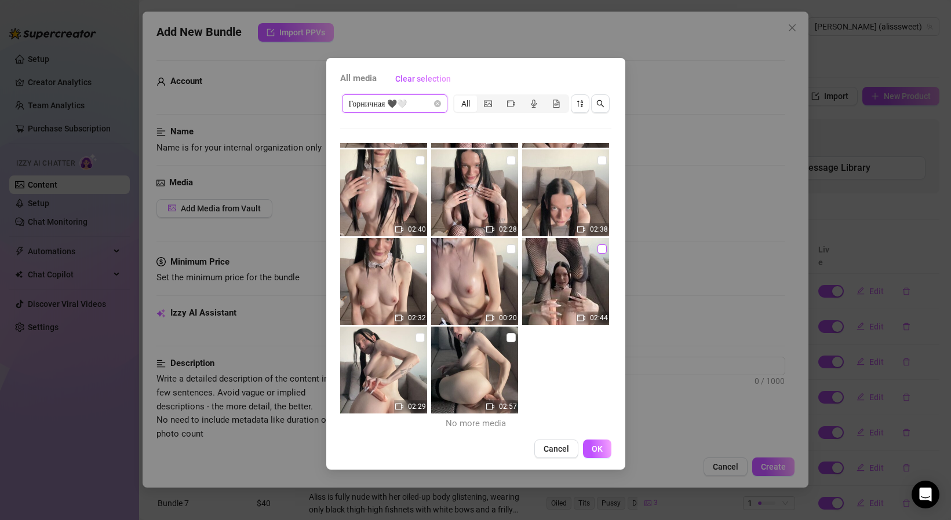
click at [602, 246] on input "checkbox" at bounding box center [601, 248] width 9 height 9
click at [597, 447] on span "OK" at bounding box center [597, 448] width 11 height 9
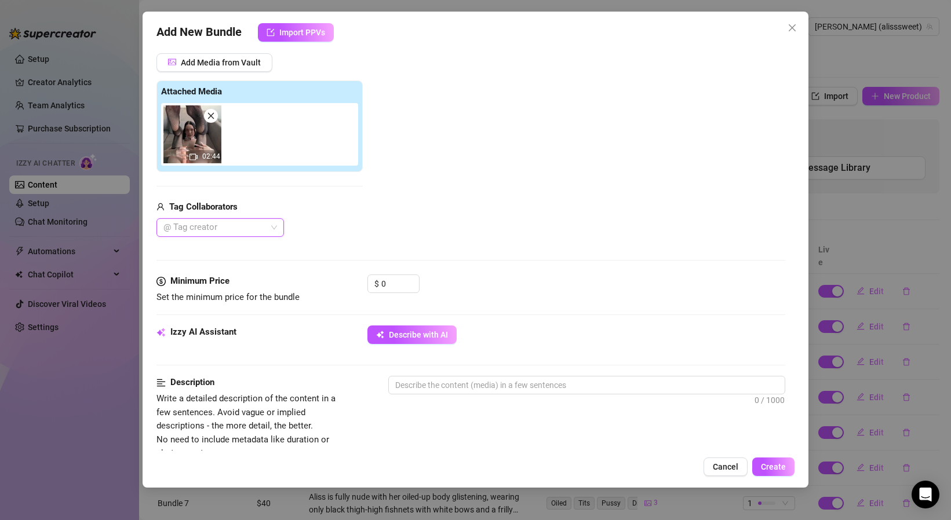
scroll to position [148, 0]
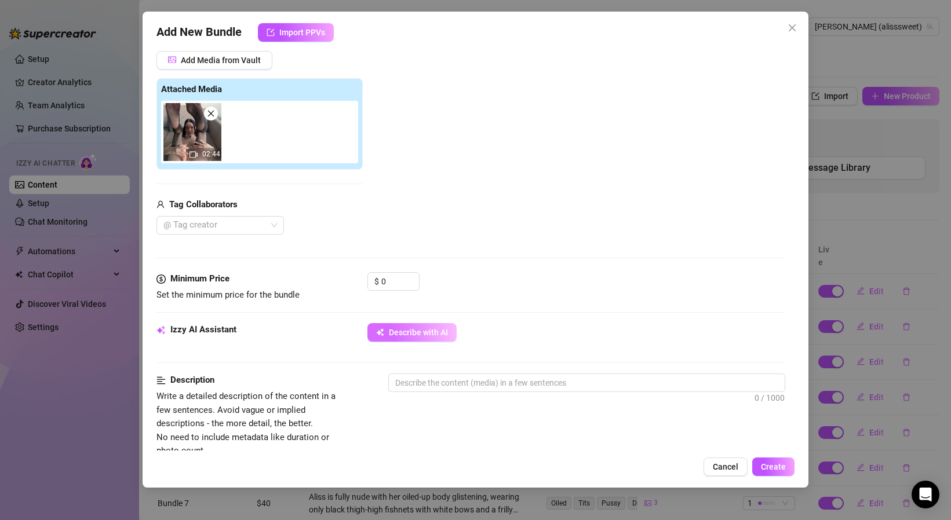
click at [455, 338] on button "Describe with AI" at bounding box center [411, 332] width 89 height 19
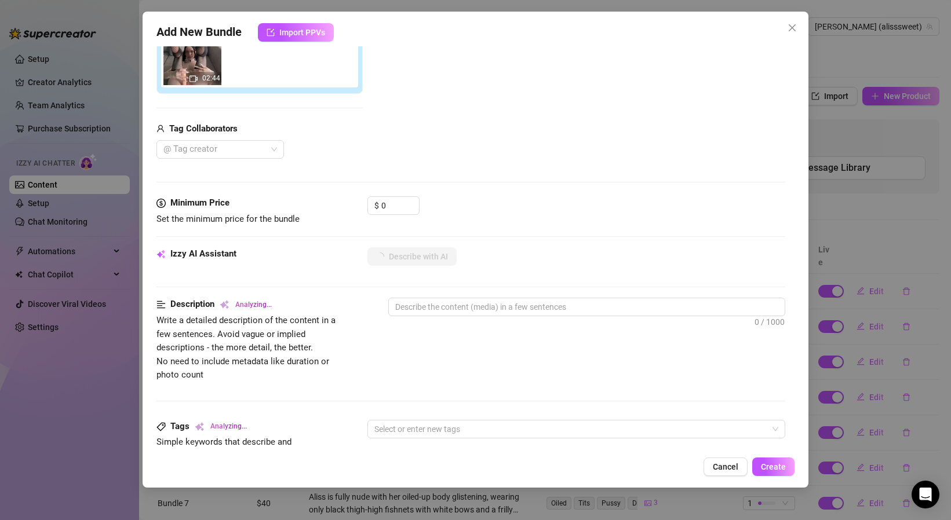
scroll to position [225, 0]
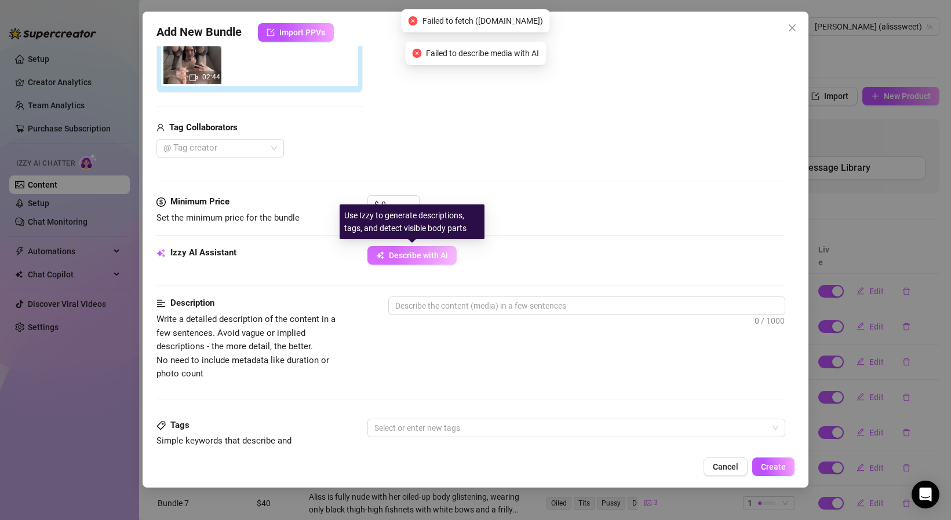
click at [430, 264] on button "Describe with AI" at bounding box center [411, 255] width 89 height 19
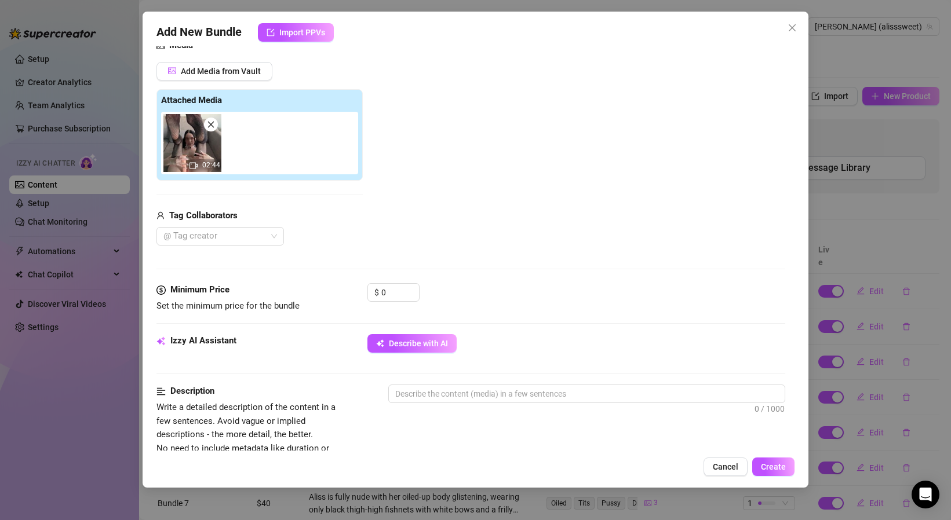
scroll to position [122, 0]
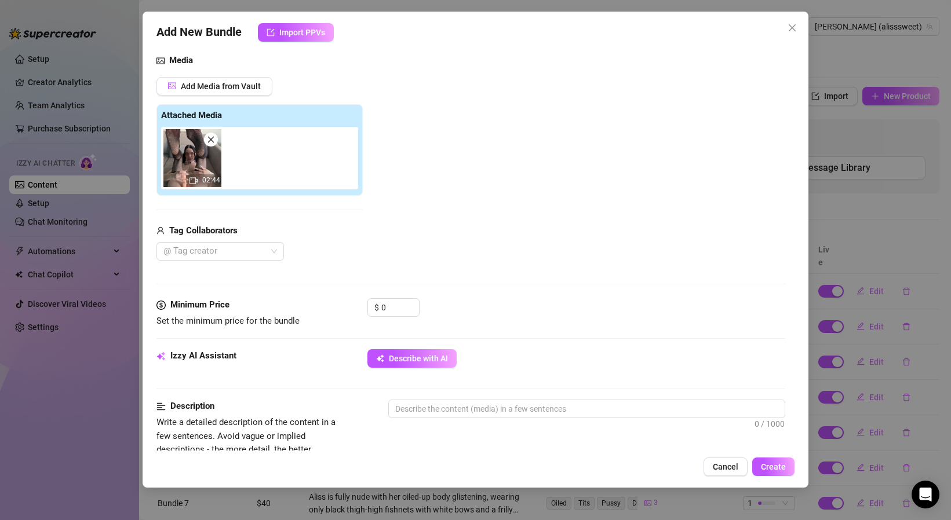
click at [210, 141] on icon "close" at bounding box center [211, 140] width 8 height 8
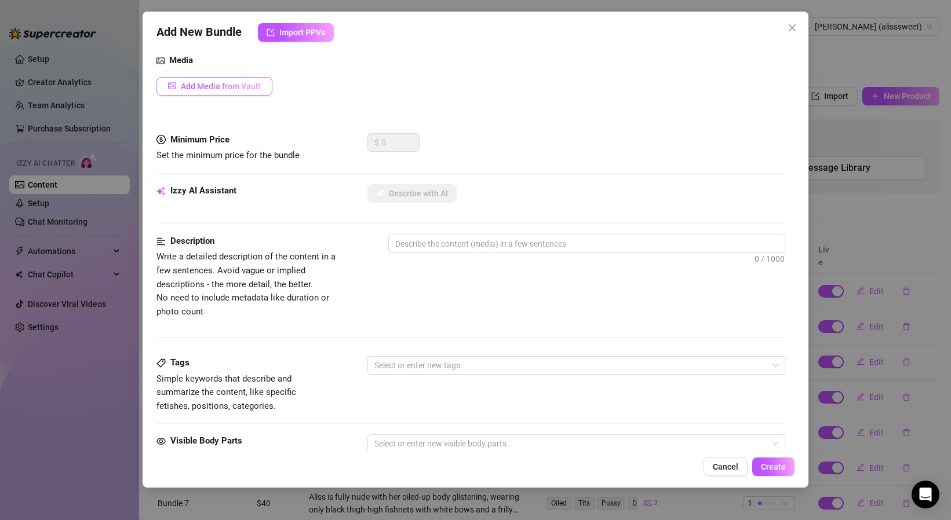
click at [244, 83] on span "Add Media from Vault" at bounding box center [221, 86] width 80 height 9
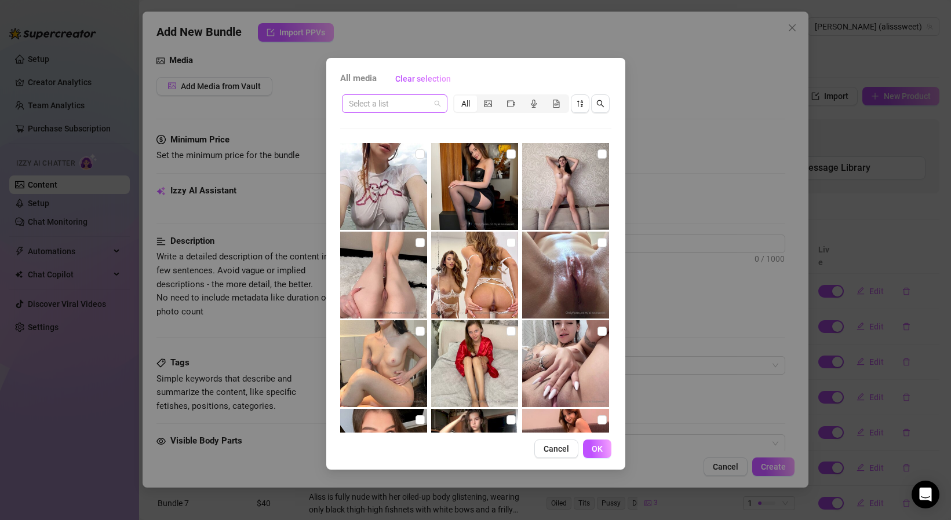
click at [425, 107] on input "search" at bounding box center [389, 103] width 81 height 17
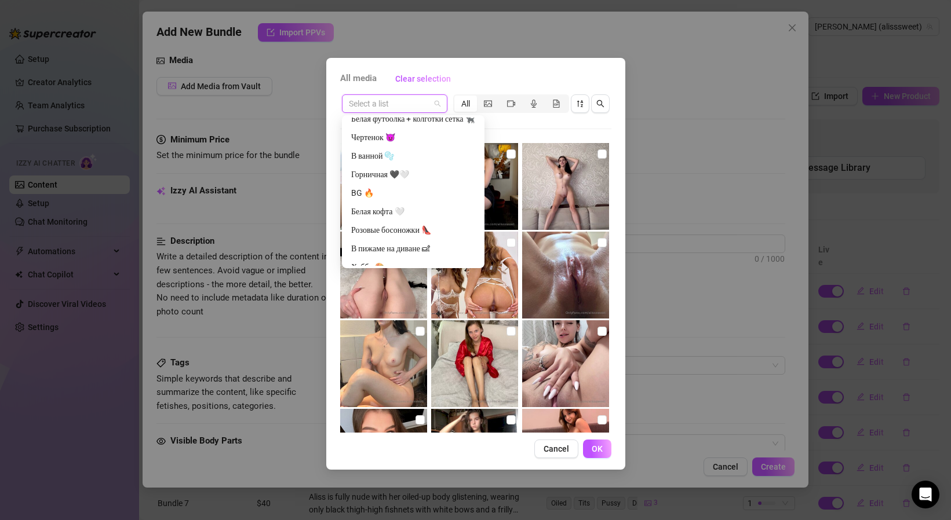
scroll to position [129, 0]
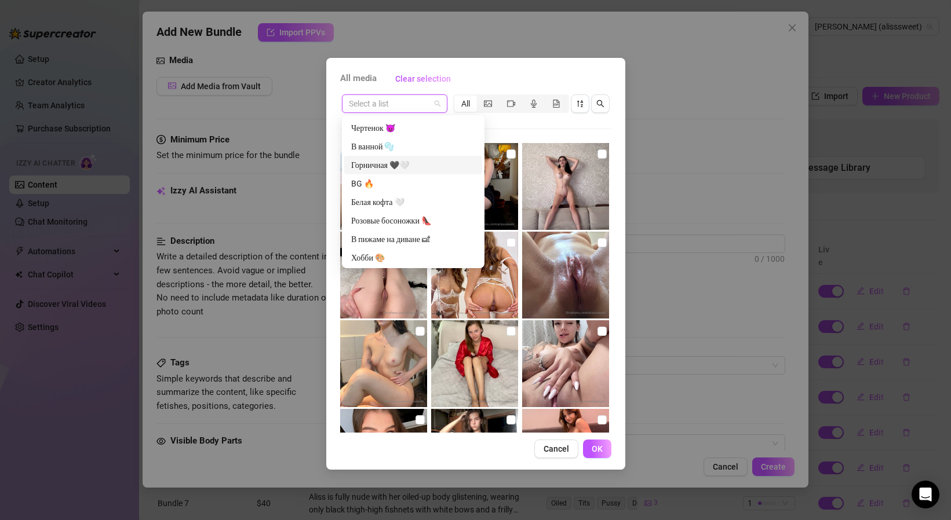
click at [407, 163] on div "Горничная 🖤🤍" at bounding box center [413, 165] width 124 height 13
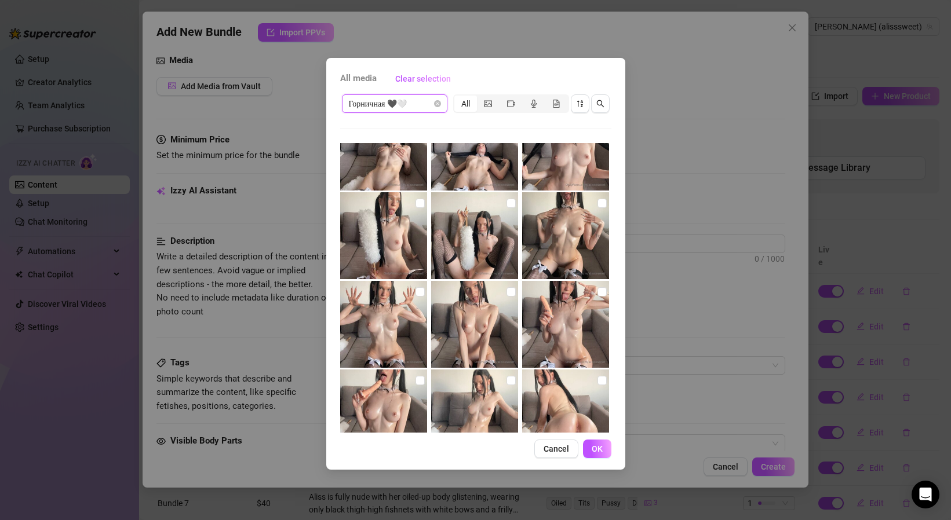
scroll to position [1589, 0]
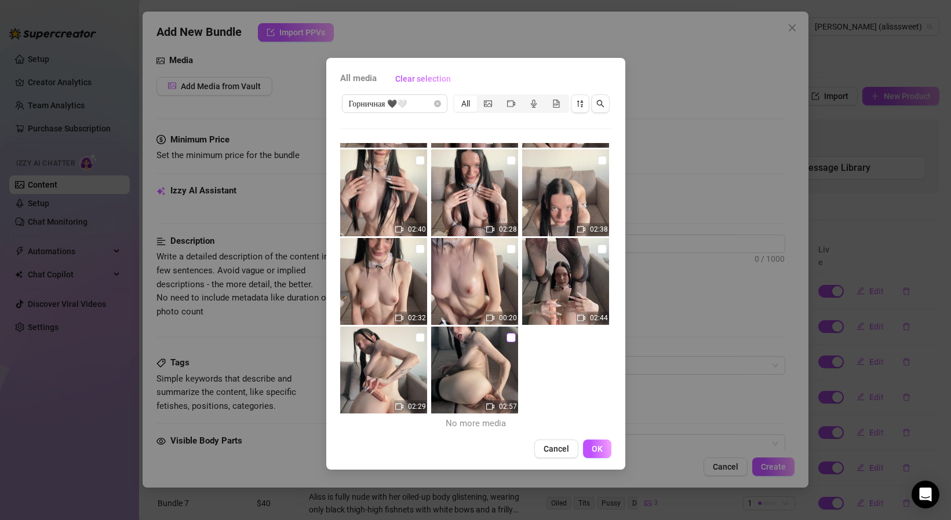
click at [511, 344] on label at bounding box center [510, 337] width 9 height 13
click at [511, 342] on input "checkbox" at bounding box center [510, 337] width 9 height 9
click at [595, 447] on span "OK" at bounding box center [597, 448] width 11 height 9
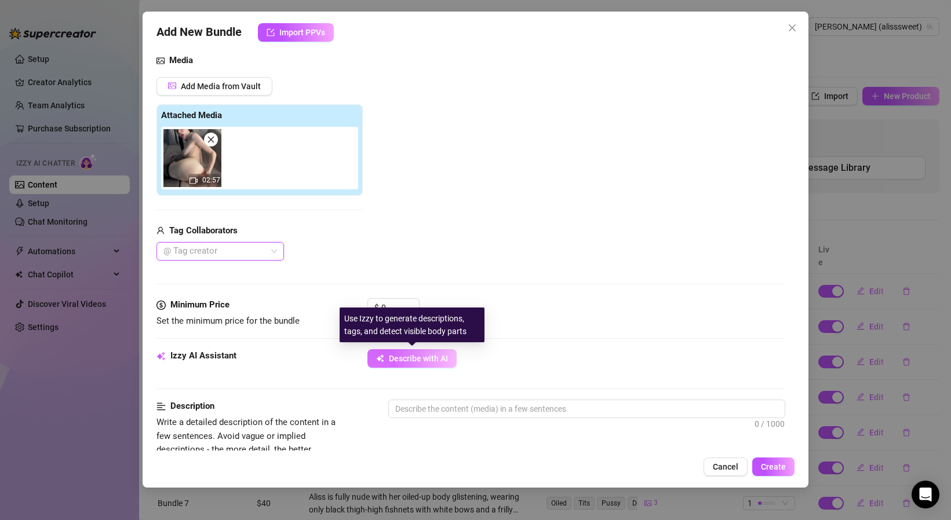
click at [448, 366] on button "Describe with AI" at bounding box center [411, 358] width 89 height 19
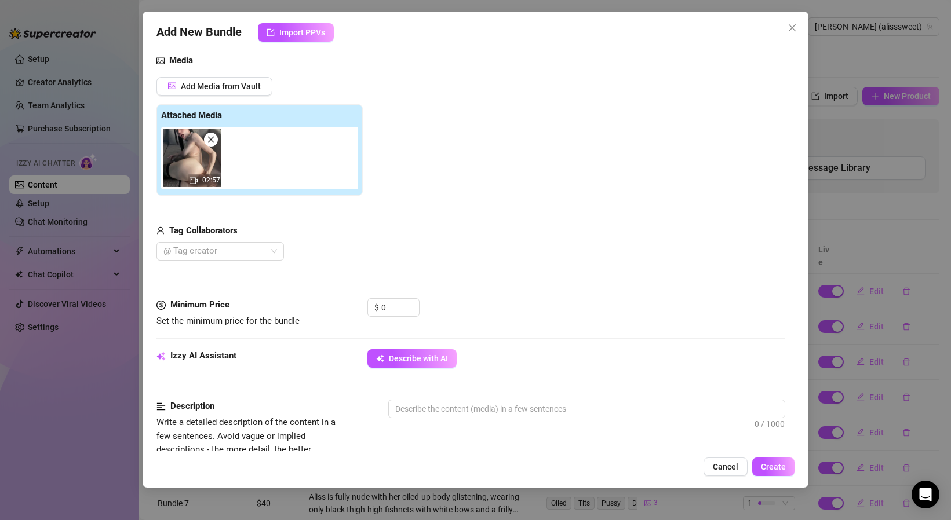
click at [432, 369] on div "Izzy AI Assistant Describe with AI" at bounding box center [470, 363] width 629 height 29
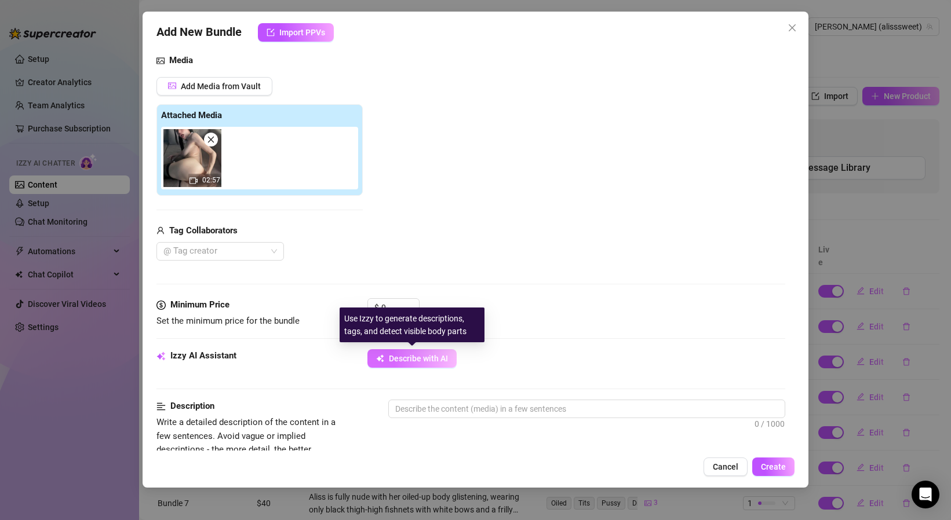
click at [430, 360] on span "Describe with AI" at bounding box center [418, 358] width 59 height 9
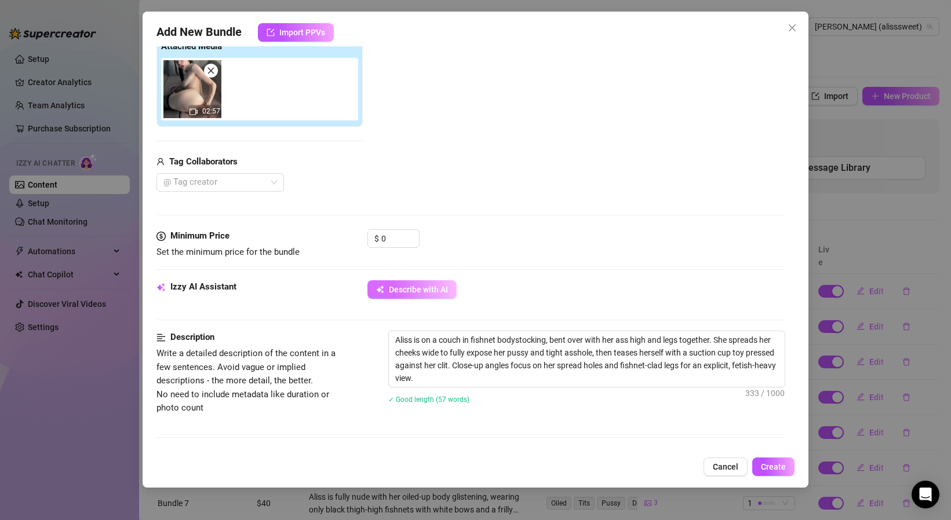
scroll to position [192, 0]
click at [771, 462] on button "Create" at bounding box center [773, 467] width 42 height 19
click at [415, 246] on div "0" at bounding box center [400, 237] width 38 height 17
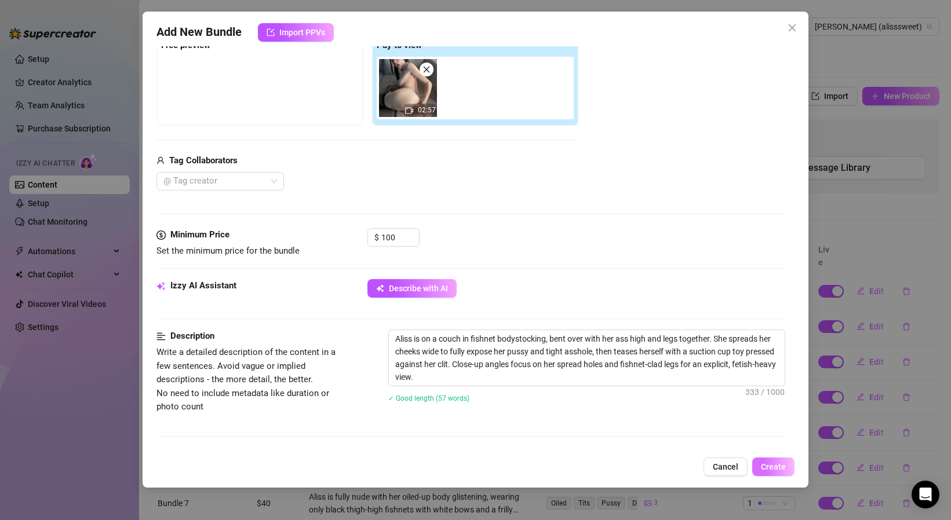
click at [789, 466] on button "Create" at bounding box center [773, 467] width 42 height 19
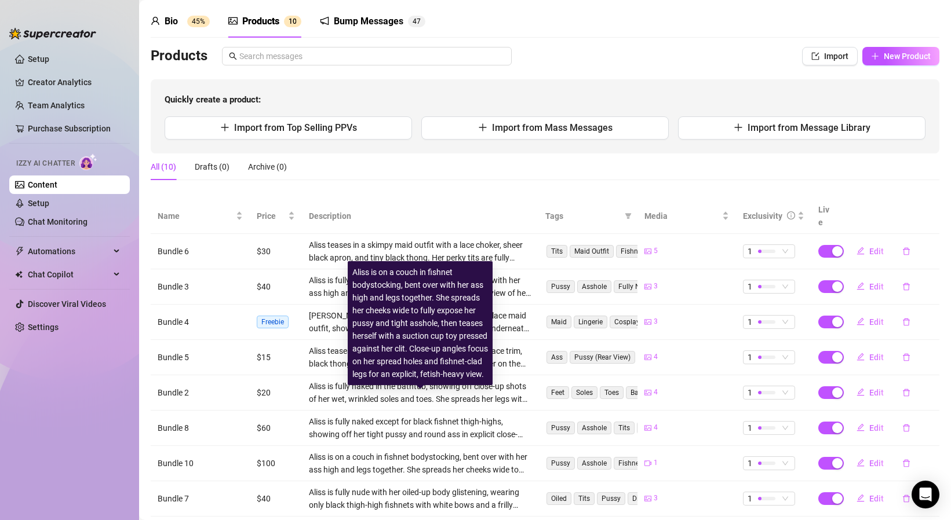
scroll to position [35, 0]
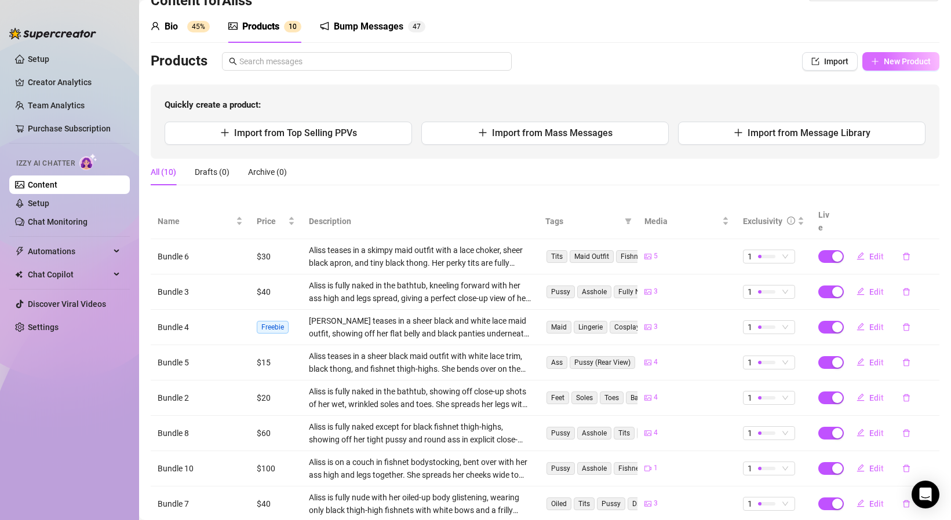
click at [904, 65] on span "New Product" at bounding box center [906, 61] width 47 height 9
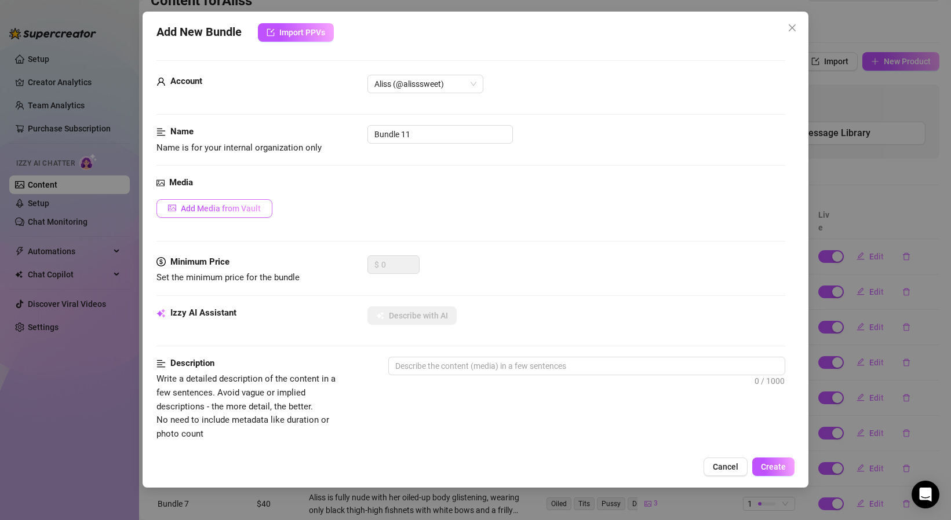
click at [249, 202] on button "Add Media from Vault" at bounding box center [214, 208] width 116 height 19
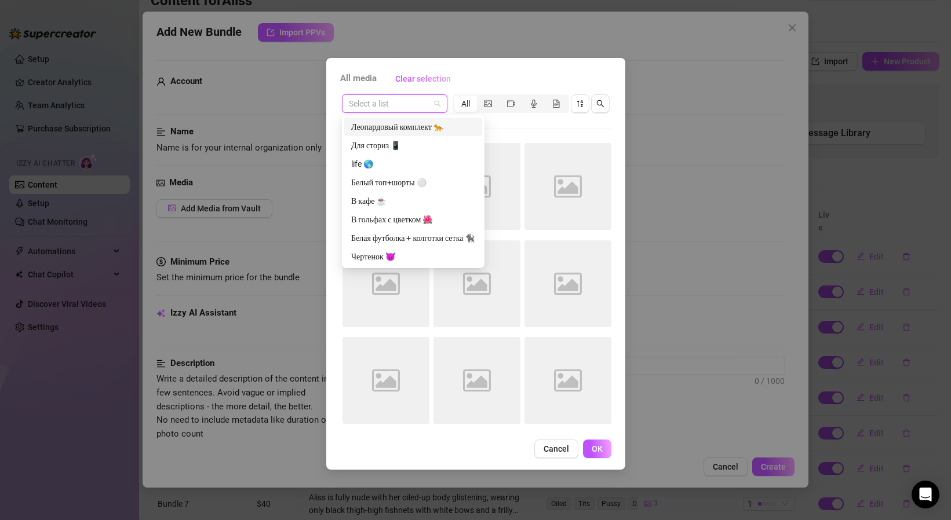
click at [401, 105] on input "search" at bounding box center [389, 103] width 81 height 17
click at [404, 217] on div "Чертенок 😈" at bounding box center [413, 219] width 124 height 13
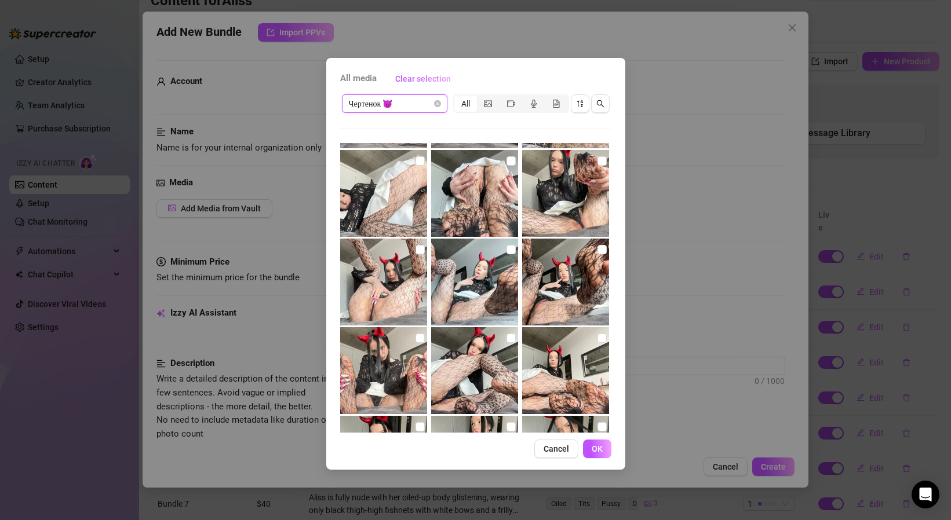
scroll to position [700, 0]
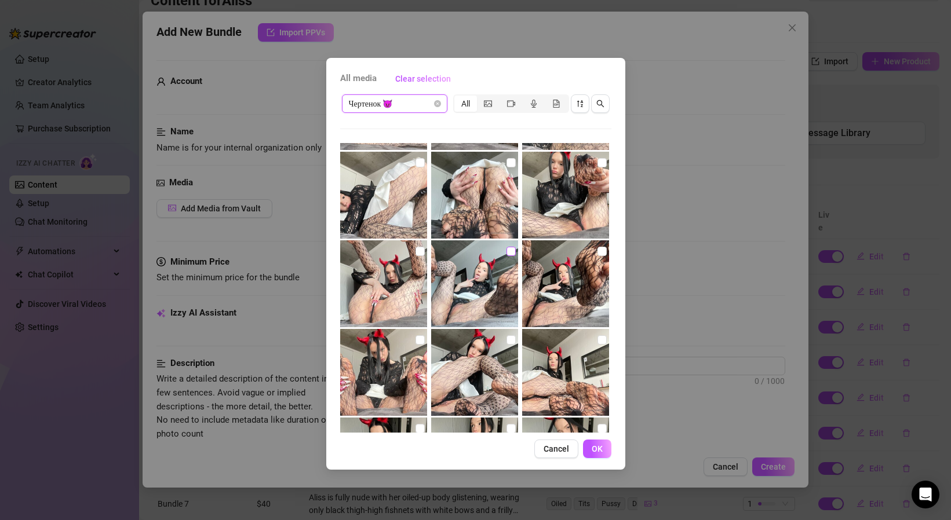
click at [511, 251] on input "checkbox" at bounding box center [510, 251] width 9 height 9
click at [603, 250] on input "checkbox" at bounding box center [601, 251] width 9 height 9
click at [419, 340] on input "checkbox" at bounding box center [419, 339] width 9 height 9
click at [420, 251] on input "checkbox" at bounding box center [419, 251] width 9 height 9
click at [603, 452] on button "OK" at bounding box center [597, 449] width 28 height 19
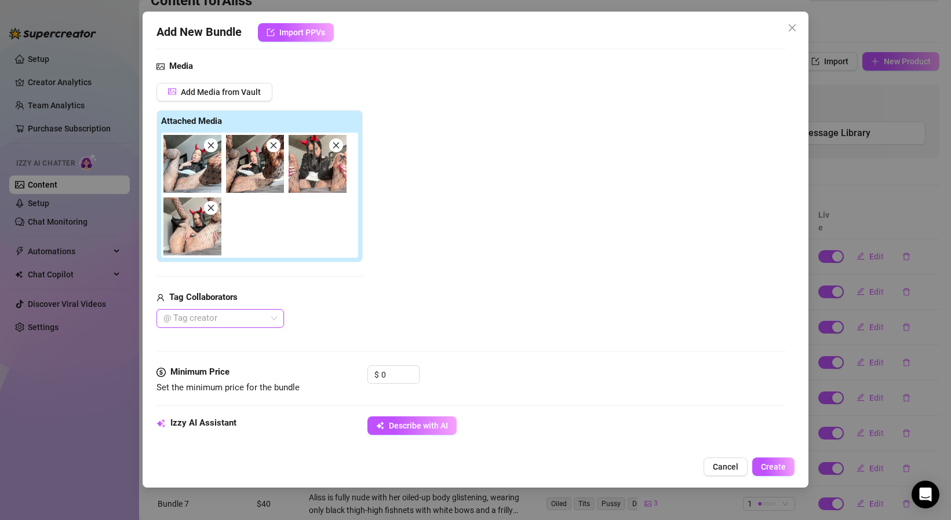
scroll to position [225, 0]
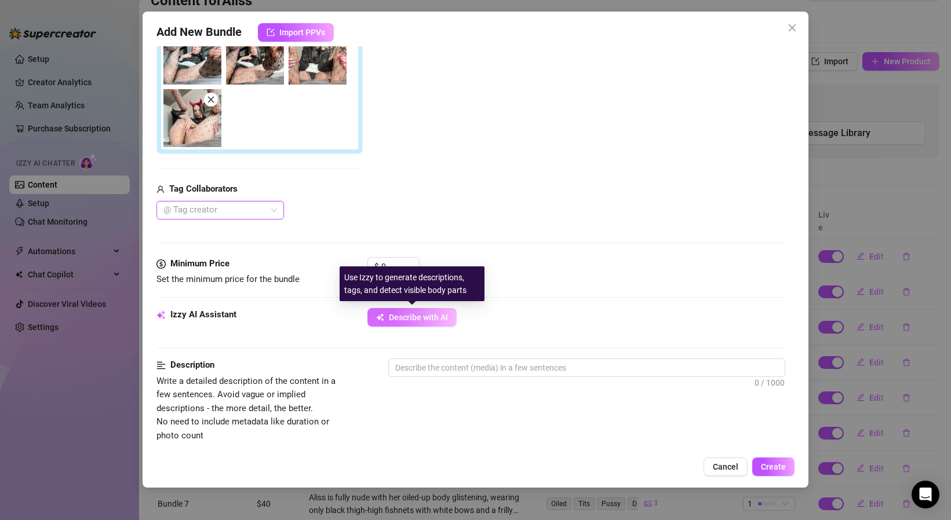
click at [419, 316] on span "Describe with AI" at bounding box center [418, 317] width 59 height 9
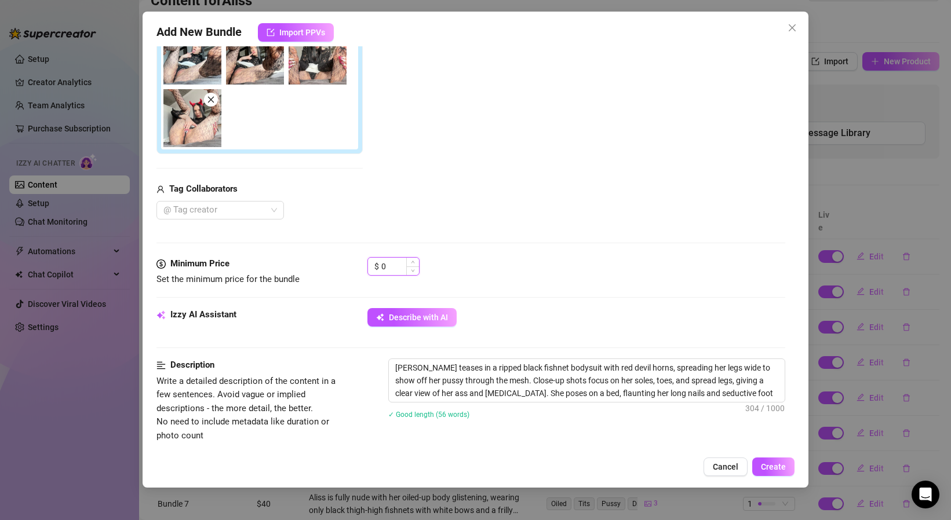
click at [399, 266] on input "0" at bounding box center [400, 266] width 38 height 17
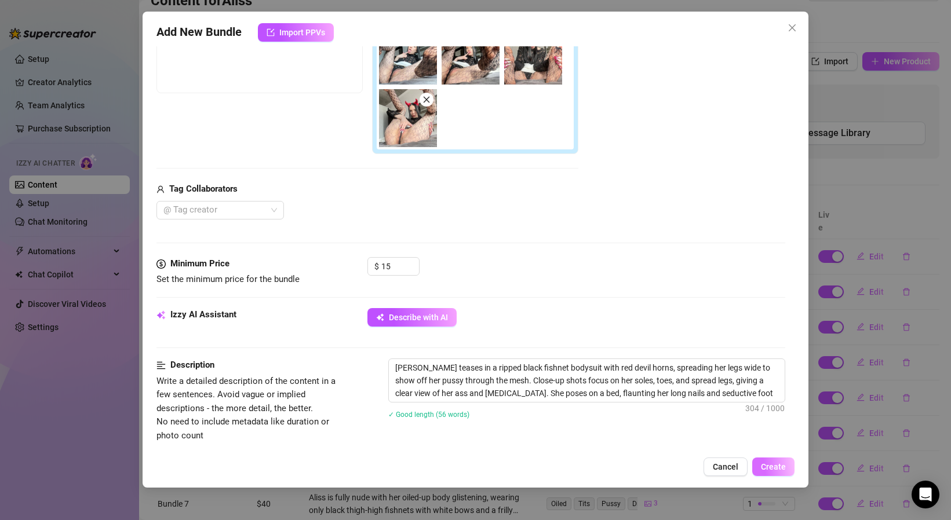
click at [782, 458] on button "Create" at bounding box center [773, 467] width 42 height 19
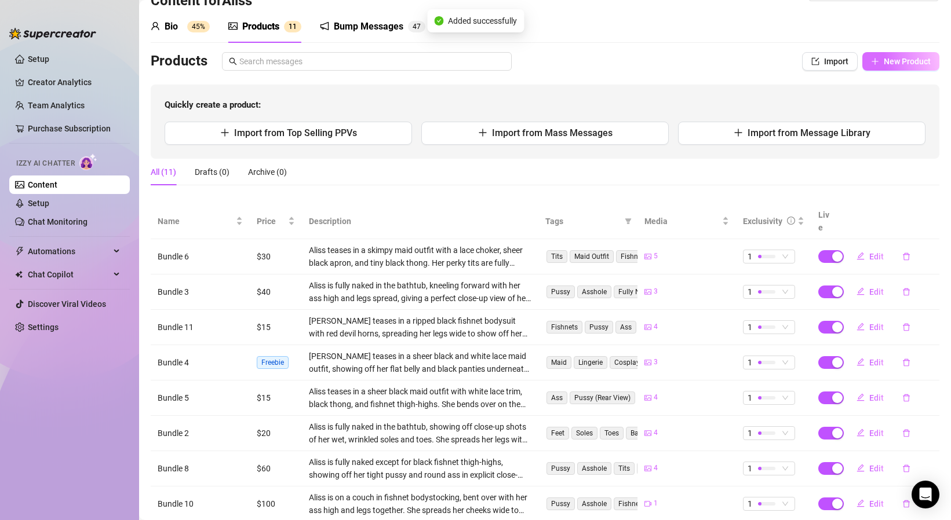
click at [923, 68] on button "New Product" at bounding box center [900, 61] width 77 height 19
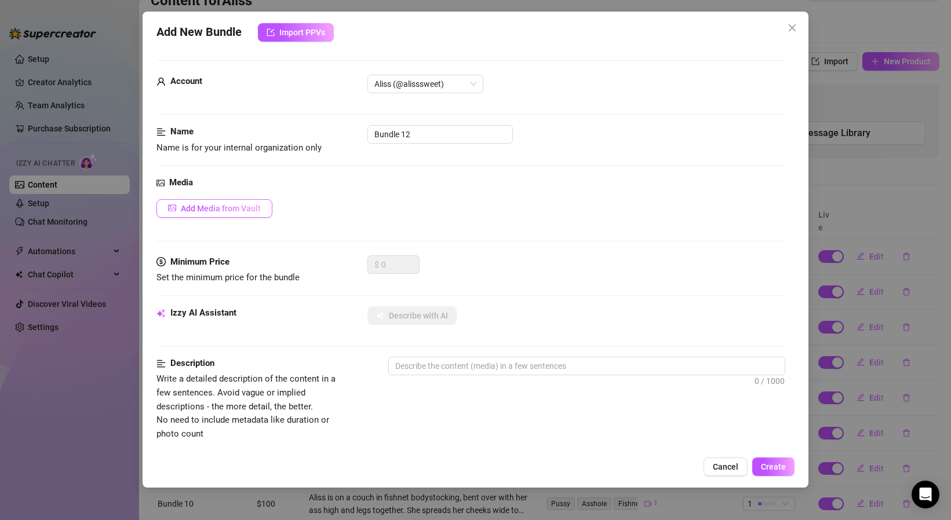
click at [239, 202] on button "Add Media from Vault" at bounding box center [214, 208] width 116 height 19
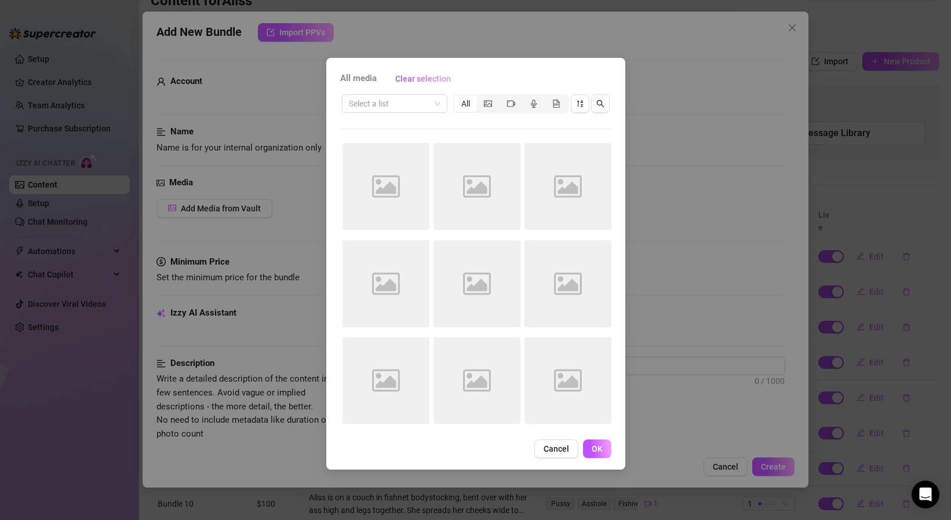
click at [401, 92] on div "All media Clear selection Select a list All Image placeholder Image placeholder…" at bounding box center [475, 264] width 299 height 412
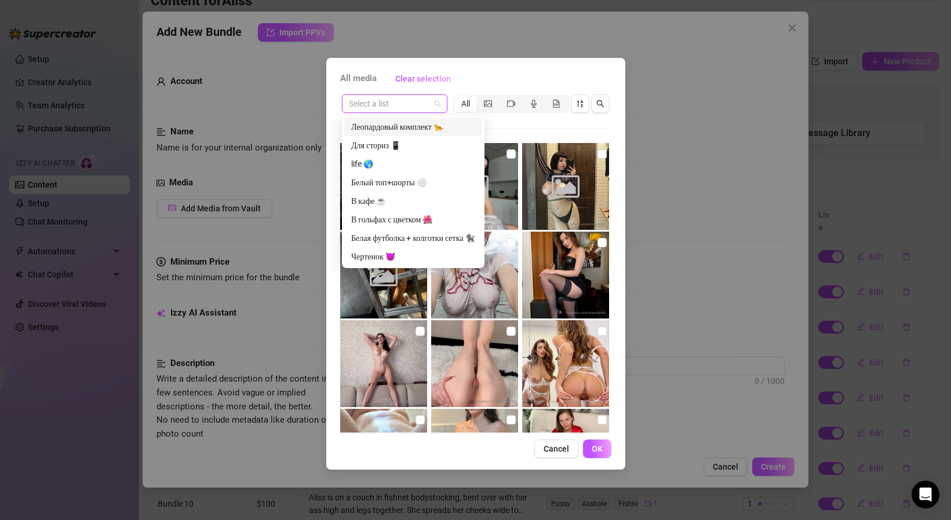
click at [399, 101] on input "search" at bounding box center [389, 103] width 81 height 17
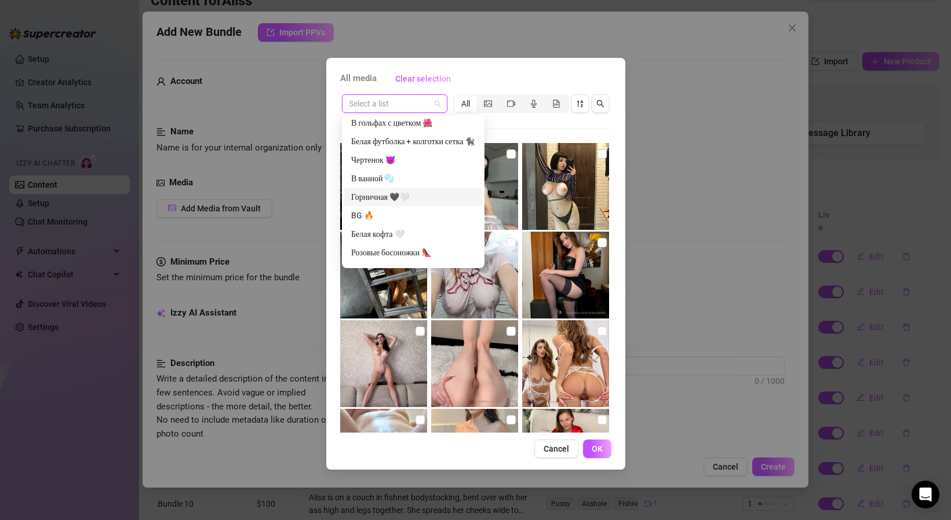
scroll to position [93, 0]
click at [379, 162] on div "Чертенок 😈" at bounding box center [413, 164] width 124 height 13
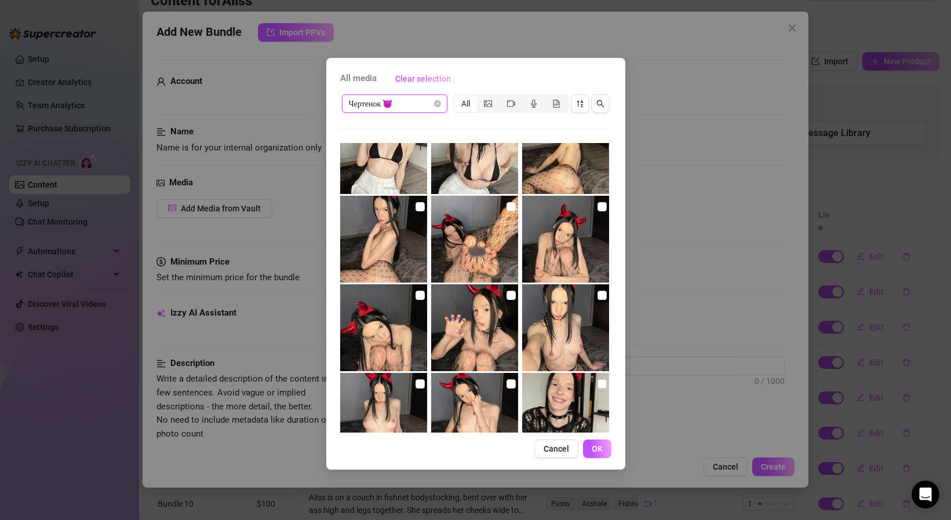
scroll to position [1500, 0]
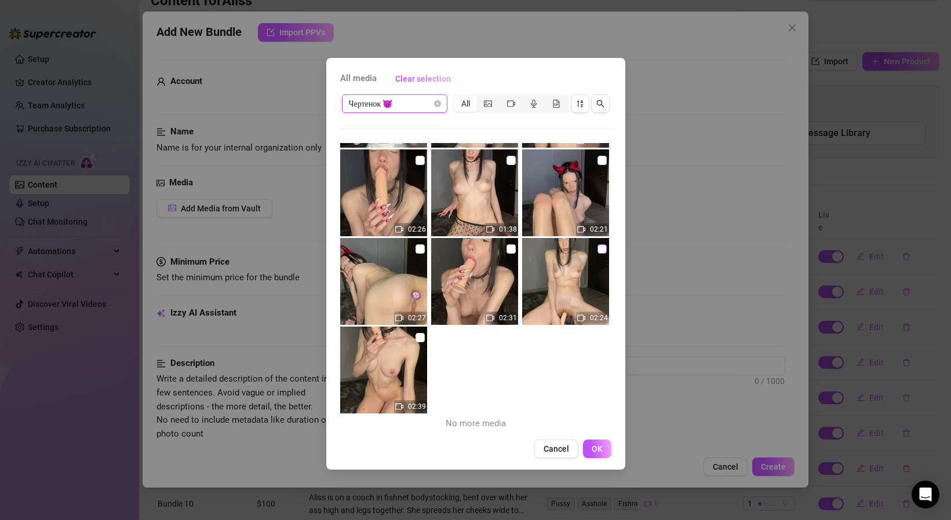
click at [599, 250] on input "checkbox" at bounding box center [601, 248] width 9 height 9
click at [599, 458] on button "OK" at bounding box center [597, 449] width 28 height 19
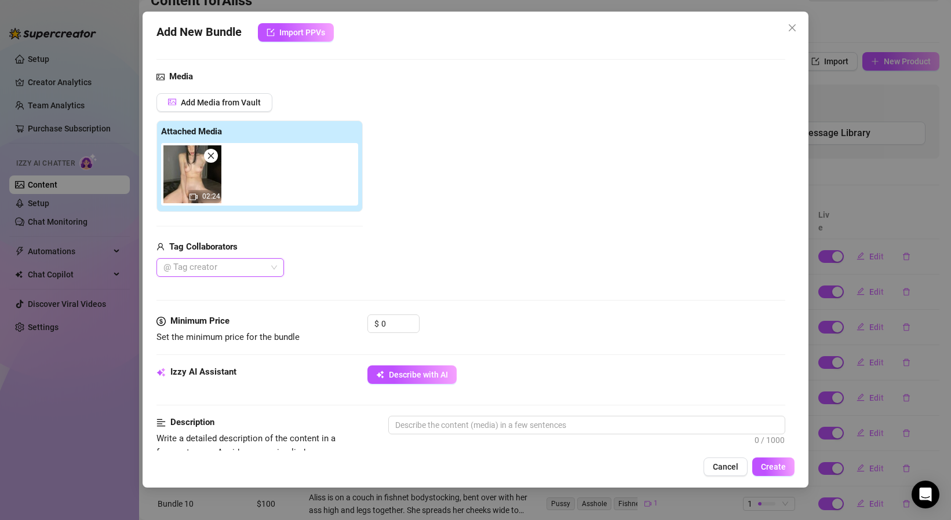
scroll to position [108, 0]
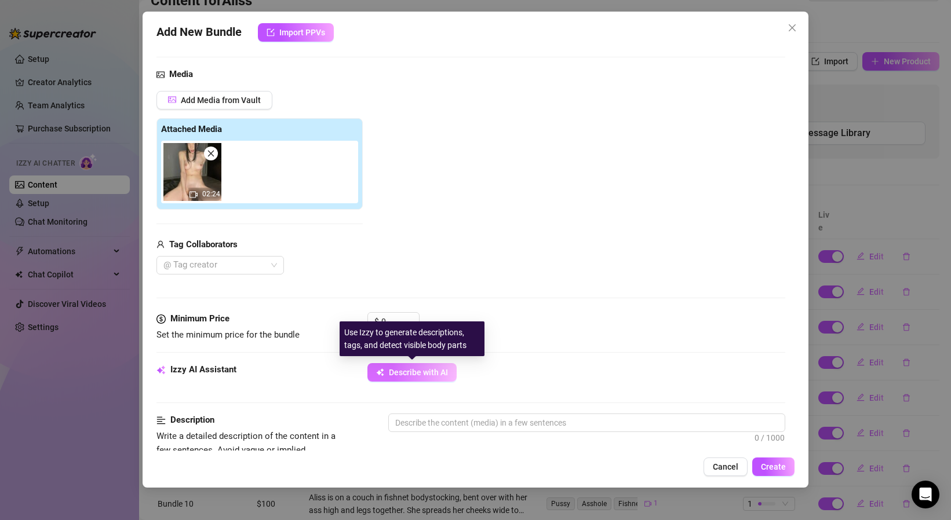
click at [403, 374] on span "Describe with AI" at bounding box center [418, 372] width 59 height 9
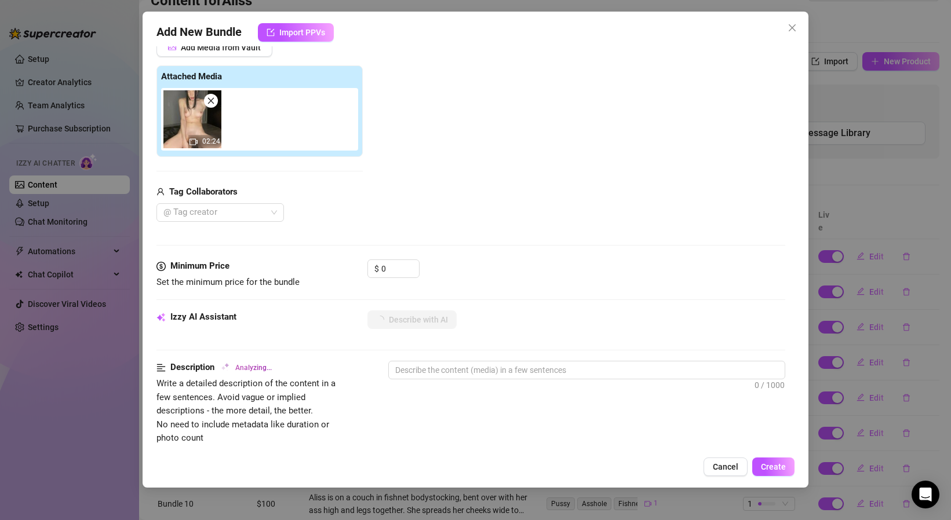
scroll to position [166, 0]
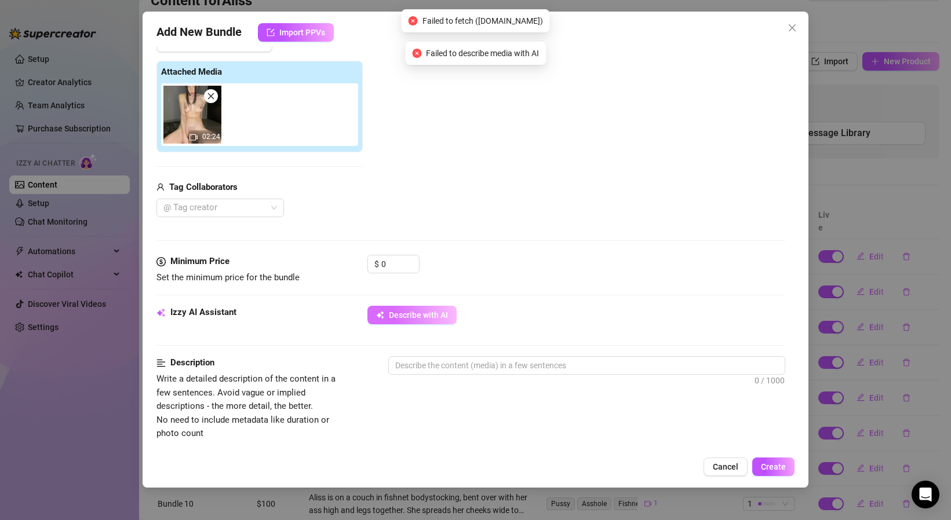
click at [419, 317] on span "Describe with AI" at bounding box center [418, 315] width 59 height 9
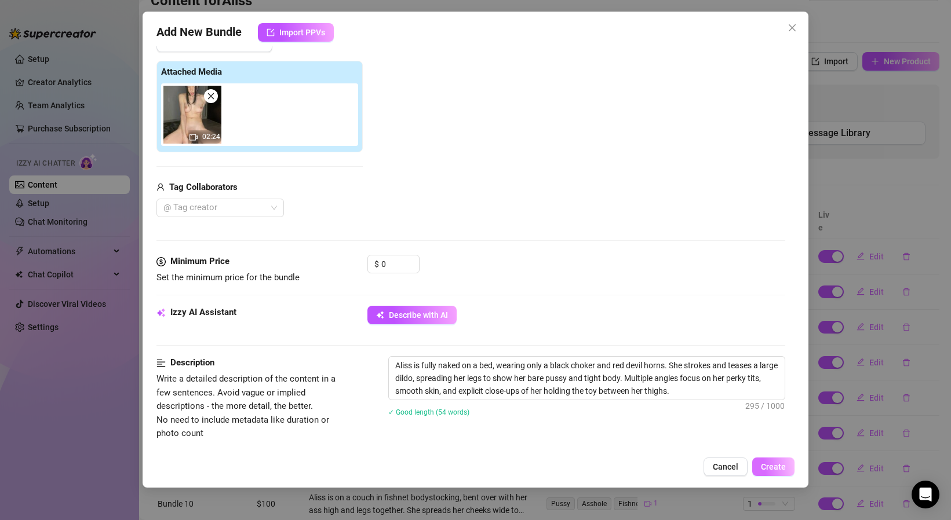
click at [765, 469] on span "Create" at bounding box center [773, 466] width 25 height 9
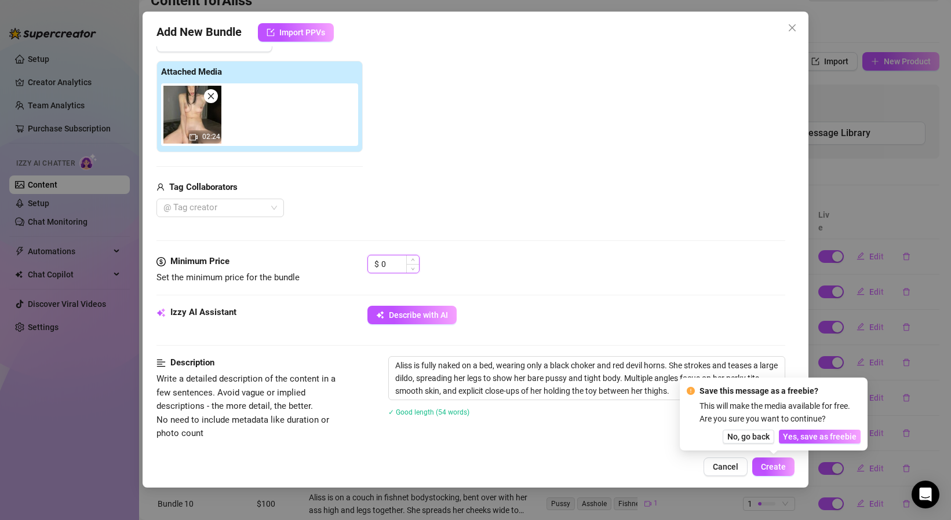
click at [381, 263] on input "0" at bounding box center [400, 263] width 38 height 17
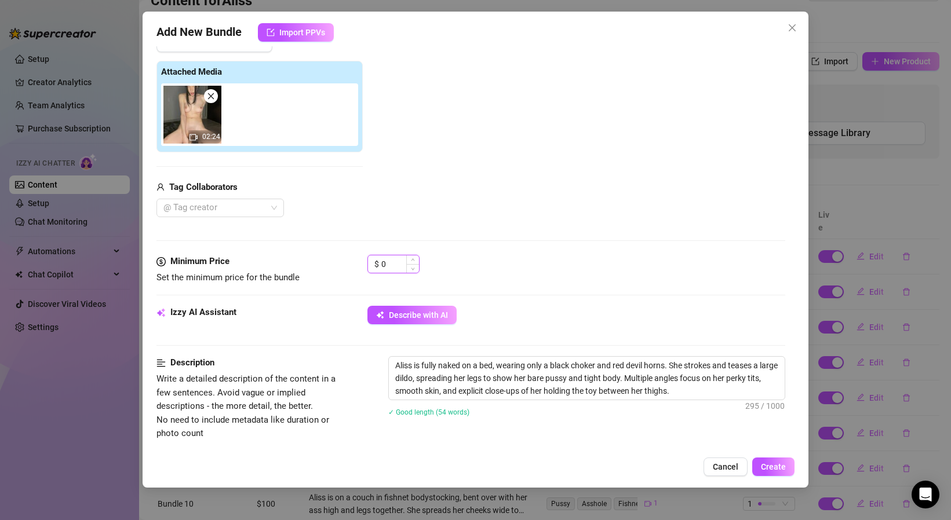
click at [388, 263] on input "0" at bounding box center [400, 263] width 38 height 17
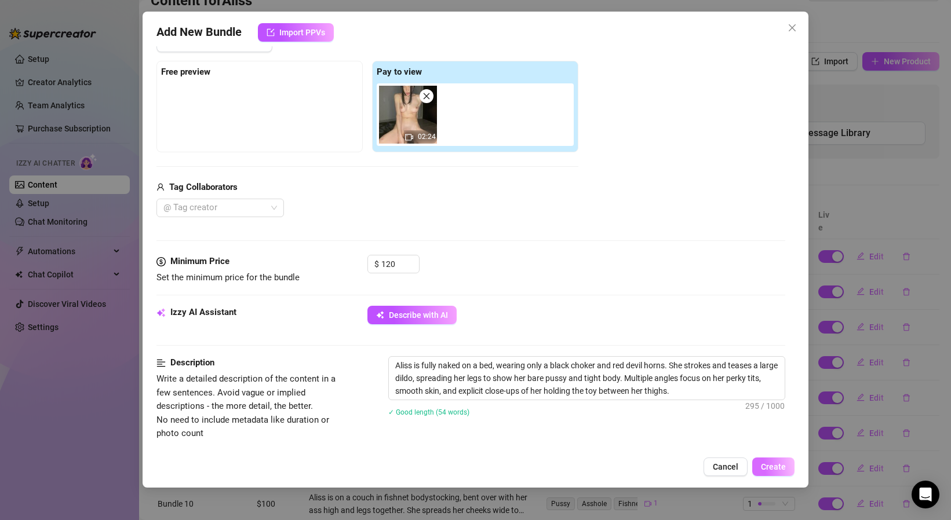
click at [770, 466] on span "Create" at bounding box center [773, 466] width 25 height 9
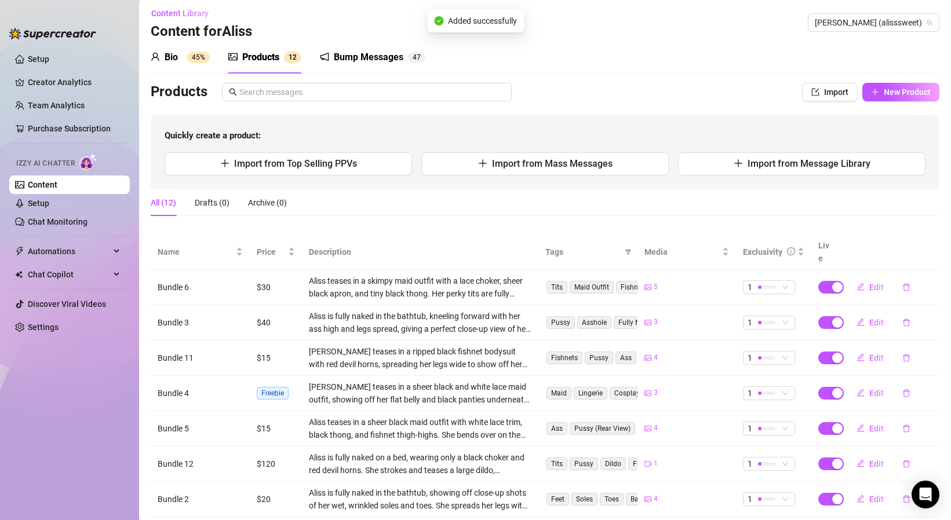
scroll to position [0, 0]
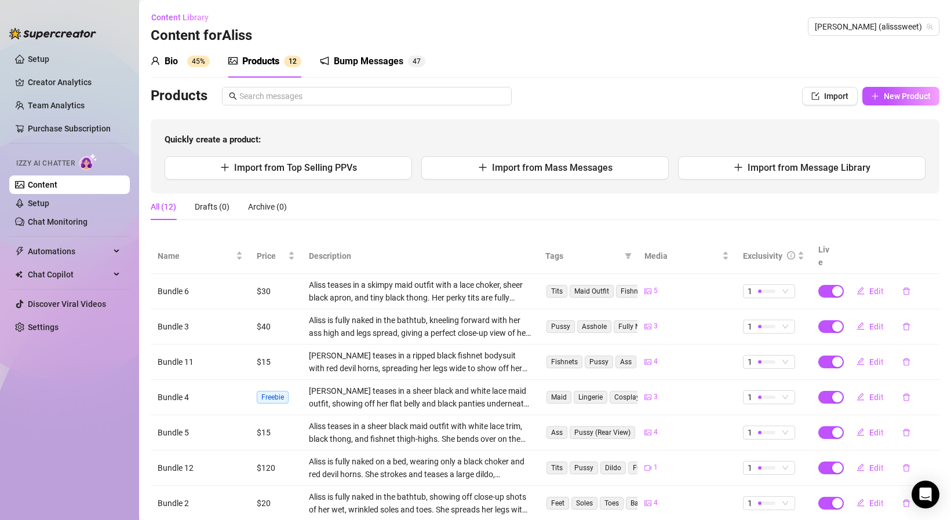
click at [378, 72] on div "Bump Messages 4 7" at bounding box center [372, 61] width 105 height 32
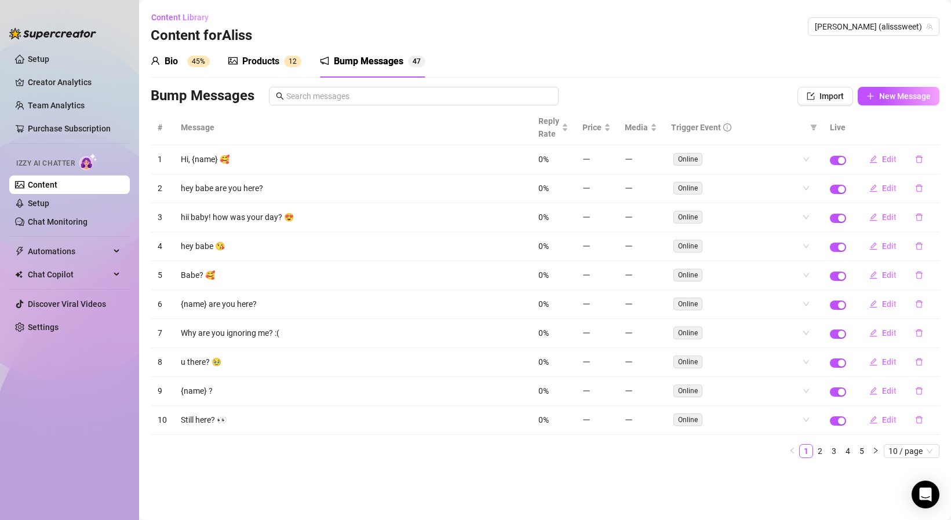
click at [192, 60] on sup "45%" at bounding box center [198, 62] width 23 height 12
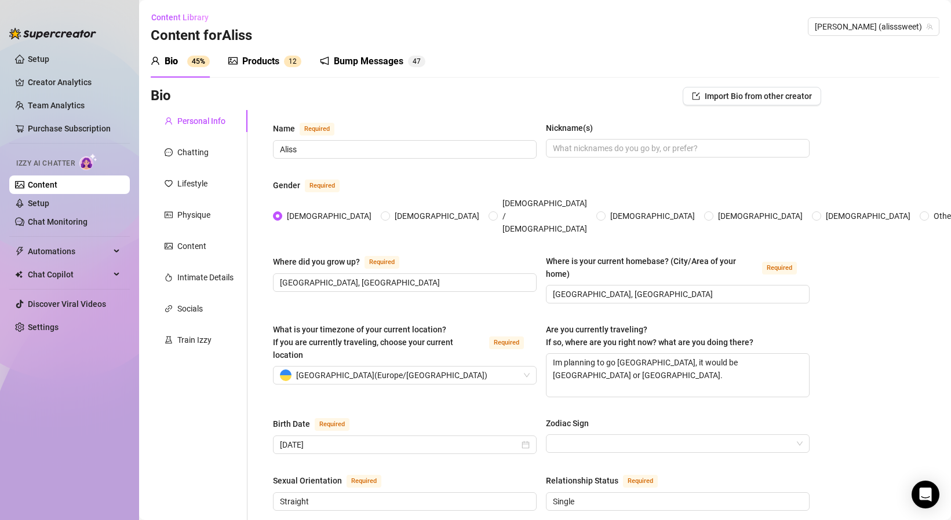
click at [57, 185] on link "Content" at bounding box center [43, 184] width 30 height 9
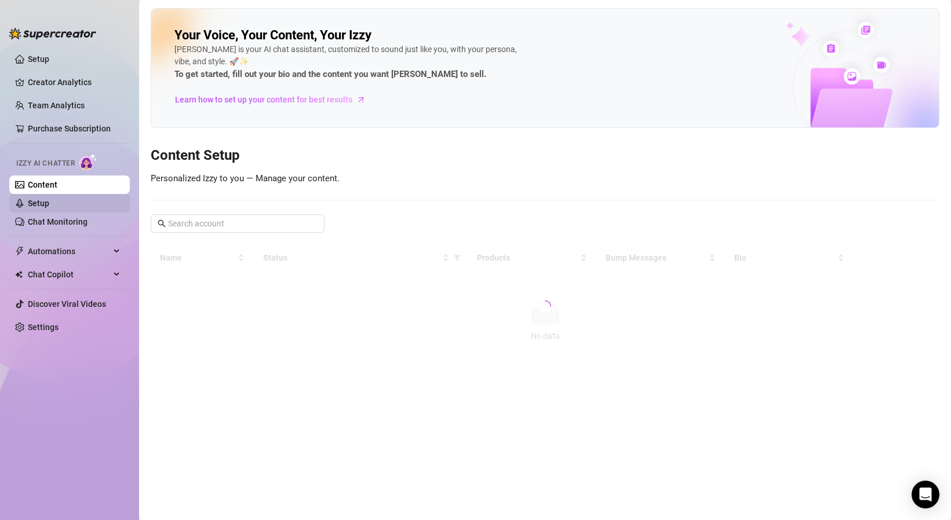
click at [49, 200] on link "Setup" at bounding box center [38, 203] width 21 height 9
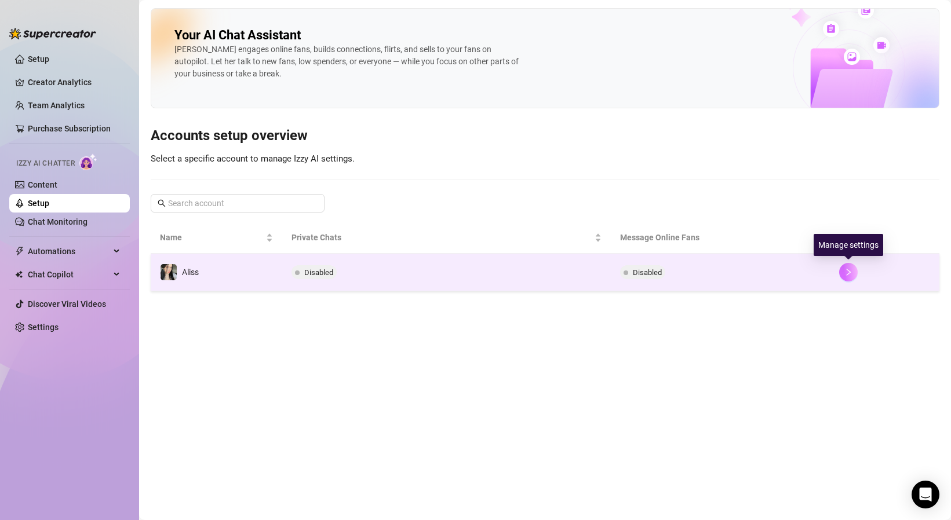
click at [850, 276] on icon "right" at bounding box center [848, 272] width 8 height 8
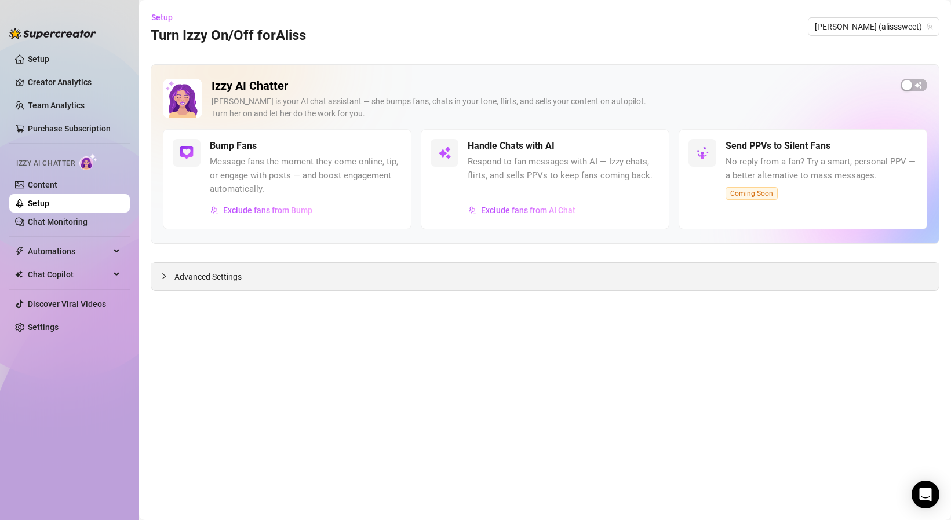
click at [245, 276] on div "Advanced Settings" at bounding box center [544, 276] width 787 height 27
click at [166, 278] on icon "collapsed" at bounding box center [163, 276] width 7 height 7
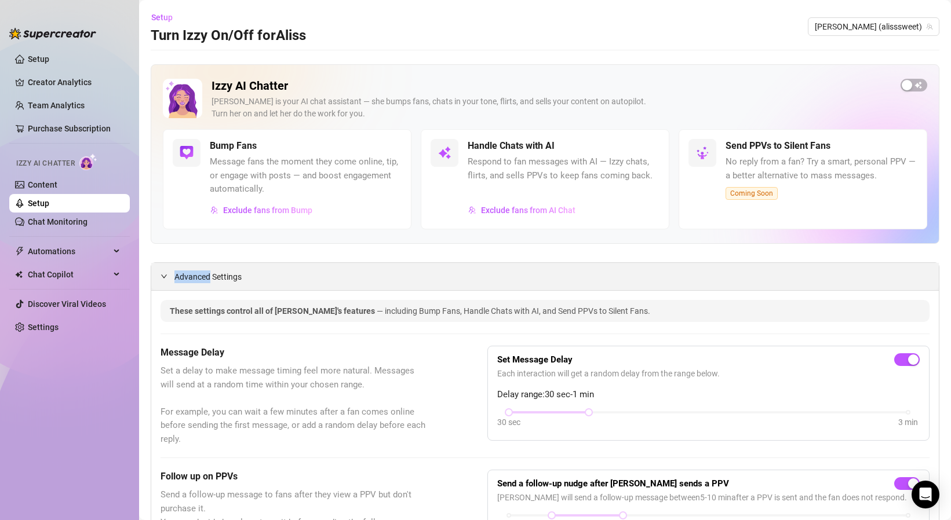
click at [165, 278] on icon "expanded" at bounding box center [163, 276] width 7 height 7
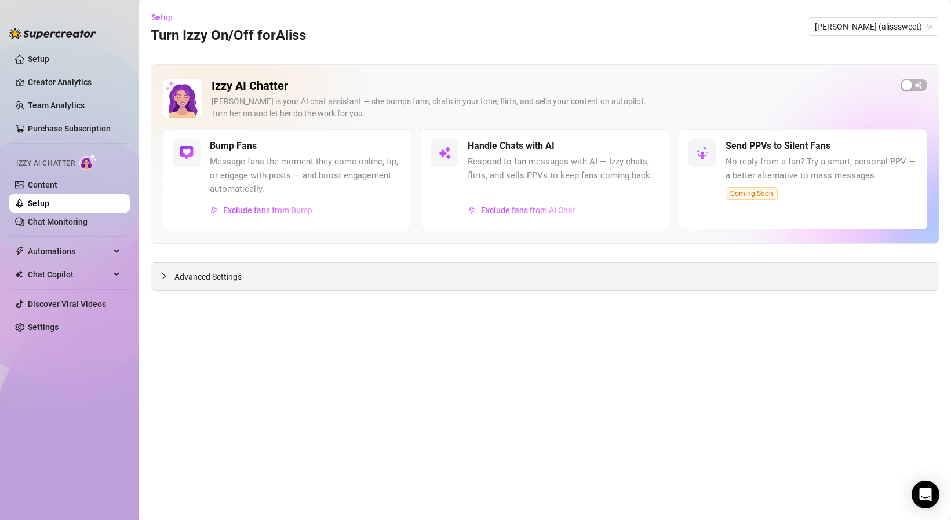
click at [165, 278] on icon "collapsed" at bounding box center [163, 276] width 7 height 7
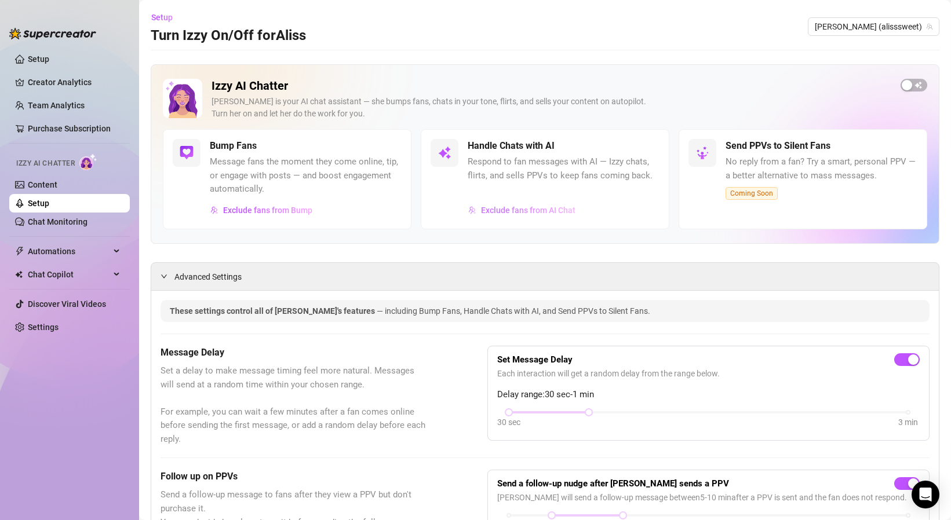
click at [527, 208] on span "Exclude fans from AI Chat" at bounding box center [528, 210] width 94 height 9
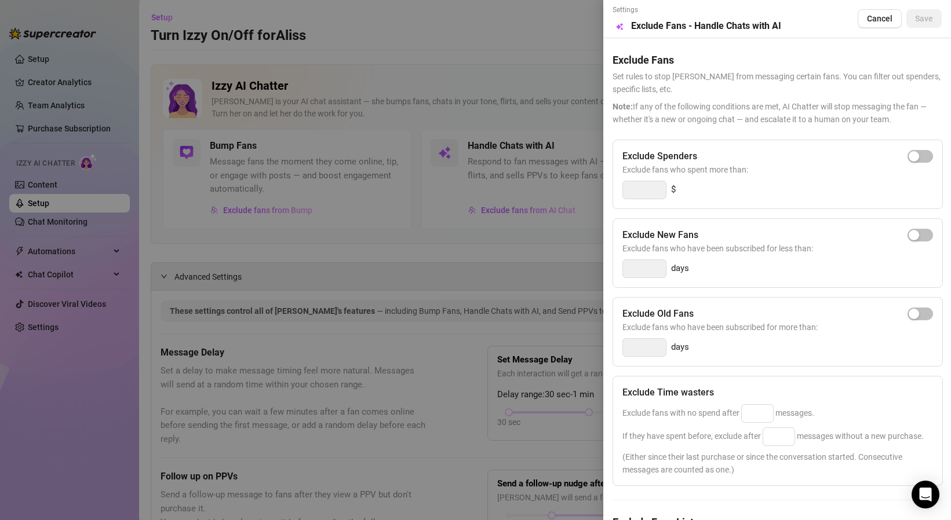
click at [593, 250] on div at bounding box center [475, 260] width 951 height 520
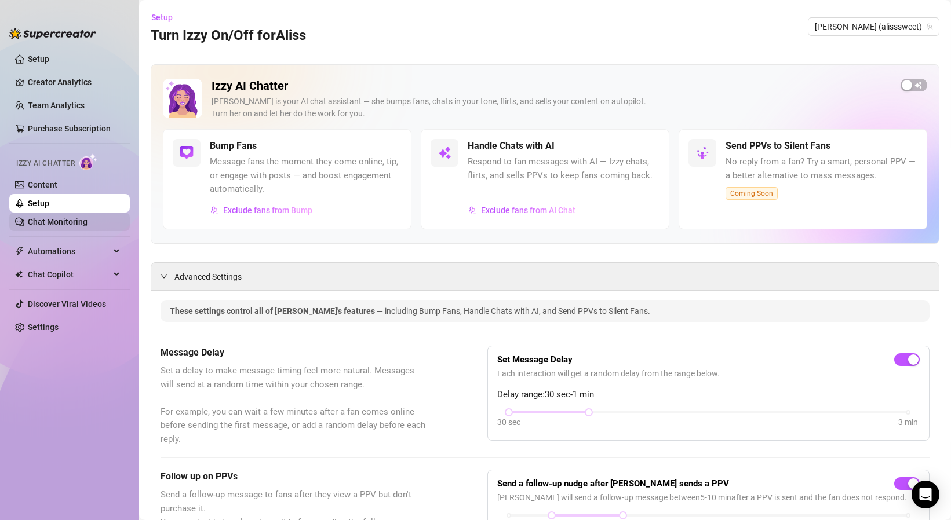
click at [33, 225] on link "Chat Monitoring" at bounding box center [58, 221] width 60 height 9
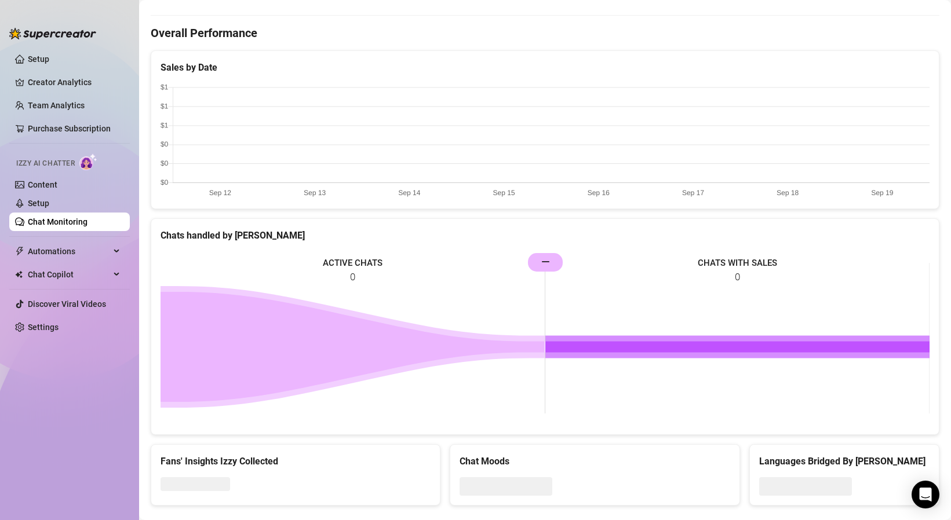
scroll to position [354, 0]
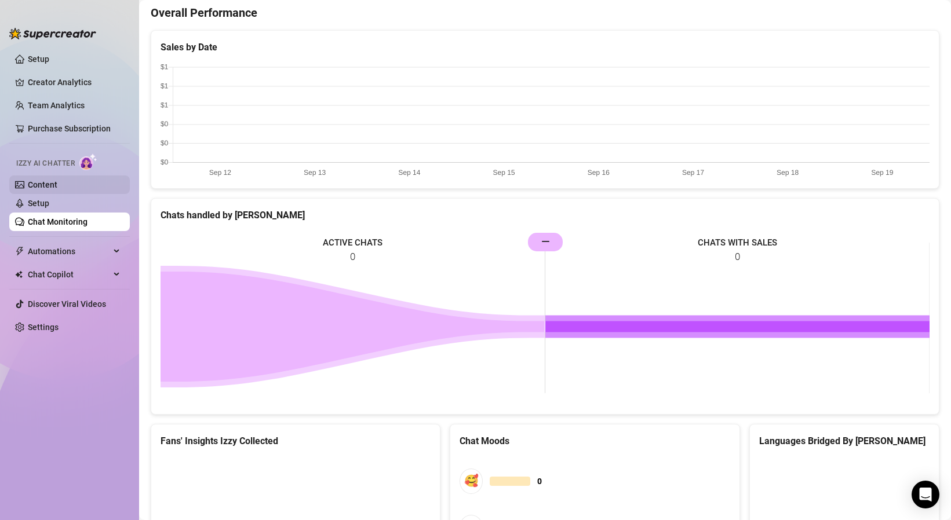
click at [48, 189] on link "Content" at bounding box center [43, 184] width 30 height 9
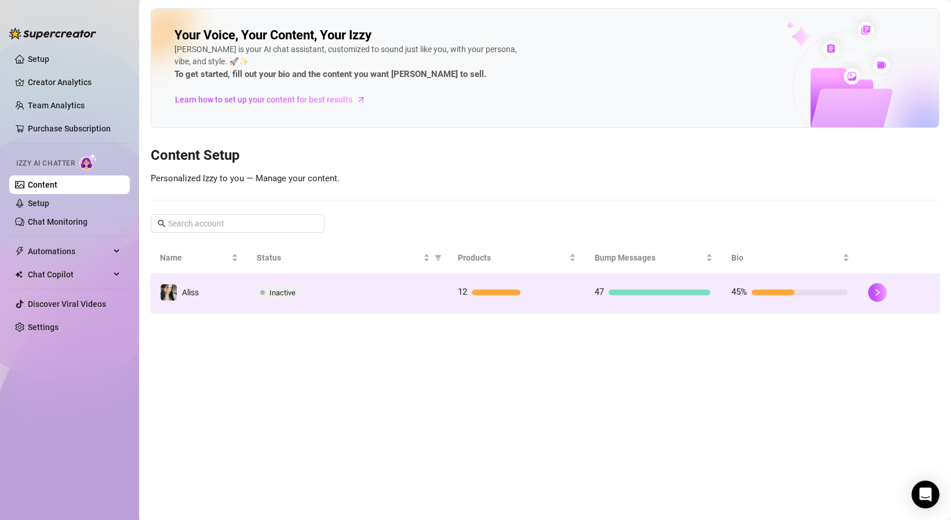
click at [222, 296] on td "Aliss" at bounding box center [199, 293] width 97 height 38
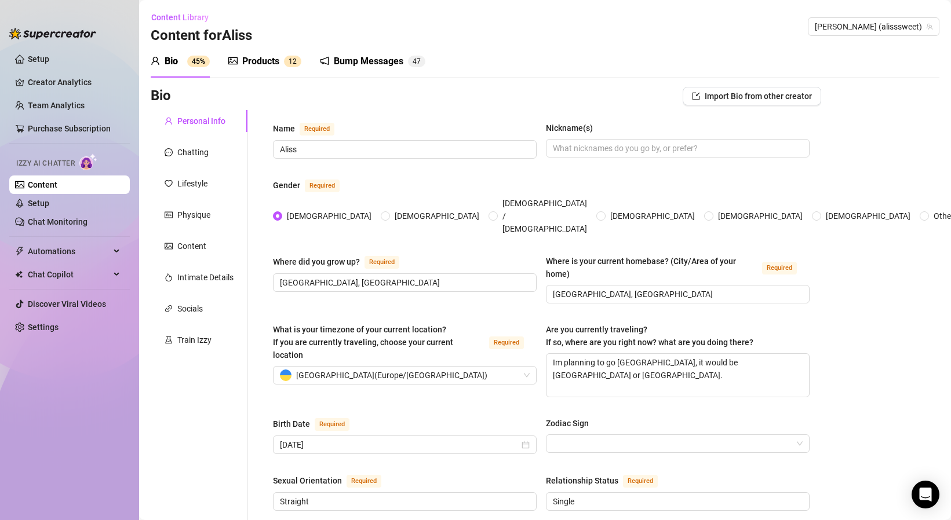
click at [341, 66] on div "Bump Messages" at bounding box center [369, 61] width 70 height 14
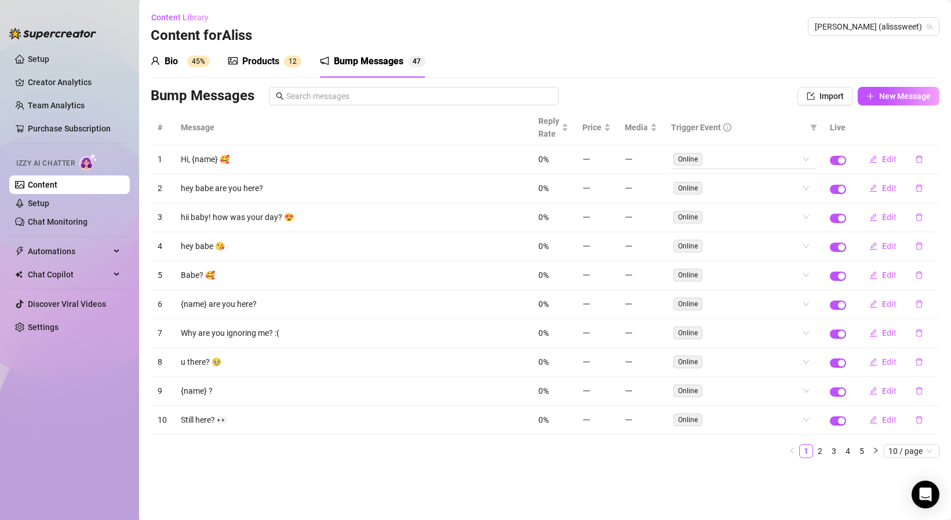
click at [682, 162] on span "Online" at bounding box center [687, 159] width 29 height 13
click at [207, 159] on td "Hi, {name} 🥰" at bounding box center [352, 159] width 357 height 29
click at [419, 59] on span "7" at bounding box center [419, 61] width 4 height 8
click at [216, 191] on td "hey babe are you here?" at bounding box center [352, 188] width 357 height 29
click at [838, 187] on div "button" at bounding box center [841, 189] width 7 height 7
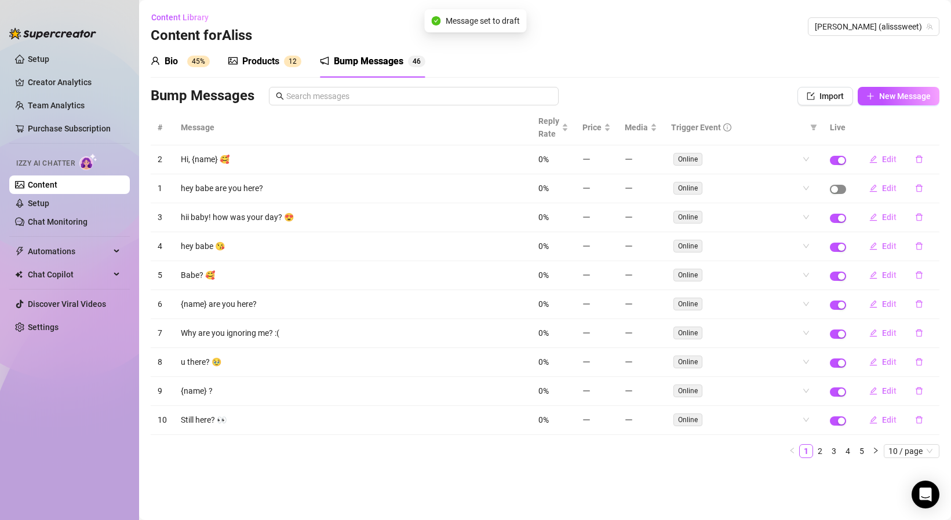
click at [838, 187] on button "button" at bounding box center [838, 189] width 16 height 9
click at [881, 145] on td "Edit" at bounding box center [896, 159] width 86 height 29
click at [881, 154] on button "Edit" at bounding box center [883, 159] width 46 height 19
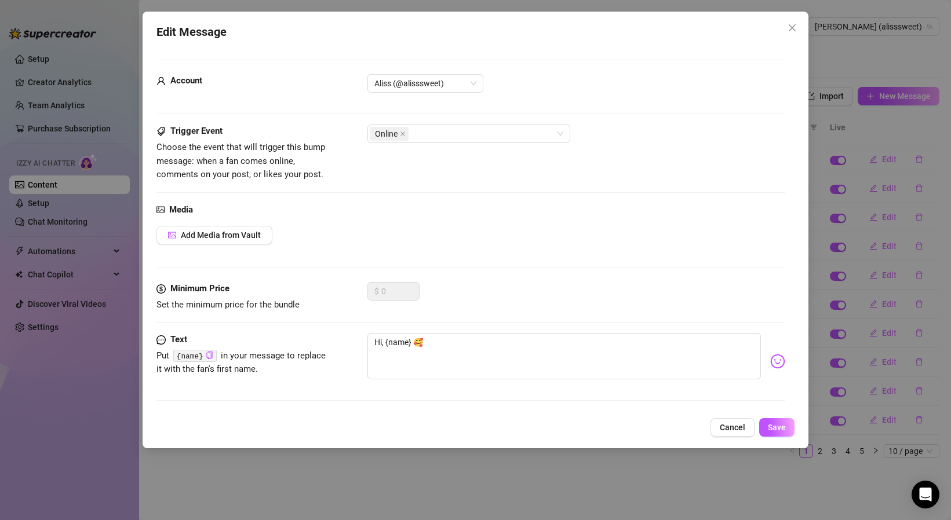
click at [783, 439] on div "Edit Message Account Aliss (@alisssweet) Trigger Event Choose the event that wi…" at bounding box center [476, 230] width 666 height 437
click at [782, 429] on span "Save" at bounding box center [777, 427] width 18 height 9
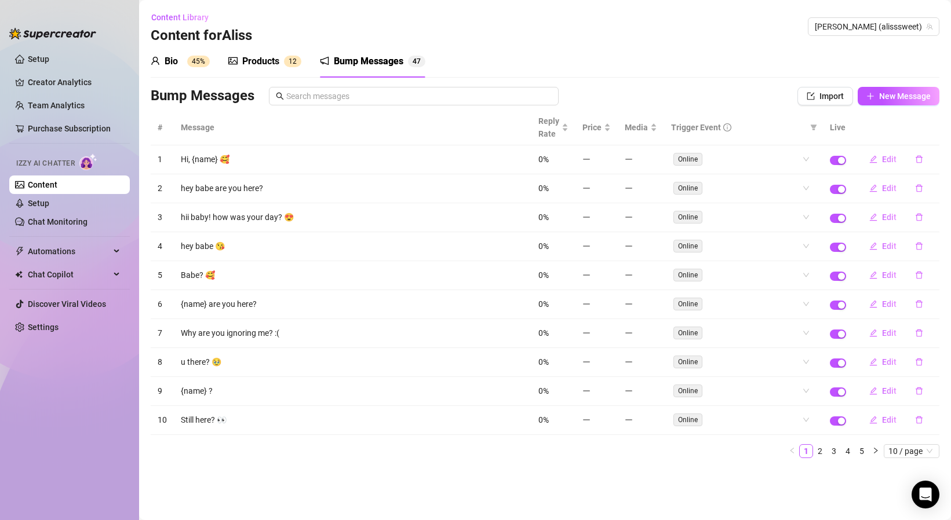
click at [384, 52] on div "Bump Messages 4 7" at bounding box center [372, 61] width 105 height 32
click at [378, 65] on div "Bump Messages" at bounding box center [369, 61] width 70 height 14
click at [907, 114] on th at bounding box center [896, 127] width 86 height 35
click at [904, 112] on th at bounding box center [896, 127] width 86 height 35
click at [900, 94] on span "New Message" at bounding box center [905, 96] width 52 height 9
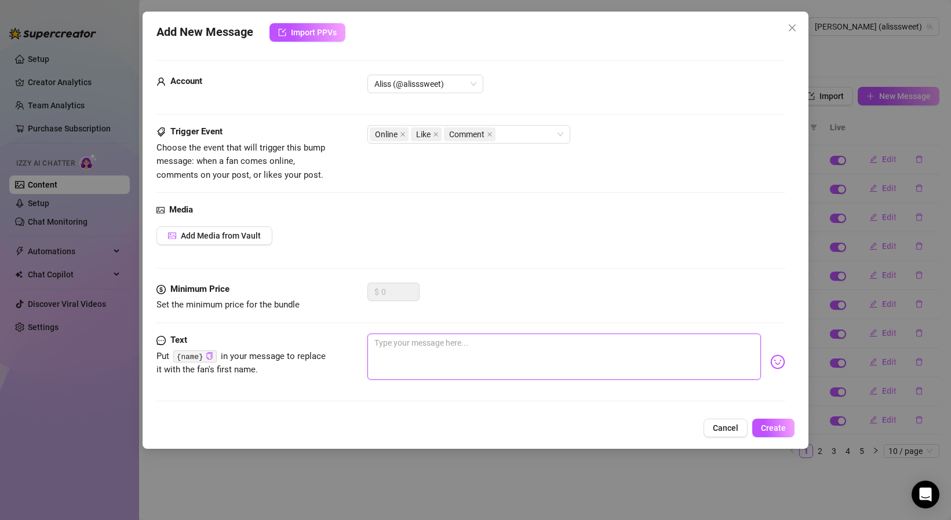
click at [411, 356] on textarea at bounding box center [563, 357] width 393 height 46
click at [766, 422] on button "Create" at bounding box center [773, 428] width 42 height 19
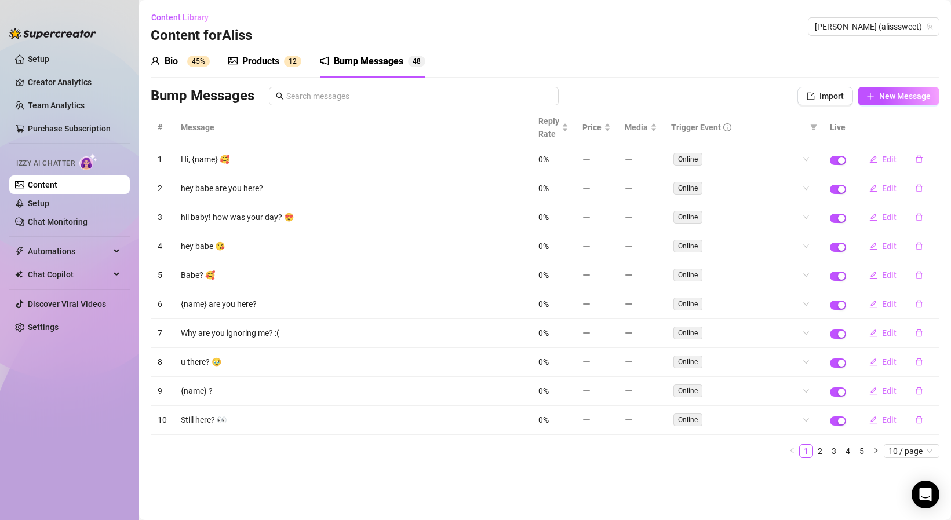
click at [273, 71] on div "Products 1 2" at bounding box center [264, 61] width 73 height 32
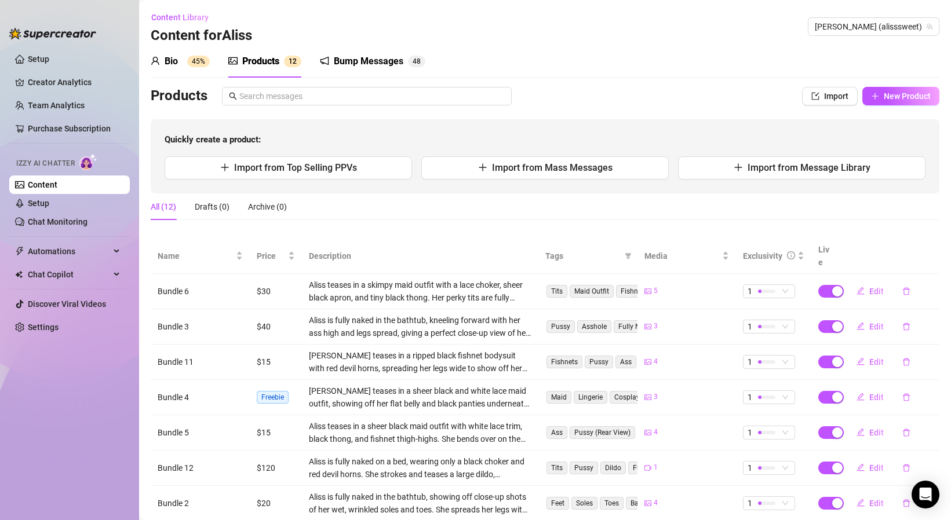
click at [275, 68] on div "Products" at bounding box center [260, 61] width 37 height 14
click at [365, 57] on div "Bump Messages" at bounding box center [369, 61] width 70 height 14
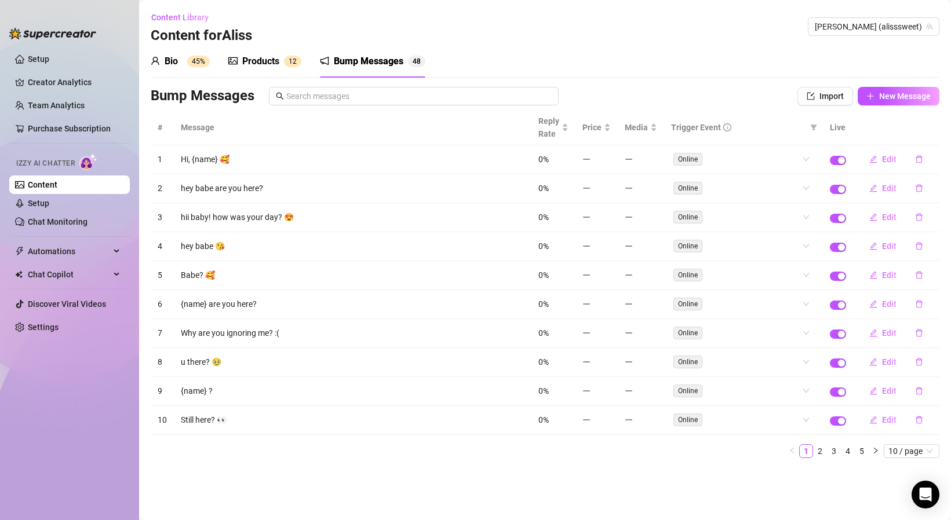
click at [207, 68] on div "Bio 45%" at bounding box center [180, 61] width 59 height 14
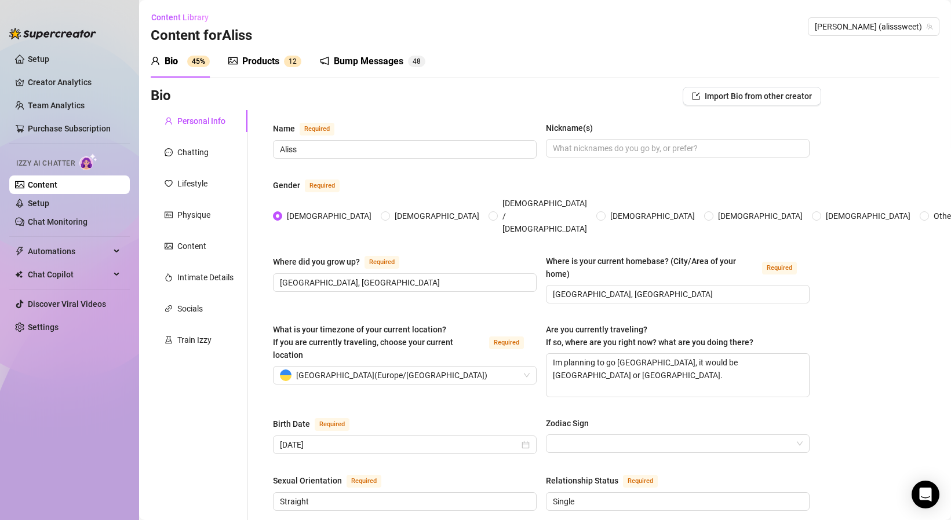
click at [379, 63] on div "Bump Messages" at bounding box center [369, 61] width 70 height 14
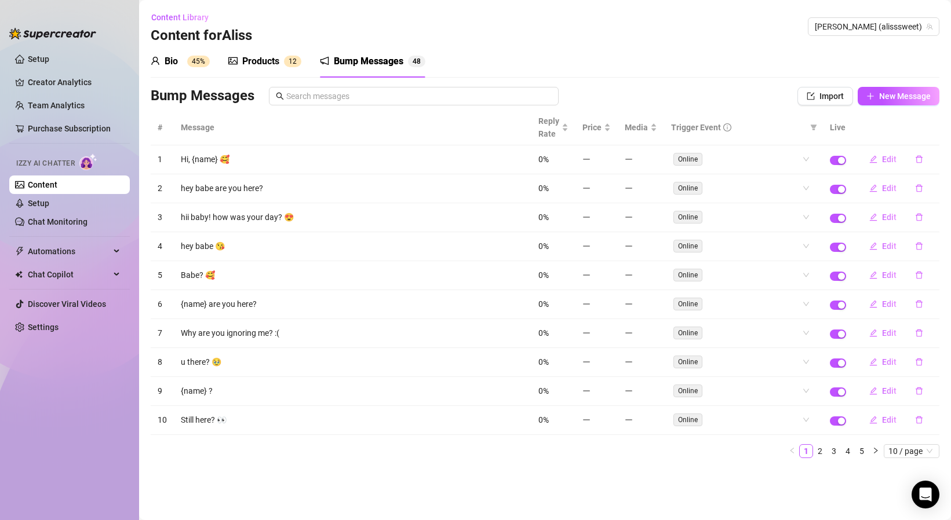
click at [260, 65] on div "Products" at bounding box center [260, 61] width 37 height 14
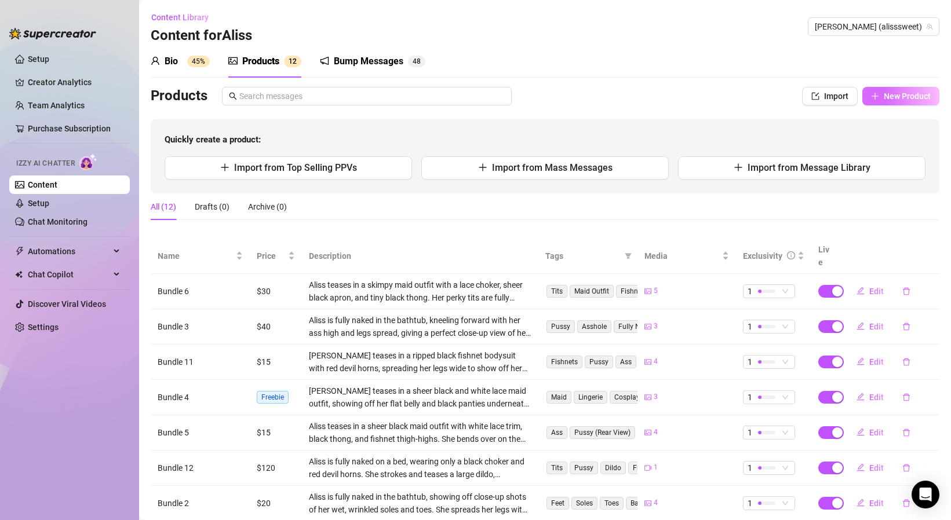
click at [921, 98] on span "New Product" at bounding box center [906, 96] width 47 height 9
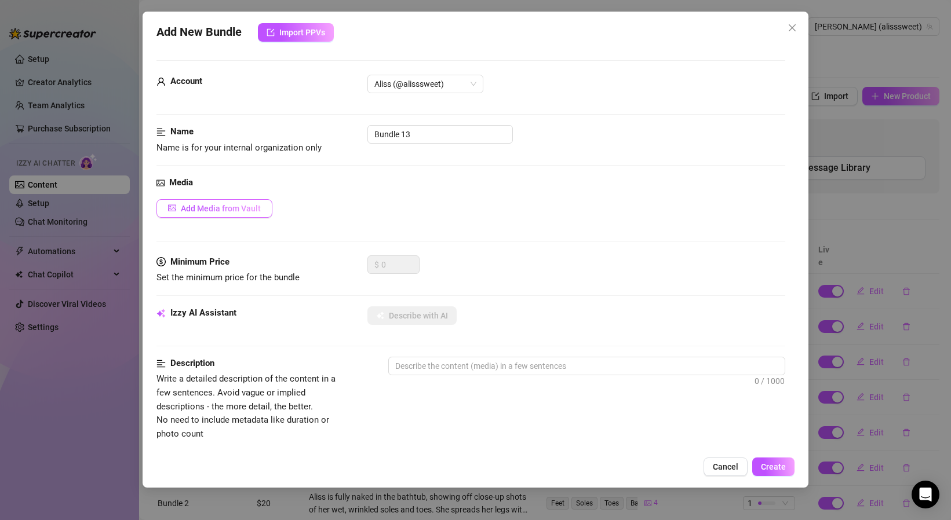
click at [220, 205] on span "Add Media from Vault" at bounding box center [221, 208] width 80 height 9
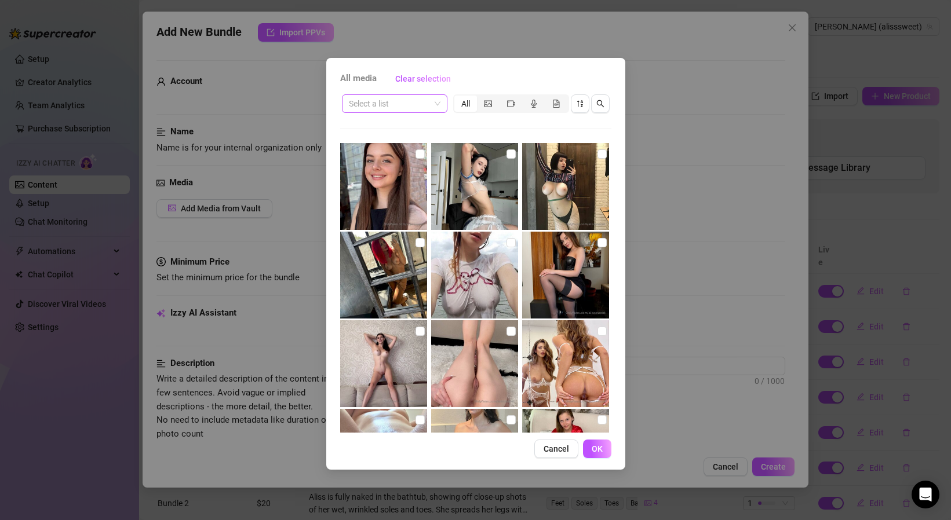
click at [353, 110] on input "search" at bounding box center [389, 103] width 81 height 17
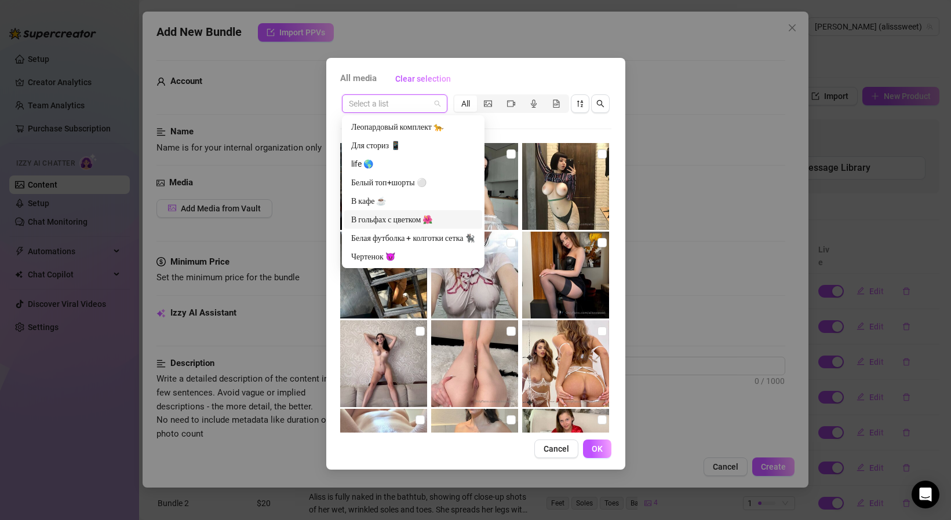
click at [368, 222] on div "В гольфах с цветком 🌺" at bounding box center [413, 219] width 124 height 13
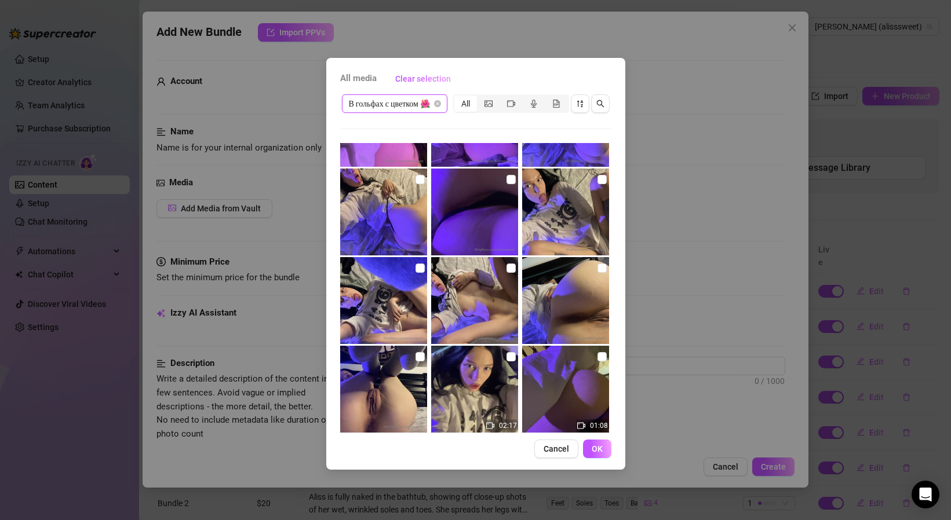
scroll to position [437, 0]
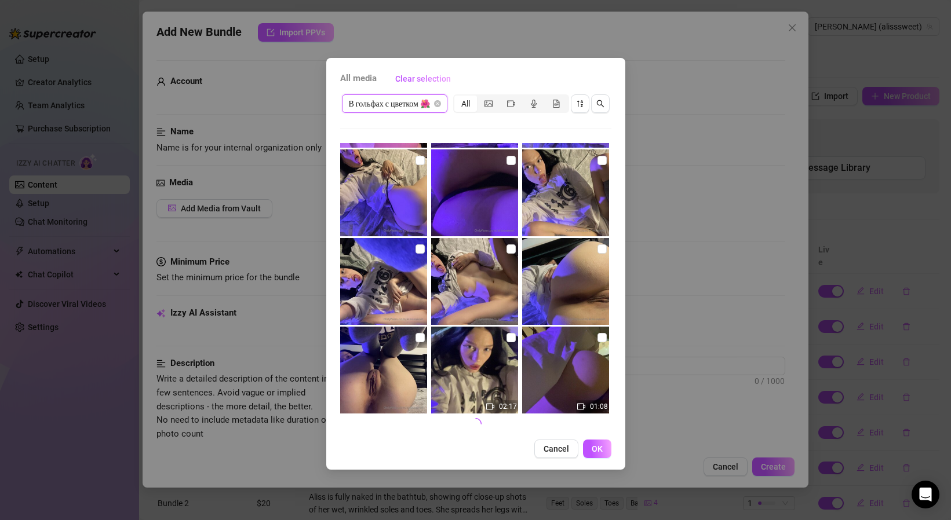
click at [392, 369] on img at bounding box center [383, 370] width 87 height 87
click at [602, 444] on span "OK" at bounding box center [597, 448] width 11 height 9
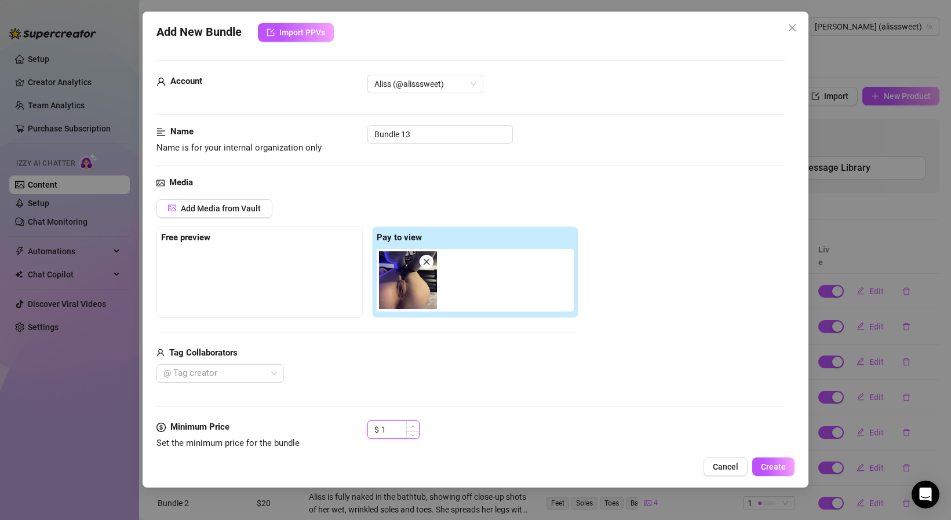
click at [414, 428] on span "Increase Value" at bounding box center [412, 426] width 13 height 10
click at [395, 428] on input "1" at bounding box center [400, 429] width 38 height 17
click at [774, 472] on button "Create" at bounding box center [773, 467] width 42 height 19
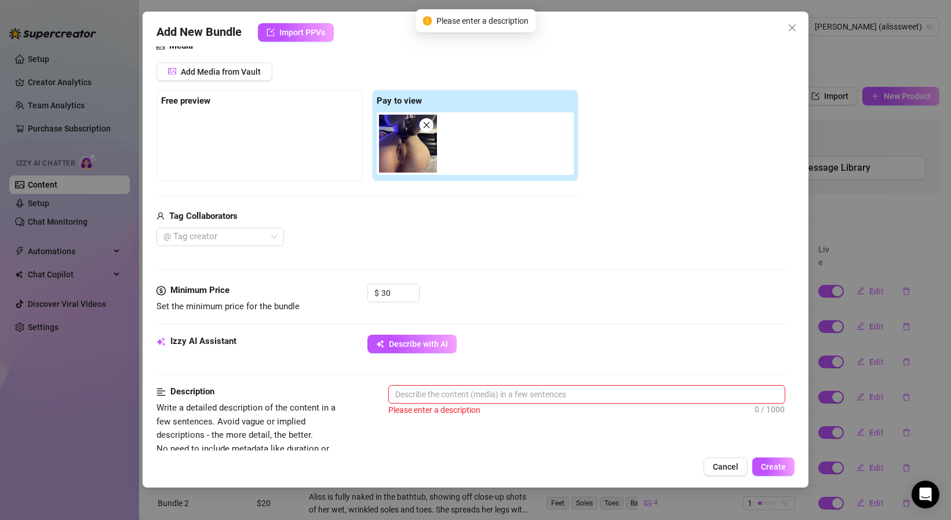
scroll to position [138, 0]
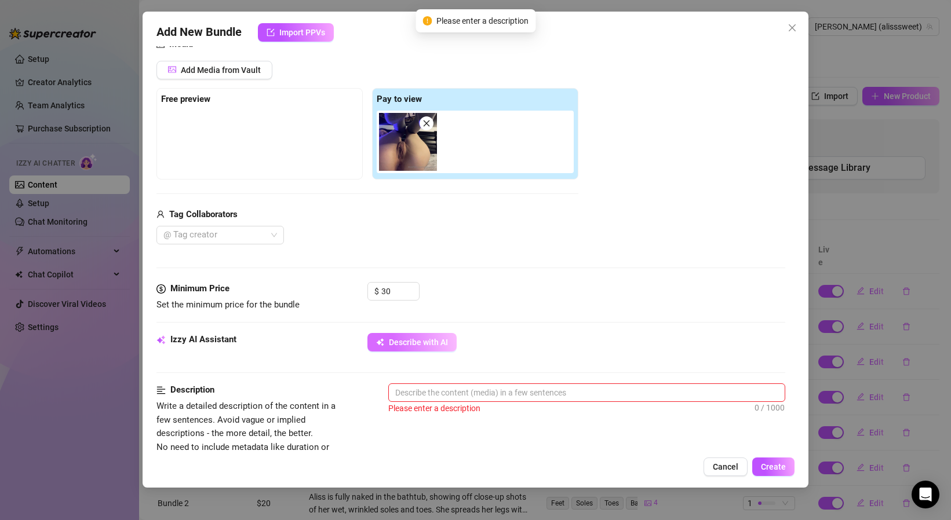
click at [451, 341] on button "Describe with AI" at bounding box center [411, 342] width 89 height 19
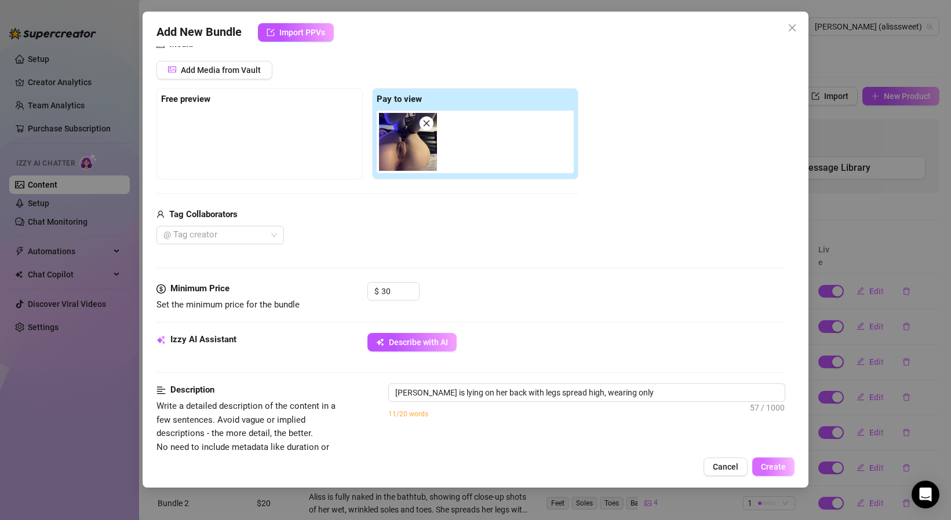
click at [777, 461] on button "Create" at bounding box center [773, 467] width 42 height 19
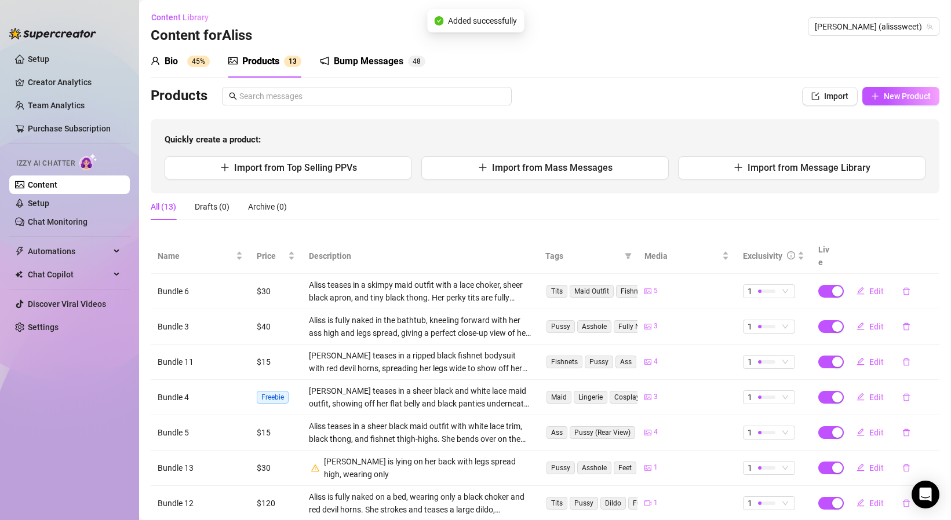
click at [385, 64] on div "Bump Messages" at bounding box center [369, 61] width 70 height 14
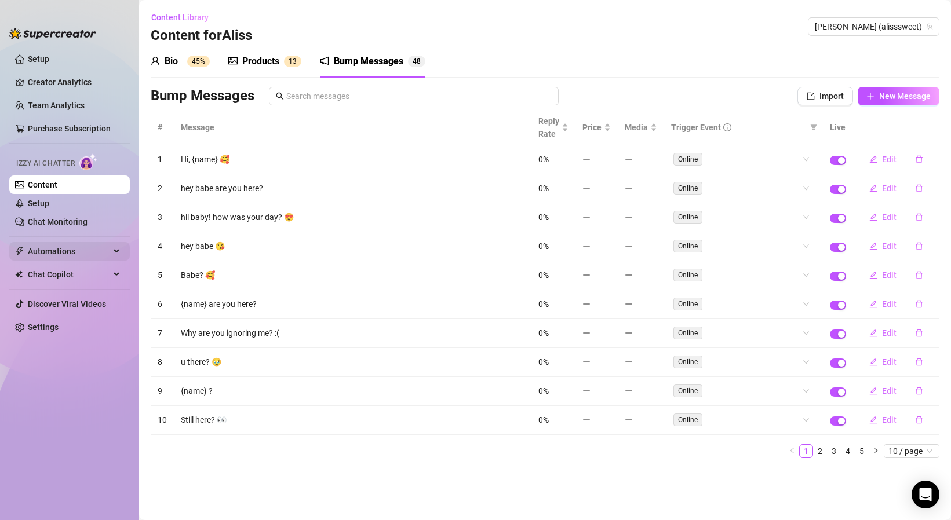
click at [70, 246] on span "Automations" at bounding box center [69, 251] width 82 height 19
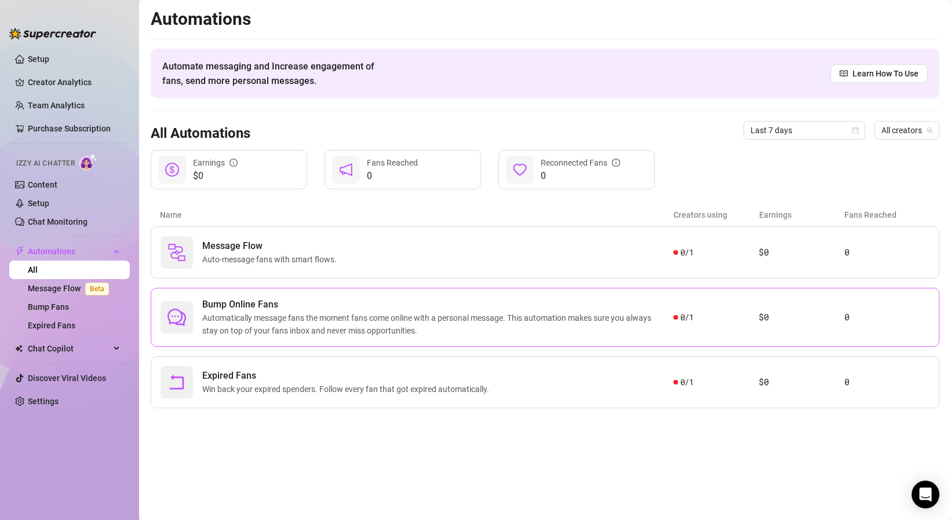
click at [273, 299] on span "Bump Online Fans" at bounding box center [437, 305] width 471 height 14
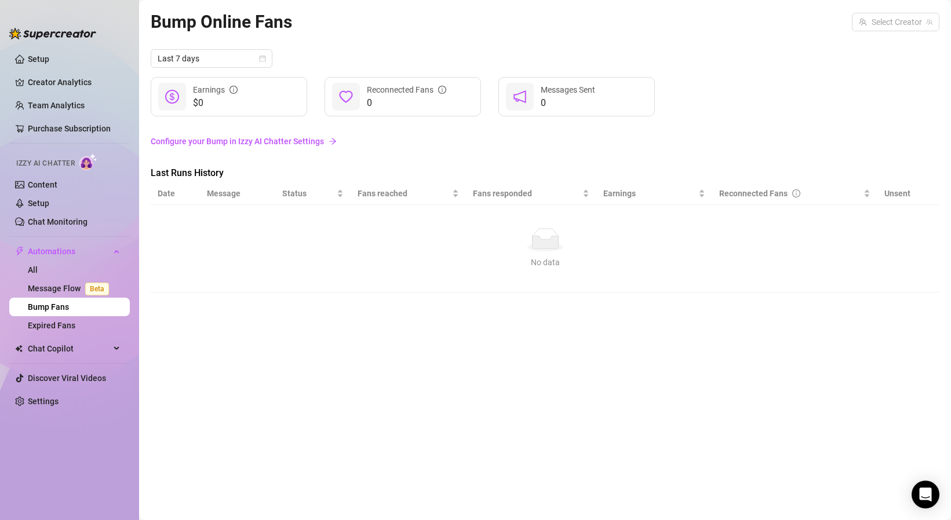
click at [262, 146] on link "Configure your Bump in Izzy AI Chatter Settings" at bounding box center [545, 141] width 788 height 13
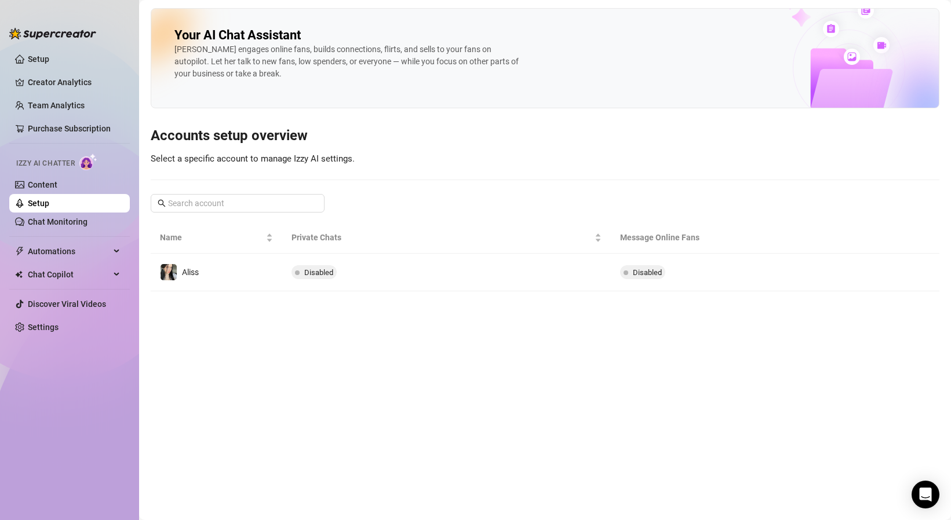
click at [443, 294] on main "Your AI Chat Assistant [PERSON_NAME] engages online fans, builds connections, f…" at bounding box center [545, 260] width 812 height 520
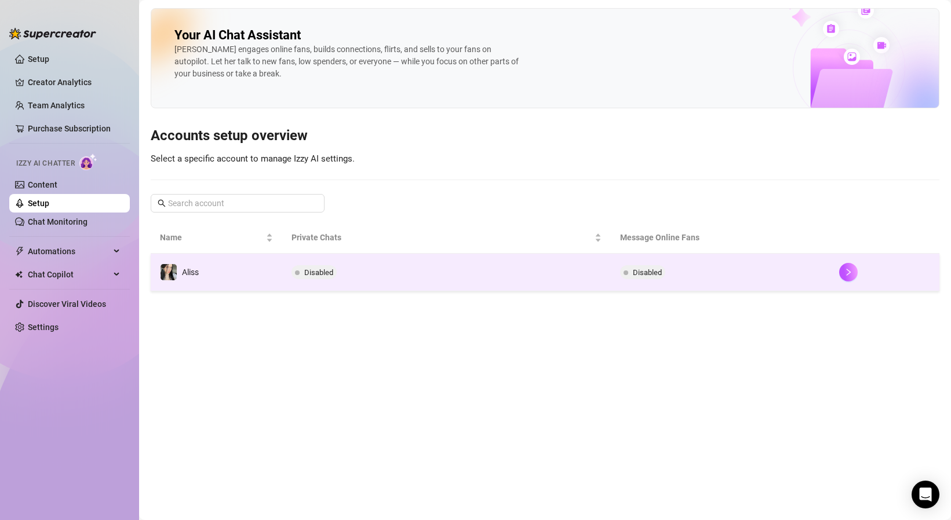
click at [335, 272] on span "Disabled" at bounding box center [313, 272] width 45 height 14
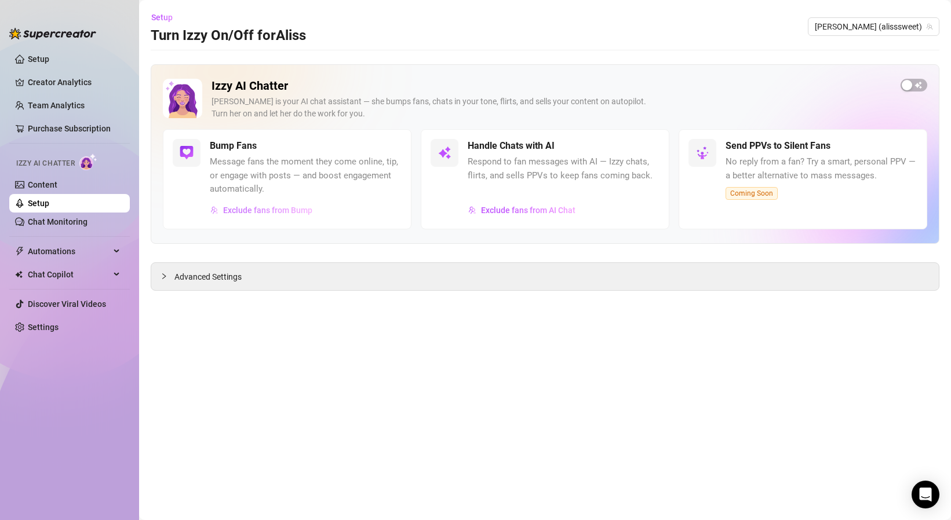
click at [259, 214] on span "Exclude fans from Bump" at bounding box center [267, 210] width 89 height 9
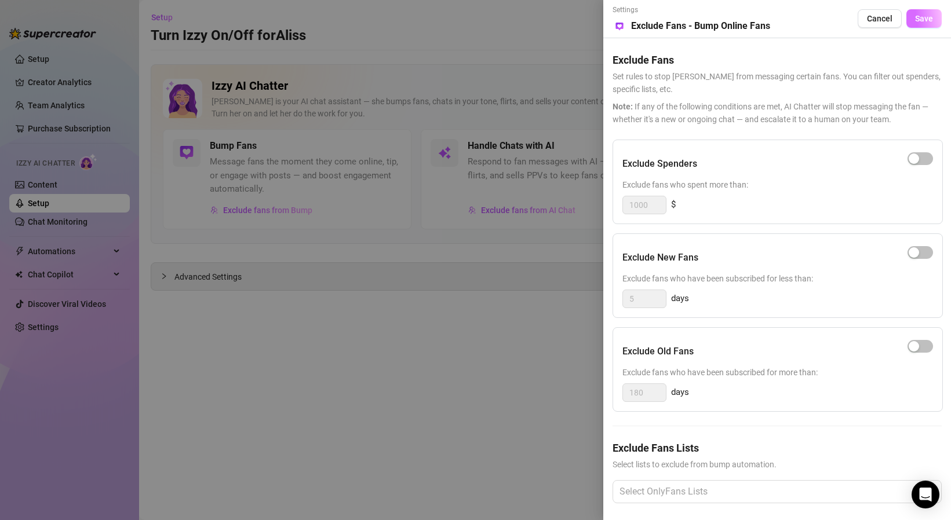
click at [925, 14] on span "Save" at bounding box center [924, 18] width 18 height 9
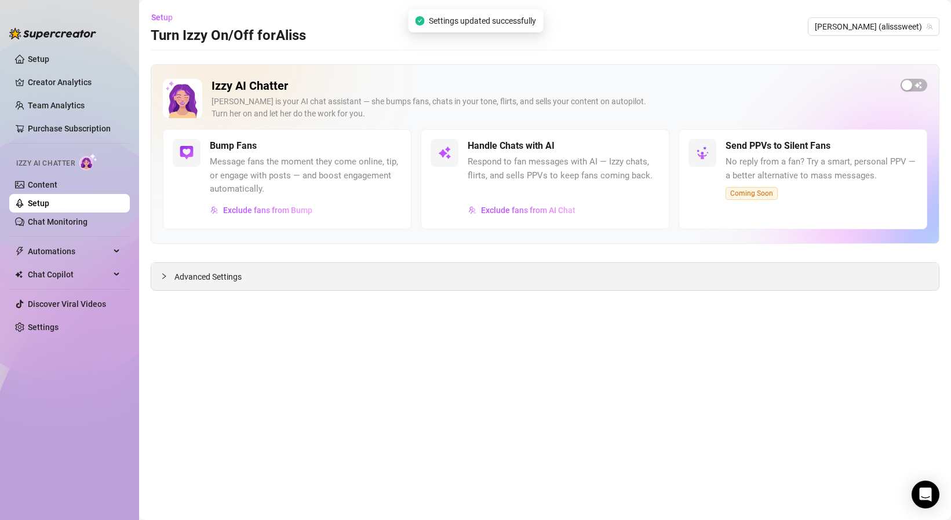
click at [413, 275] on div "Advanced Settings" at bounding box center [544, 276] width 787 height 27
click at [166, 273] on icon "collapsed" at bounding box center [163, 276] width 7 height 7
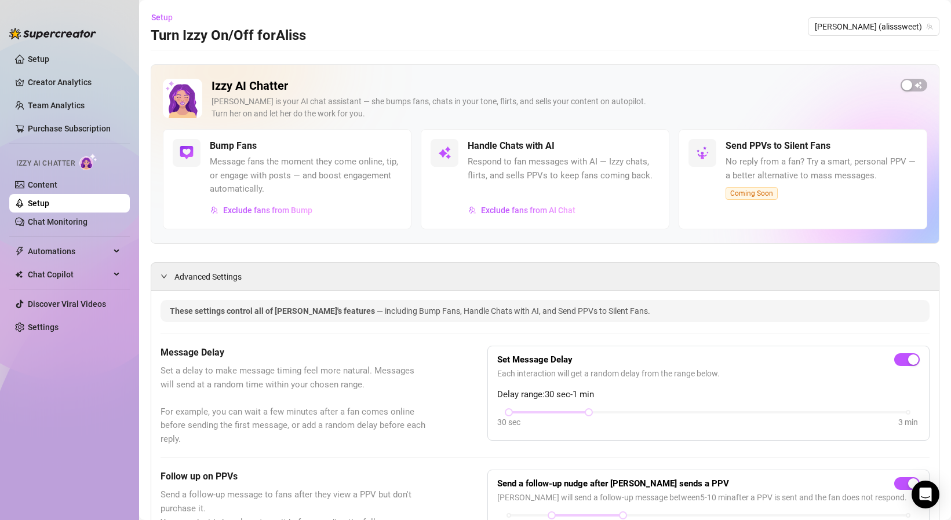
click at [452, 189] on div "Handle Chats with AI Respond to fan messages with AI — Izzy chats, flirts, and …" at bounding box center [545, 179] width 249 height 100
click at [505, 210] on span "Exclude fans from AI Chat" at bounding box center [528, 210] width 94 height 9
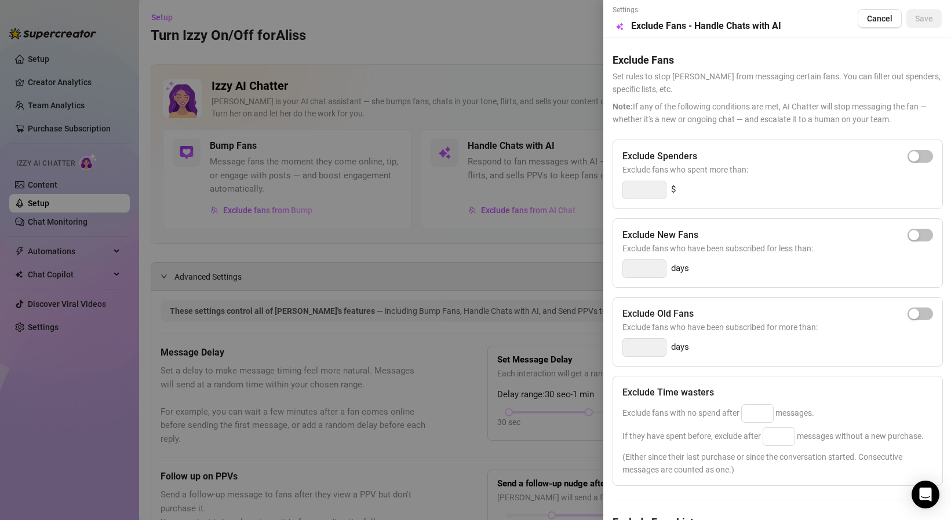
click at [901, 154] on div "Exclude Spenders" at bounding box center [777, 156] width 311 height 14
click at [919, 156] on button "button" at bounding box center [919, 156] width 25 height 13
click at [530, 217] on div at bounding box center [475, 260] width 951 height 520
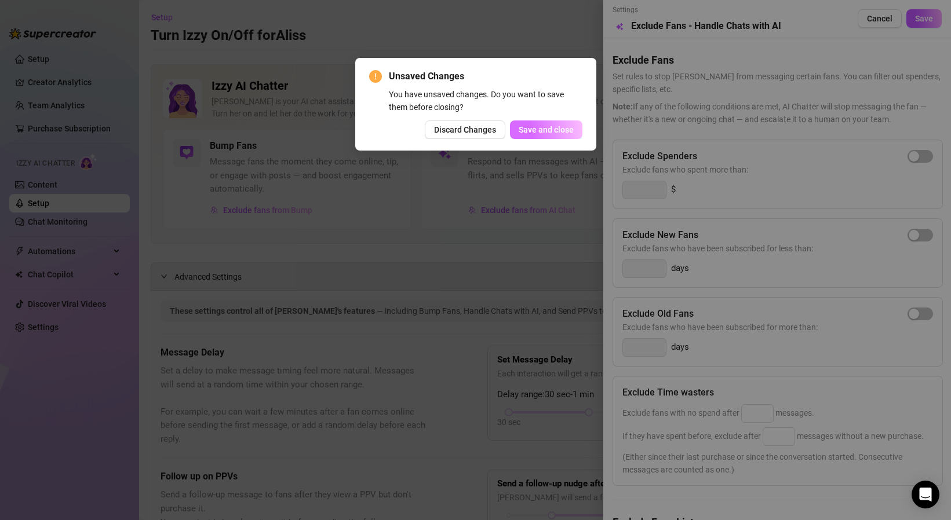
click at [561, 135] on button "Save and close" at bounding box center [546, 130] width 72 height 19
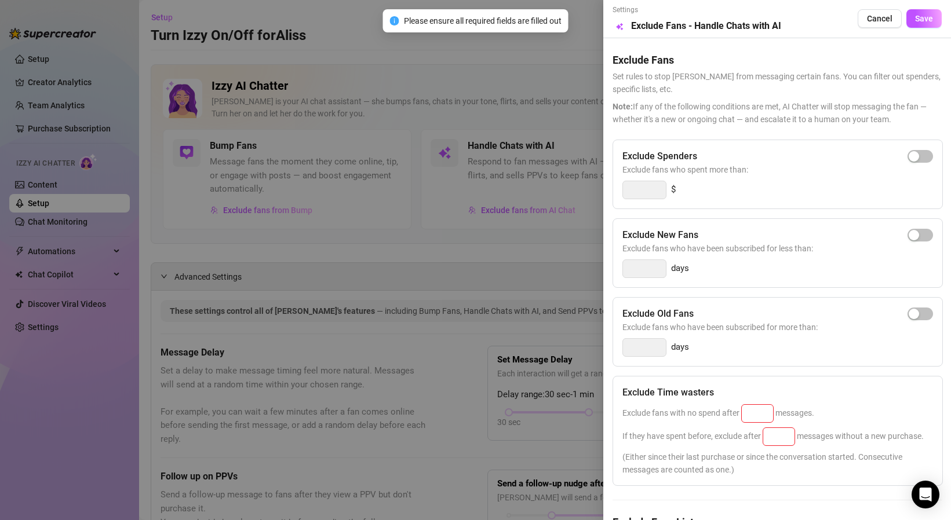
click at [558, 115] on div at bounding box center [475, 260] width 951 height 520
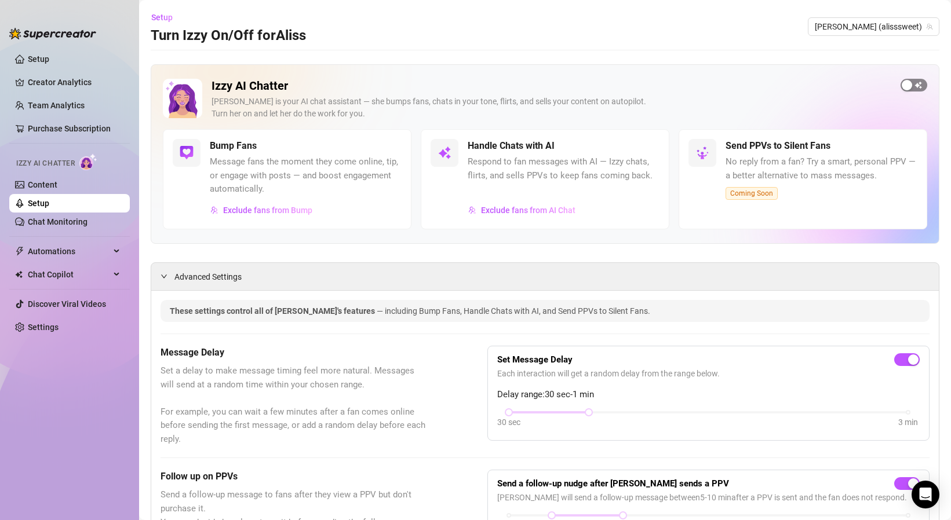
click at [908, 84] on div "button" at bounding box center [906, 85] width 10 height 10
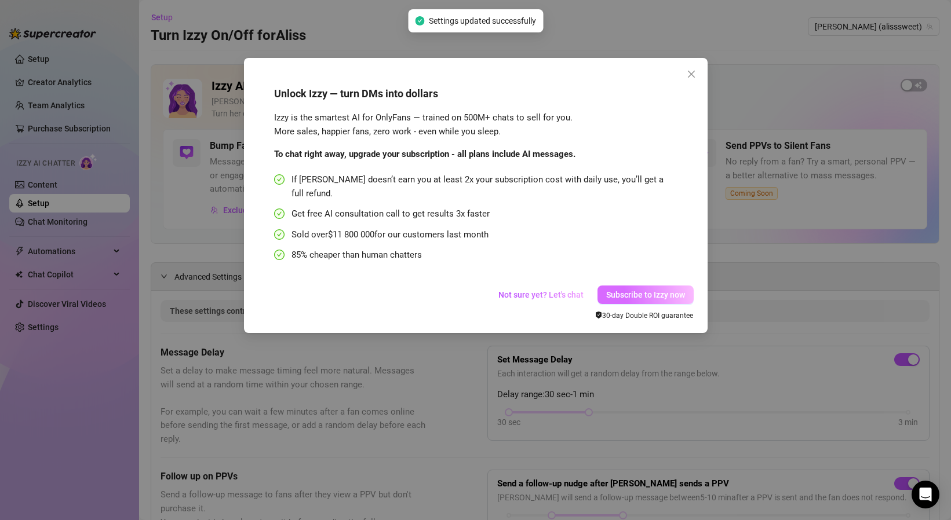
click at [661, 290] on span "Subscribe to Izzy now" at bounding box center [645, 294] width 79 height 9
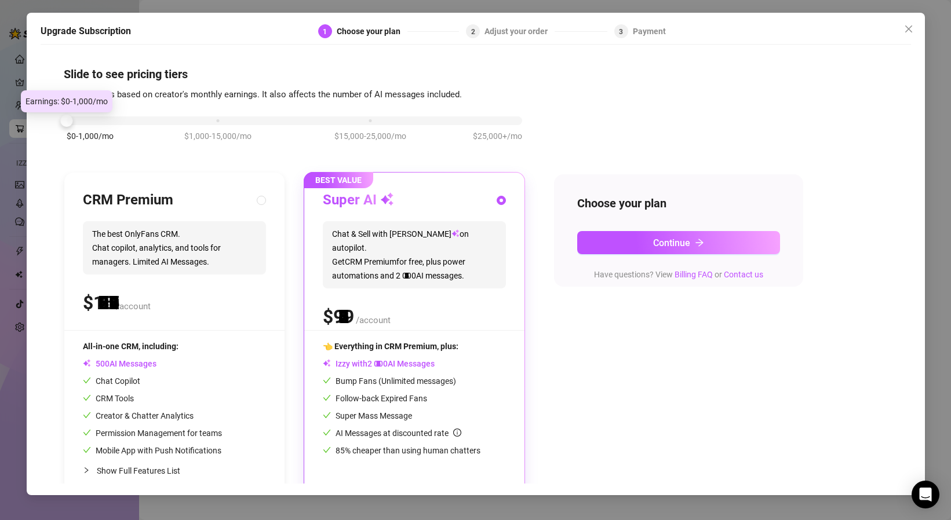
drag, startPoint x: 220, startPoint y: 122, endPoint x: 79, endPoint y: 118, distance: 141.4
click at [79, 118] on div "$0-1,000/mo $1,000-15,000/mo $15,000-25,000/mo $25,000+/mo" at bounding box center [294, 117] width 455 height 7
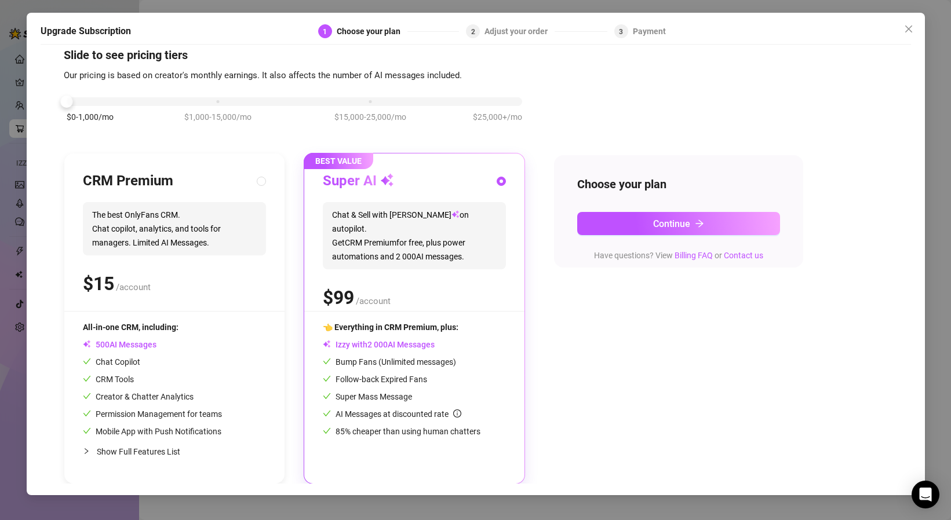
click at [197, 253] on span "The best OnlyFans CRM. Chat copilot, analytics, and tools for managers. Limited…" at bounding box center [174, 228] width 183 height 53
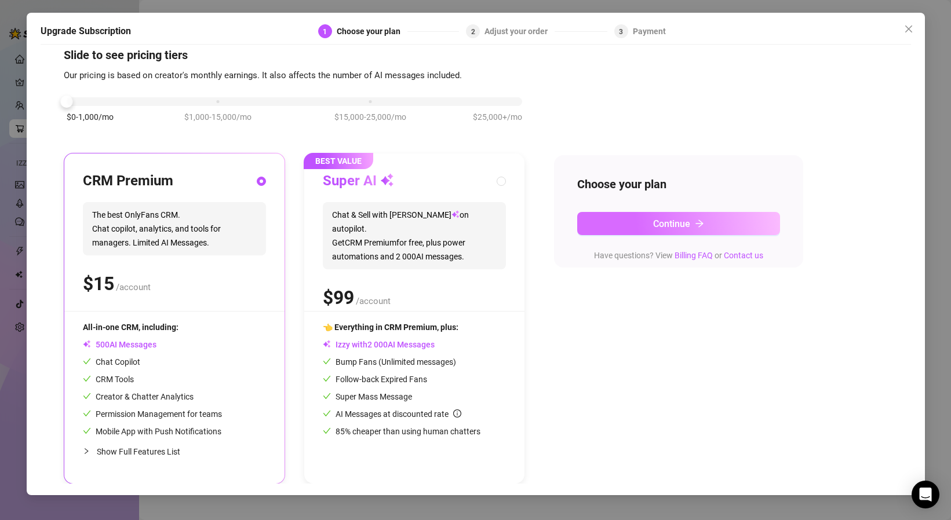
click at [637, 221] on button "Continue" at bounding box center [678, 223] width 203 height 23
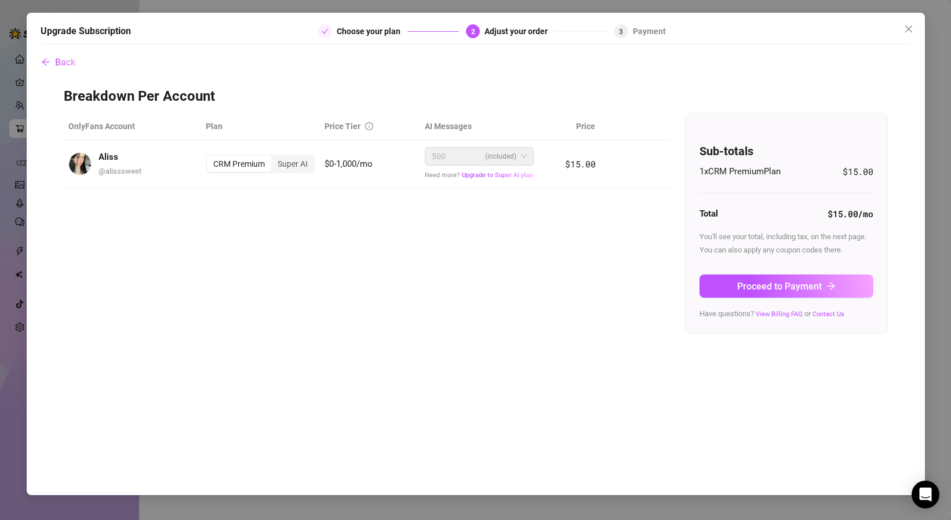
scroll to position [0, 0]
click at [714, 289] on button "Proceed to Payment" at bounding box center [786, 286] width 174 height 23
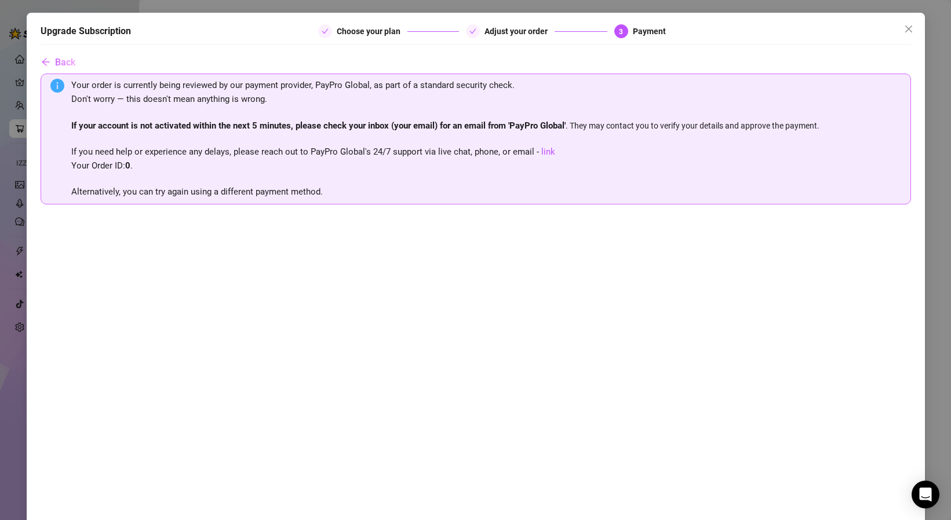
scroll to position [114, 0]
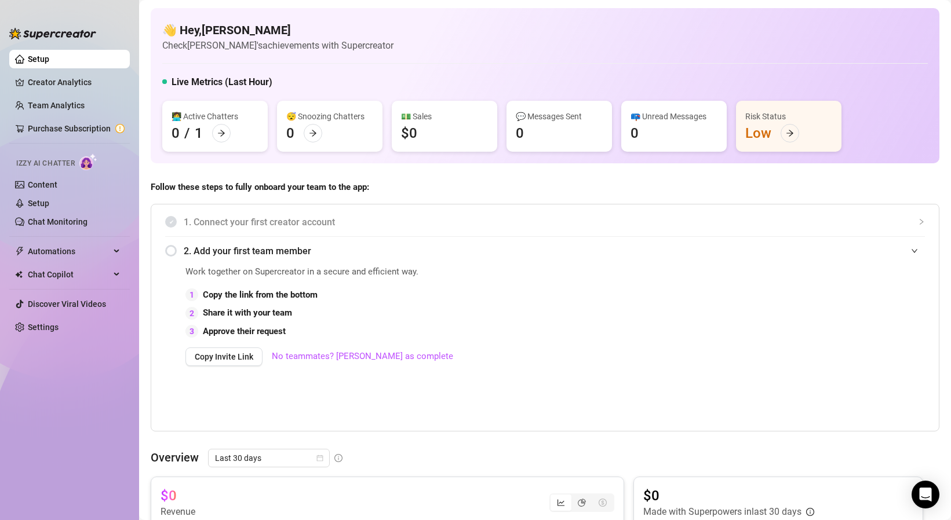
click at [778, 150] on div "Risk Status Low" at bounding box center [788, 126] width 105 height 51
click at [778, 137] on div "Risk Status Low" at bounding box center [788, 126] width 105 height 51
click at [790, 134] on icon "arrow-right" at bounding box center [790, 133] width 8 height 8
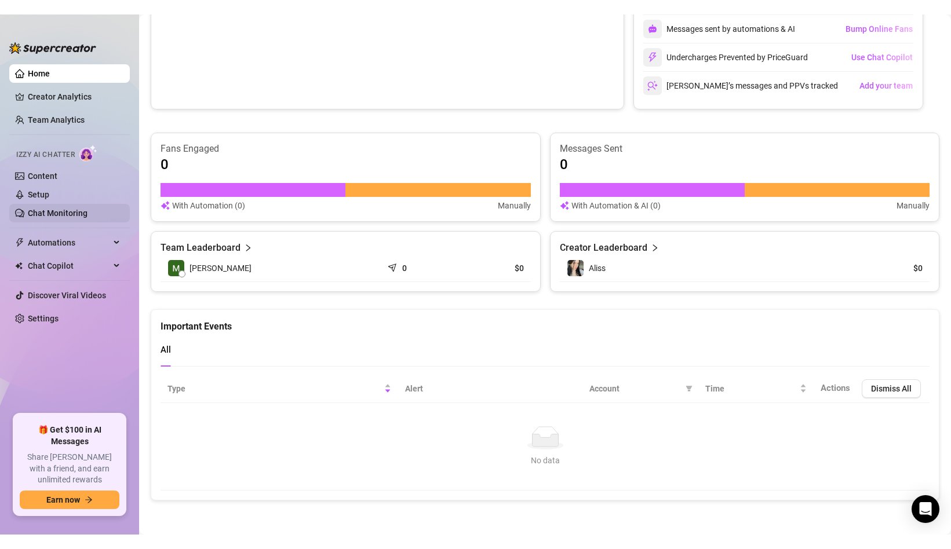
scroll to position [527, 0]
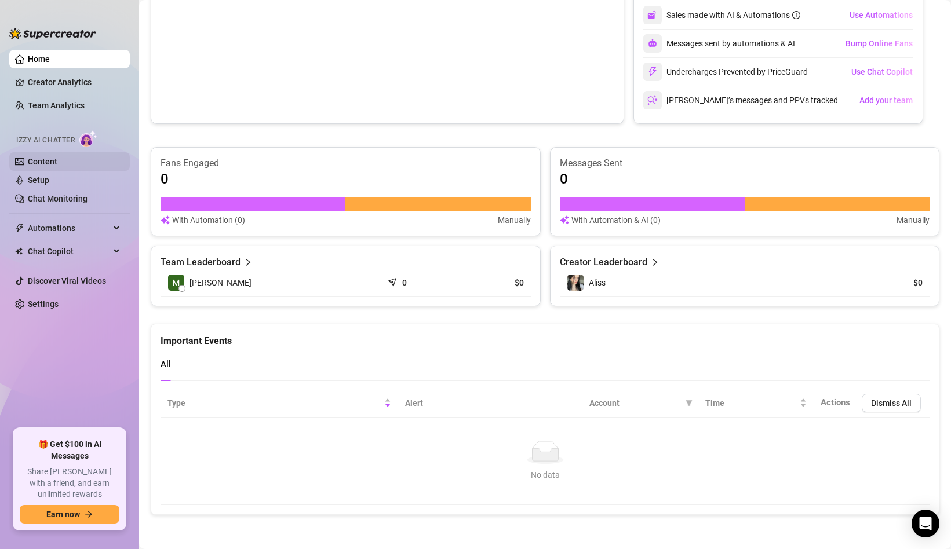
click at [56, 163] on link "Content" at bounding box center [43, 161] width 30 height 9
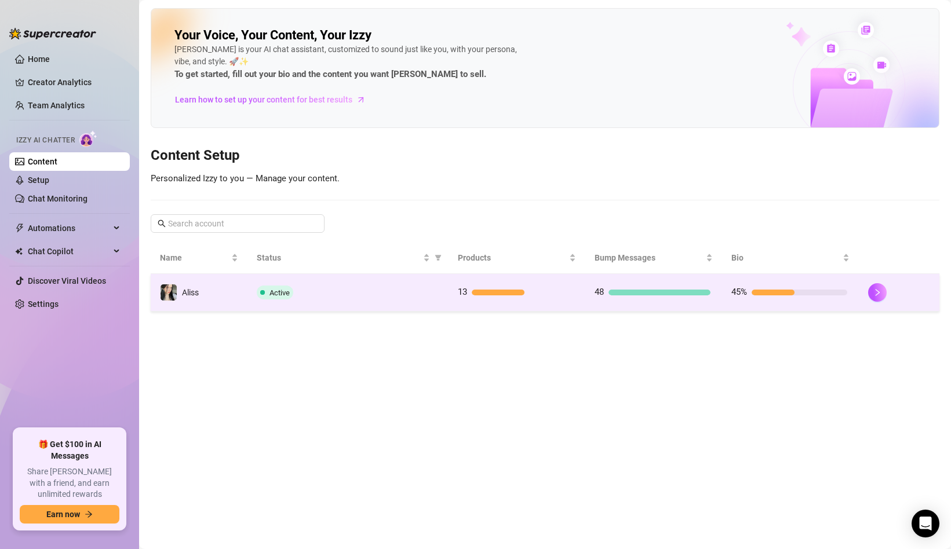
click at [304, 305] on td "Active" at bounding box center [347, 293] width 201 height 38
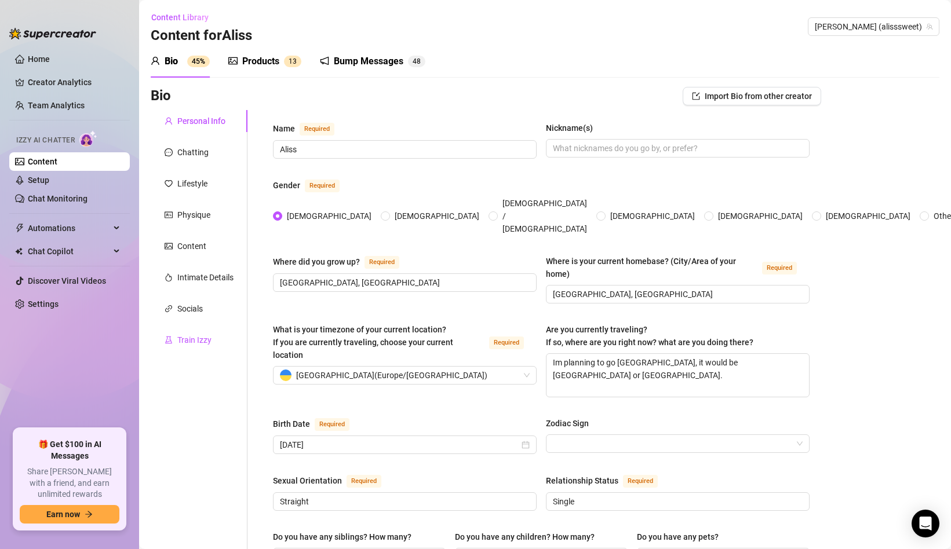
click at [188, 338] on div "Train Izzy" at bounding box center [194, 340] width 34 height 13
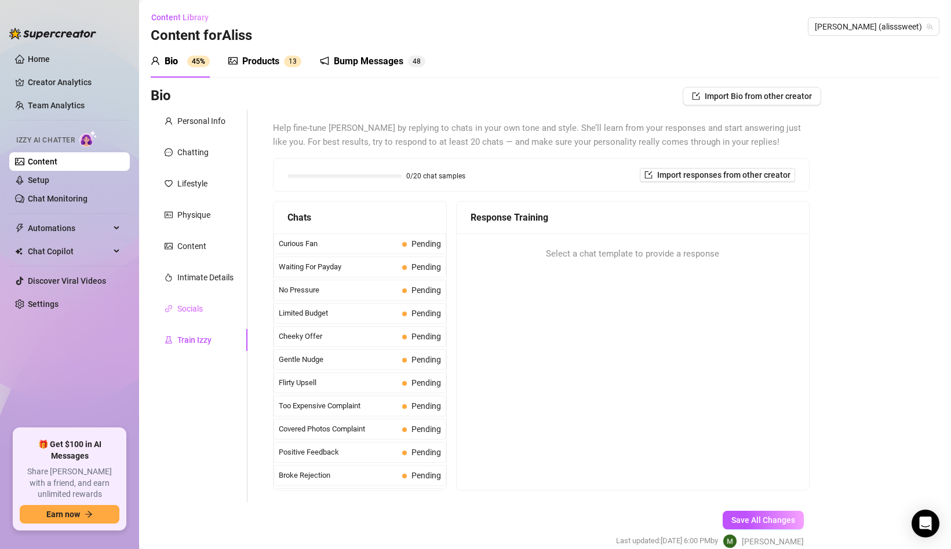
click at [188, 318] on div "Socials" at bounding box center [199, 309] width 97 height 22
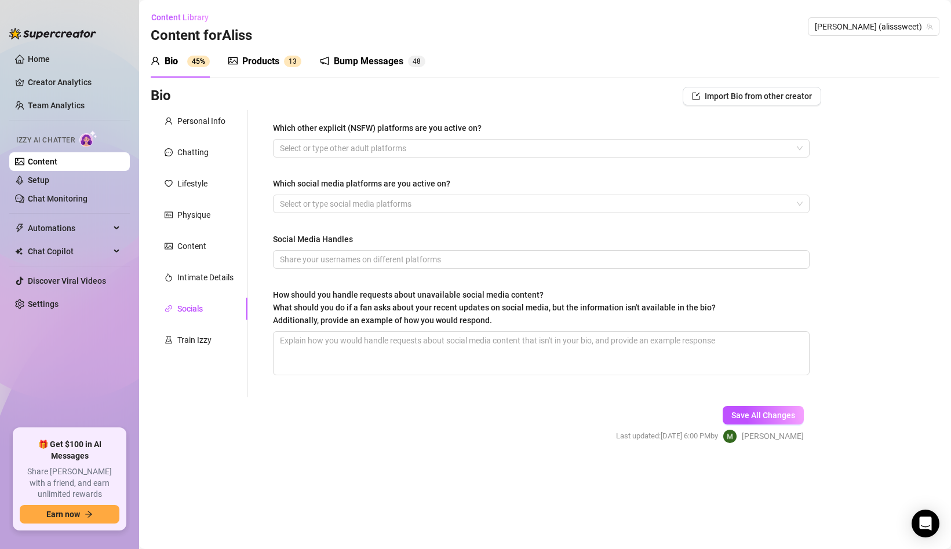
click at [191, 291] on div "Personal Info Chatting Lifestyle Physique Content Intimate Details Socials Trai…" at bounding box center [199, 253] width 97 height 287
click at [192, 280] on div "Intimate Details" at bounding box center [205, 277] width 56 height 13
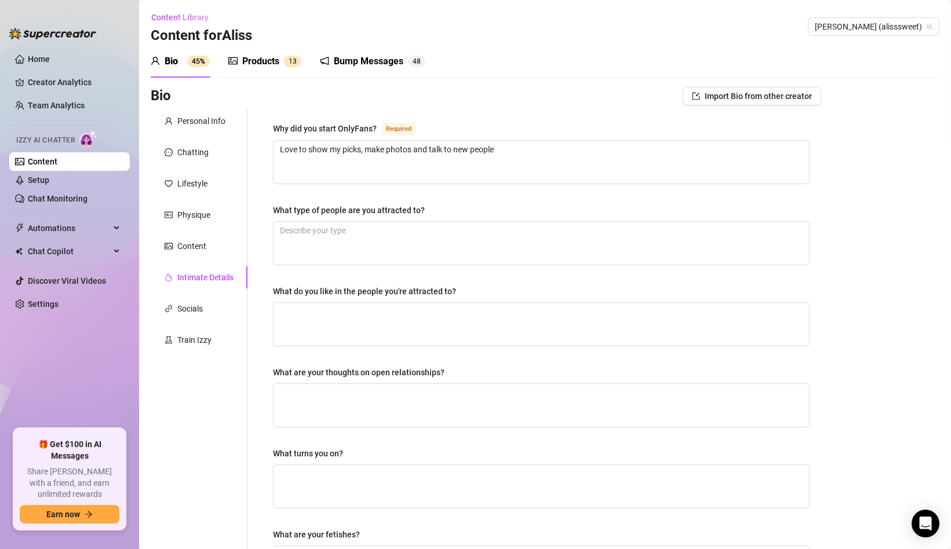
click at [382, 69] on div "Bump Messages 4 8" at bounding box center [372, 61] width 105 height 32
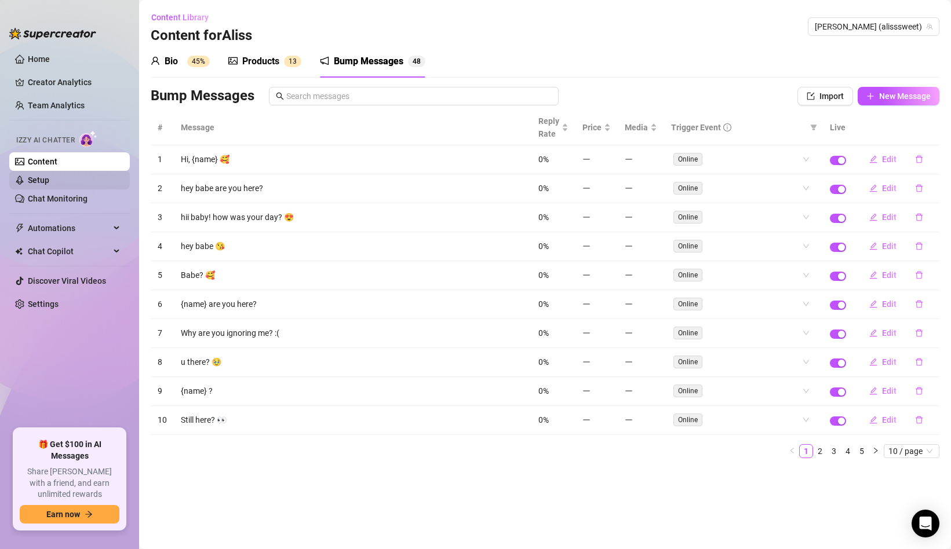
click at [49, 184] on link "Setup" at bounding box center [38, 180] width 21 height 9
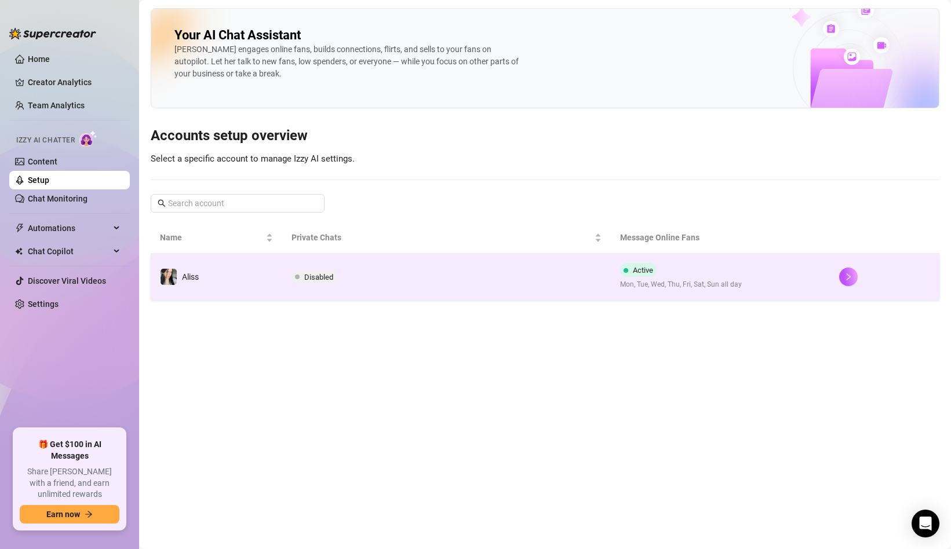
click at [319, 279] on span "Disabled" at bounding box center [318, 277] width 29 height 9
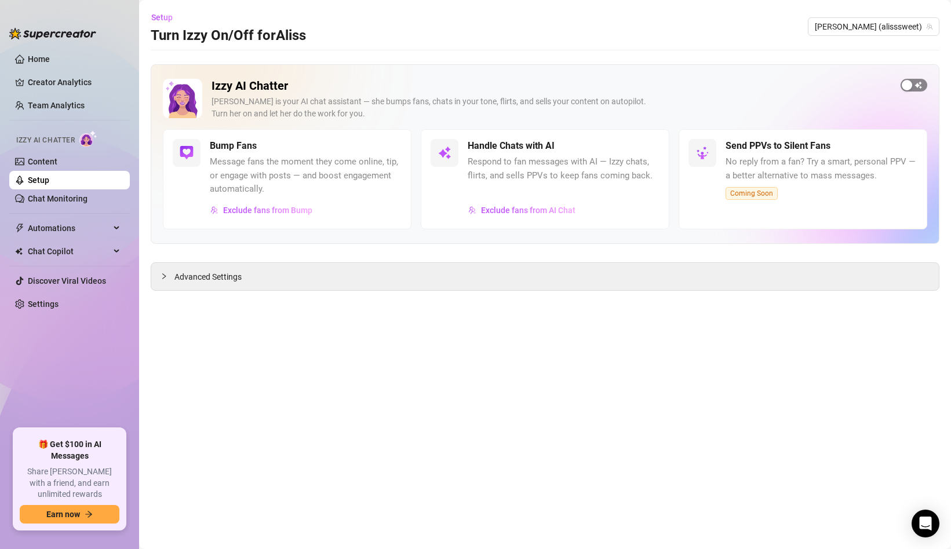
click at [915, 86] on span "button" at bounding box center [913, 85] width 27 height 13
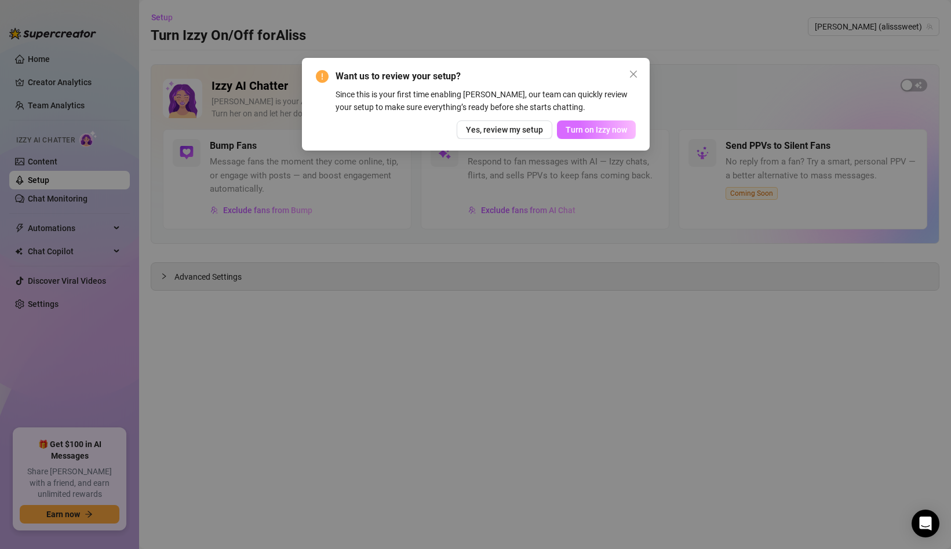
click at [596, 133] on span "Turn on Izzy now" at bounding box center [595, 129] width 61 height 9
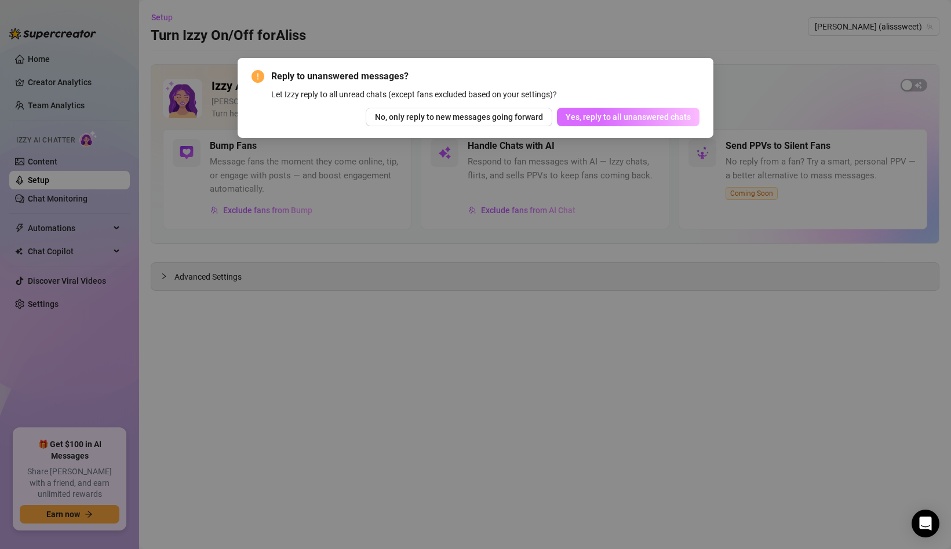
click at [579, 114] on span "Yes, reply to all unanswered chats" at bounding box center [627, 116] width 125 height 9
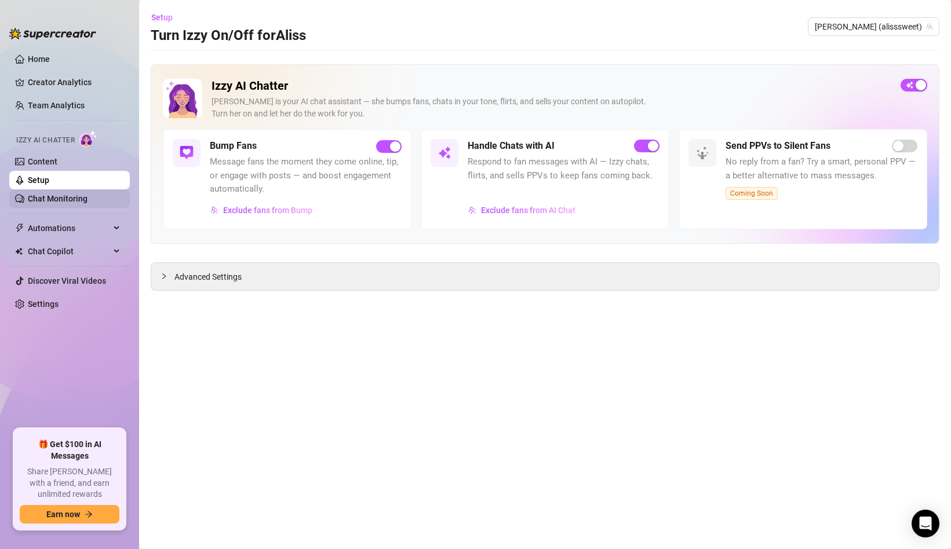
click at [48, 203] on link "Chat Monitoring" at bounding box center [58, 198] width 60 height 9
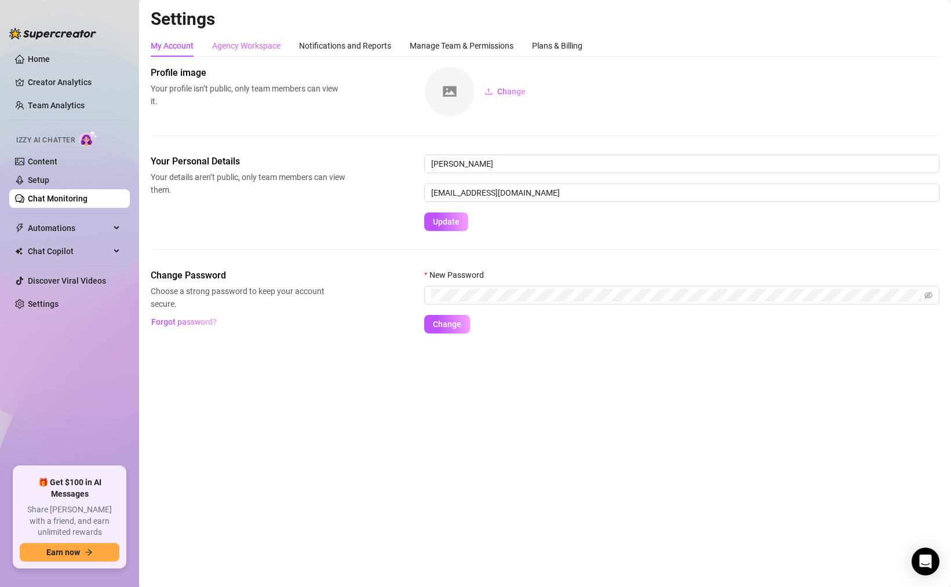
click at [217, 53] on div "Agency Workspace" at bounding box center [246, 46] width 68 height 22
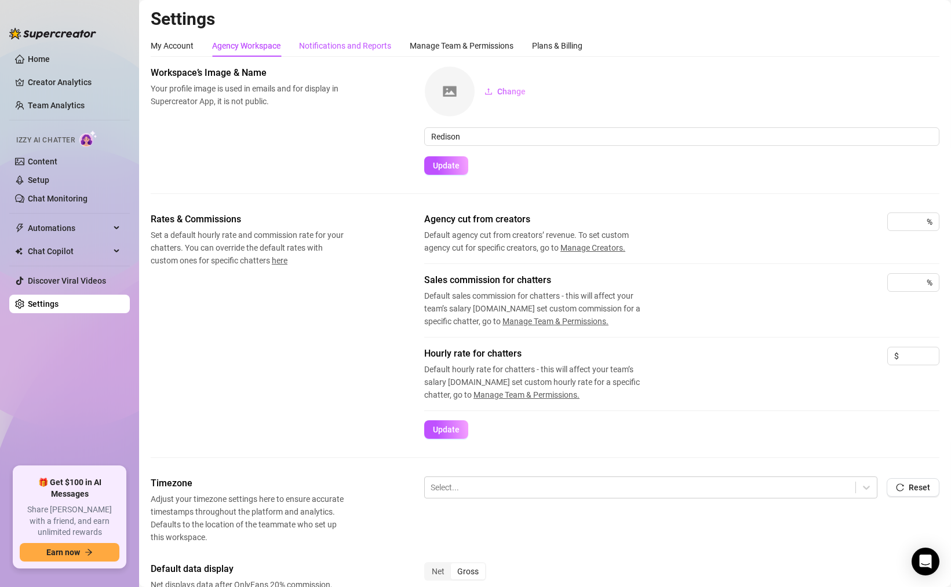
click at [300, 46] on div "Notifications and Reports" at bounding box center [345, 45] width 92 height 13
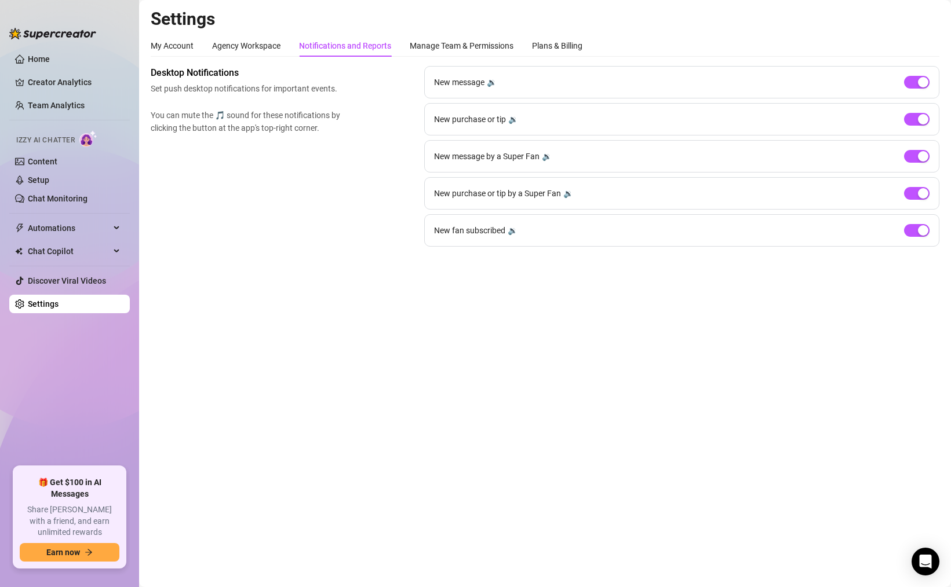
click at [407, 44] on div "My Account Agency Workspace Notifications and Reports Manage Team & Permissions…" at bounding box center [367, 46] width 432 height 22
drag, startPoint x: 415, startPoint y: 39, endPoint x: 229, endPoint y: 64, distance: 187.6
click at [415, 39] on div "Manage Team & Permissions" at bounding box center [462, 45] width 104 height 13
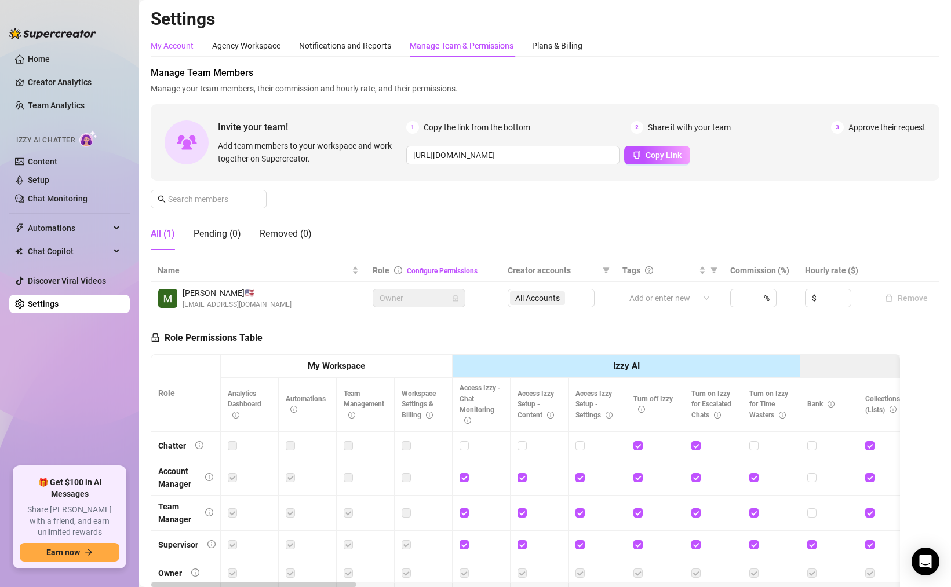
click at [177, 46] on div "My Account" at bounding box center [172, 45] width 43 height 13
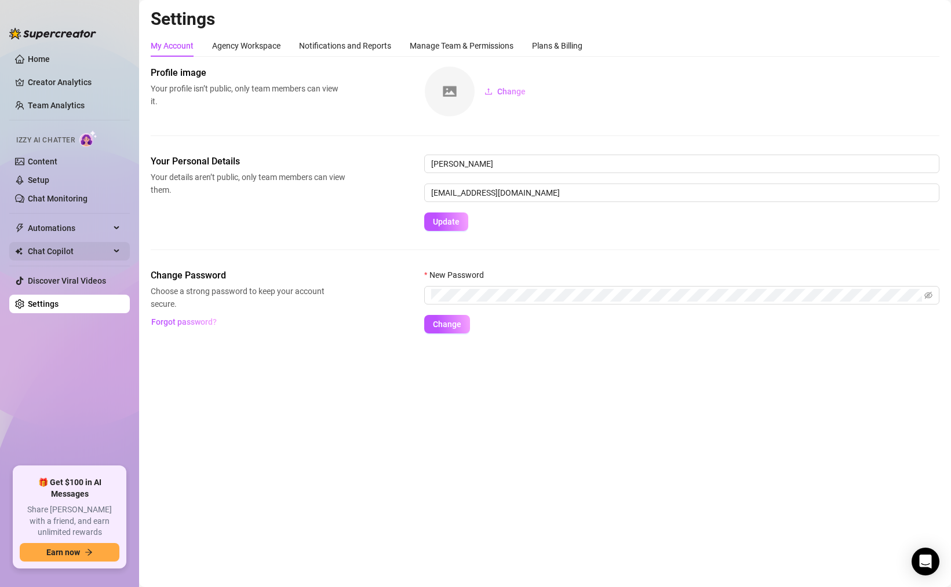
click at [38, 253] on span "Chat Copilot" at bounding box center [69, 251] width 82 height 19
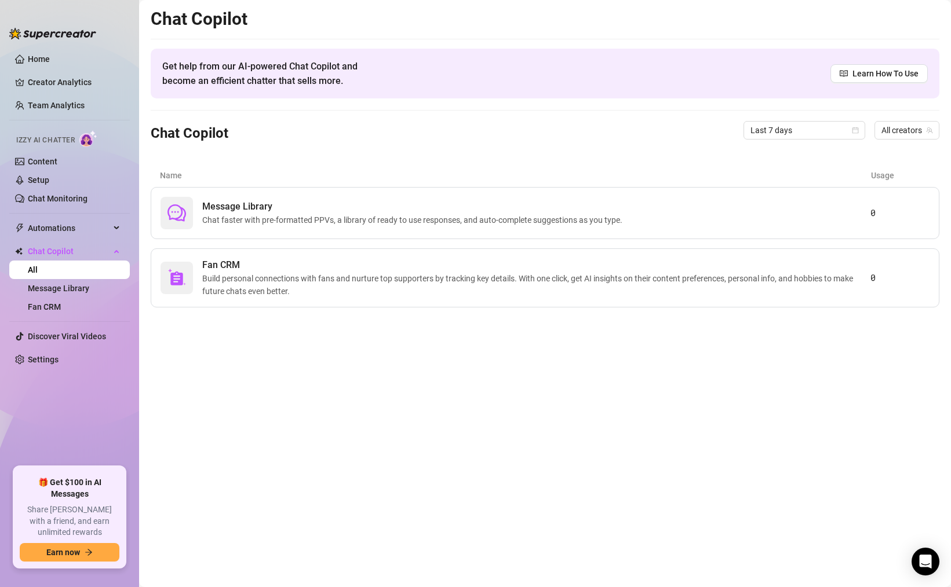
click at [49, 241] on ul "Home Creator Analytics Team Analytics Izzy AI Chatter Content Setup Chat Monito…" at bounding box center [69, 253] width 121 height 417
click at [50, 230] on span "Automations" at bounding box center [69, 228] width 82 height 19
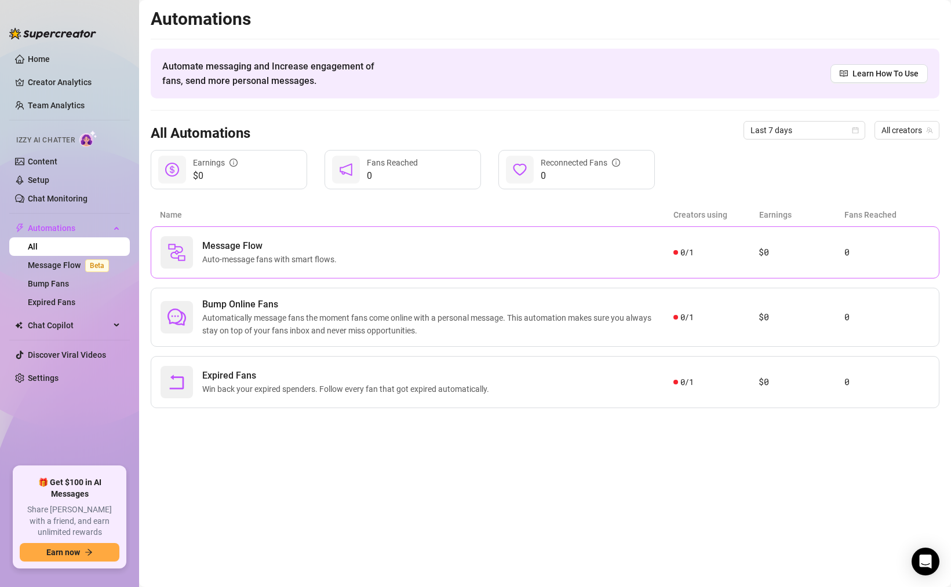
click at [196, 258] on div "Message Flow Auto-message fans with smart flows." at bounding box center [416, 252] width 513 height 32
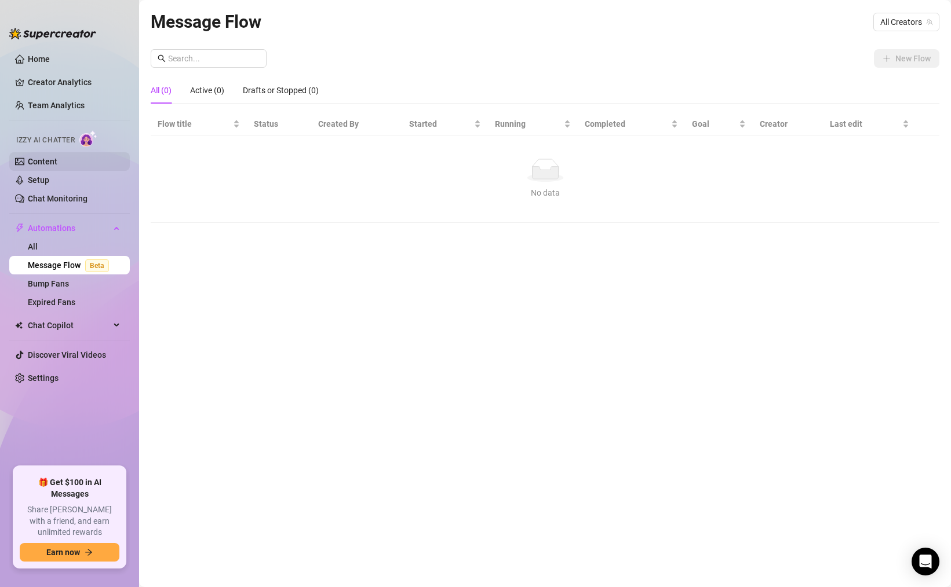
click at [57, 157] on link "Content" at bounding box center [43, 161] width 30 height 9
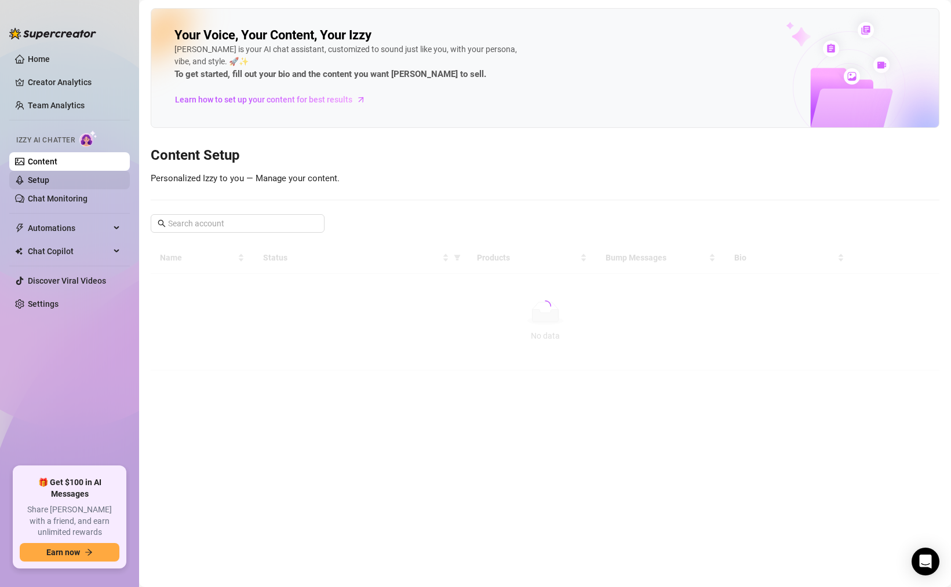
click at [49, 183] on link "Setup" at bounding box center [38, 180] width 21 height 9
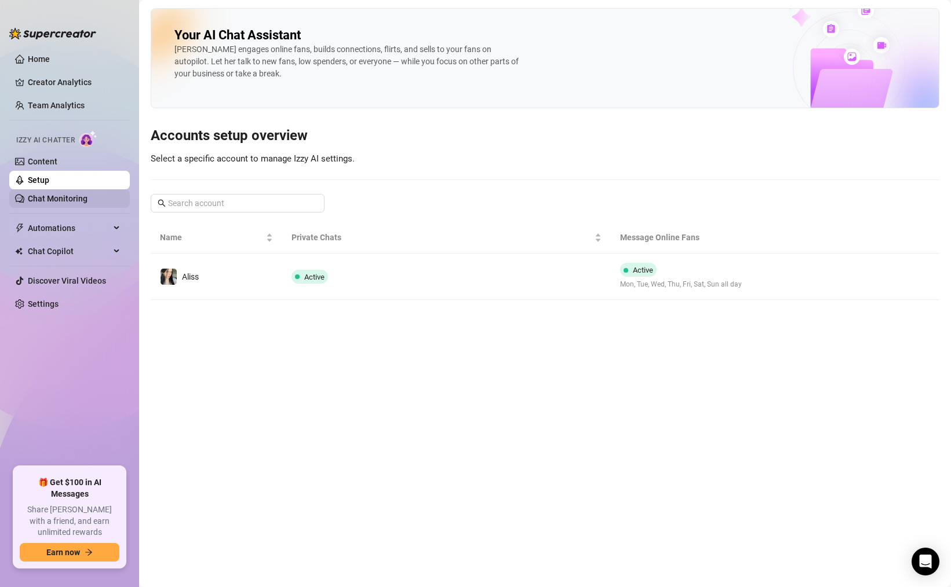
click at [42, 201] on link "Chat Monitoring" at bounding box center [58, 198] width 60 height 9
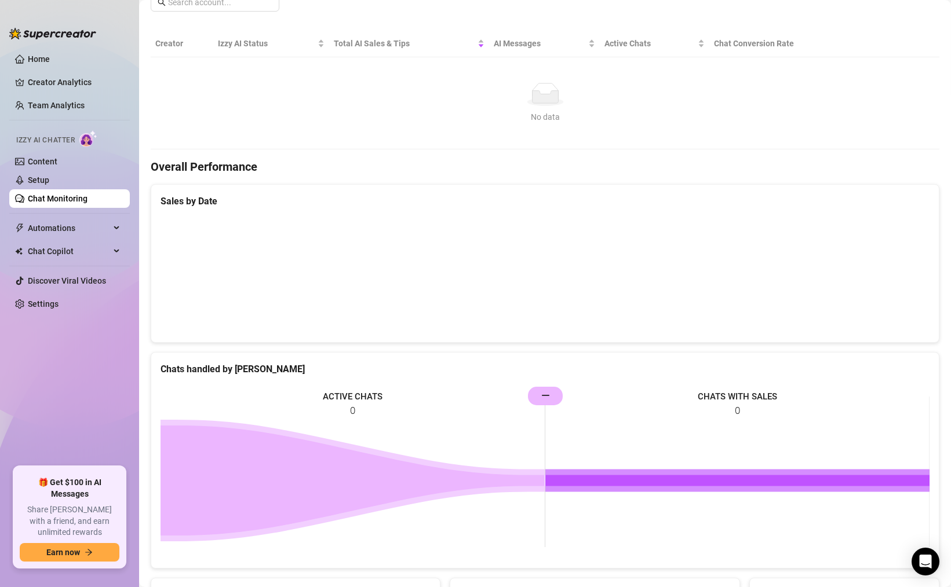
scroll to position [376, 0]
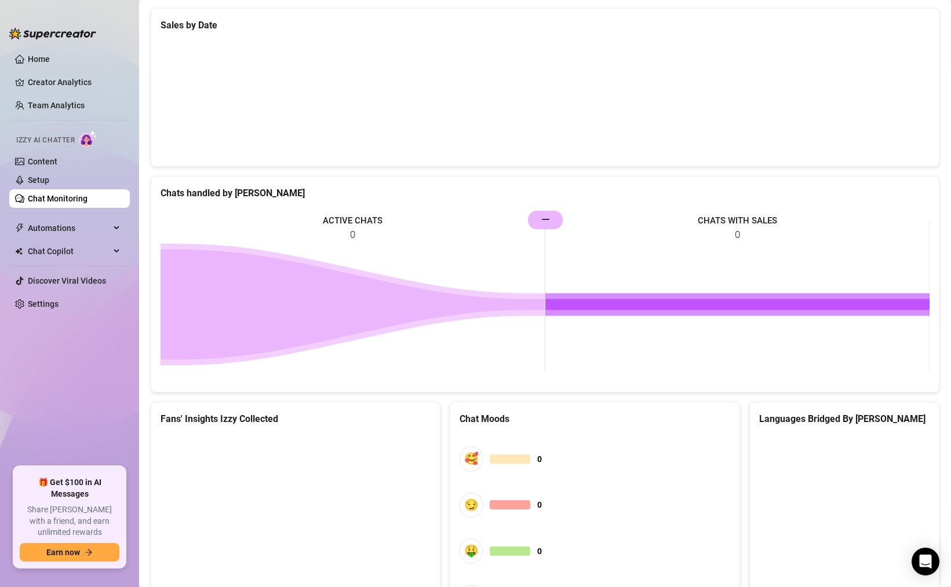
click at [339, 214] on rect at bounding box center [544, 296] width 769 height 174
click at [339, 241] on rect at bounding box center [544, 296] width 769 height 174
click at [331, 295] on icon at bounding box center [352, 305] width 384 height 110
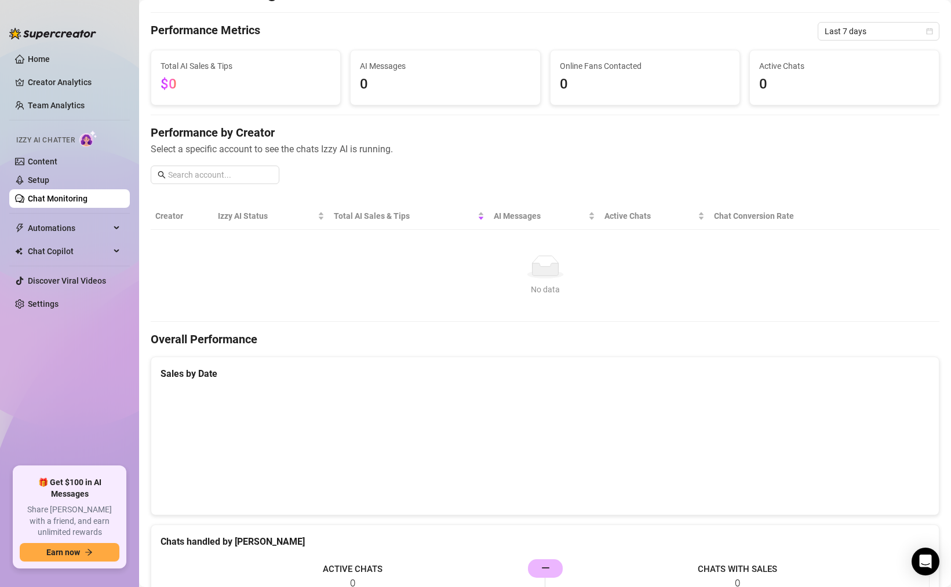
scroll to position [0, 0]
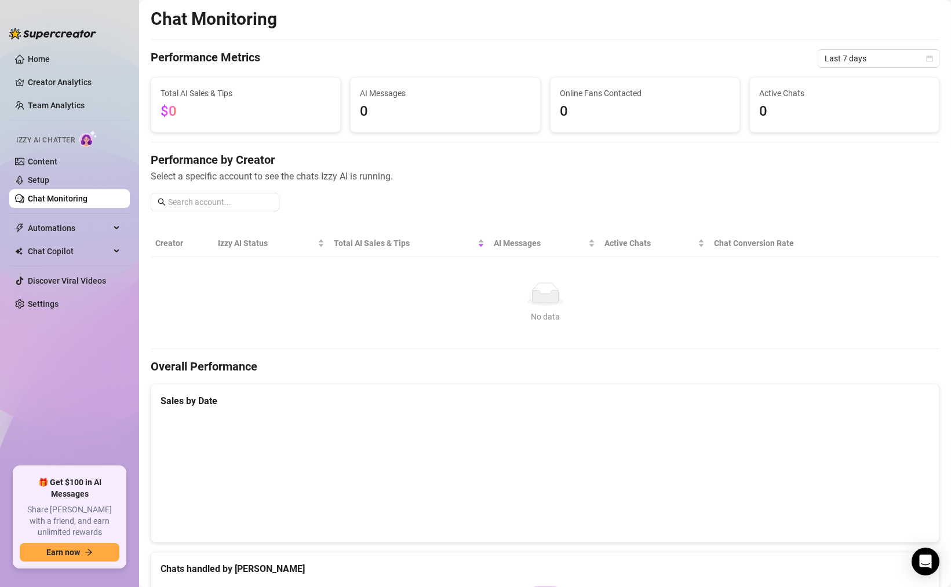
click at [61, 203] on link "Chat Monitoring" at bounding box center [58, 198] width 60 height 9
click at [49, 185] on link "Setup" at bounding box center [38, 180] width 21 height 9
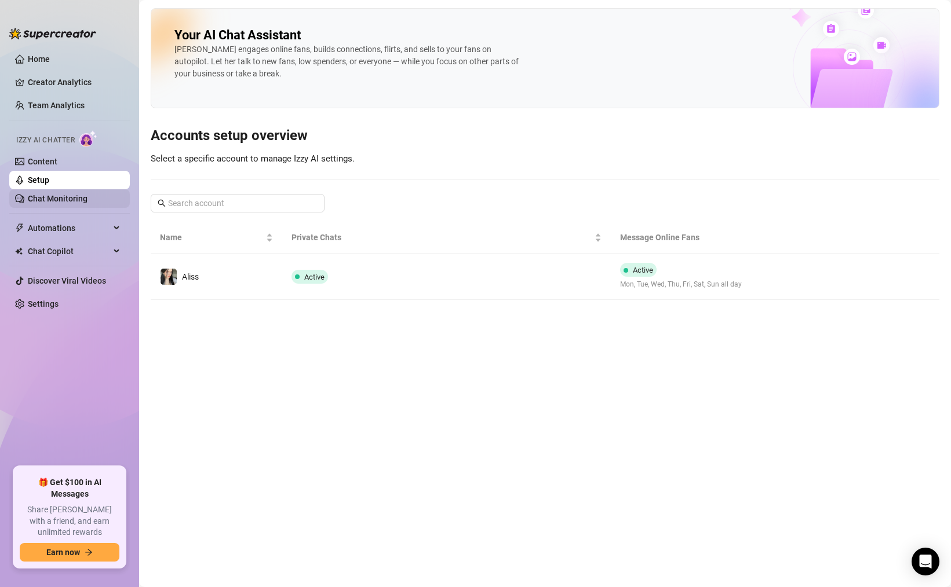
click at [66, 194] on link "Chat Monitoring" at bounding box center [58, 198] width 60 height 9
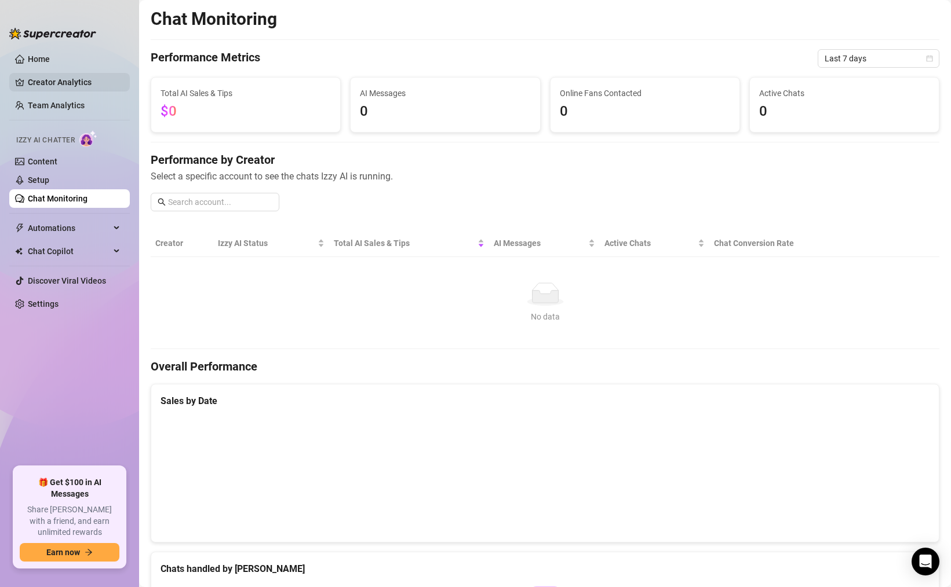
click at [72, 79] on link "Creator Analytics" at bounding box center [74, 82] width 93 height 19
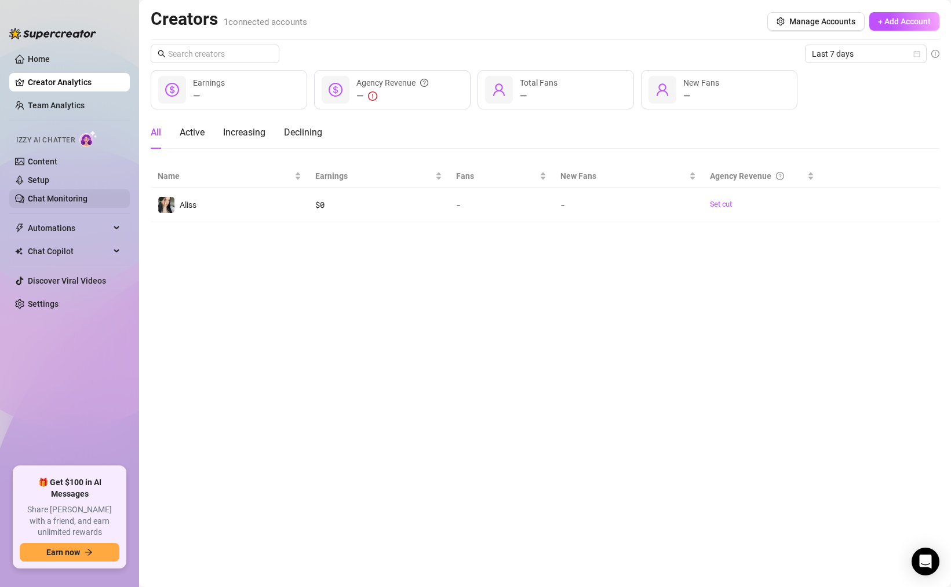
click at [54, 203] on link "Chat Monitoring" at bounding box center [58, 198] width 60 height 9
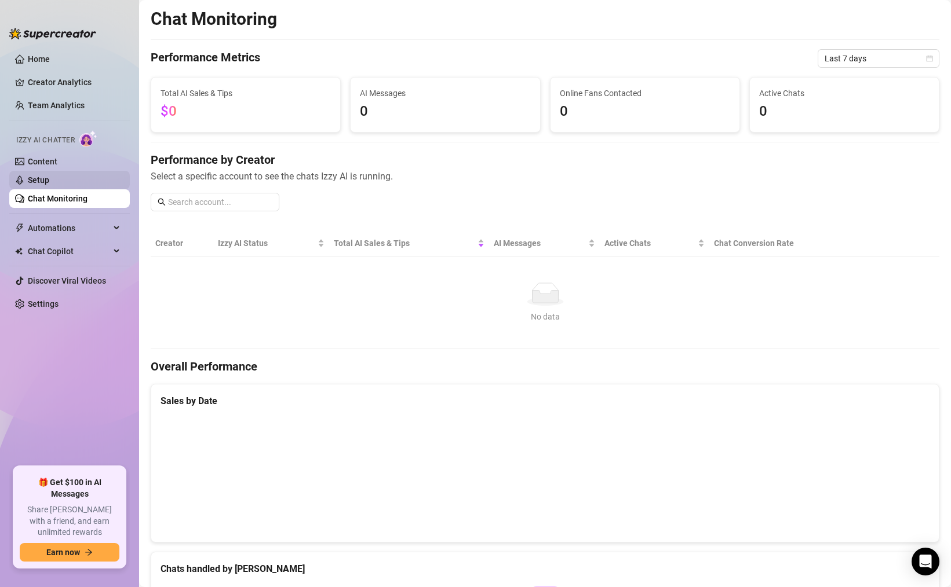
click at [49, 176] on link "Setup" at bounding box center [38, 180] width 21 height 9
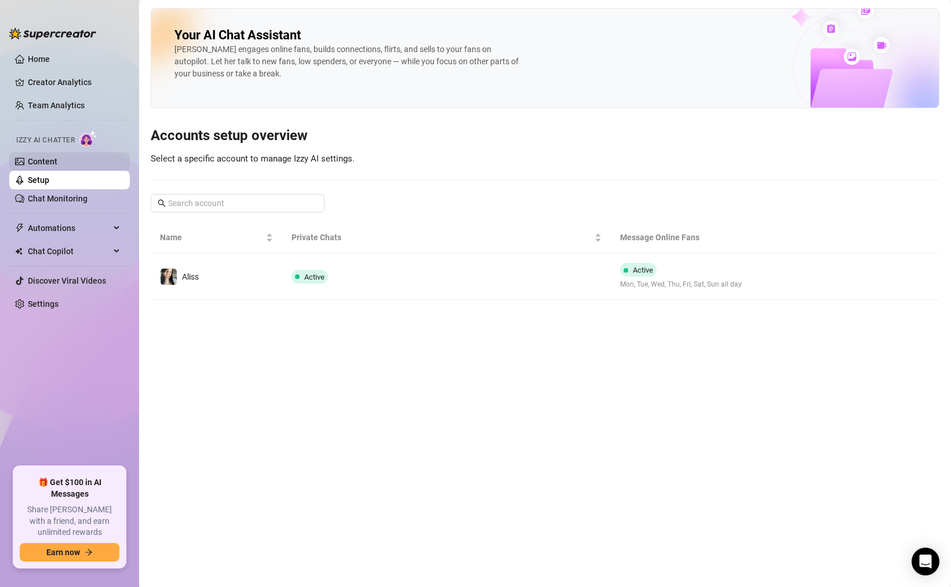
click at [57, 163] on link "Content" at bounding box center [43, 161] width 30 height 9
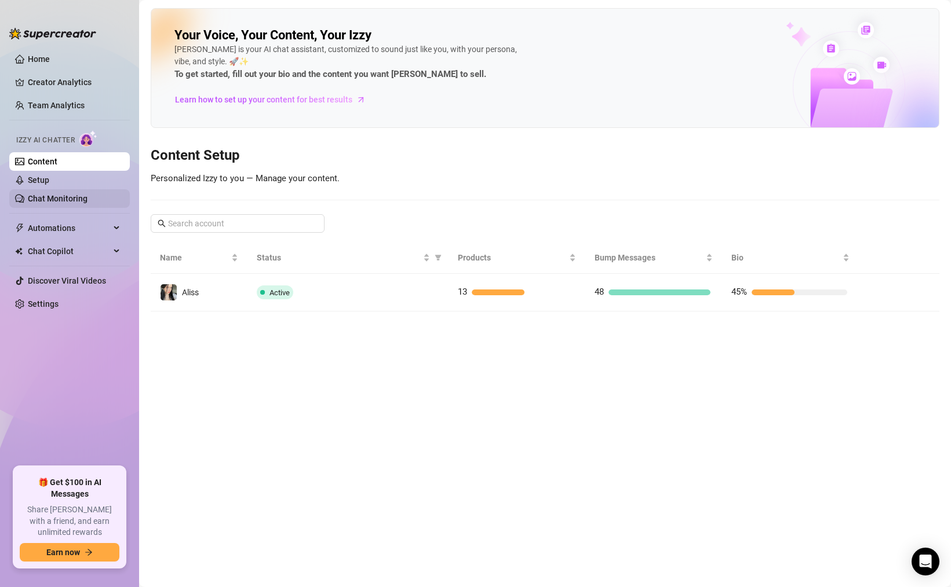
click at [46, 203] on link "Chat Monitoring" at bounding box center [58, 198] width 60 height 9
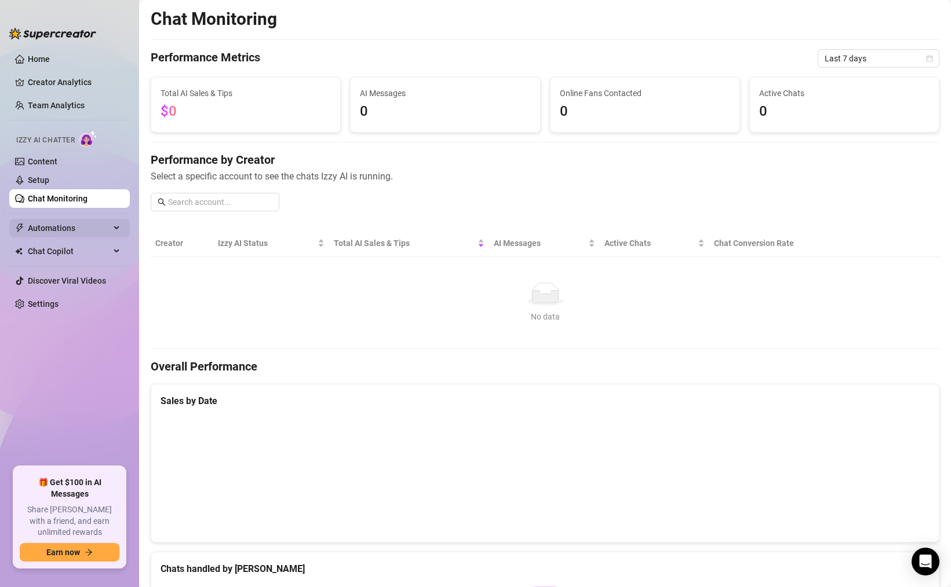
click at [77, 225] on span "Automations" at bounding box center [69, 228] width 82 height 19
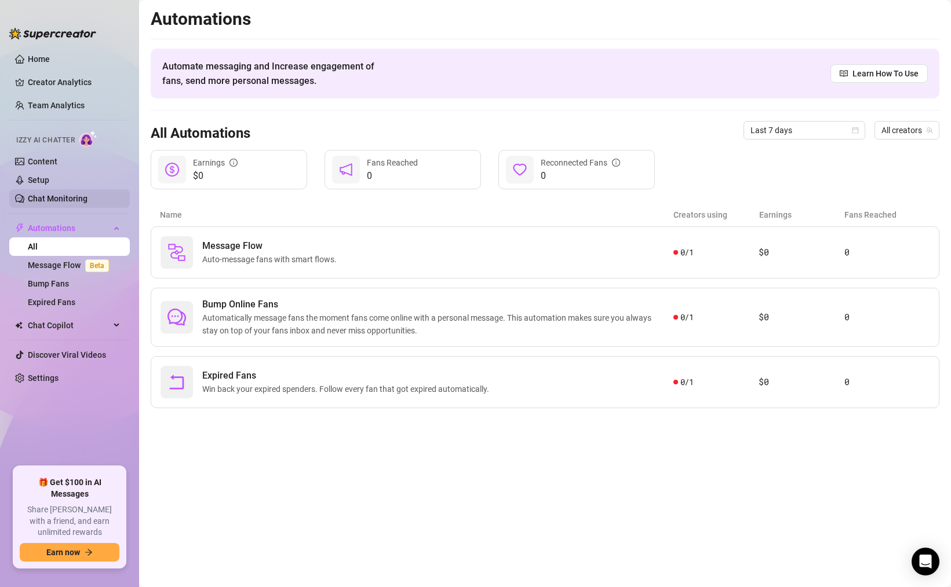
click at [63, 194] on link "Chat Monitoring" at bounding box center [58, 198] width 60 height 9
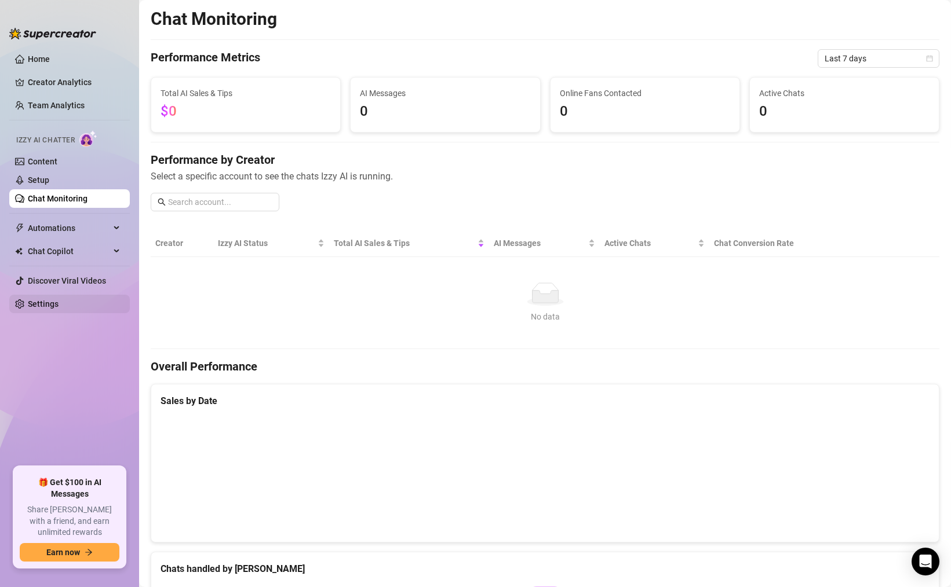
click at [47, 301] on link "Settings" at bounding box center [43, 304] width 31 height 9
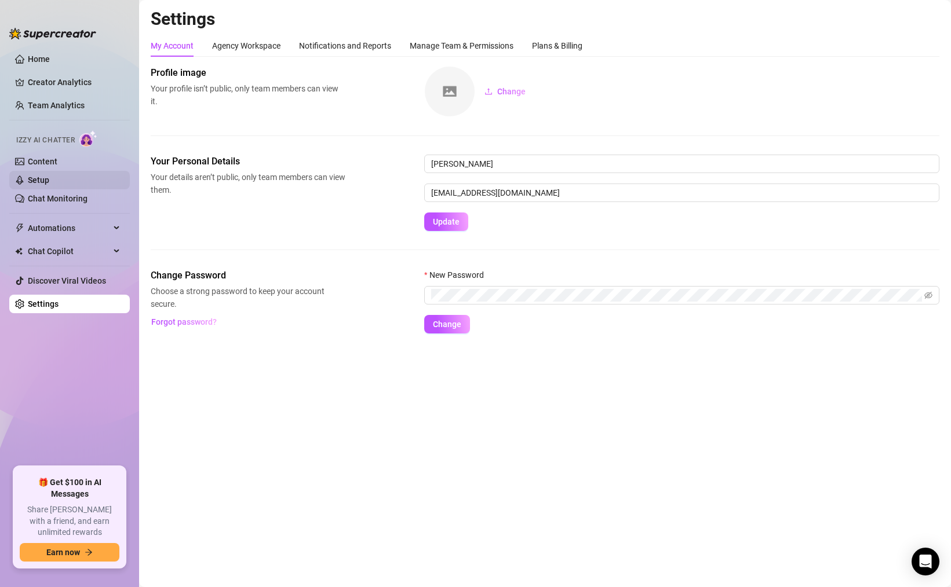
click at [43, 183] on link "Setup" at bounding box center [38, 180] width 21 height 9
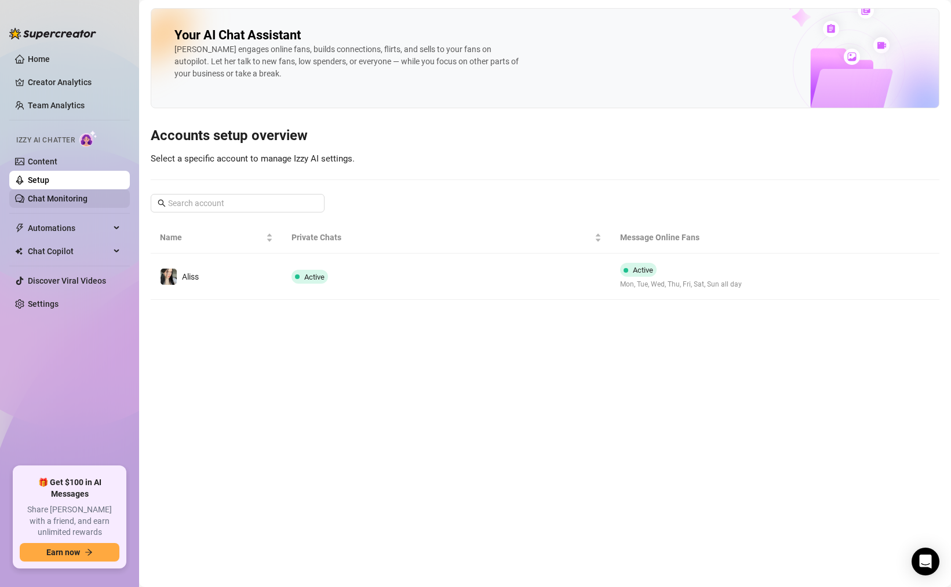
click at [45, 200] on link "Chat Monitoring" at bounding box center [58, 198] width 60 height 9
